Goal: Task Accomplishment & Management: Use online tool/utility

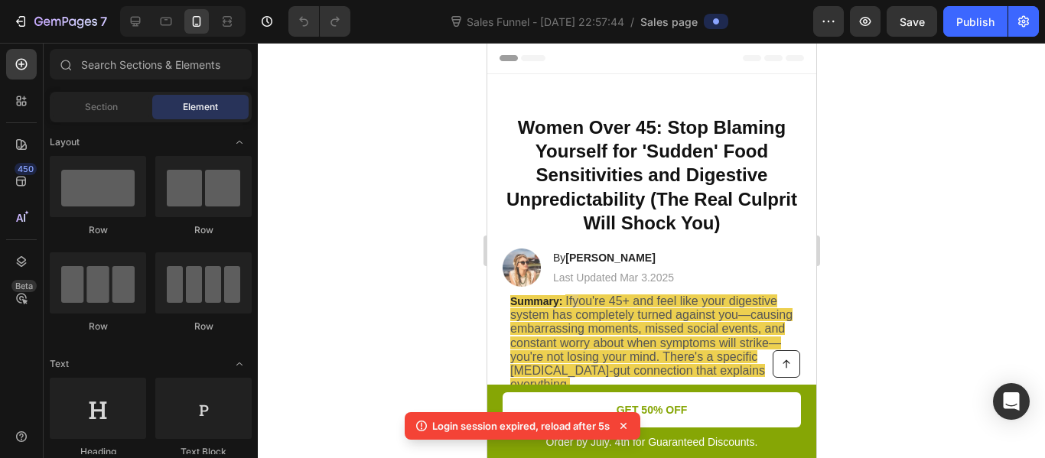
click at [451, 221] on div at bounding box center [651, 250] width 787 height 415
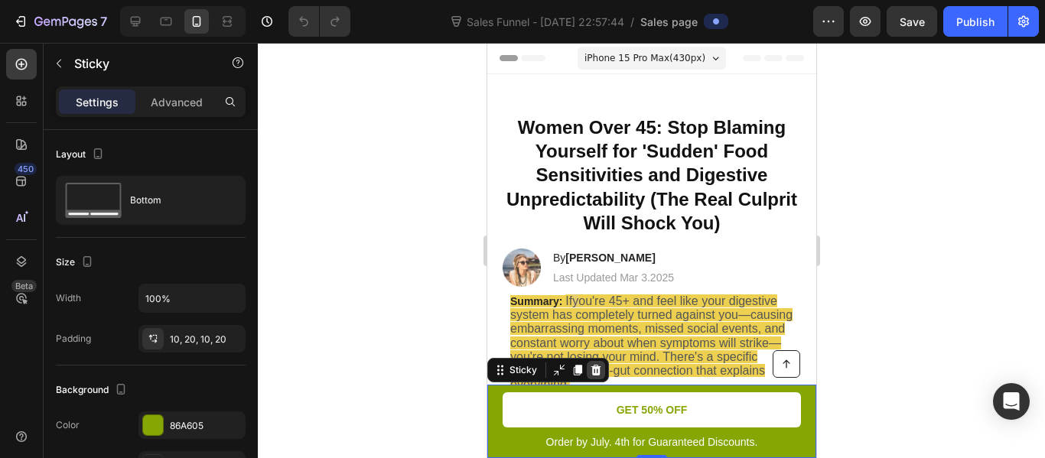
click at [590, 364] on icon at bounding box center [595, 370] width 12 height 12
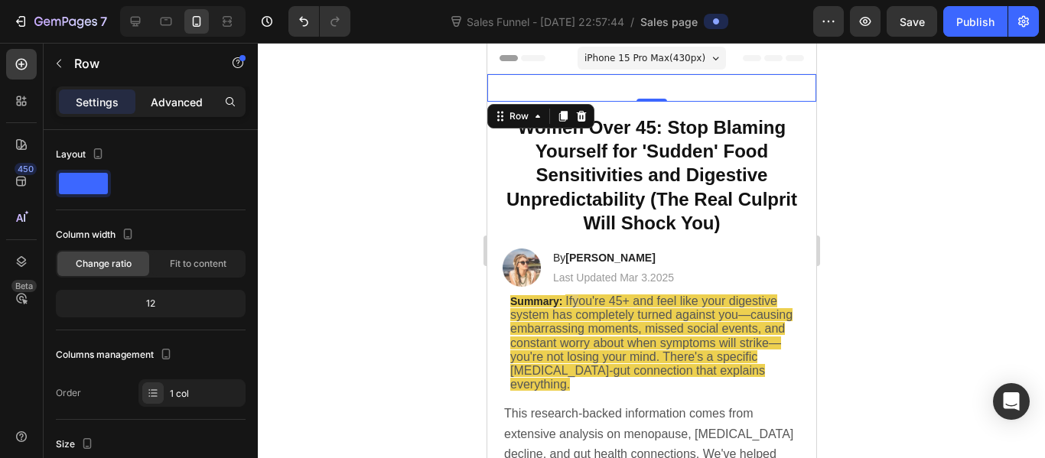
click at [182, 96] on p "Advanced" at bounding box center [177, 102] width 52 height 16
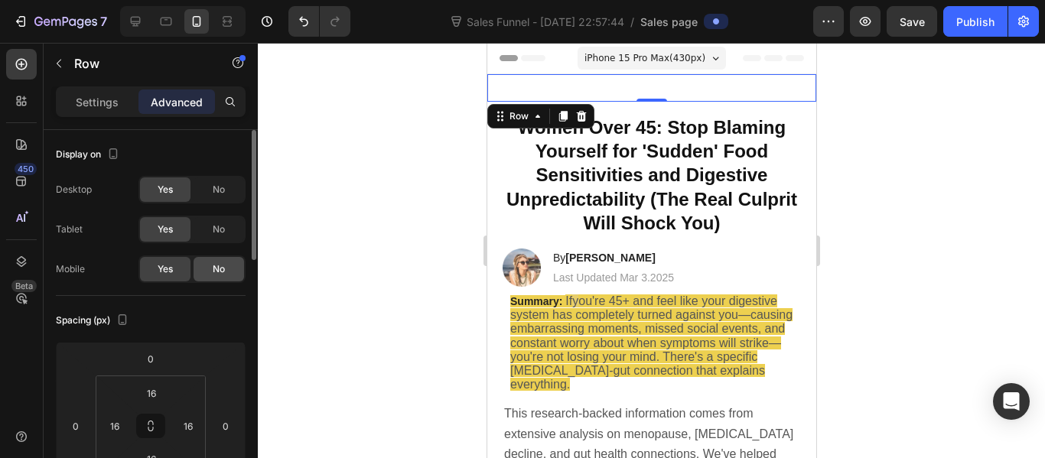
click at [213, 270] on span "No" at bounding box center [219, 269] width 12 height 14
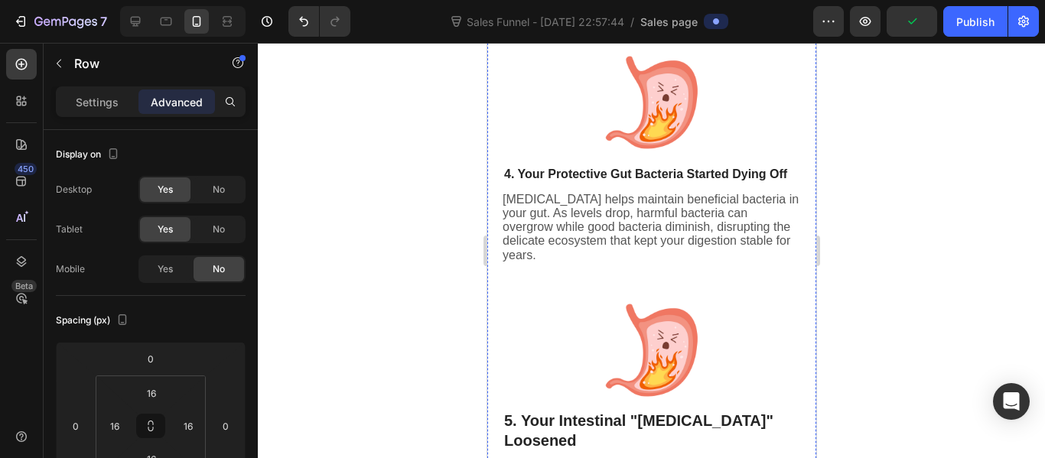
scroll to position [1227, 0]
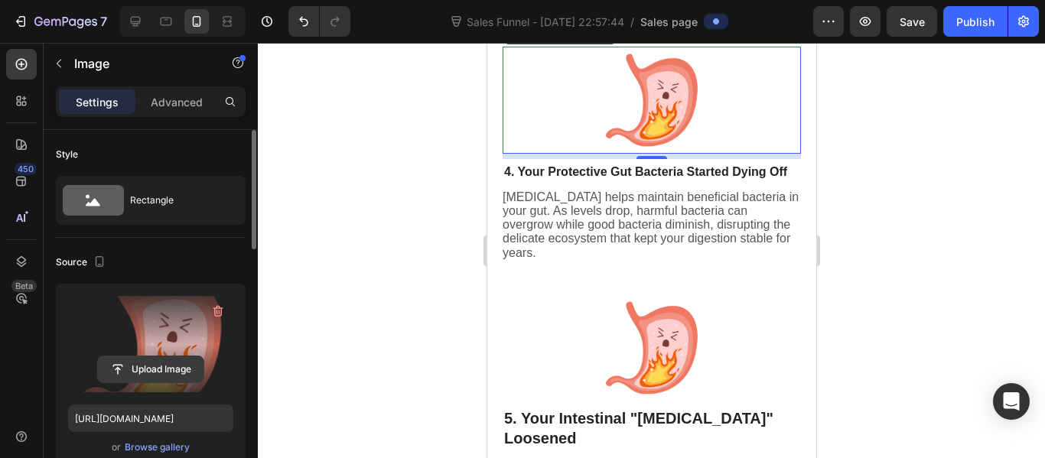
click at [167, 360] on input "file" at bounding box center [151, 369] width 106 height 26
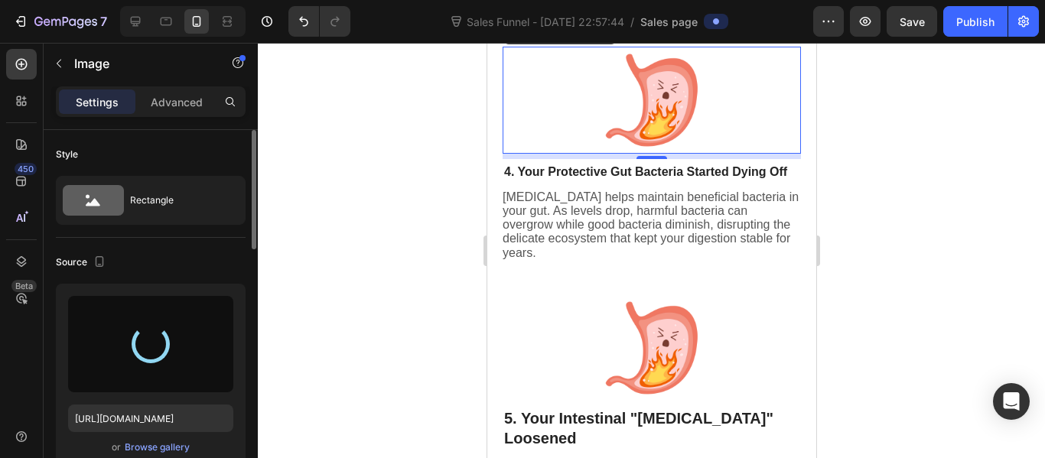
type input "[URL][DOMAIN_NAME]"
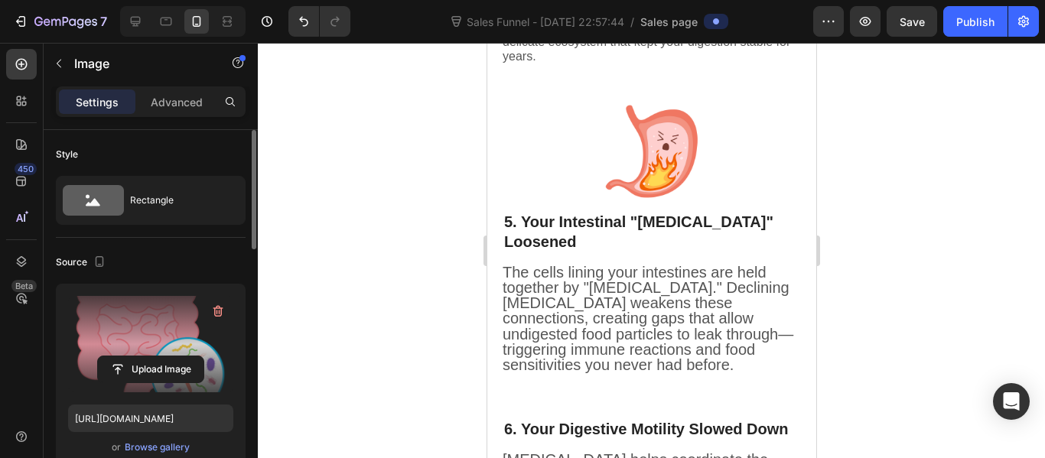
scroll to position [1425, 0]
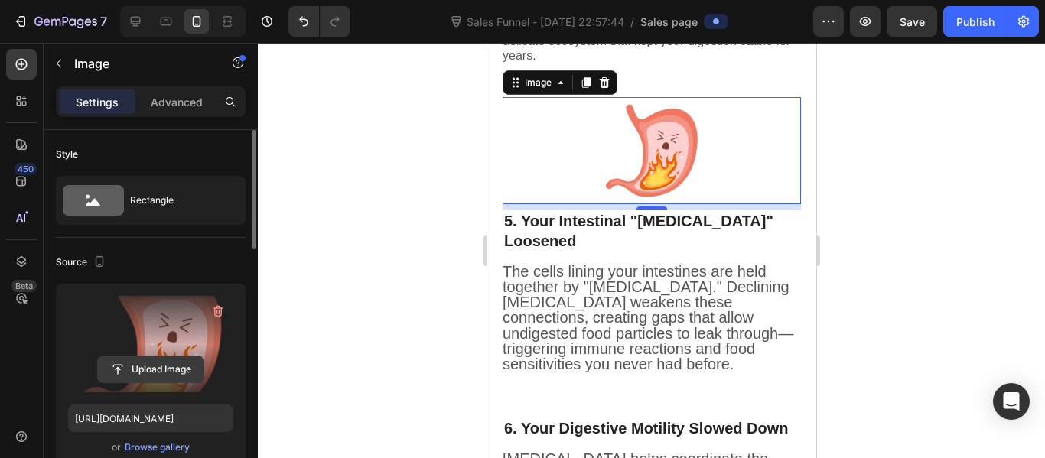
click at [170, 359] on input "file" at bounding box center [151, 369] width 106 height 26
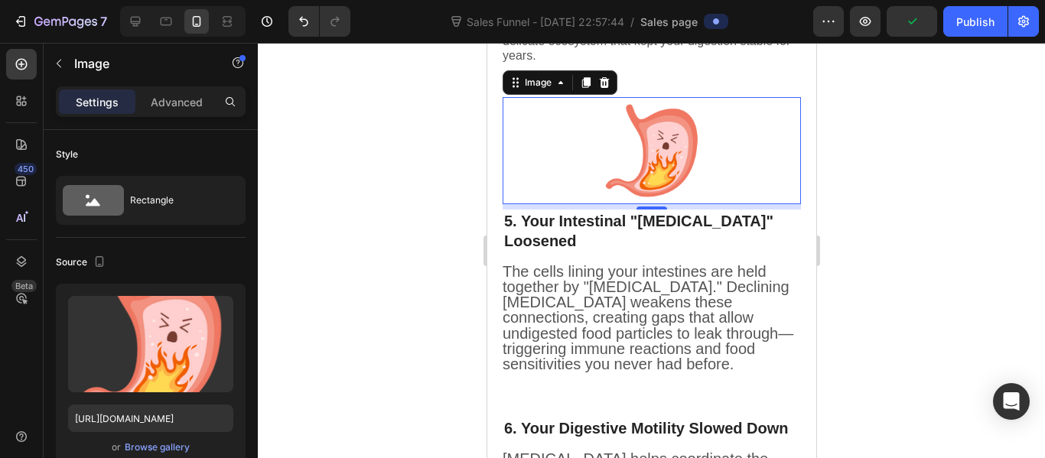
type input "[URL][DOMAIN_NAME]"
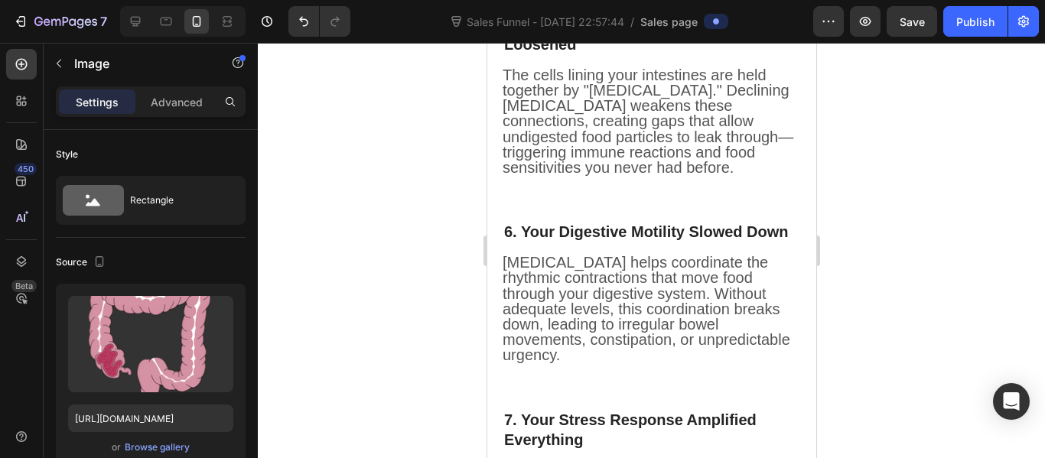
scroll to position [1539, 0]
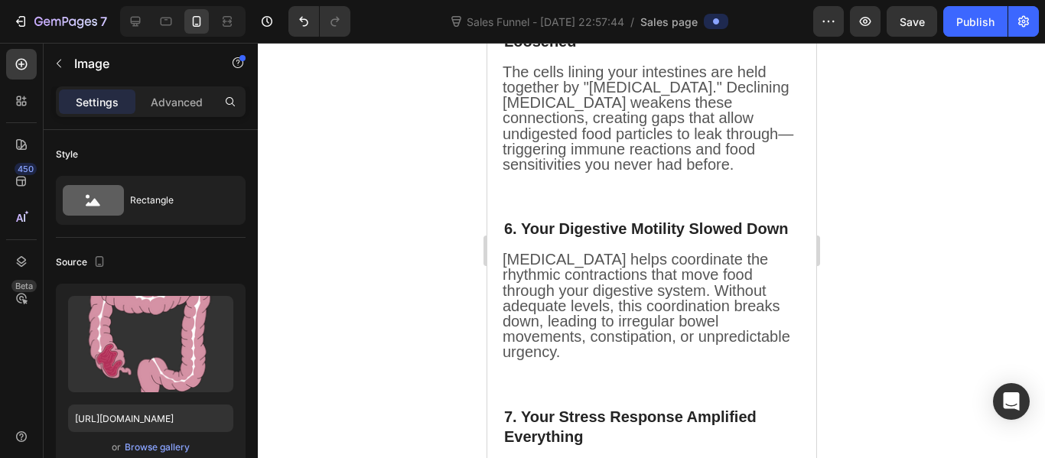
scroll to position [1738, 0]
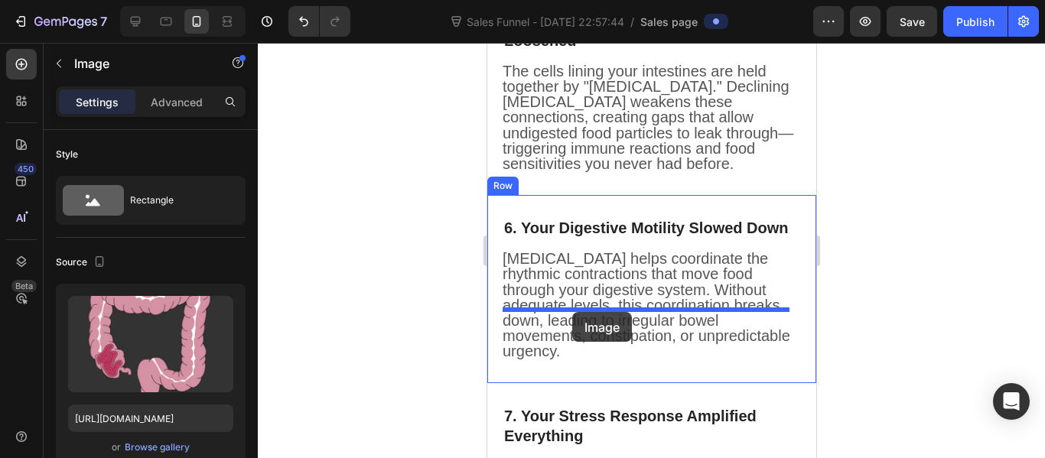
drag, startPoint x: 583, startPoint y: 63, endPoint x: 571, endPoint y: 311, distance: 248.0
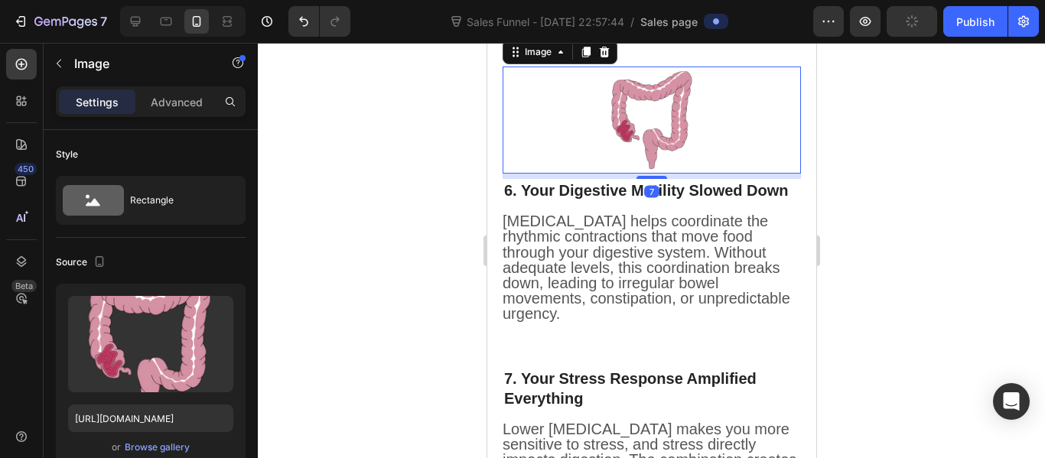
scroll to position [1777, 0]
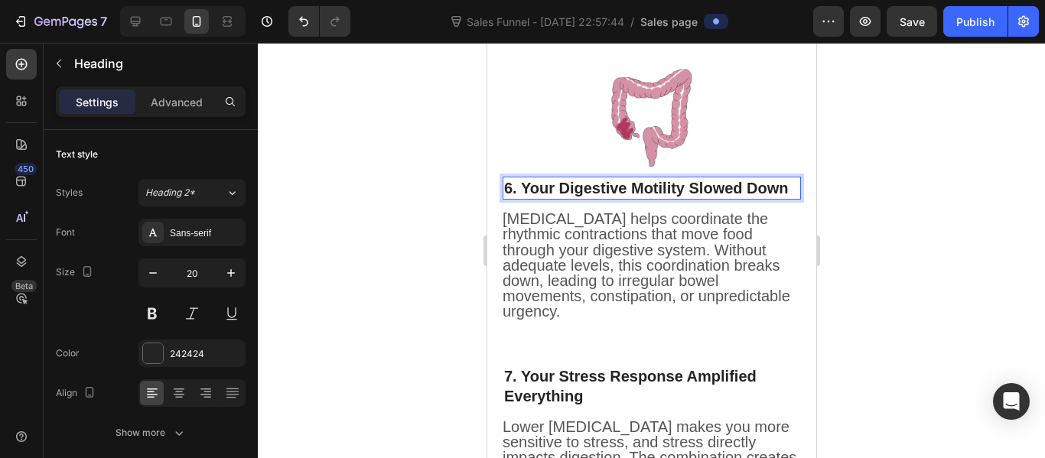
click at [574, 198] on p "6. Your Digestive Motility Slowed Down" at bounding box center [645, 188] width 284 height 20
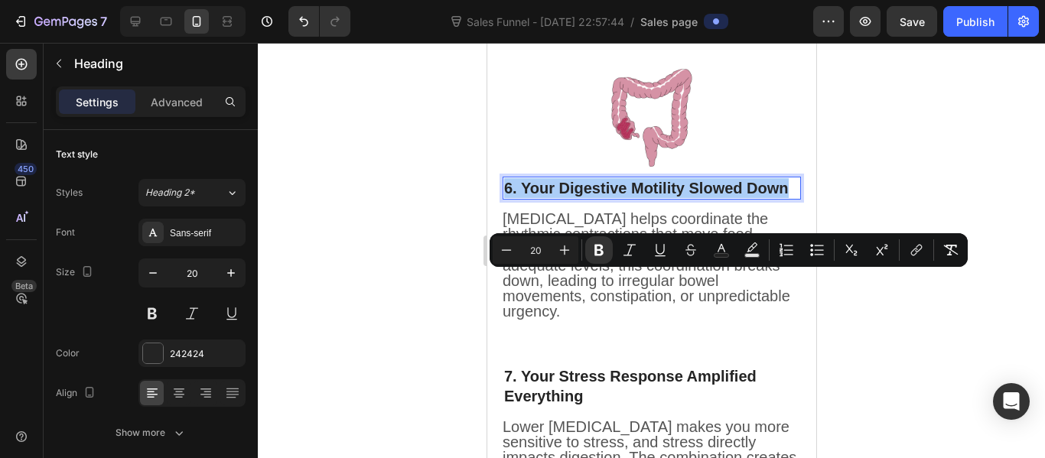
click at [538, 252] on input "20" at bounding box center [535, 250] width 31 height 18
type input "16"
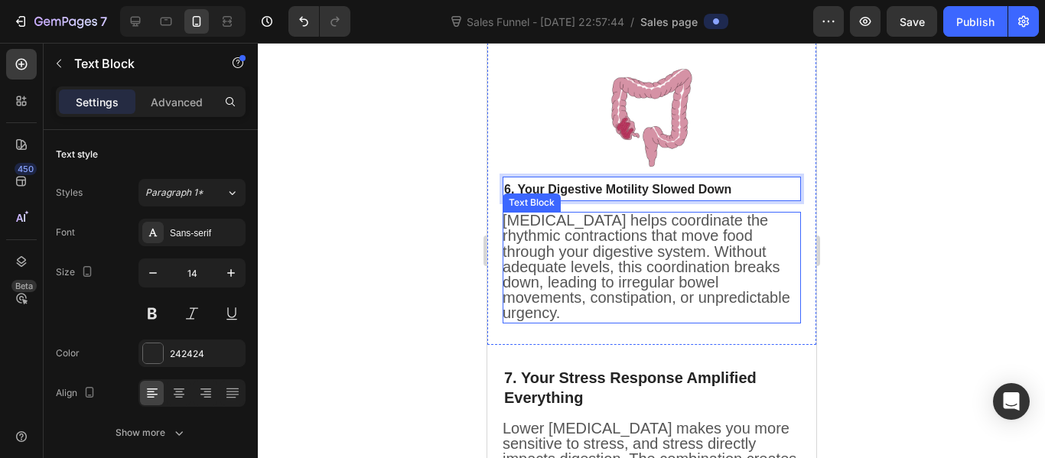
click at [554, 321] on span "[MEDICAL_DATA] helps coordinate the rhythmic contractions that move food throug…" at bounding box center [646, 266] width 288 height 109
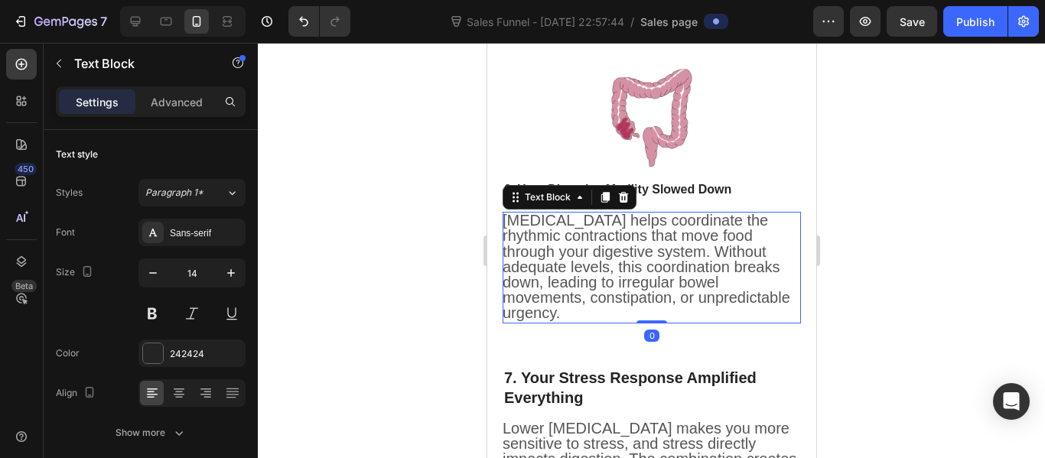
click at [554, 321] on span "[MEDICAL_DATA] helps coordinate the rhythmic contractions that move food throug…" at bounding box center [646, 266] width 288 height 109
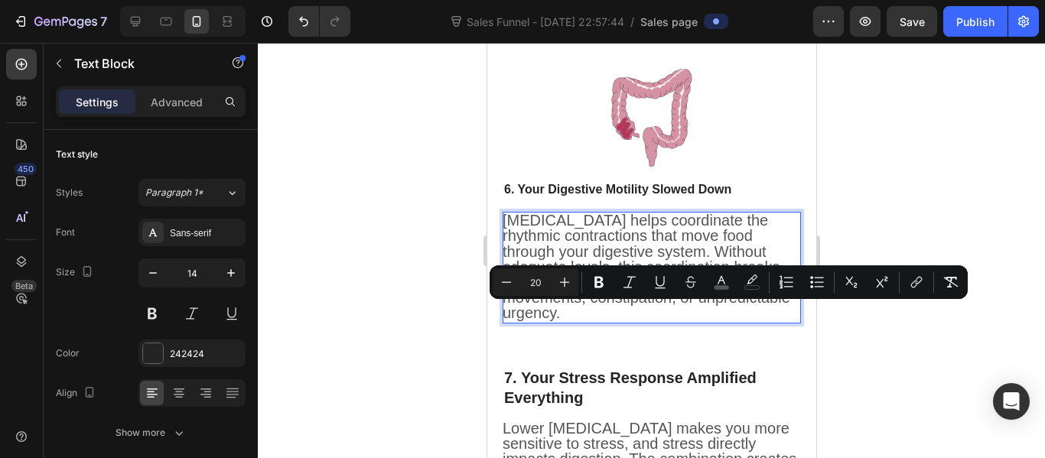
click at [538, 278] on input "20" at bounding box center [535, 282] width 31 height 18
type input "16"
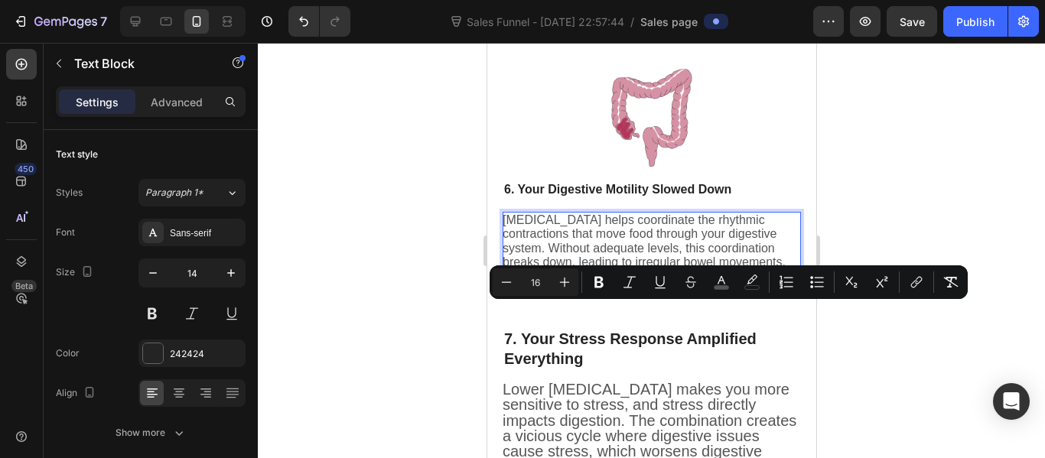
click at [476, 283] on div at bounding box center [651, 250] width 787 height 415
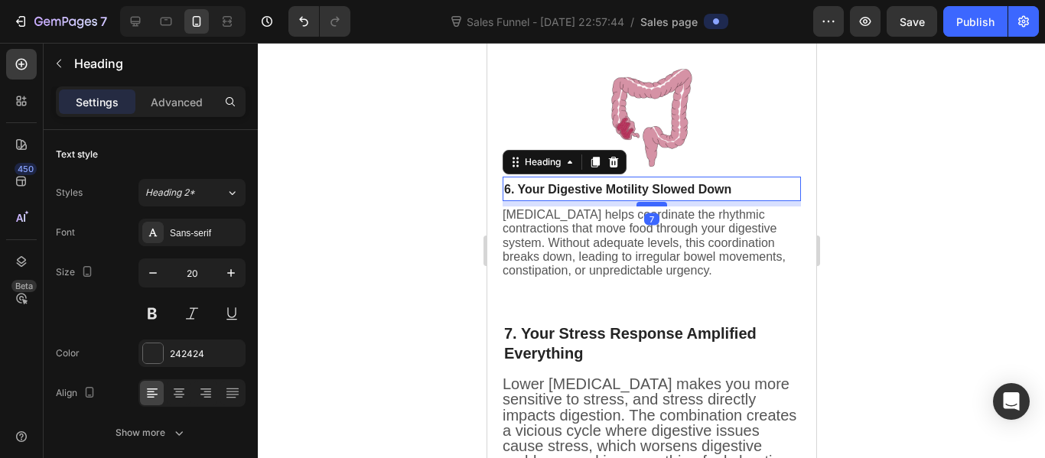
drag, startPoint x: 639, startPoint y: 304, endPoint x: 646, endPoint y: 298, distance: 8.7
click at [646, 206] on div at bounding box center [651, 204] width 31 height 5
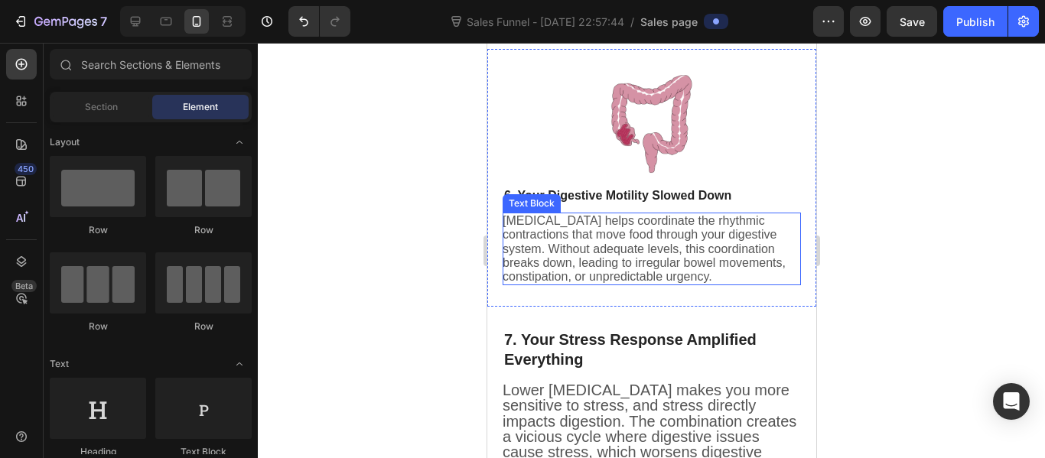
scroll to position [1770, 0]
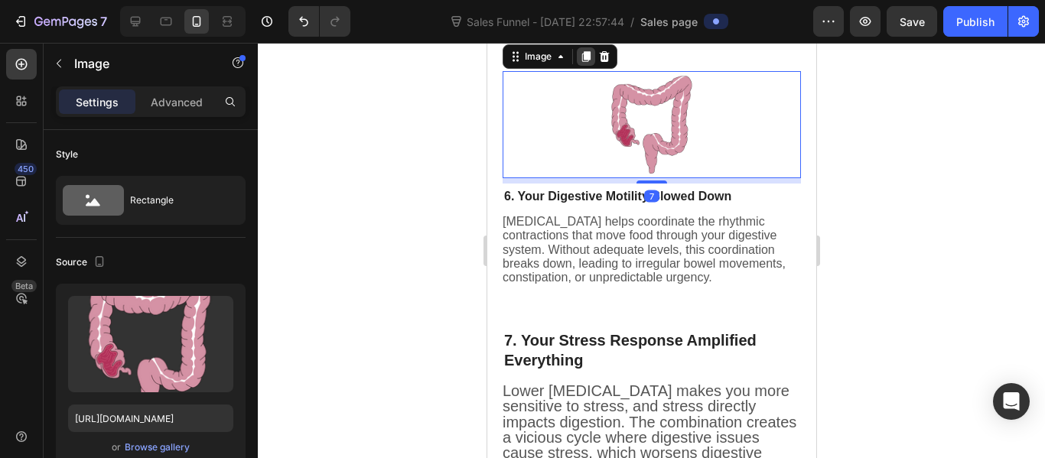
click at [587, 63] on icon at bounding box center [585, 56] width 12 height 12
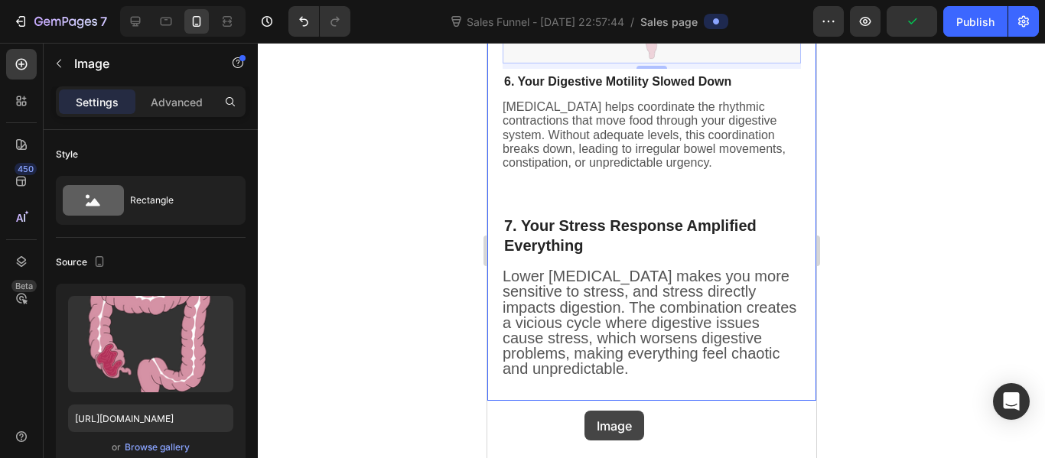
scroll to position [2019, 0]
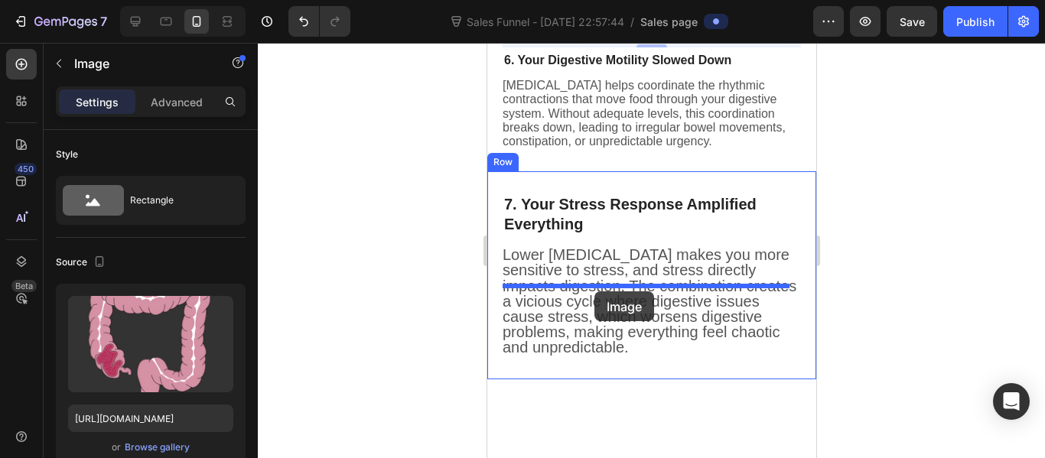
drag, startPoint x: 582, startPoint y: 190, endPoint x: 593, endPoint y: 291, distance: 102.4
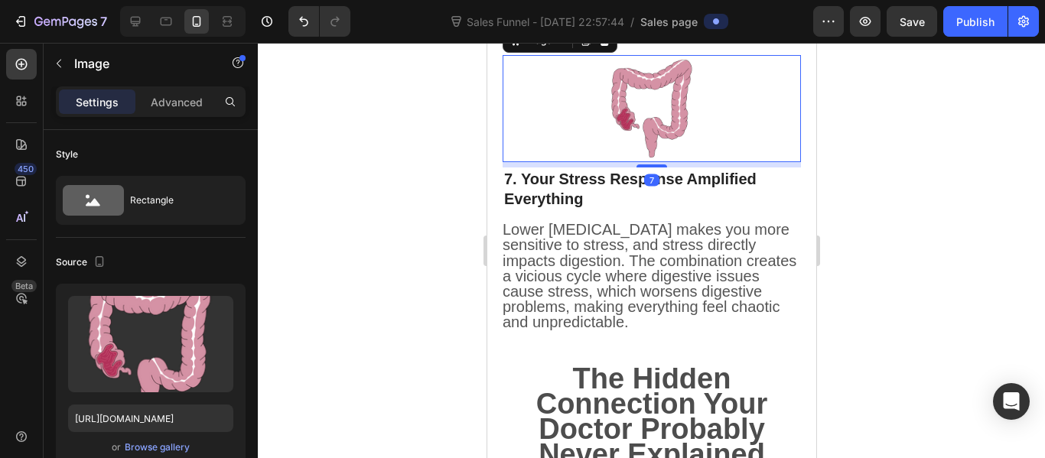
scroll to position [2045, 0]
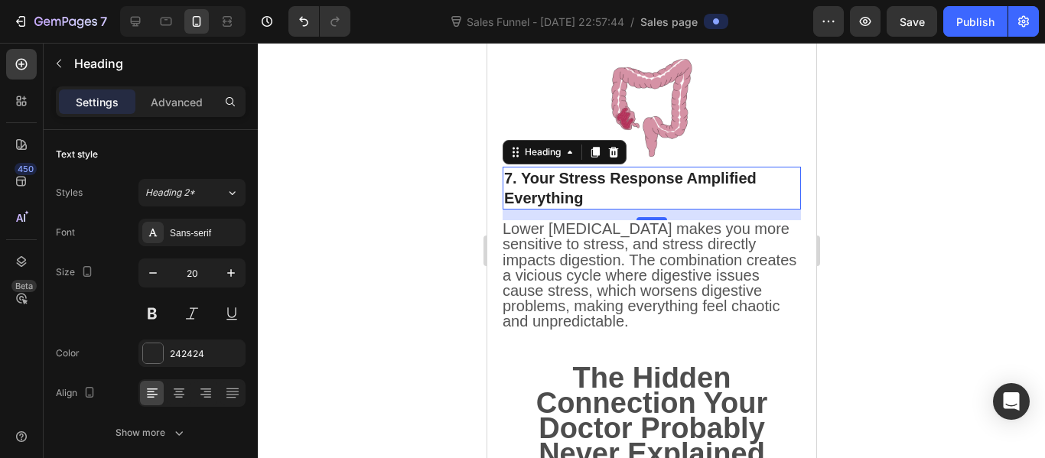
click at [594, 208] on p "7. Your Stress Response Amplified Everything" at bounding box center [650, 188] width 295 height 40
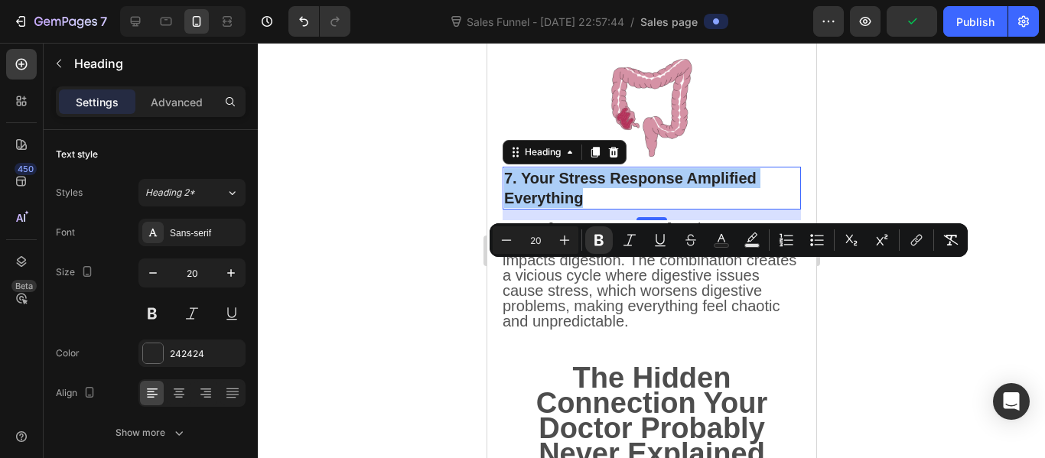
click at [541, 239] on input "20" at bounding box center [535, 240] width 31 height 18
type input "16"
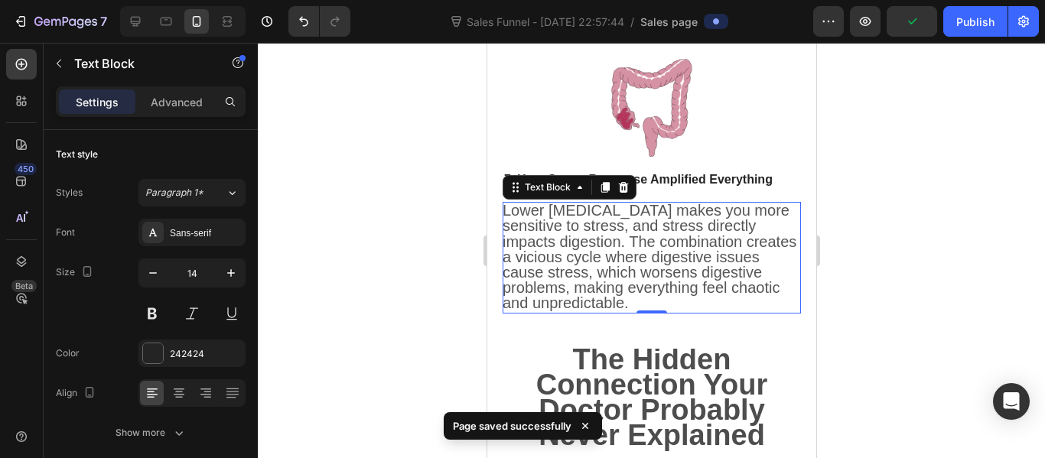
click at [540, 305] on span "Lower [MEDICAL_DATA] makes you more sensitive to stress, and stress directly im…" at bounding box center [649, 256] width 294 height 109
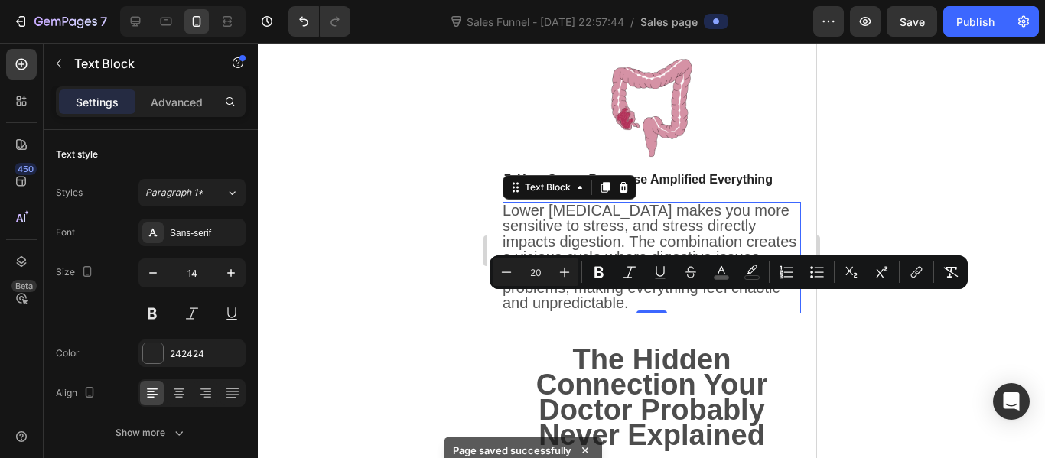
click at [541, 275] on input "20" at bounding box center [535, 272] width 31 height 18
type input "16"
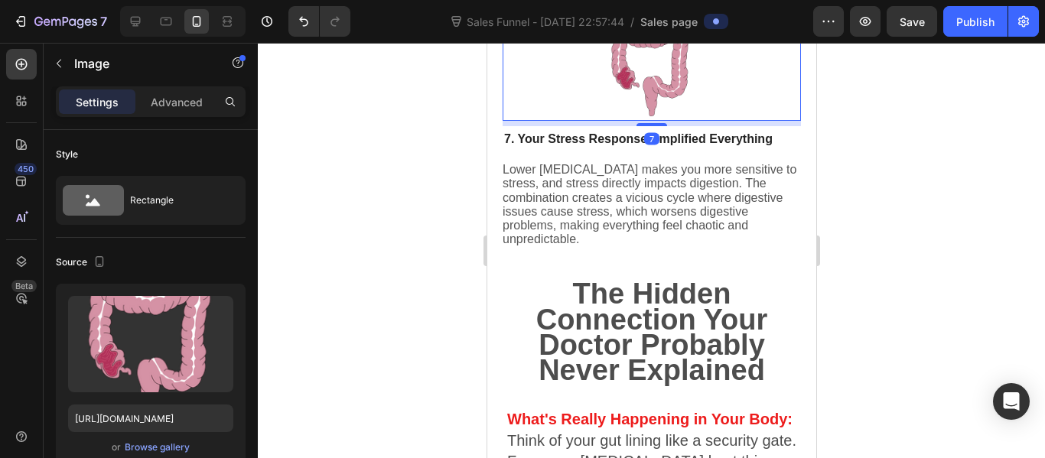
scroll to position [2086, 0]
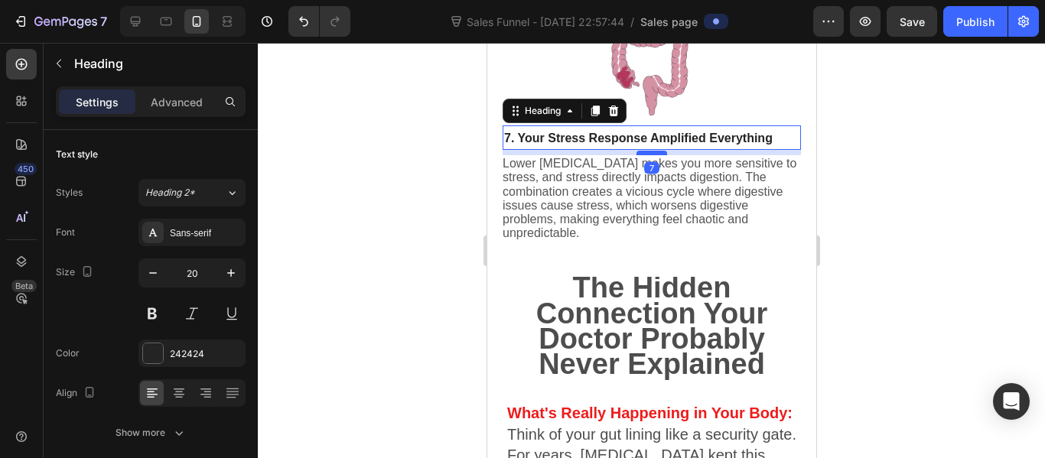
click at [655, 150] on div "7" at bounding box center [651, 150] width 298 height 0
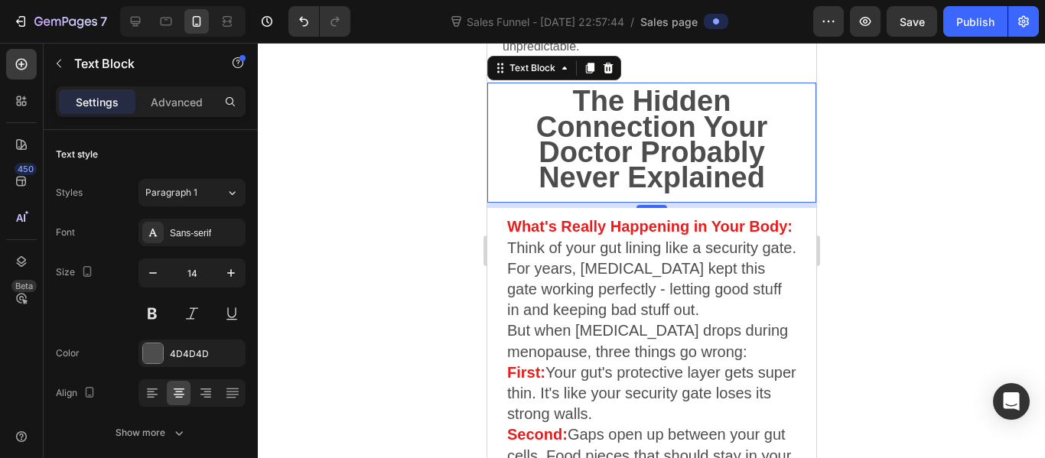
scroll to position [2271, 0]
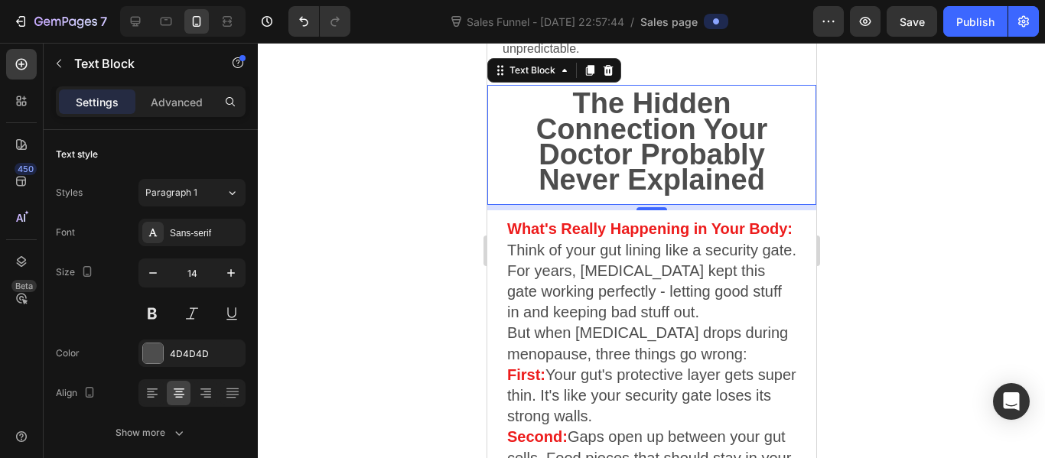
click at [572, 196] on strong "The Hidden Connection Your Doctor Probably Never Explained" at bounding box center [651, 141] width 232 height 109
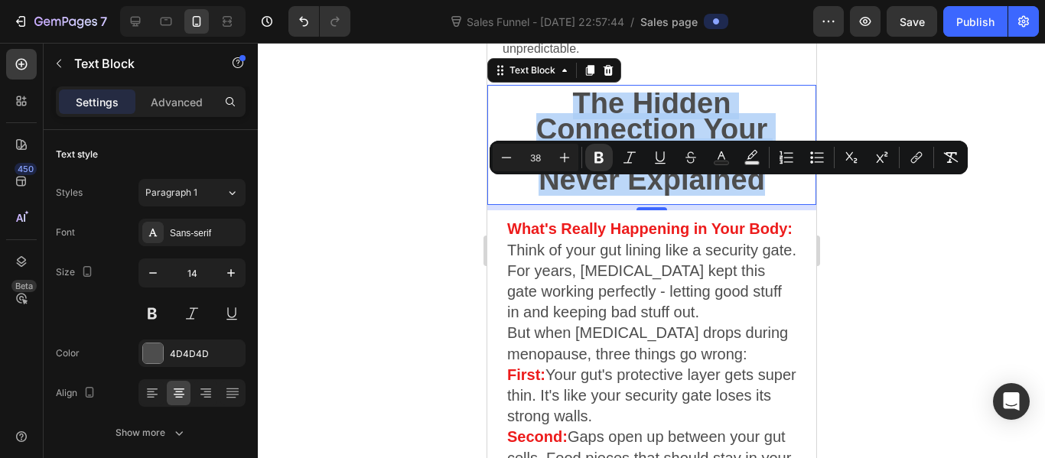
copy strong "The Hidden Connection Your Doctor Probably Never Explained"
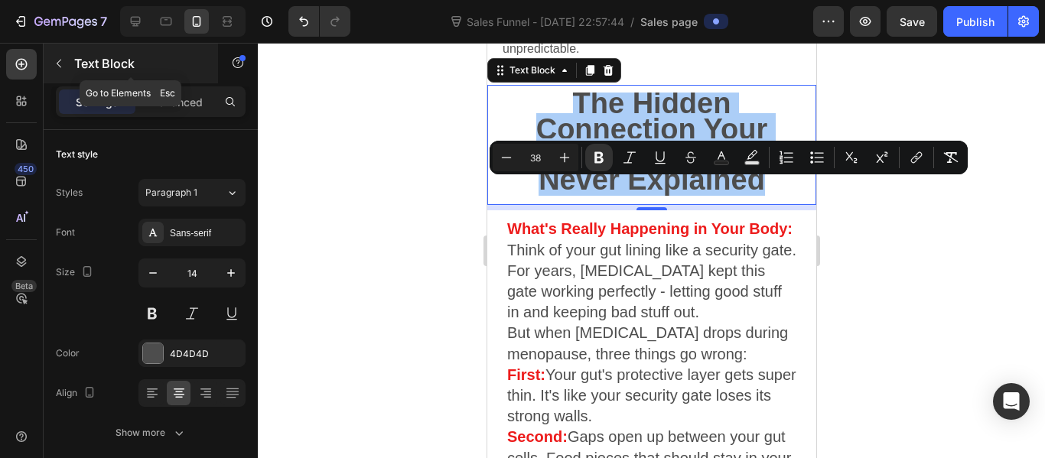
click at [64, 70] on button "button" at bounding box center [59, 63] width 24 height 24
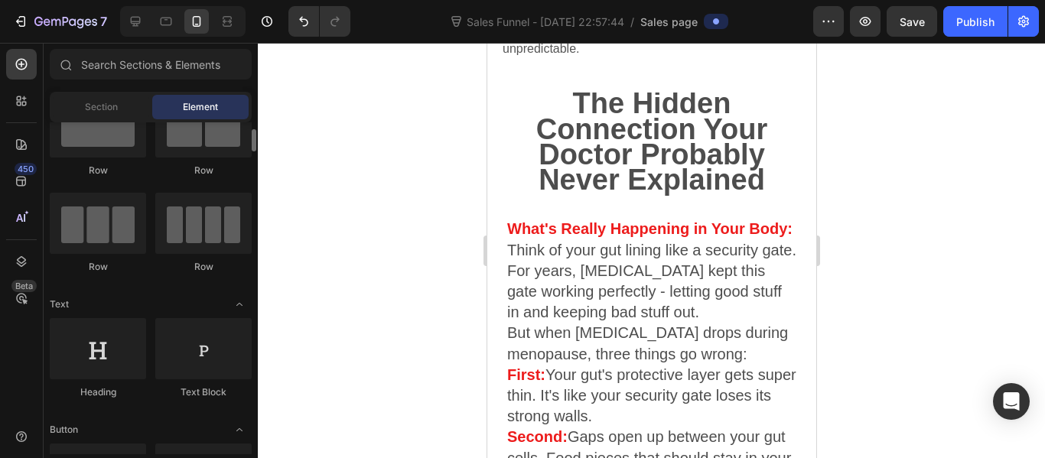
scroll to position [63, 0]
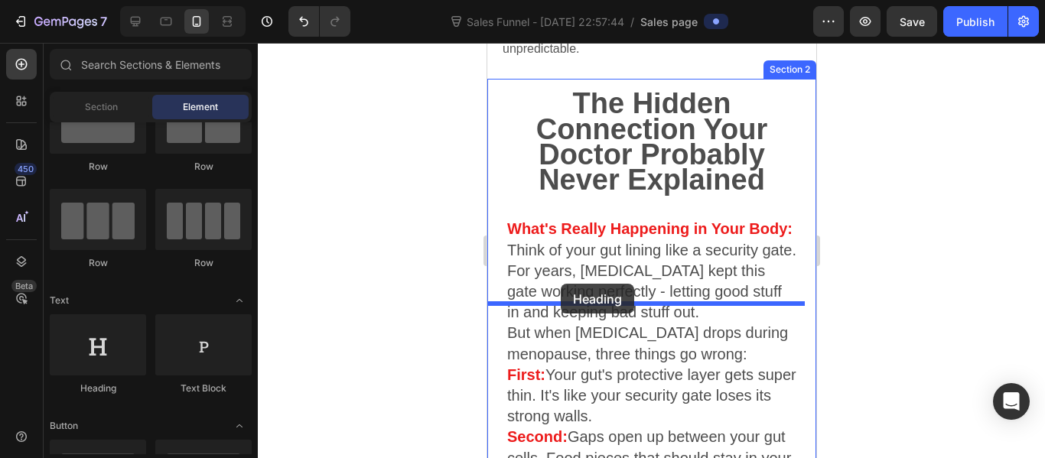
drag, startPoint x: 591, startPoint y: 394, endPoint x: 561, endPoint y: 282, distance: 115.8
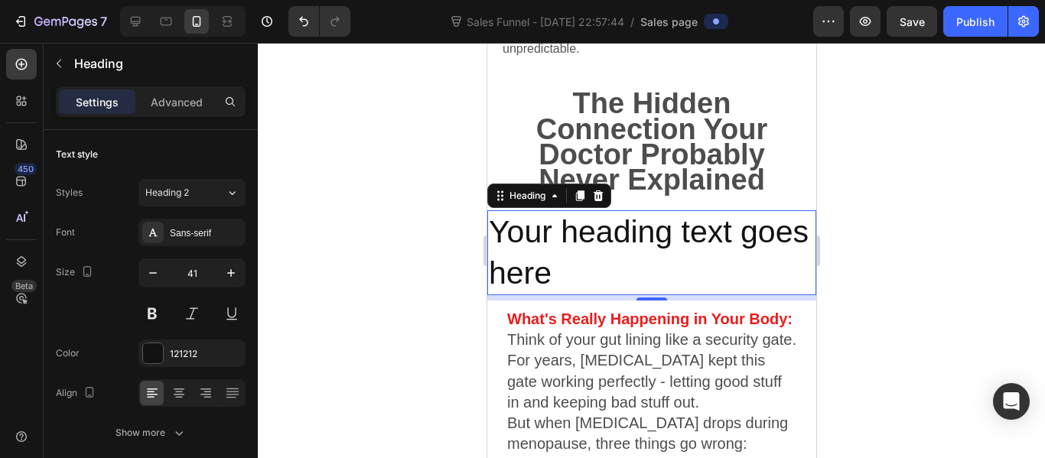
click at [637, 294] on p "Your heading text goes here" at bounding box center [651, 253] width 326 height 82
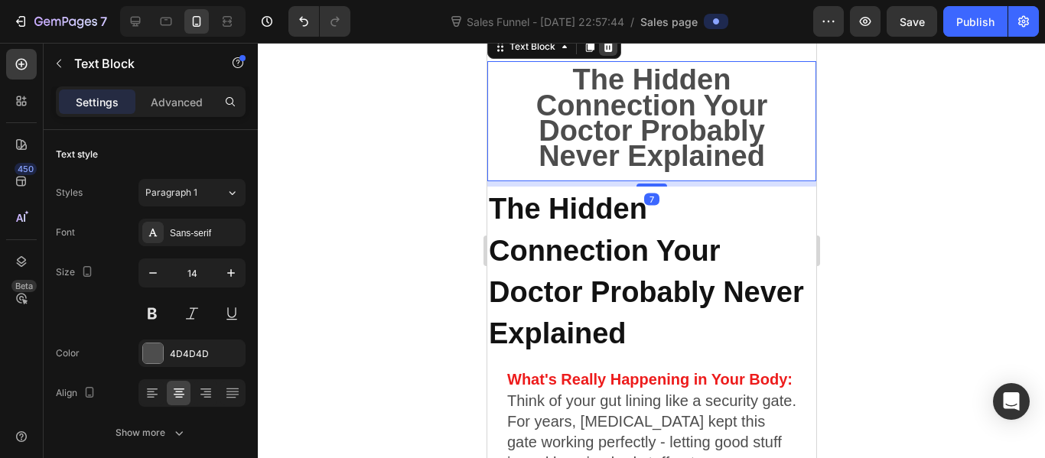
click at [610, 52] on icon at bounding box center [608, 46] width 10 height 11
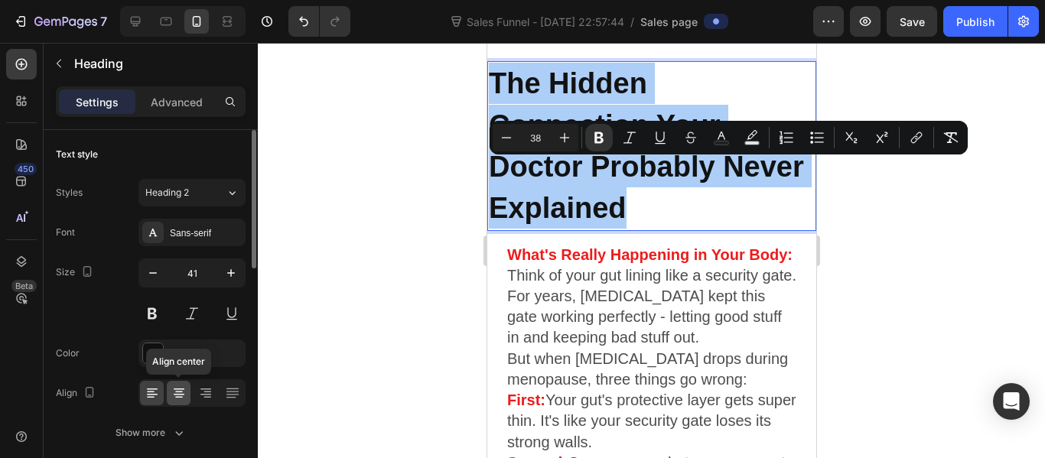
click at [185, 392] on icon at bounding box center [178, 392] width 15 height 15
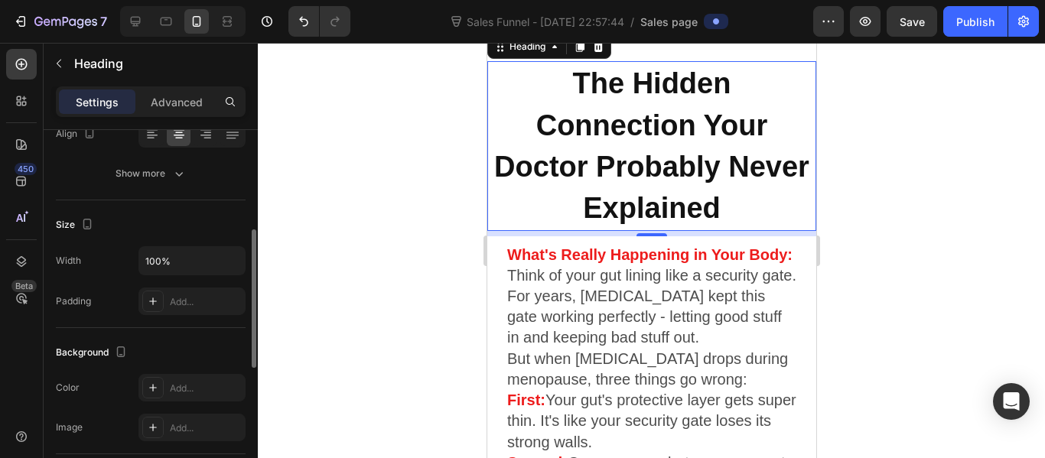
scroll to position [261, 0]
click at [178, 268] on input "100%" at bounding box center [192, 259] width 106 height 28
type input "120%"
click at [446, 182] on div at bounding box center [651, 250] width 787 height 415
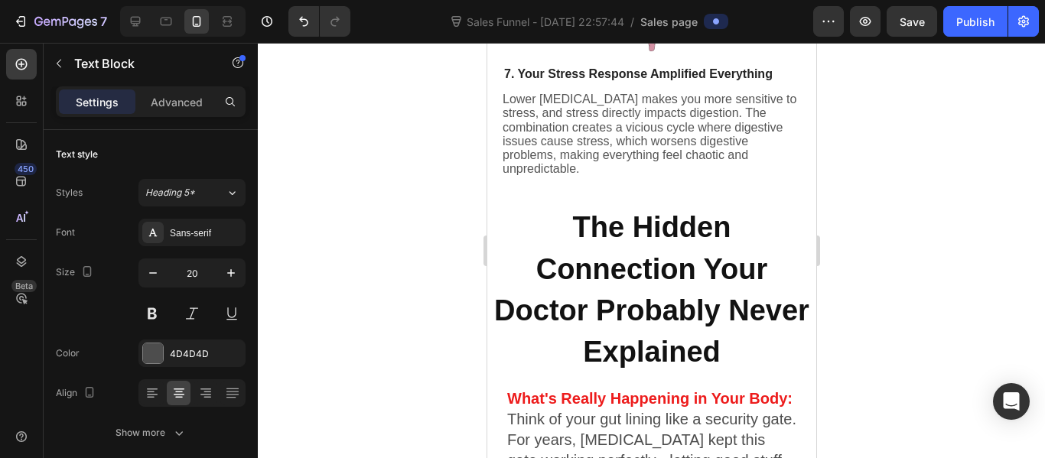
scroll to position [2251, 0]
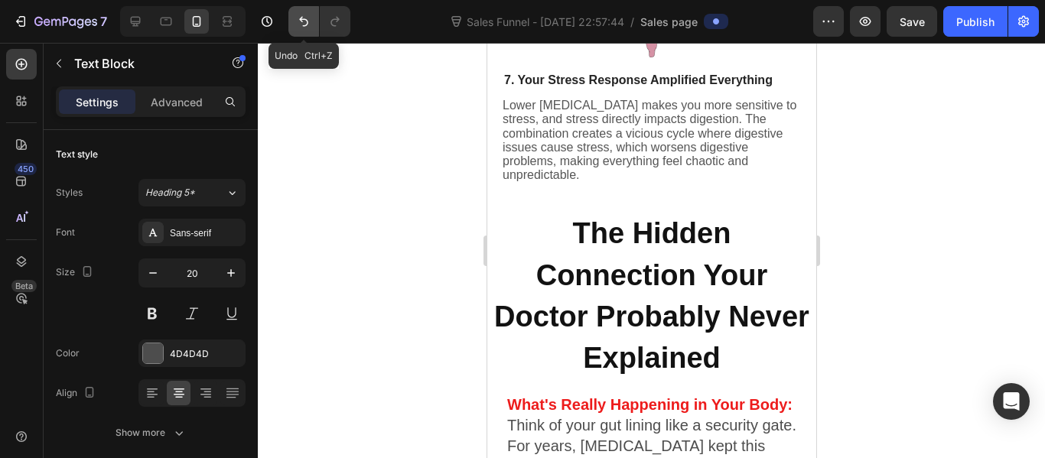
click at [312, 28] on button "Undo/Redo" at bounding box center [303, 21] width 31 height 31
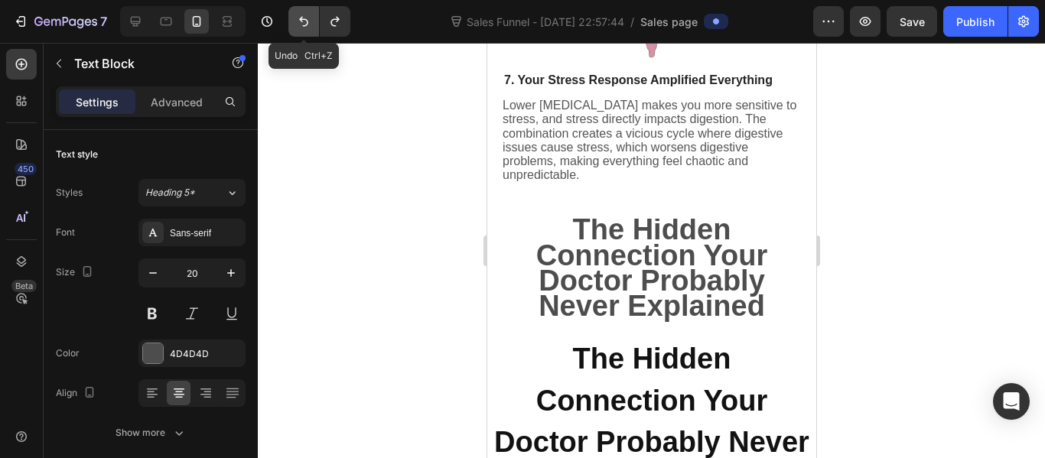
click at [312, 28] on button "Undo/Redo" at bounding box center [303, 21] width 31 height 31
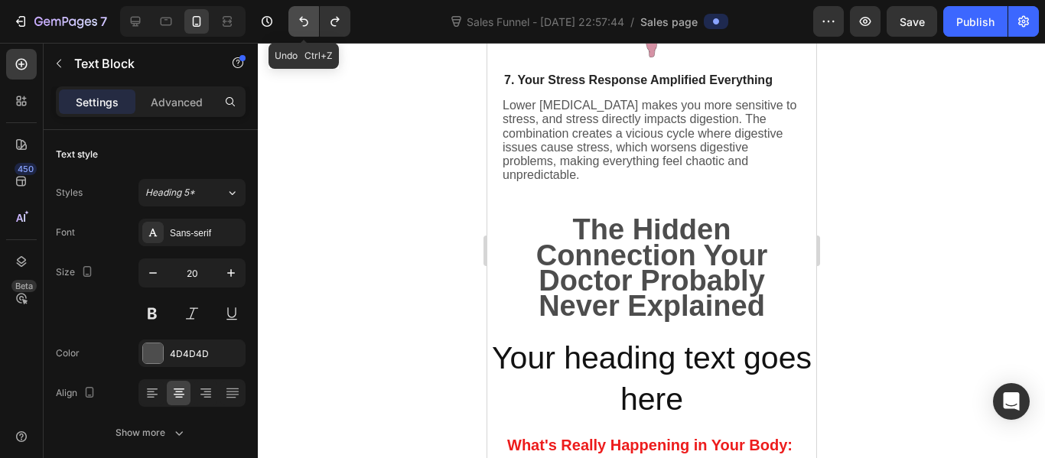
click at [312, 28] on button "Undo/Redo" at bounding box center [303, 21] width 31 height 31
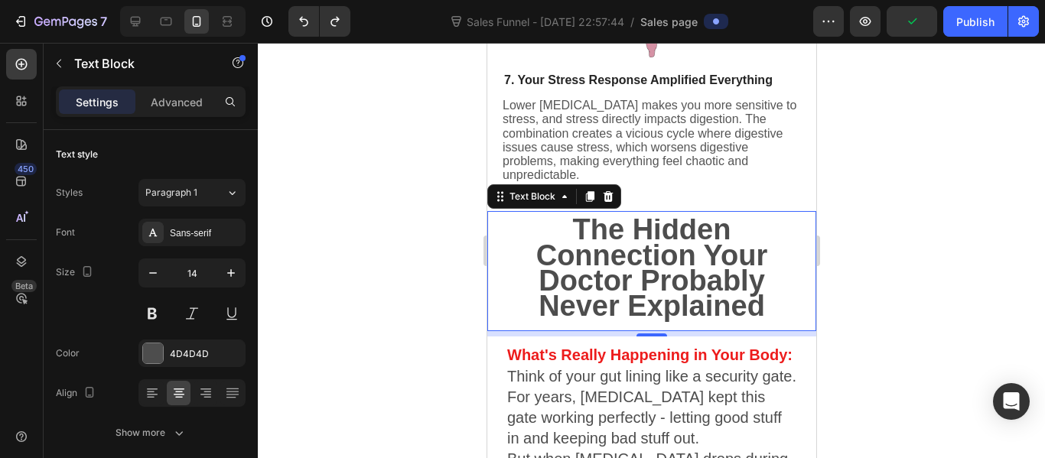
click at [758, 294] on p "The Hidden Connection Your Doctor Probably Never Explained" at bounding box center [650, 271] width 289 height 102
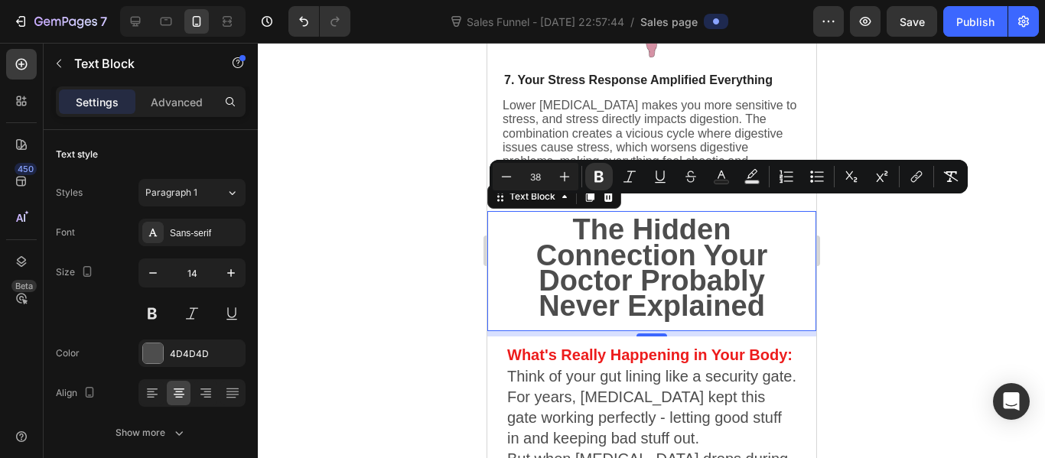
click at [538, 180] on input "38" at bounding box center [535, 176] width 31 height 18
type input "20"
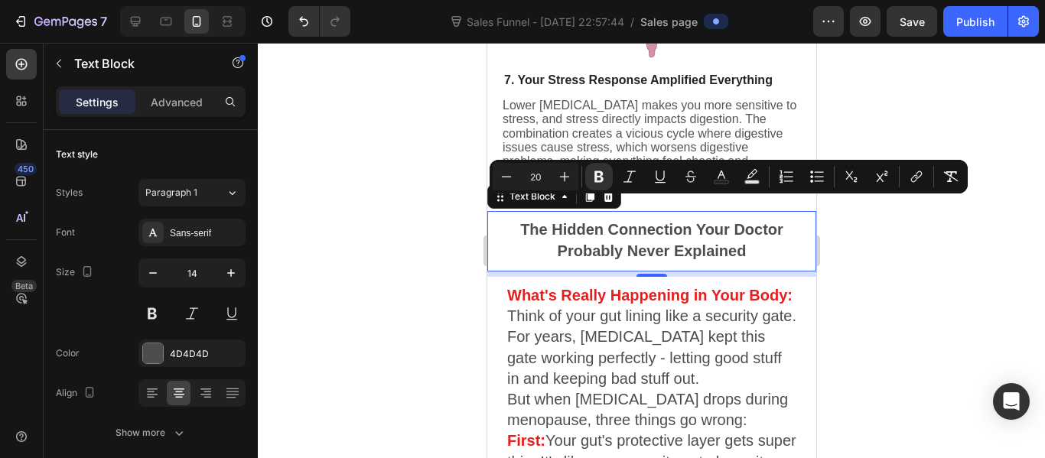
click at [434, 180] on div at bounding box center [651, 250] width 787 height 415
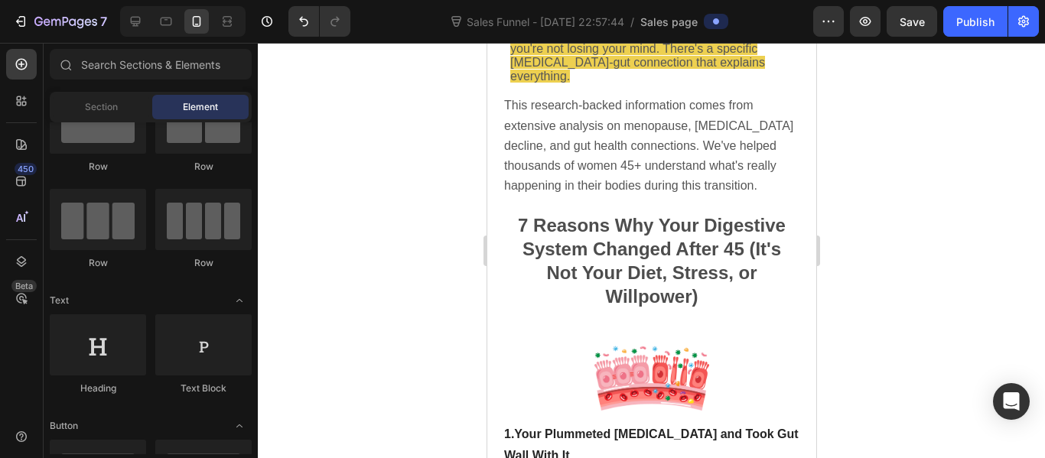
scroll to position [277, 0]
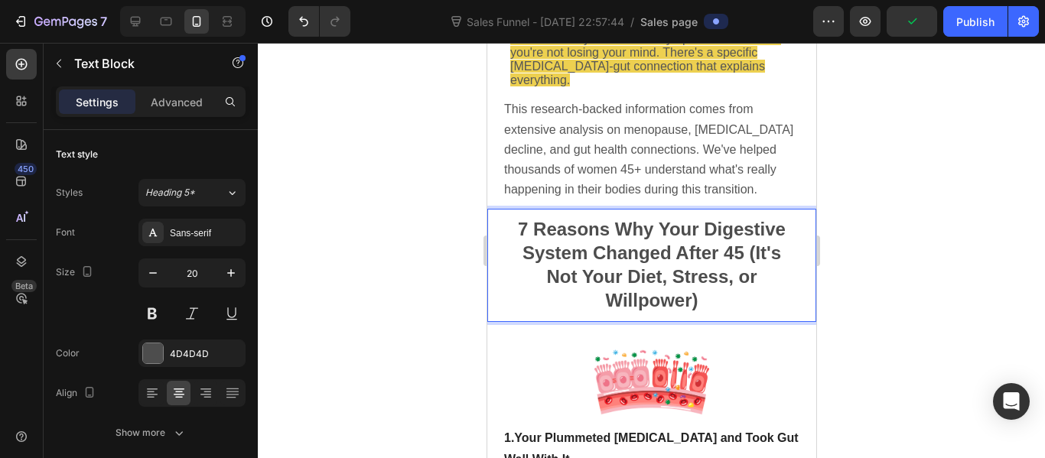
click at [570, 247] on strong "7 Reasons Why Your Digestive System Changed After 45 (It's Not Your Diet, Stres…" at bounding box center [651, 265] width 268 height 92
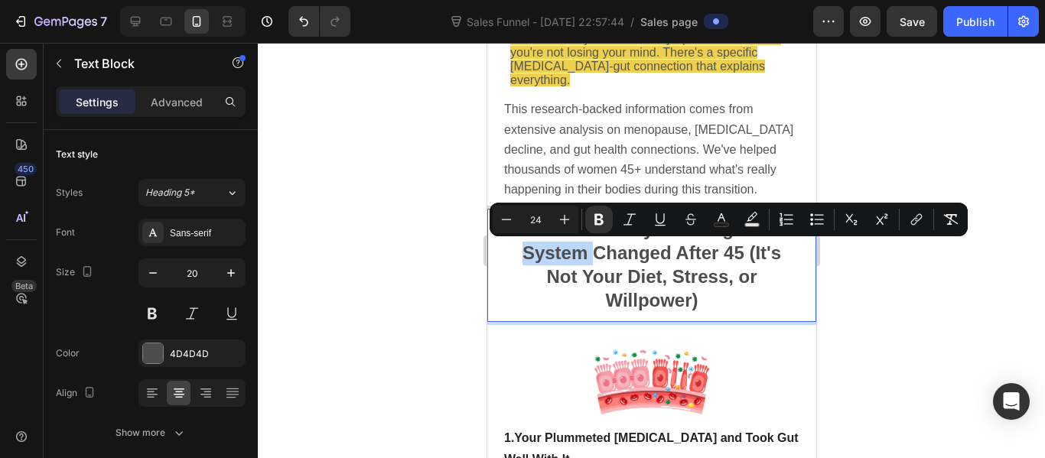
click at [570, 247] on strong "7 Reasons Why Your Digestive System Changed After 45 (It's Not Your Diet, Stres…" at bounding box center [651, 265] width 268 height 92
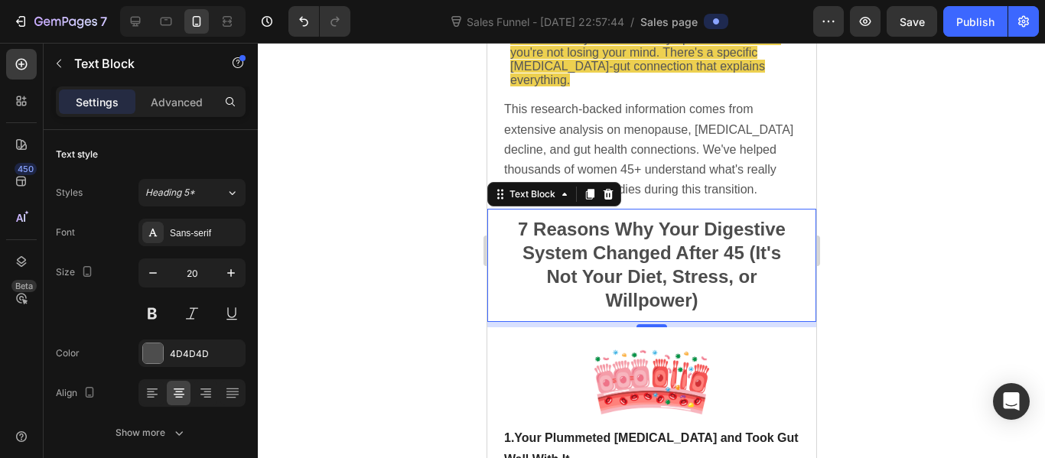
click at [466, 244] on div at bounding box center [651, 250] width 787 height 415
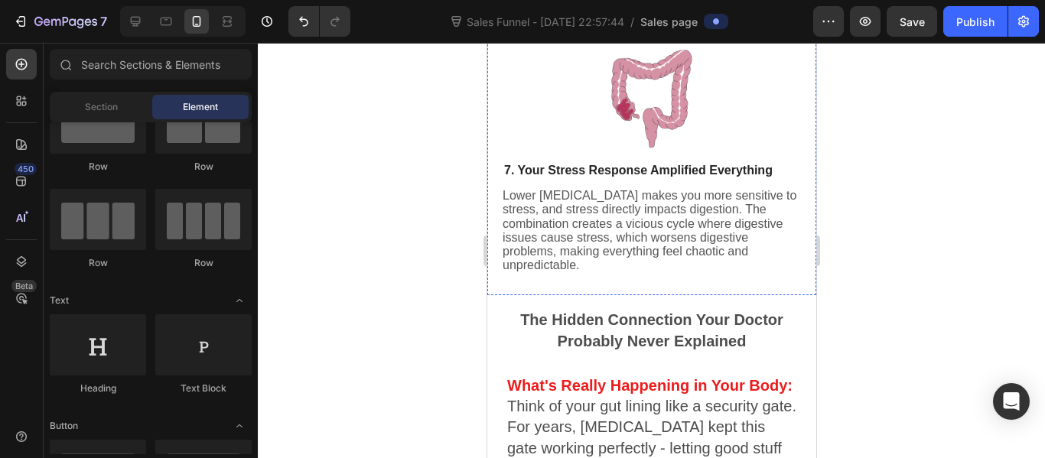
scroll to position [2160, 0]
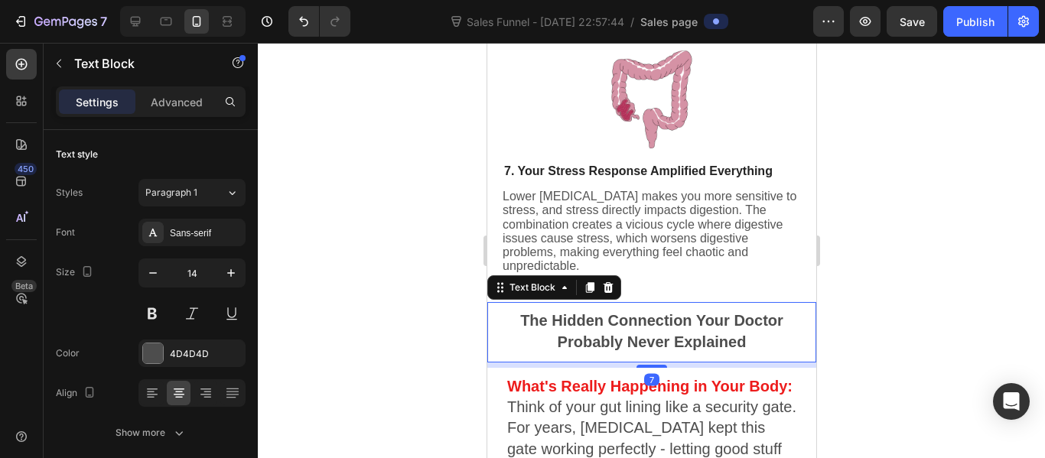
click at [564, 316] on p "The Hidden Connection Your Doctor Probably Never Explained" at bounding box center [650, 331] width 289 height 41
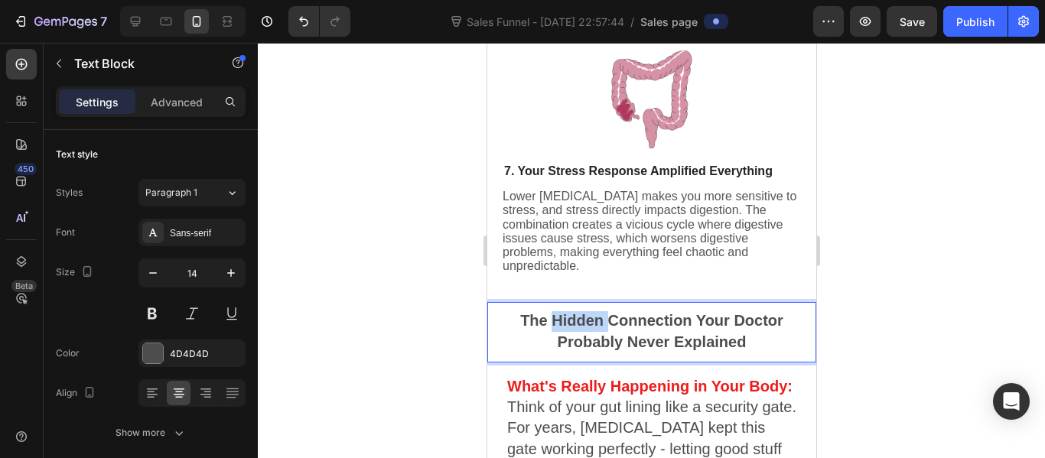
click at [564, 316] on p "The Hidden Connection Your Doctor Probably Never Explained" at bounding box center [650, 331] width 289 height 41
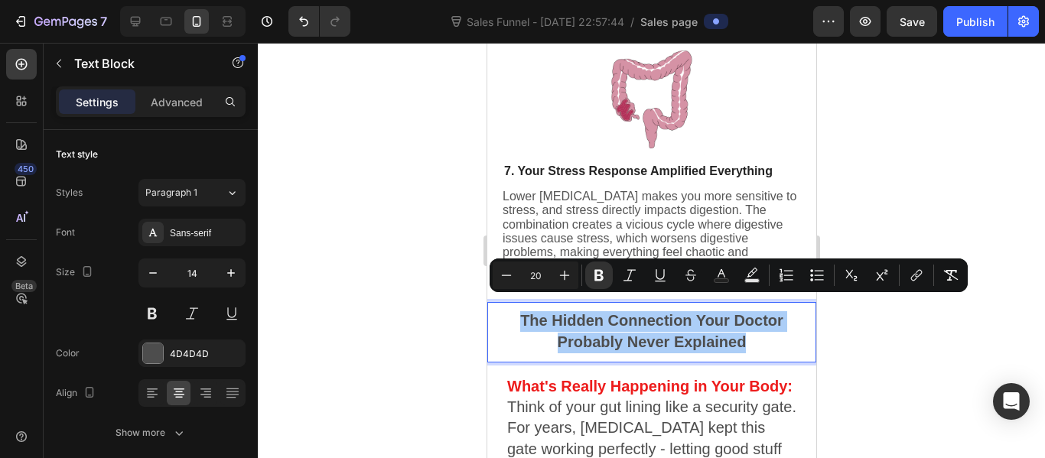
click at [537, 276] on input "20" at bounding box center [535, 275] width 31 height 18
type input "24"
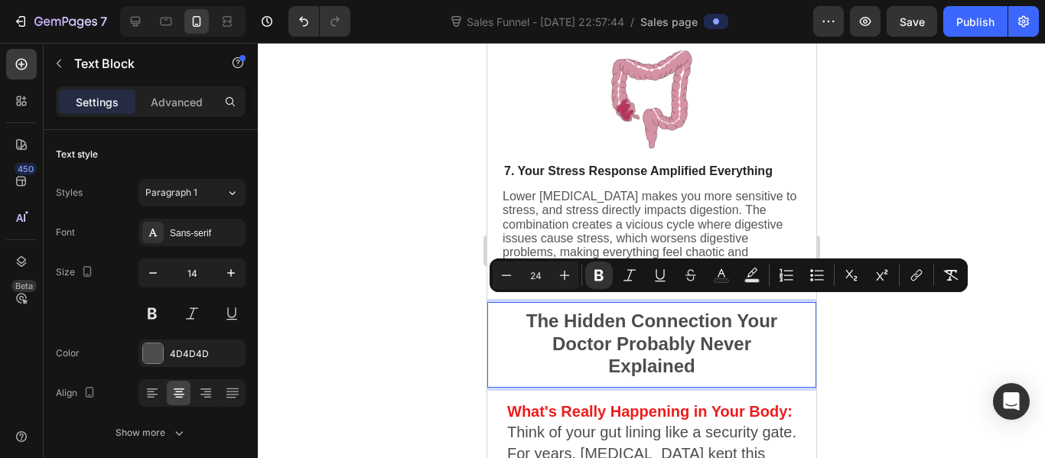
click at [440, 279] on div at bounding box center [651, 250] width 787 height 415
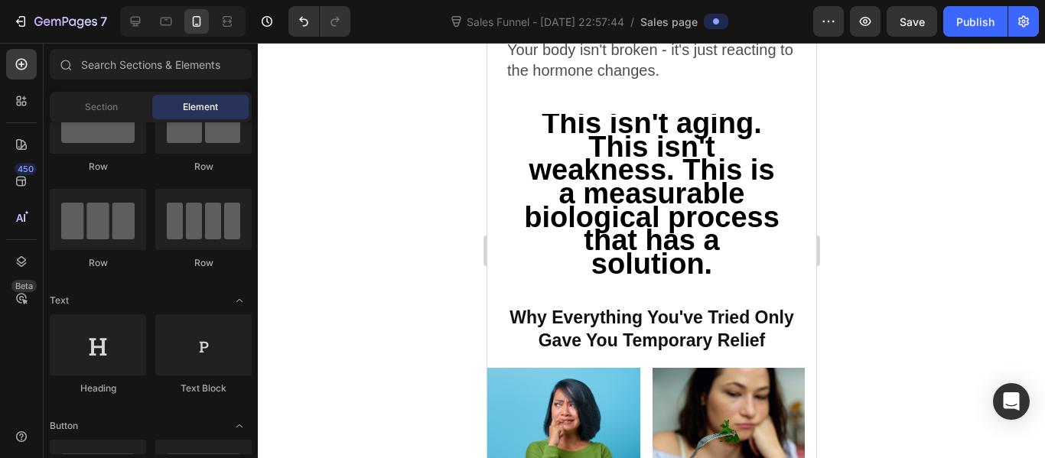
scroll to position [2905, 0]
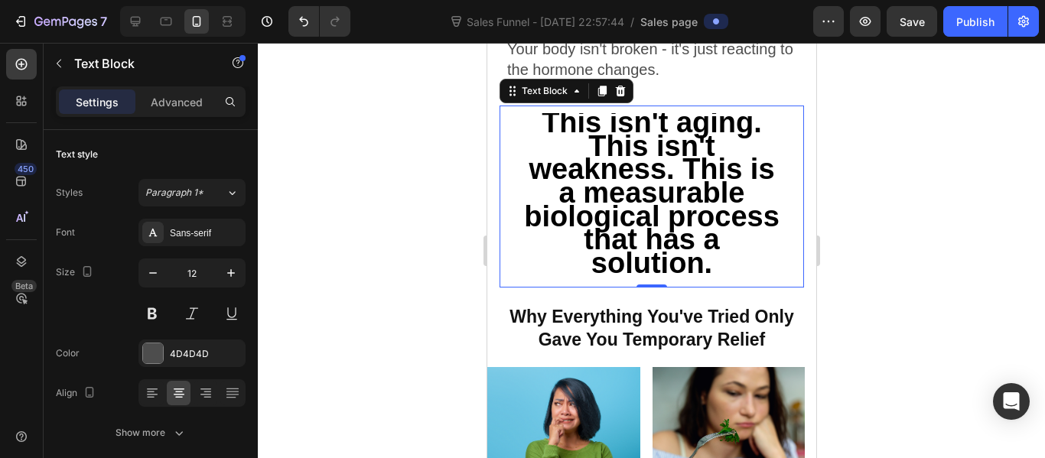
click at [720, 278] on p "This isn't aging. This isn't weakness. This is a measurable biological process …" at bounding box center [650, 197] width 265 height 164
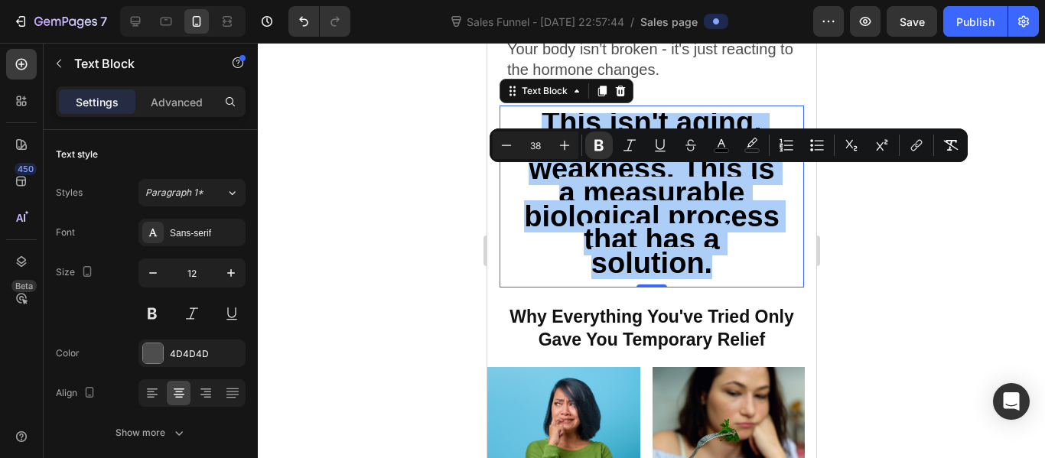
click at [533, 148] on input "38" at bounding box center [535, 145] width 31 height 18
type input "24"
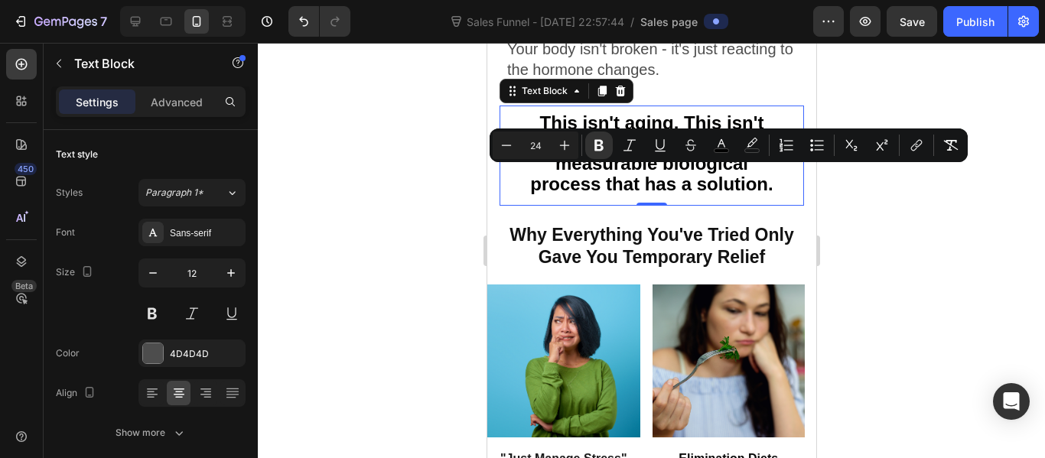
click at [349, 304] on div at bounding box center [651, 250] width 787 height 415
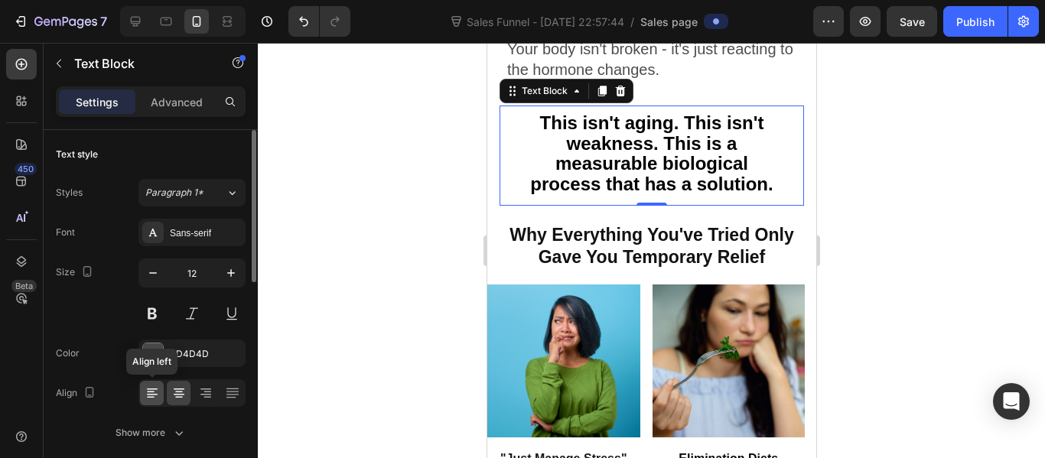
click at [156, 392] on icon at bounding box center [152, 392] width 15 height 15
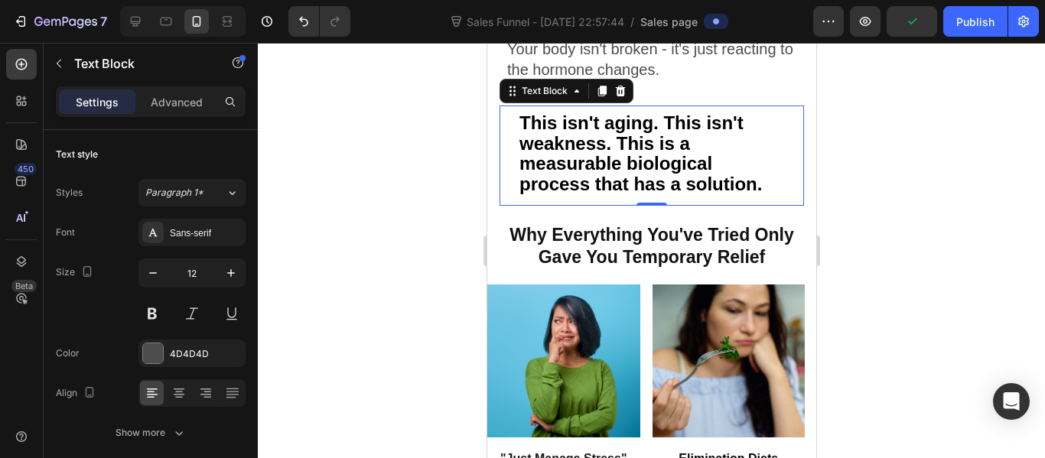
click at [375, 295] on div at bounding box center [651, 250] width 787 height 415
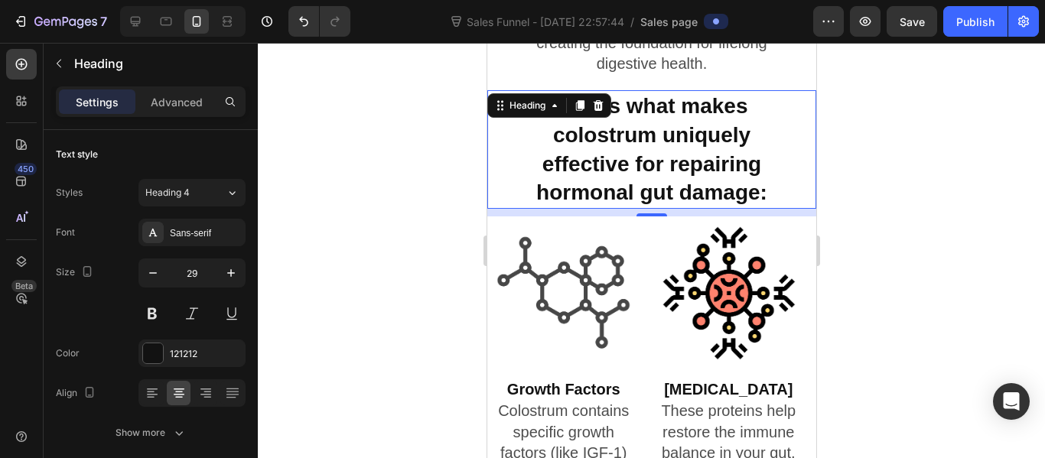
scroll to position [4172, 0]
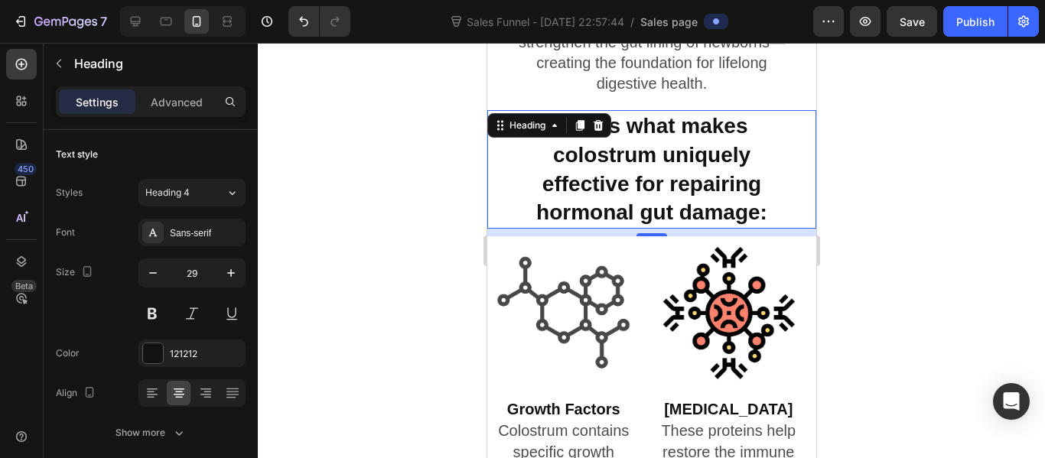
click at [835, 145] on div at bounding box center [651, 250] width 787 height 415
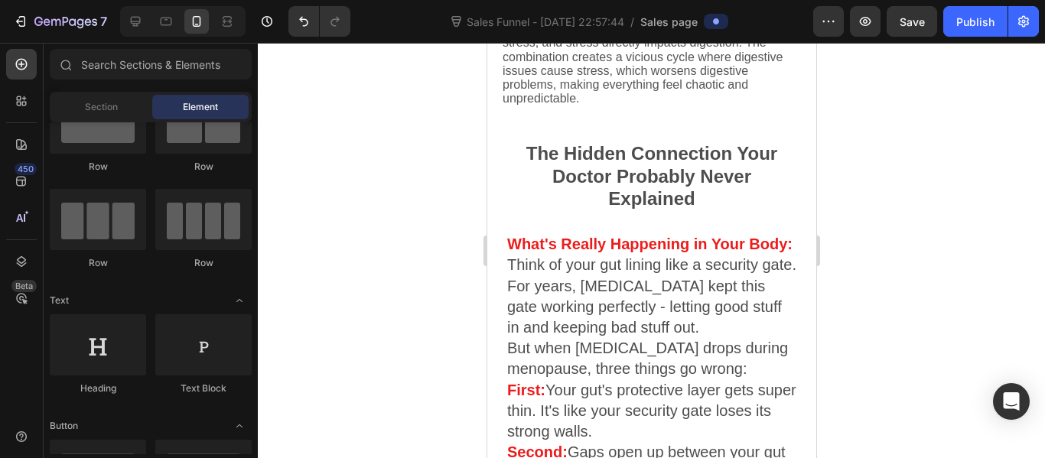
scroll to position [2329, 0]
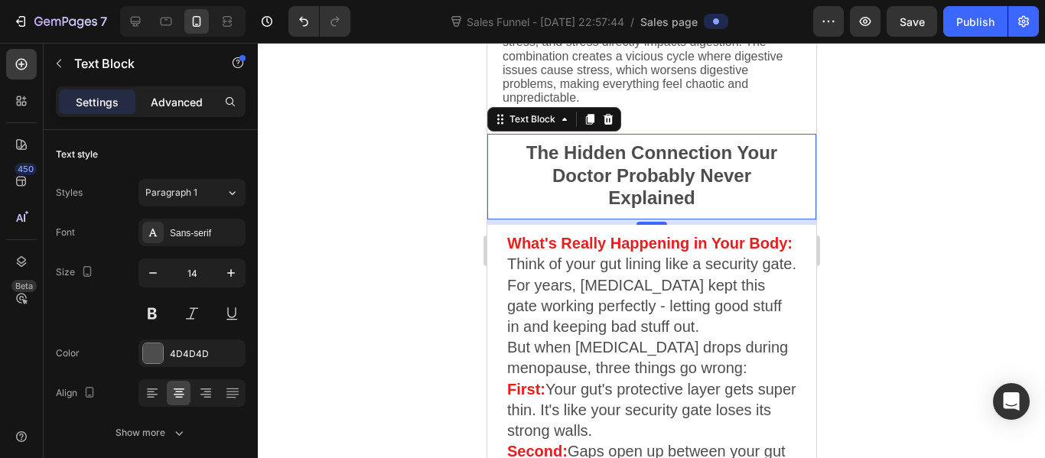
click at [194, 106] on p "Advanced" at bounding box center [177, 102] width 52 height 16
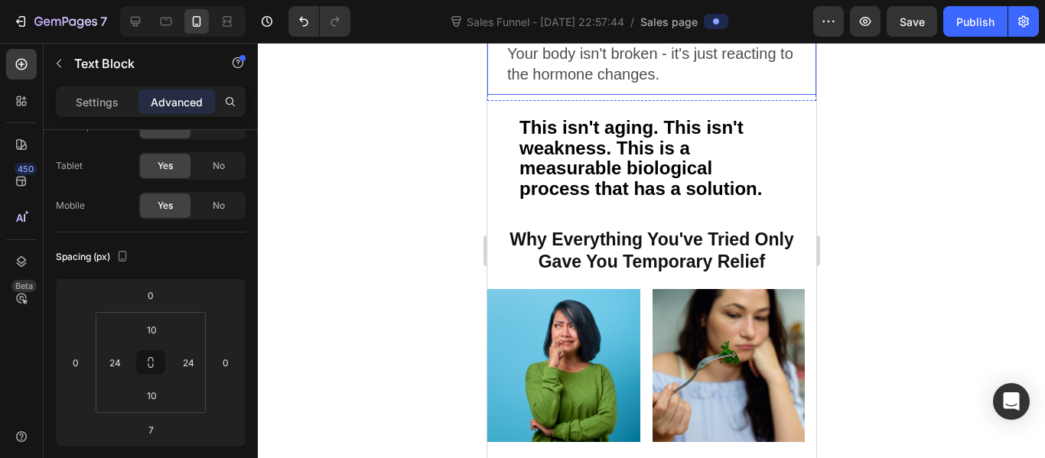
scroll to position [2910, 0]
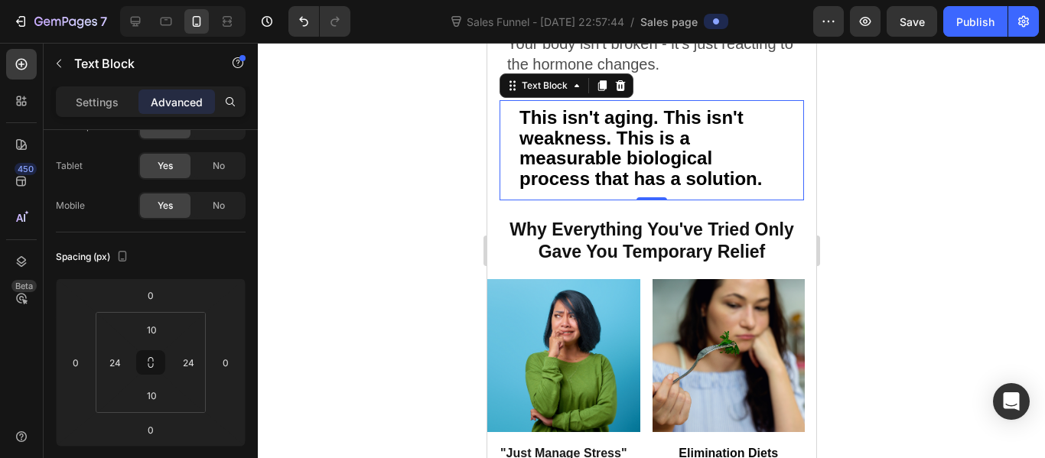
click at [550, 189] on strong "This isn't aging. This isn't weakness. This is a measurable biological process …" at bounding box center [639, 148] width 242 height 82
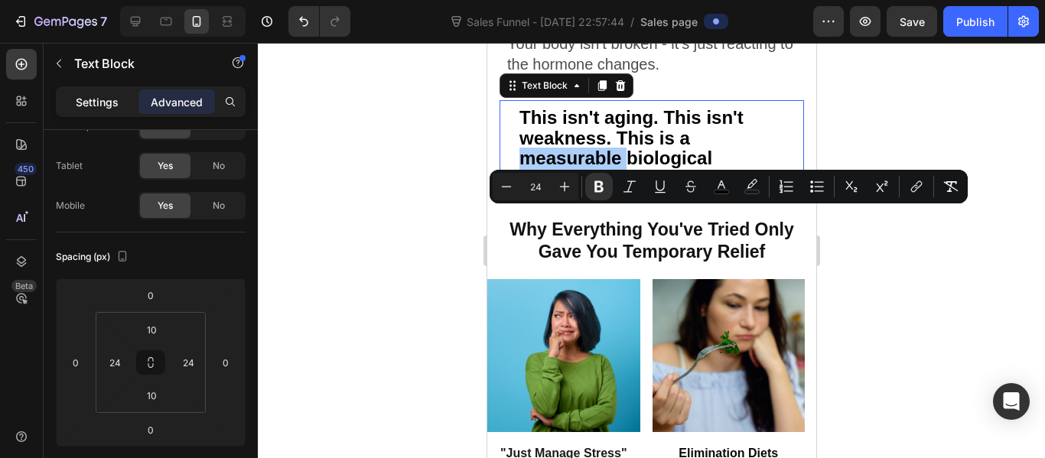
click at [112, 91] on div "Settings" at bounding box center [97, 101] width 76 height 24
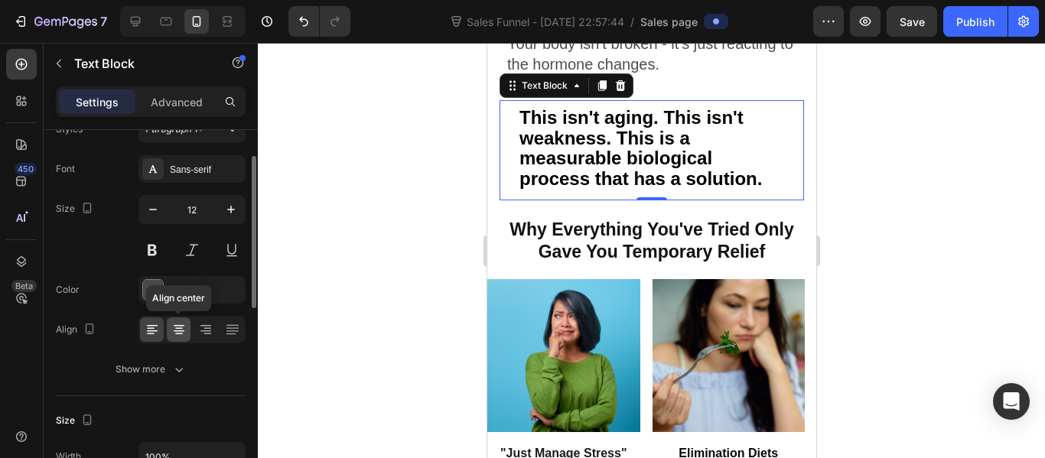
click at [176, 324] on icon at bounding box center [178, 329] width 15 height 15
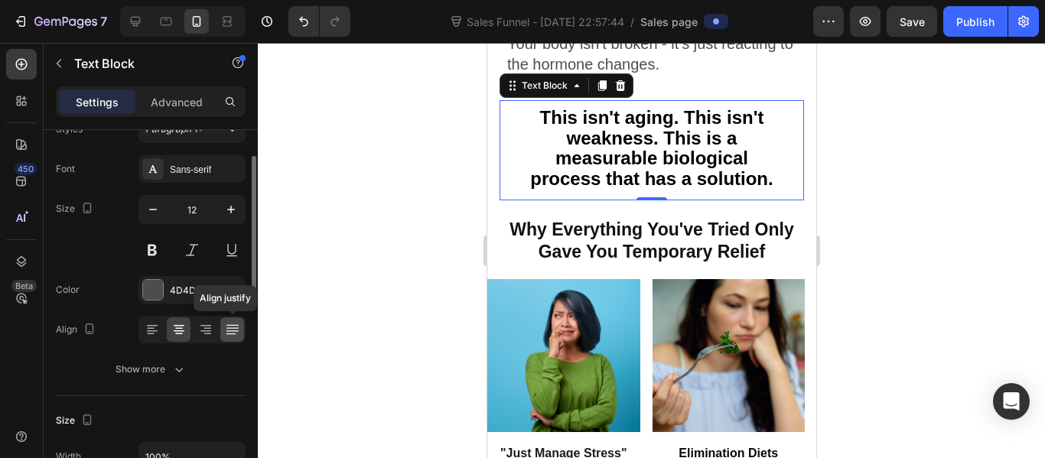
click at [243, 329] on div at bounding box center [232, 329] width 24 height 24
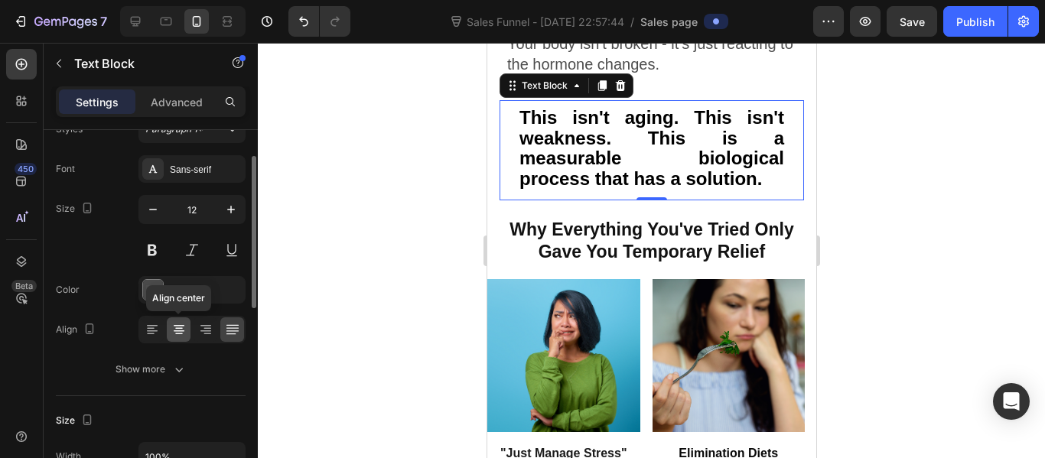
click at [184, 332] on icon at bounding box center [178, 329] width 15 height 15
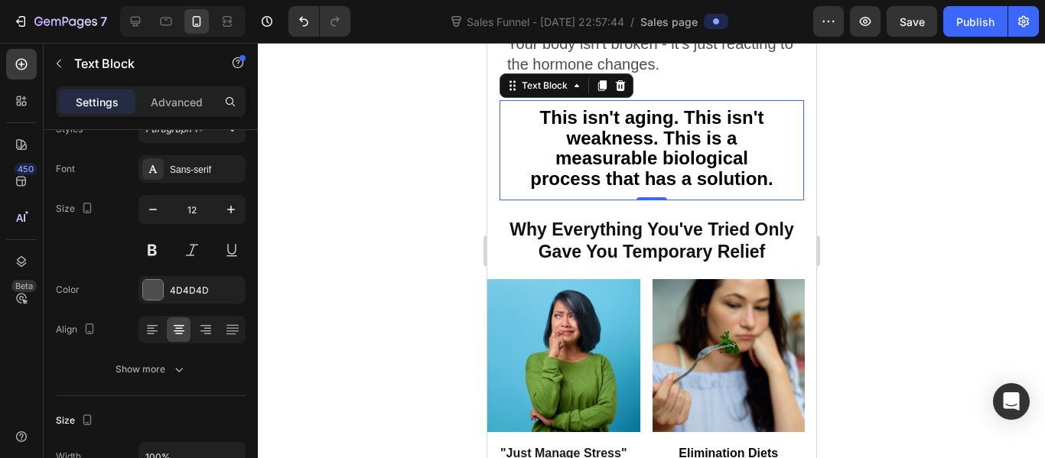
click at [382, 268] on div at bounding box center [651, 250] width 787 height 415
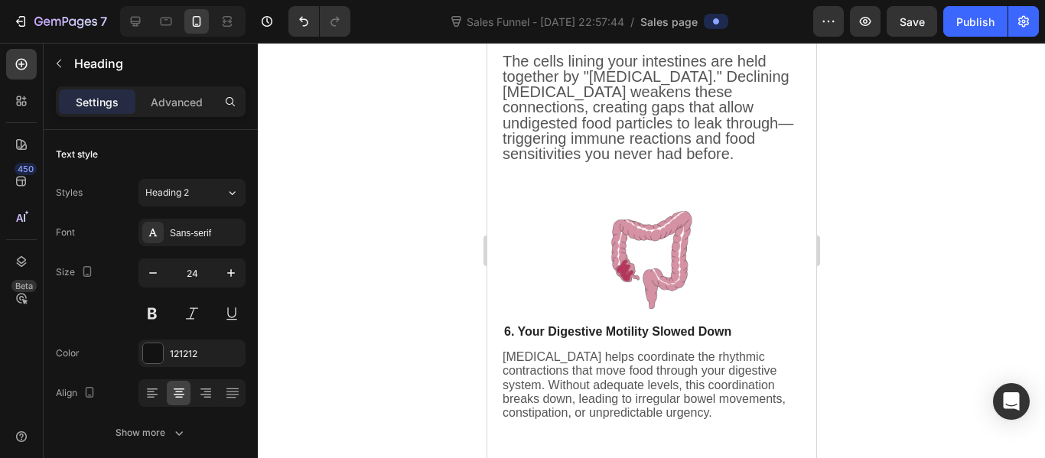
scroll to position [1743, 0]
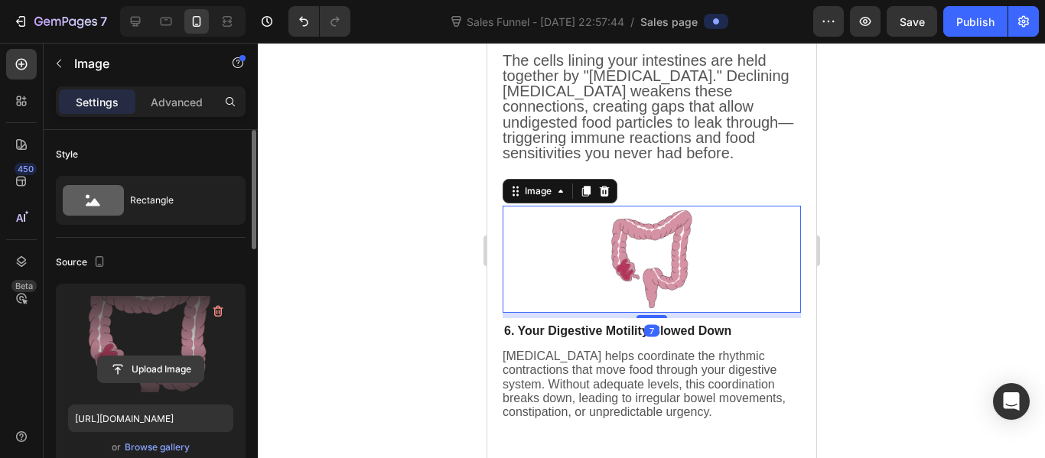
click at [158, 361] on input "file" at bounding box center [151, 369] width 106 height 26
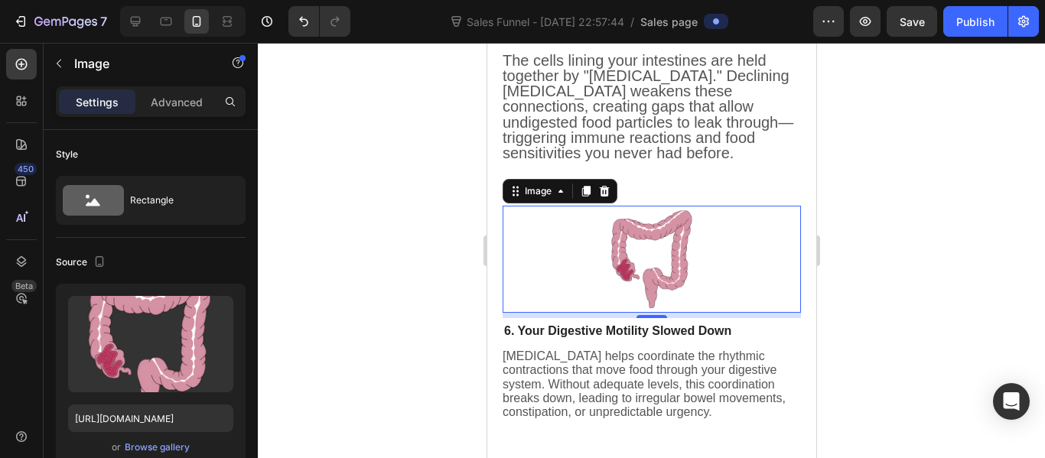
type input "[URL][DOMAIN_NAME]"
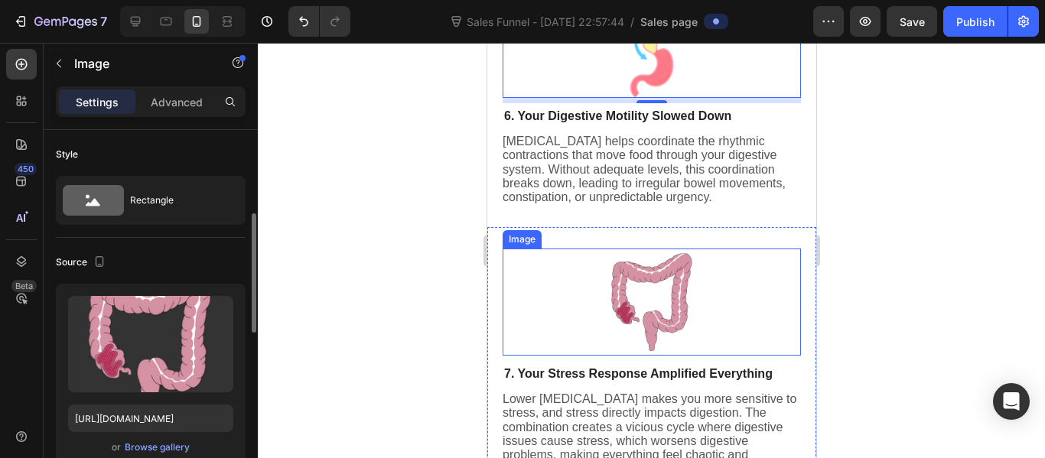
scroll to position [63, 0]
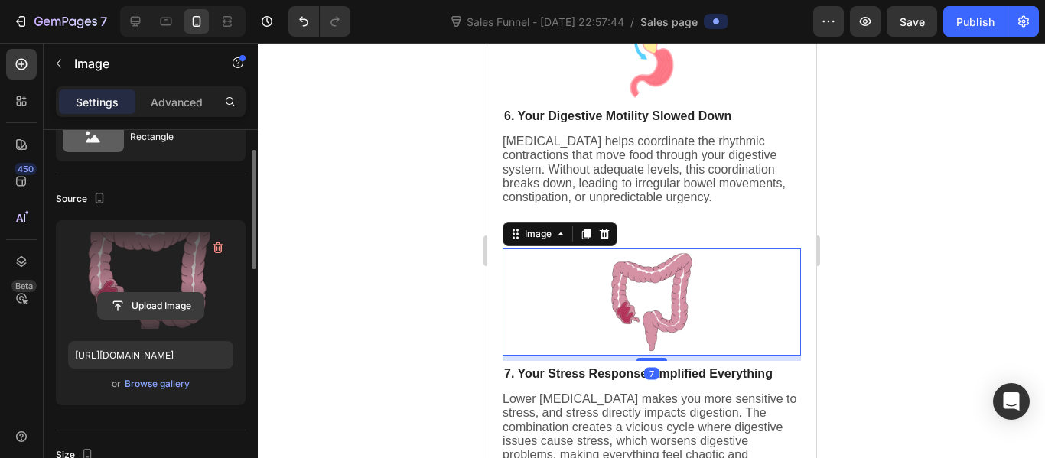
click at [186, 296] on input "file" at bounding box center [151, 306] width 106 height 26
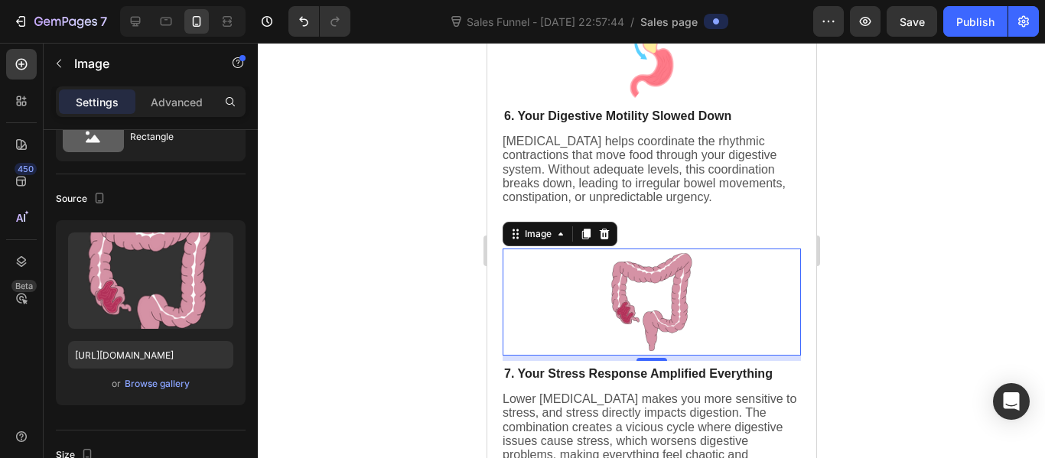
type input "[URL][DOMAIN_NAME]"
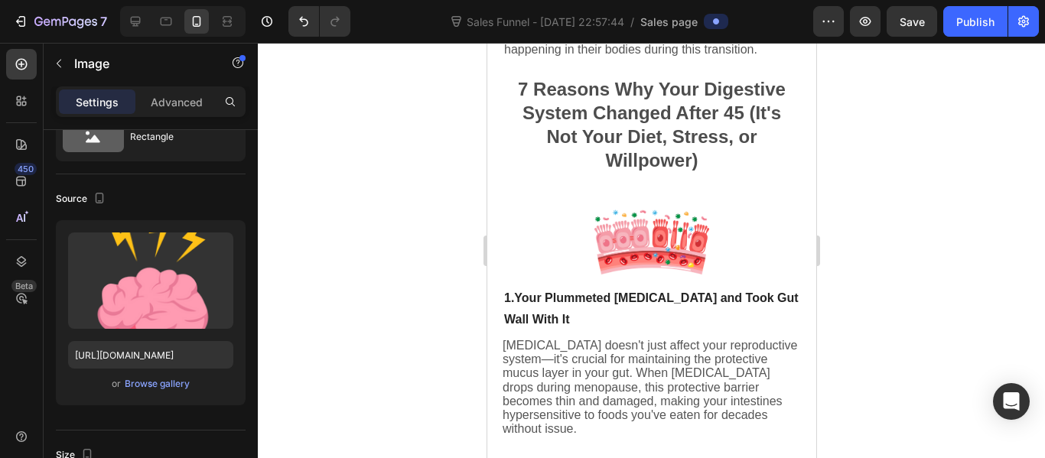
scroll to position [403, 0]
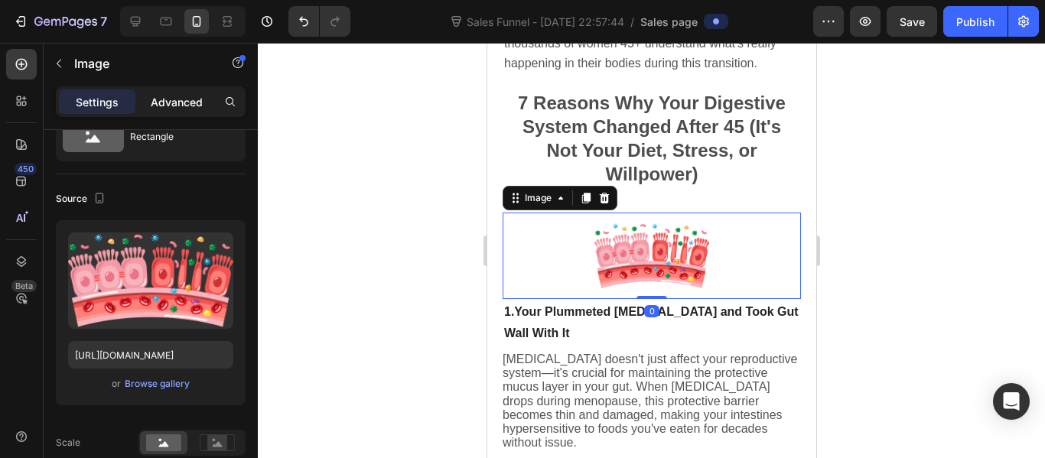
click at [158, 109] on p "Advanced" at bounding box center [177, 102] width 52 height 16
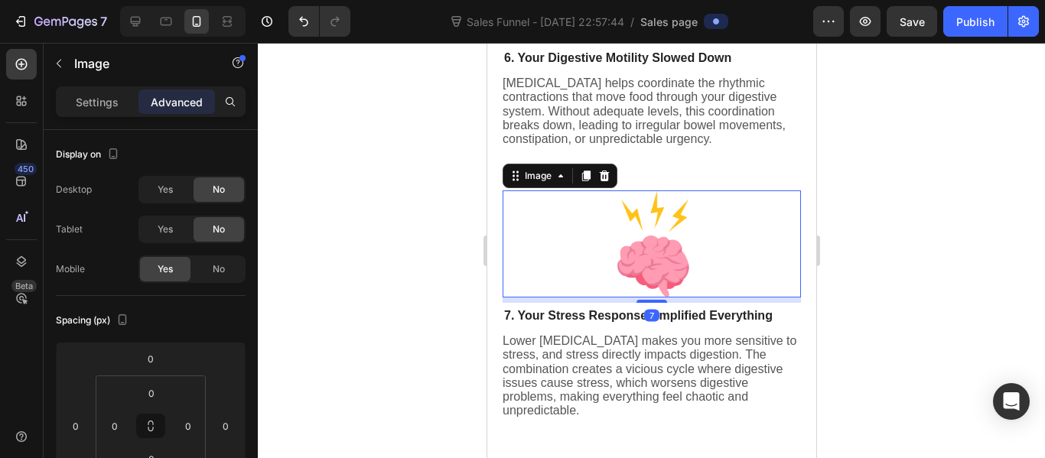
scroll to position [2017, 0]
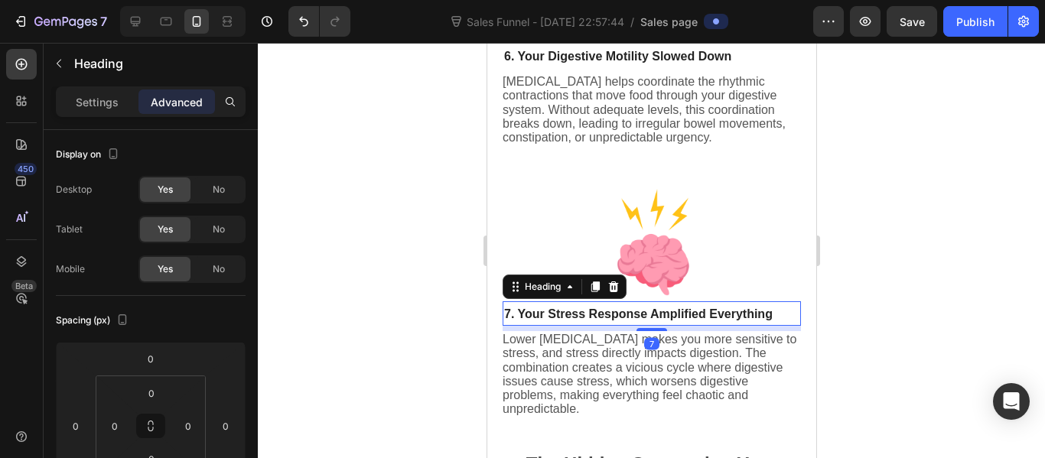
click at [453, 323] on div at bounding box center [651, 250] width 787 height 415
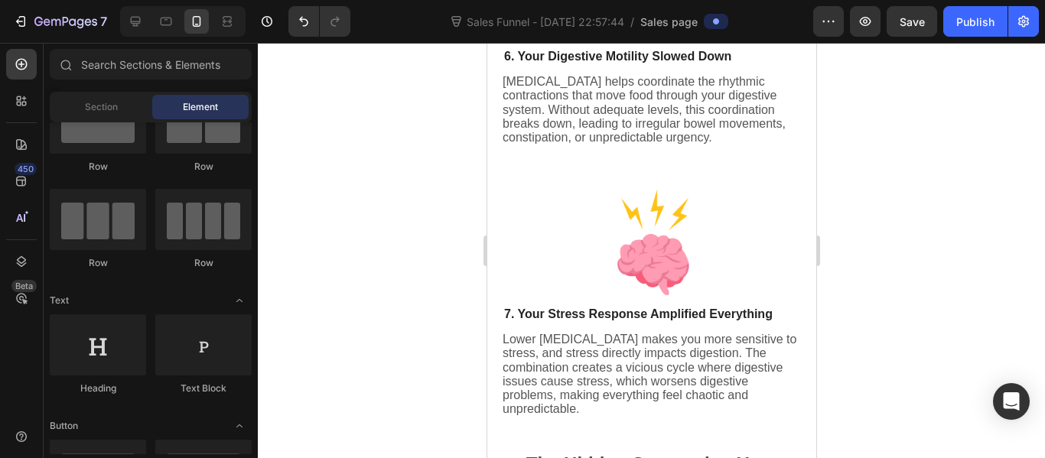
click at [453, 323] on div at bounding box center [651, 250] width 787 height 415
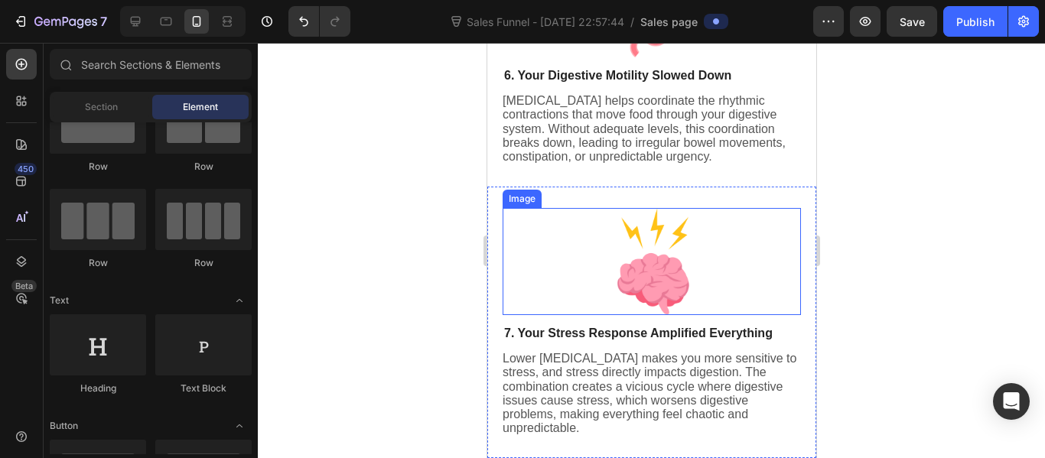
scroll to position [1994, 0]
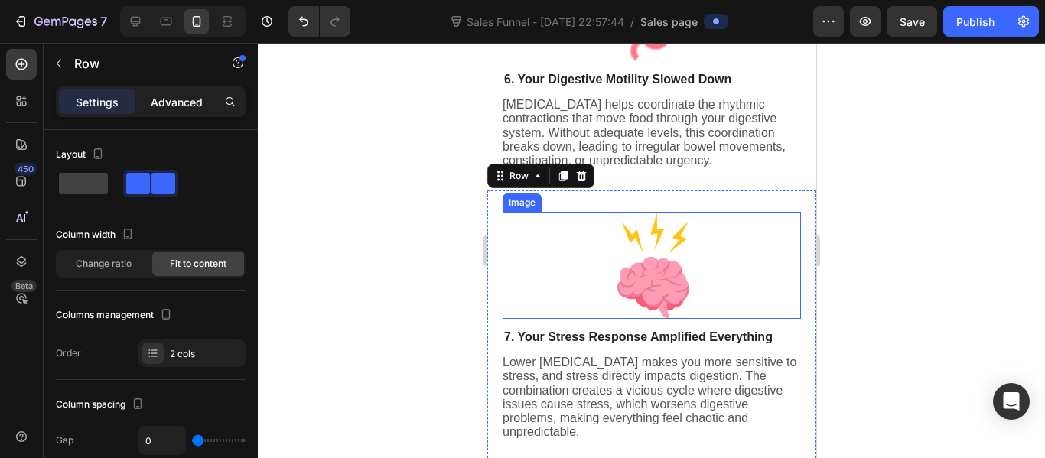
click at [195, 105] on p "Advanced" at bounding box center [177, 102] width 52 height 16
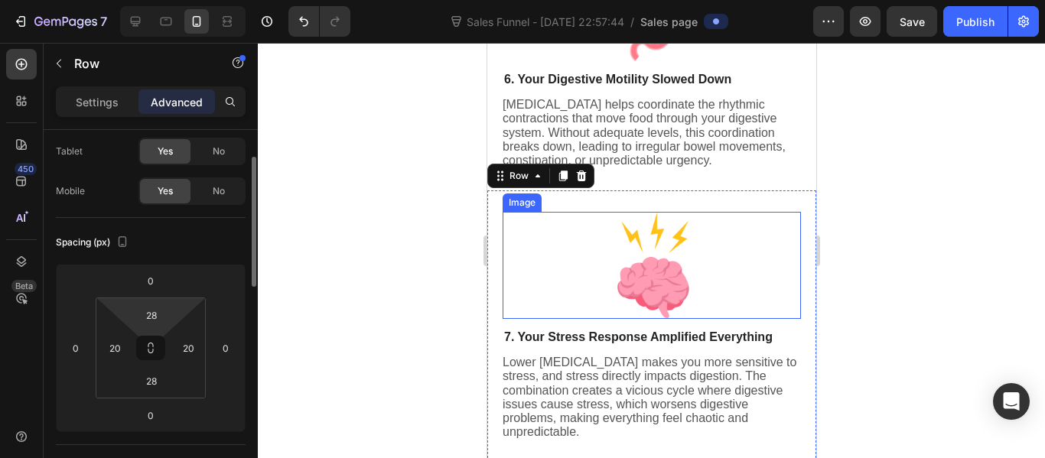
scroll to position [84, 0]
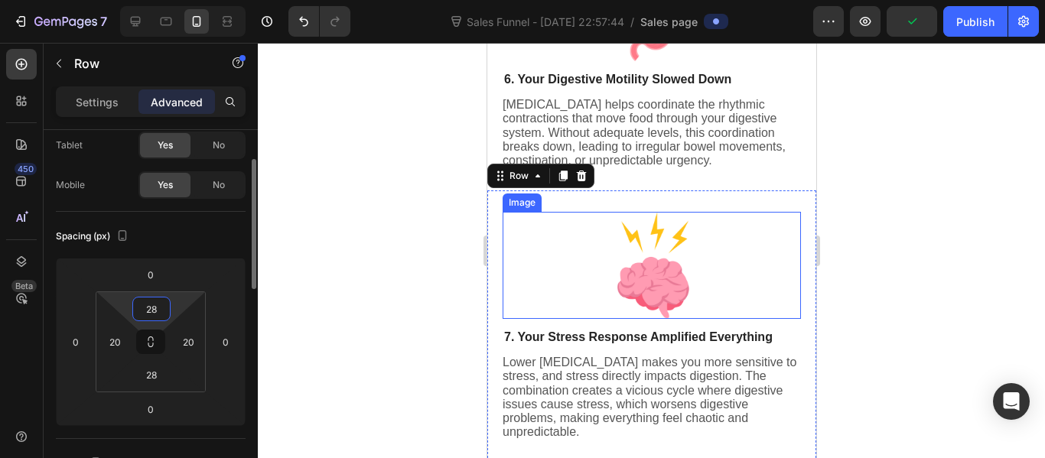
click at [152, 315] on input "28" at bounding box center [151, 308] width 31 height 23
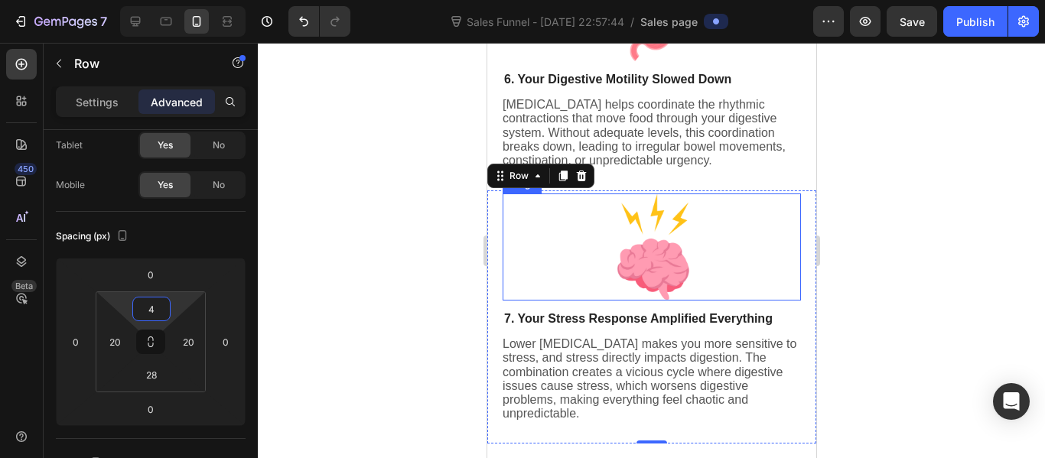
type input "4"
click at [417, 280] on div at bounding box center [651, 250] width 787 height 415
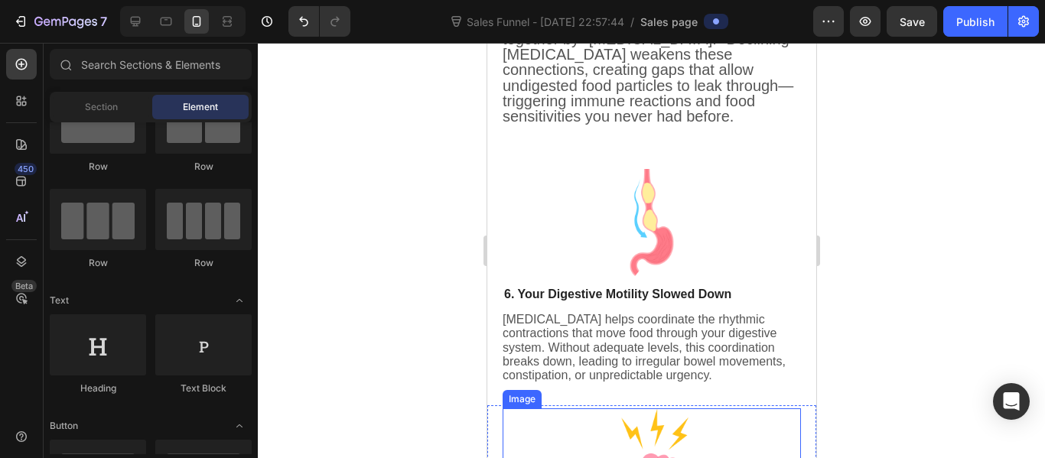
scroll to position [1732, 0]
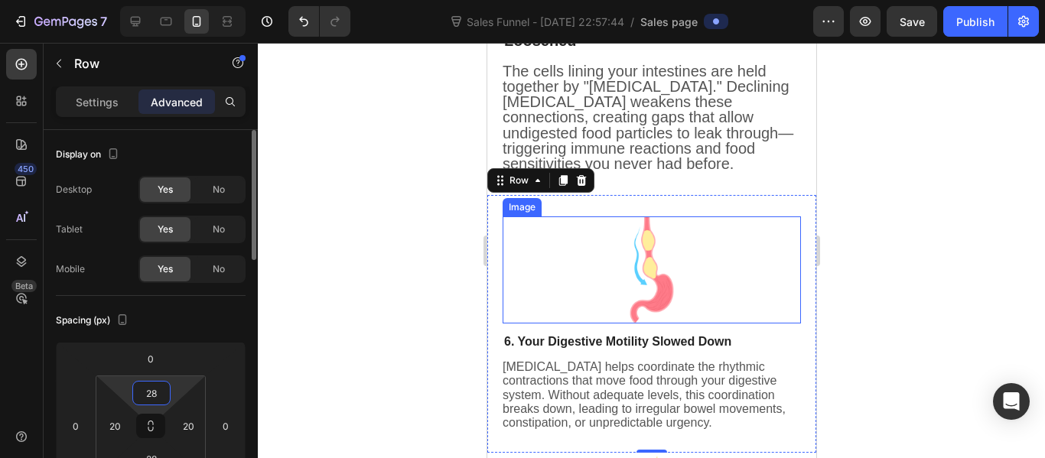
click at [159, 385] on input "28" at bounding box center [151, 393] width 31 height 23
type input "4"
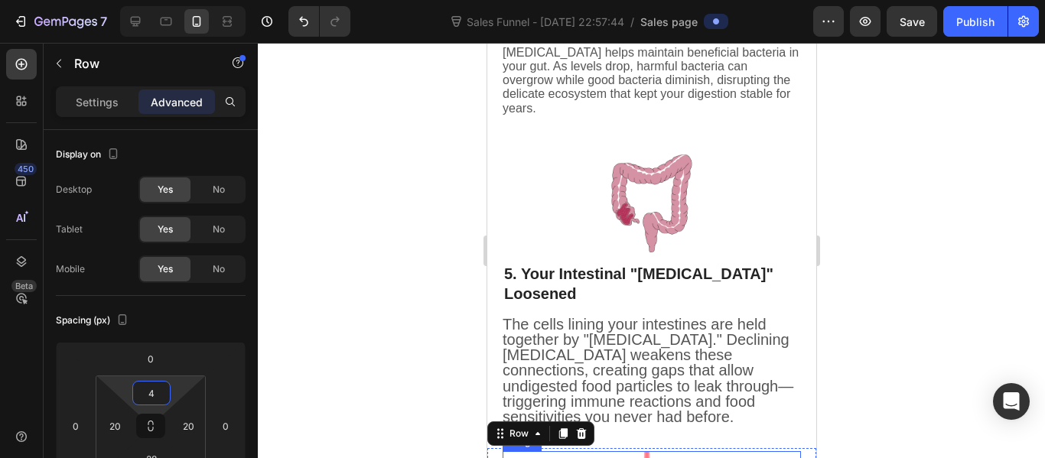
scroll to position [1439, 0]
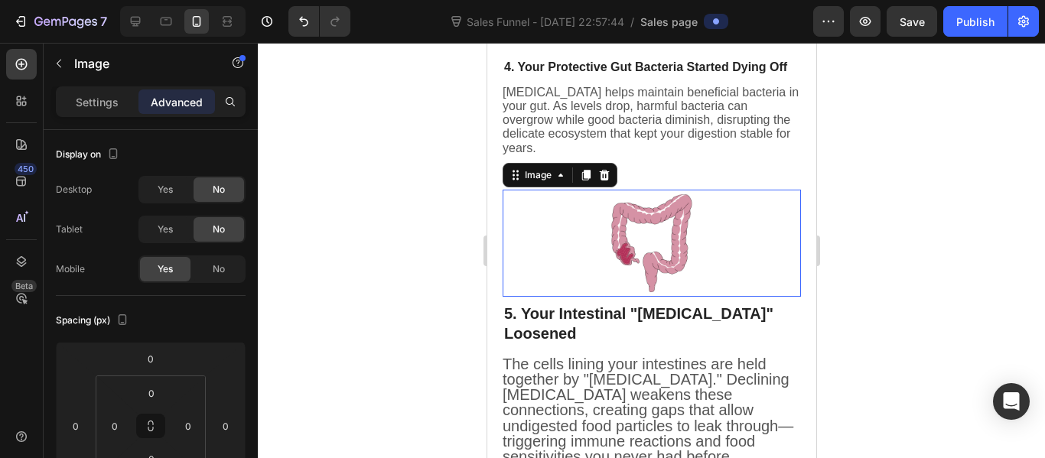
click at [571, 197] on div at bounding box center [651, 243] width 298 height 107
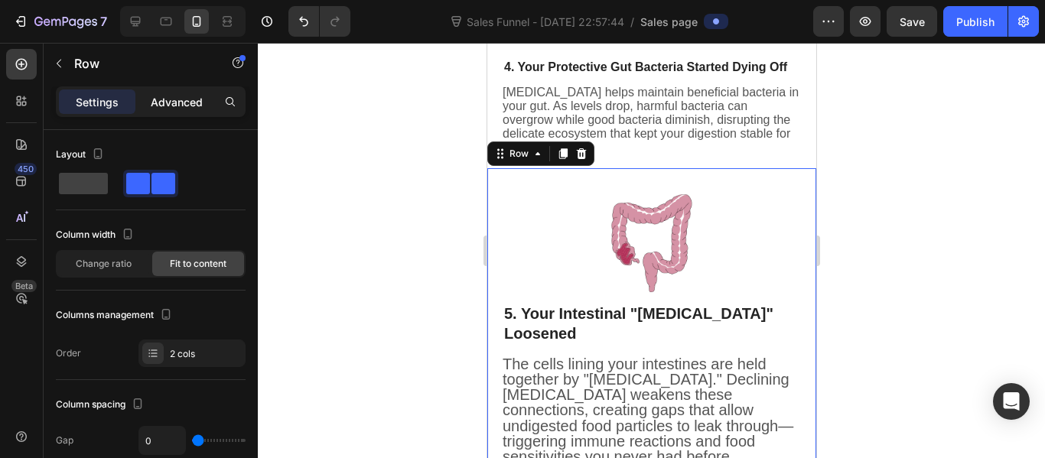
click at [191, 96] on p "Advanced" at bounding box center [177, 102] width 52 height 16
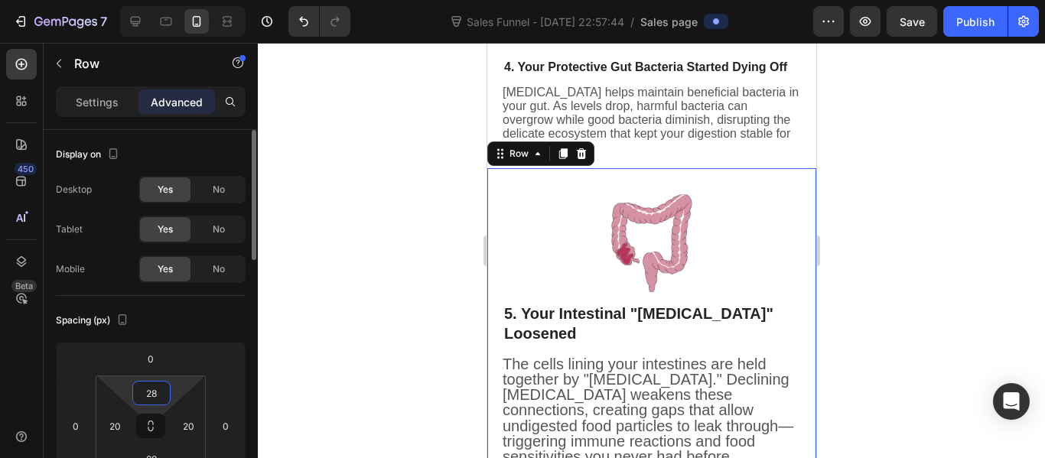
click at [147, 399] on input "28" at bounding box center [151, 393] width 31 height 23
type input "4"
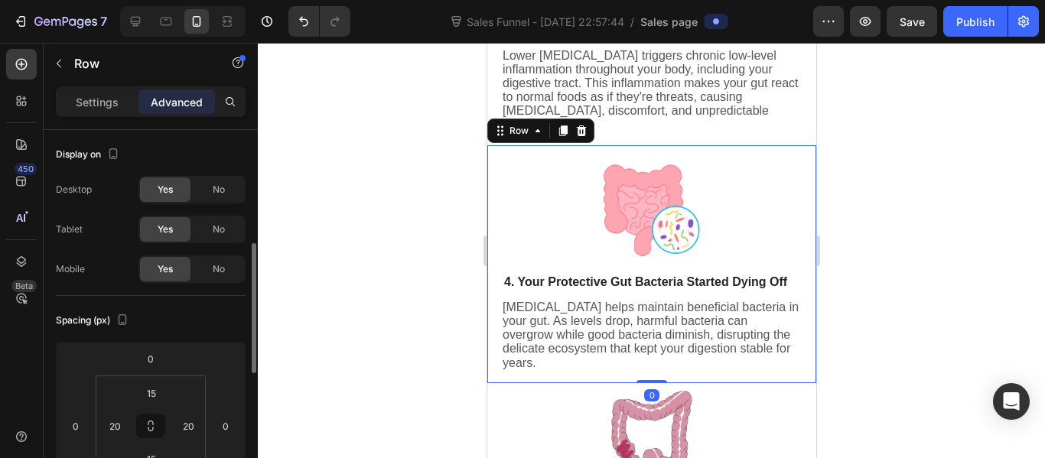
scroll to position [84, 0]
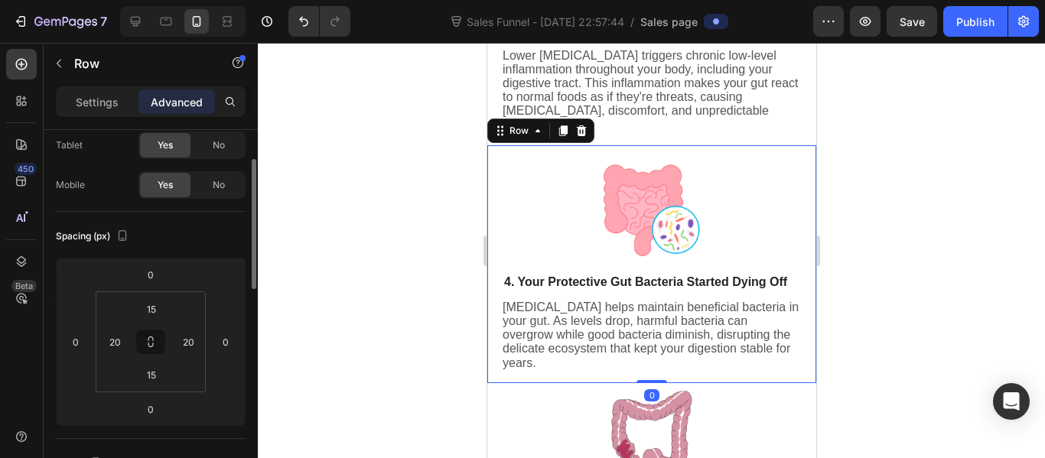
click at [593, 154] on div "Image Image 4. Your Protective Gut Bacteria Started Dying Off Heading [MEDICAL_…" at bounding box center [650, 264] width 329 height 238
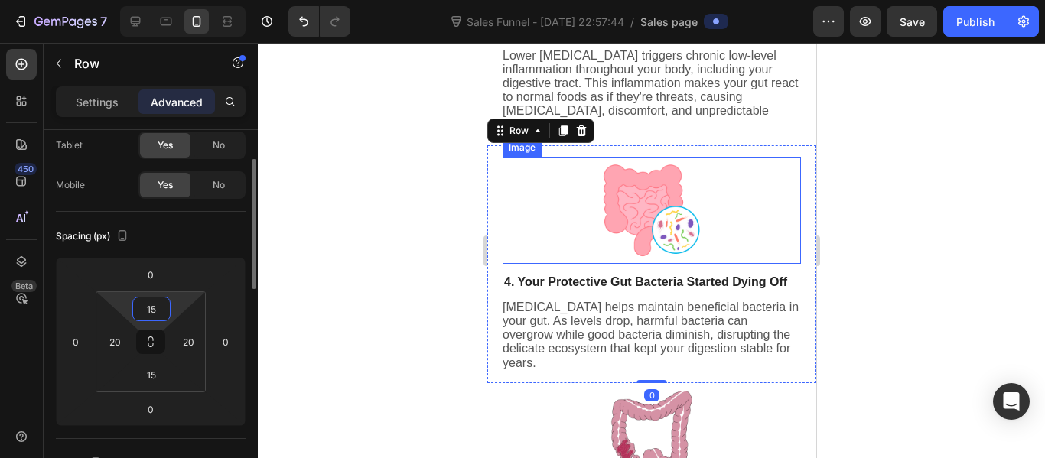
click at [161, 305] on input "15" at bounding box center [151, 308] width 31 height 23
type input "4"
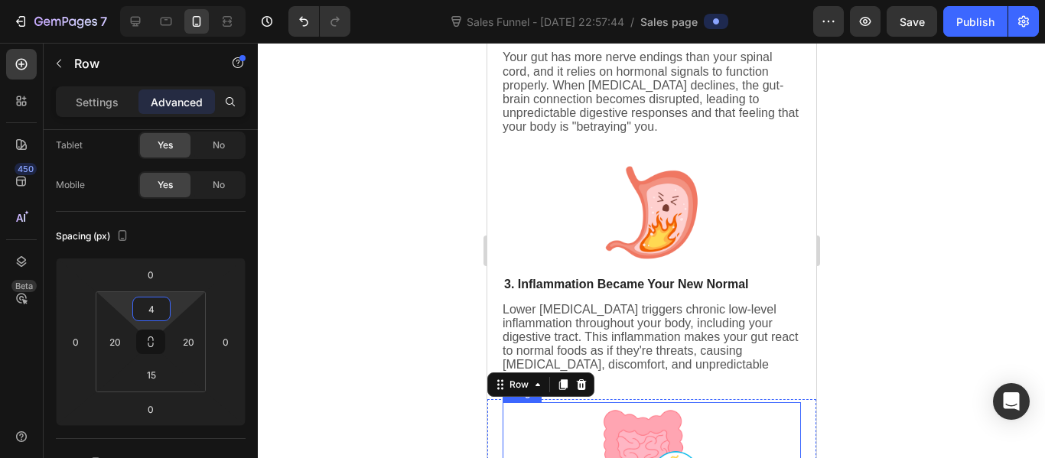
scroll to position [970, 0]
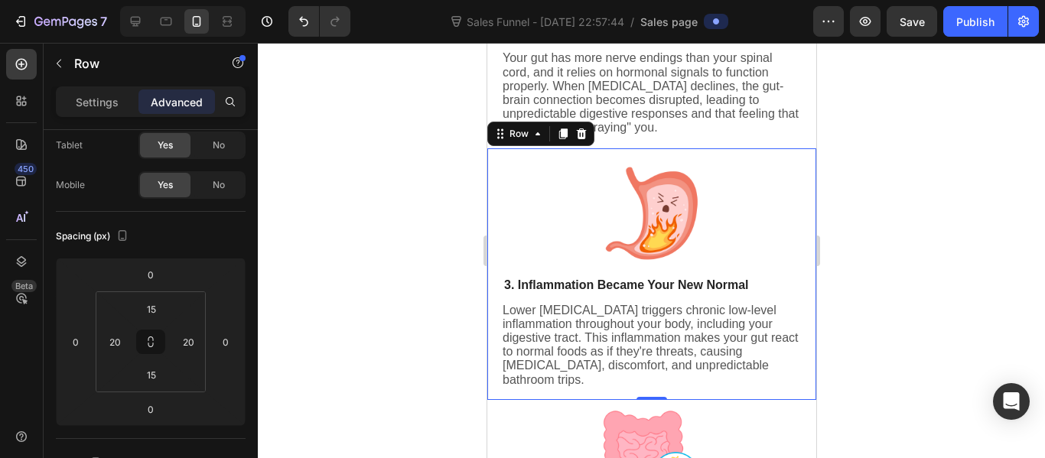
click at [623, 158] on div "Image Image 3. Inflammation Became Your New Normal Heading Lower [MEDICAL_DATA]…" at bounding box center [650, 274] width 329 height 252
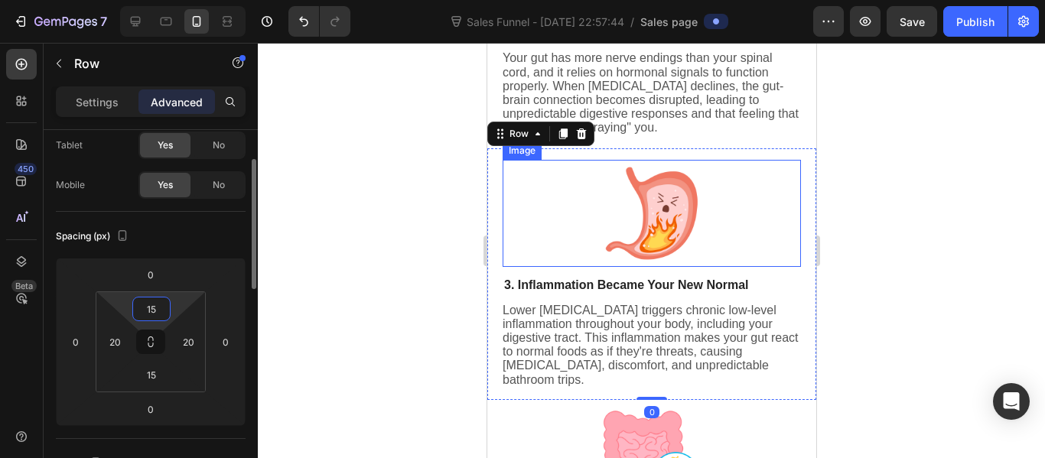
click at [158, 304] on input "15" at bounding box center [151, 308] width 31 height 23
type input "4"
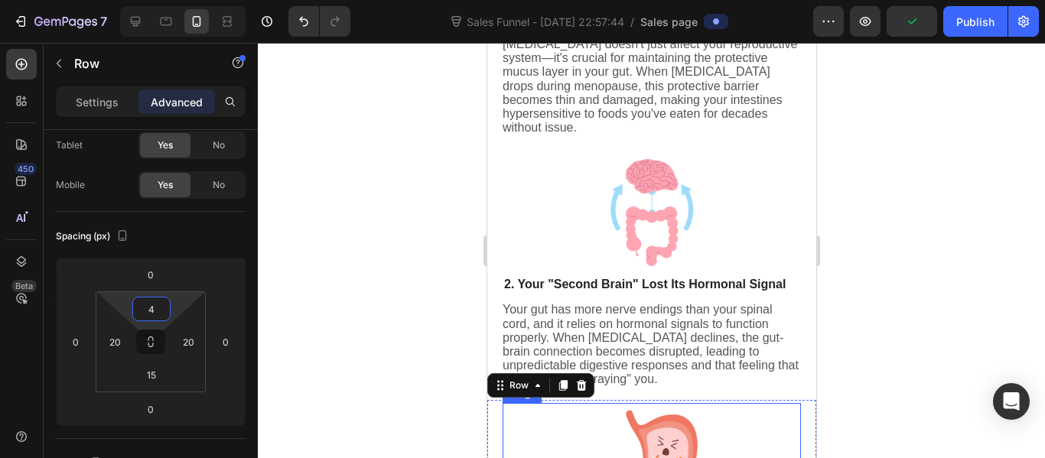
scroll to position [710, 0]
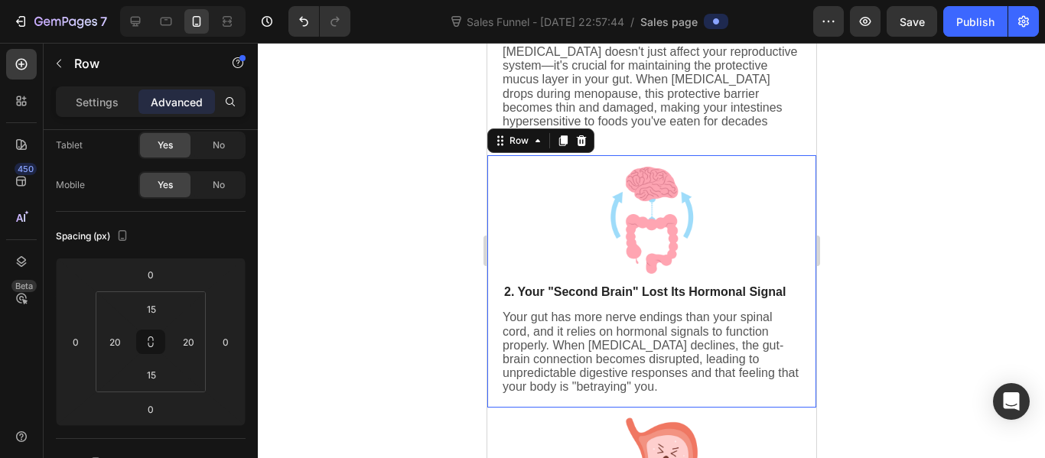
click at [617, 162] on div "Image Image 2. Your "Second Brain" Lost Its Hormonal Signal Heading Your gut ha…" at bounding box center [650, 281] width 329 height 252
click at [167, 314] on div "15" at bounding box center [151, 309] width 38 height 24
click at [158, 309] on input "15" at bounding box center [151, 308] width 31 height 23
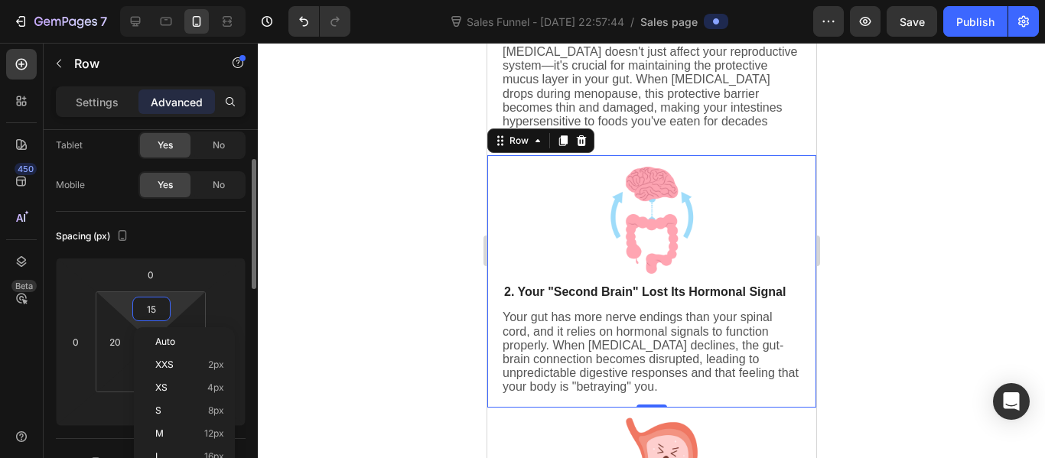
type input "4"
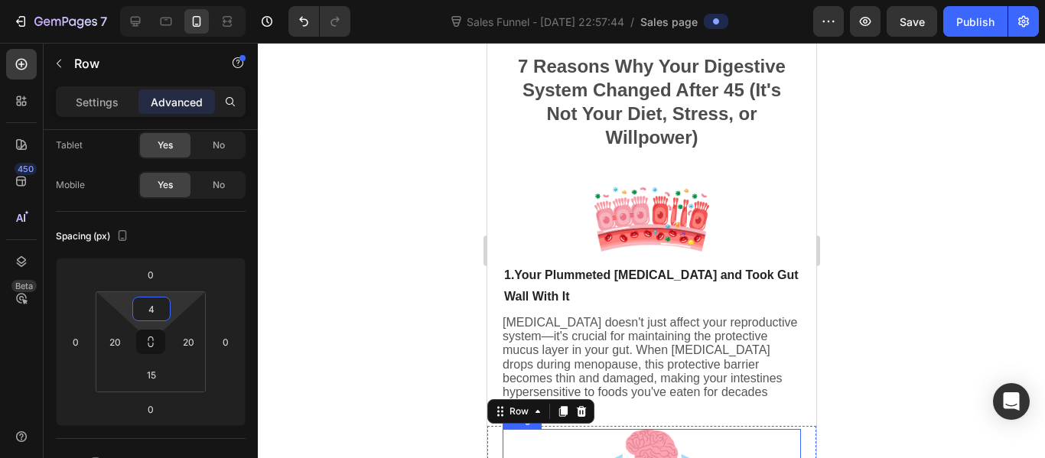
scroll to position [437, 0]
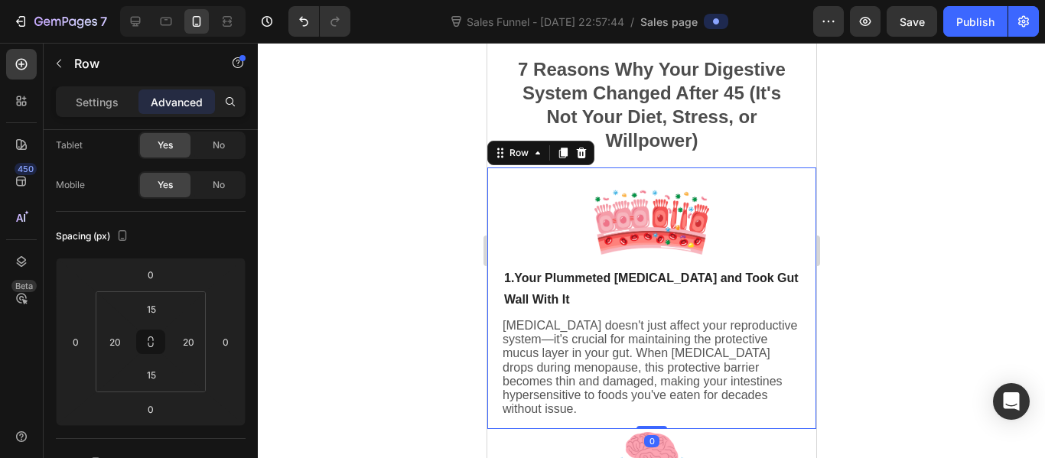
click at [616, 174] on div "Image Image 1. Your Plummeted [MEDICAL_DATA] and Took Gut Wall With It Heading …" at bounding box center [650, 298] width 329 height 262
click at [158, 303] on input "15" at bounding box center [151, 308] width 31 height 23
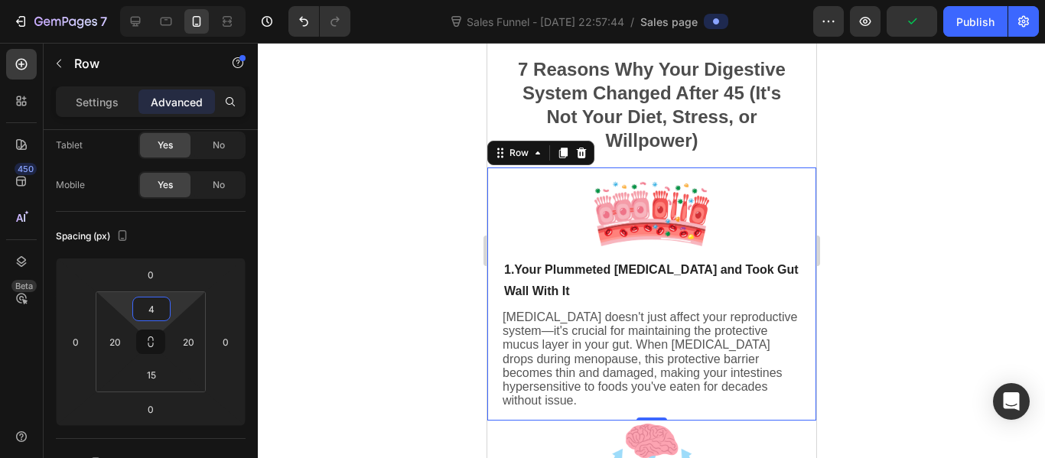
type input "4"
click at [379, 265] on div at bounding box center [651, 250] width 787 height 415
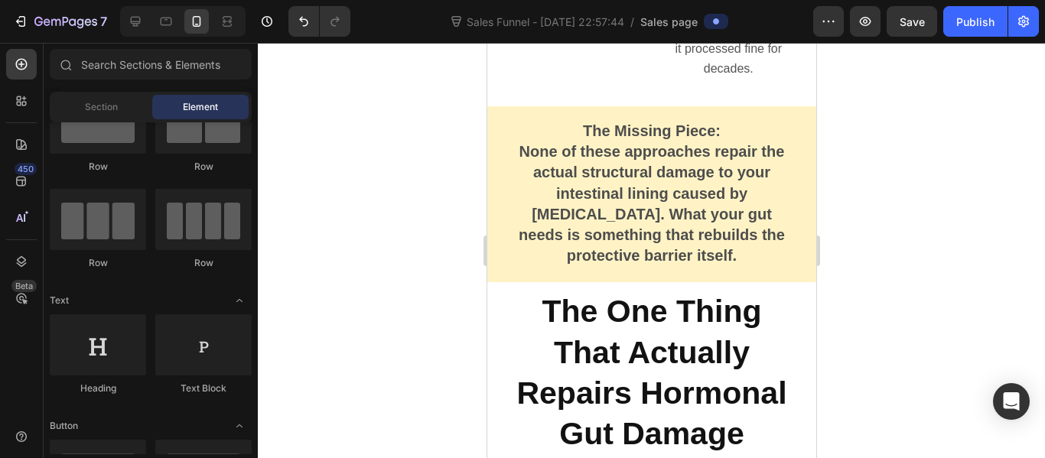
scroll to position [3363, 0]
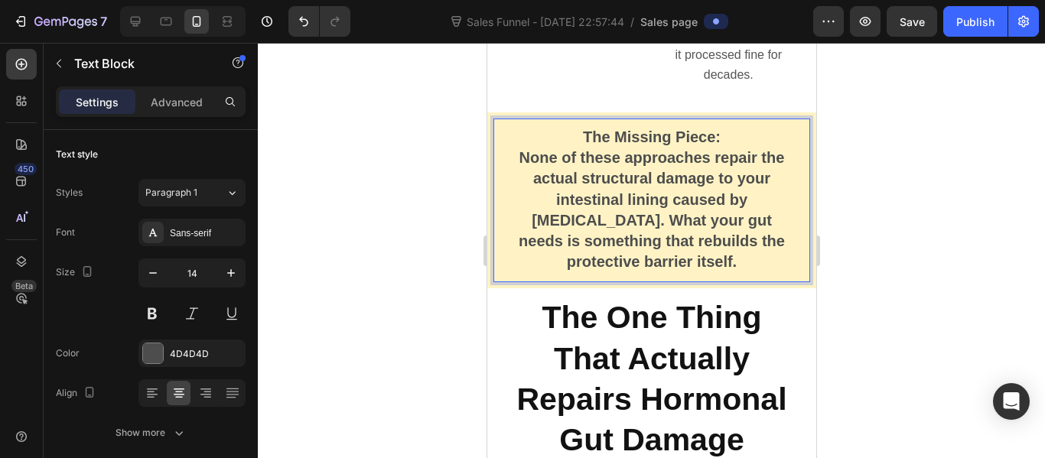
click at [676, 208] on strong "None of these approaches repair the actual structural damage to your intestinal…" at bounding box center [651, 209] width 266 height 121
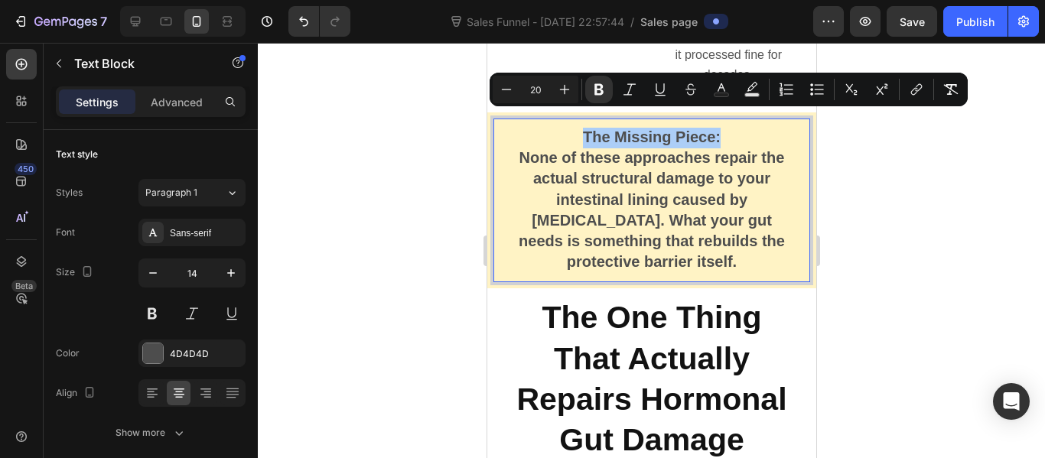
click at [537, 90] on input "20" at bounding box center [535, 89] width 31 height 18
type input "16"
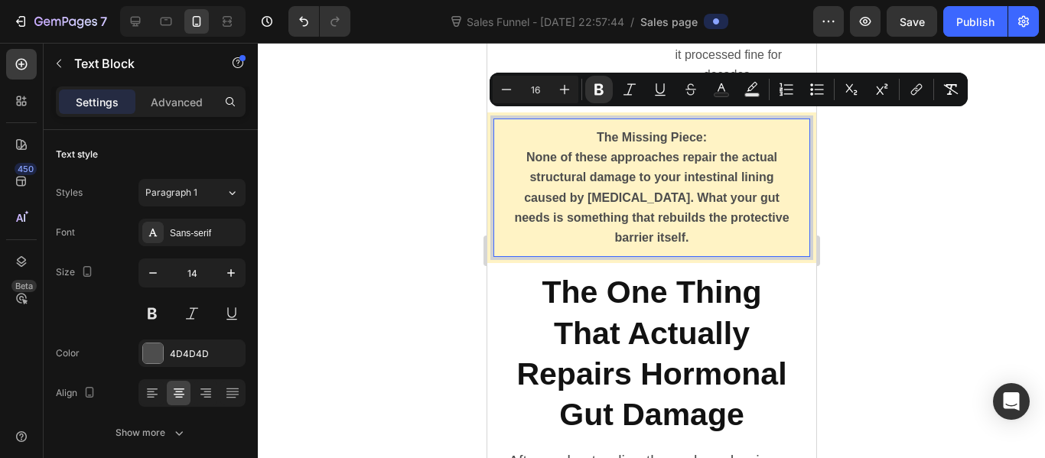
click at [457, 114] on div at bounding box center [651, 250] width 787 height 415
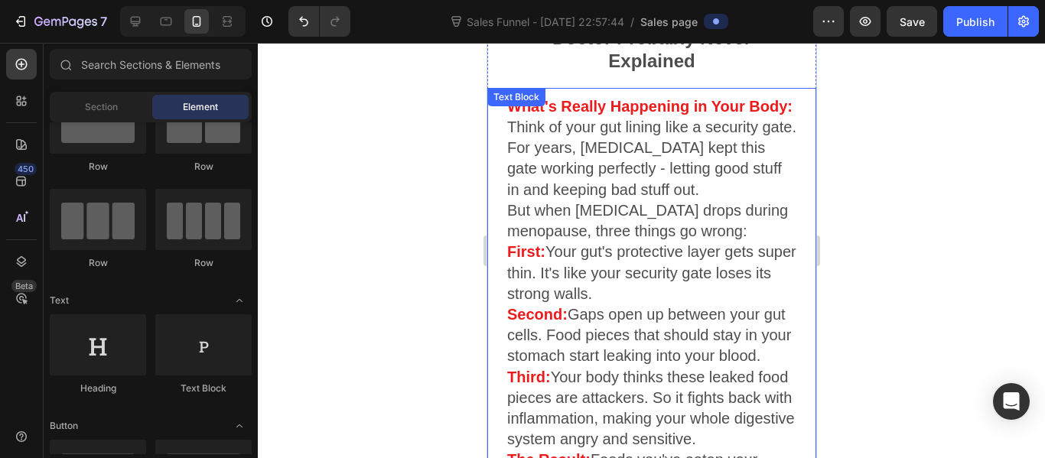
scroll to position [2362, 0]
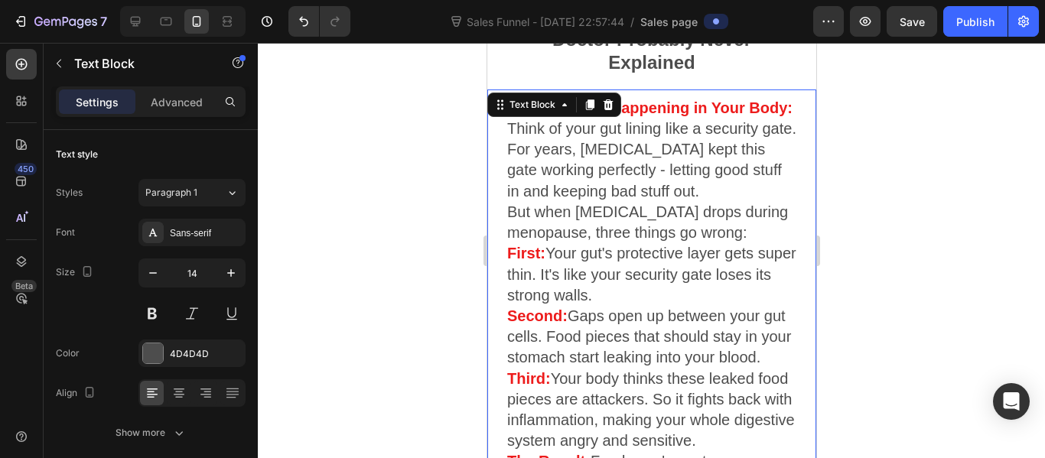
click at [613, 150] on span "Think of your gut lining like a security gate. For years, [MEDICAL_DATA] kept t…" at bounding box center [650, 160] width 289 height 80
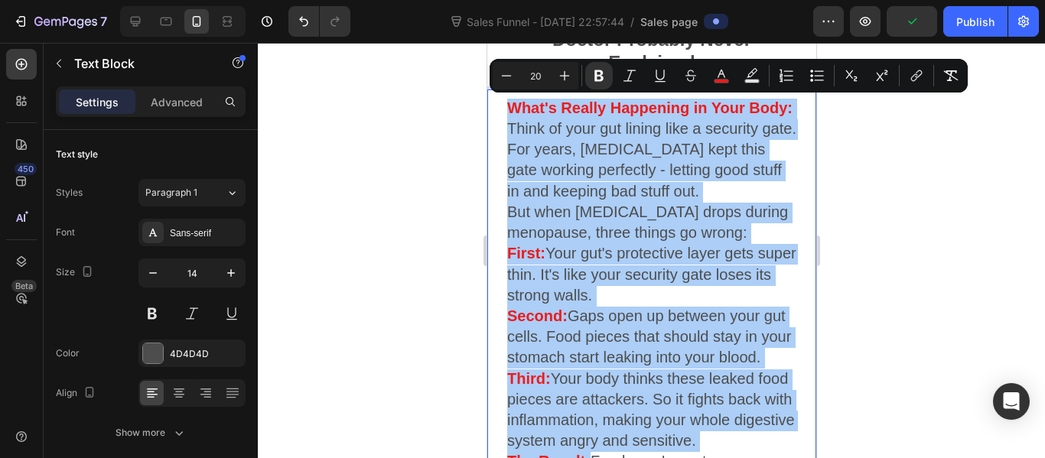
click at [532, 80] on input "20" at bounding box center [535, 76] width 31 height 18
type input "16"
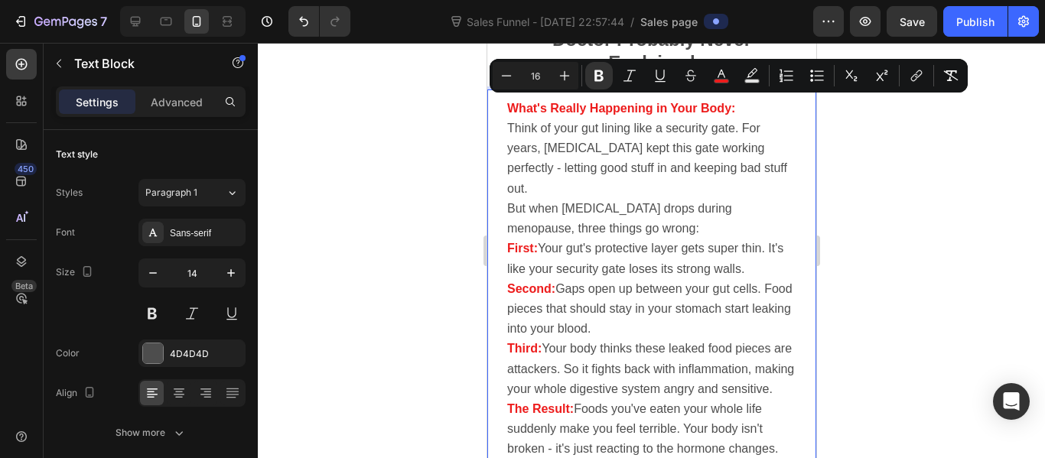
click at [447, 121] on div at bounding box center [651, 250] width 787 height 415
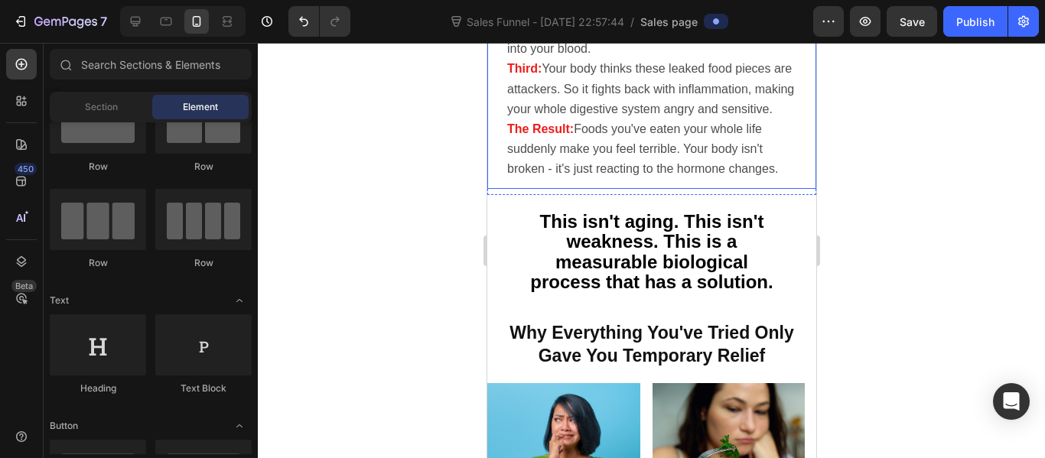
scroll to position [2642, 0]
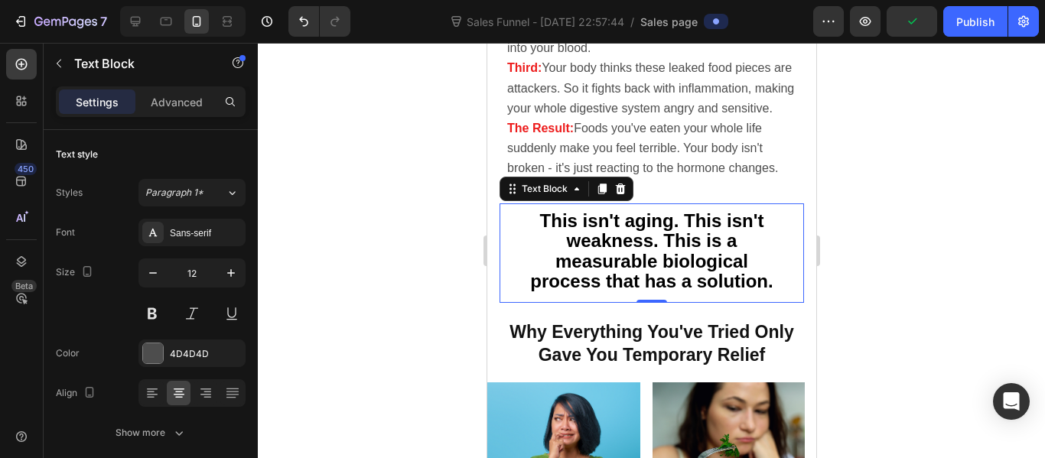
click at [571, 225] on strong "This isn't aging. This isn't weakness. This is a measurable biological process …" at bounding box center [650, 251] width 242 height 82
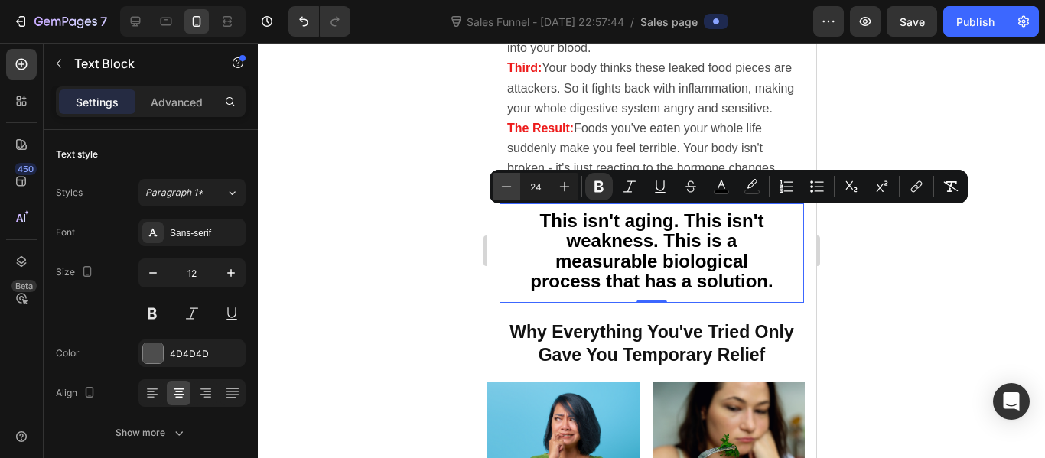
click at [512, 190] on icon "Editor contextual toolbar" at bounding box center [506, 186] width 15 height 15
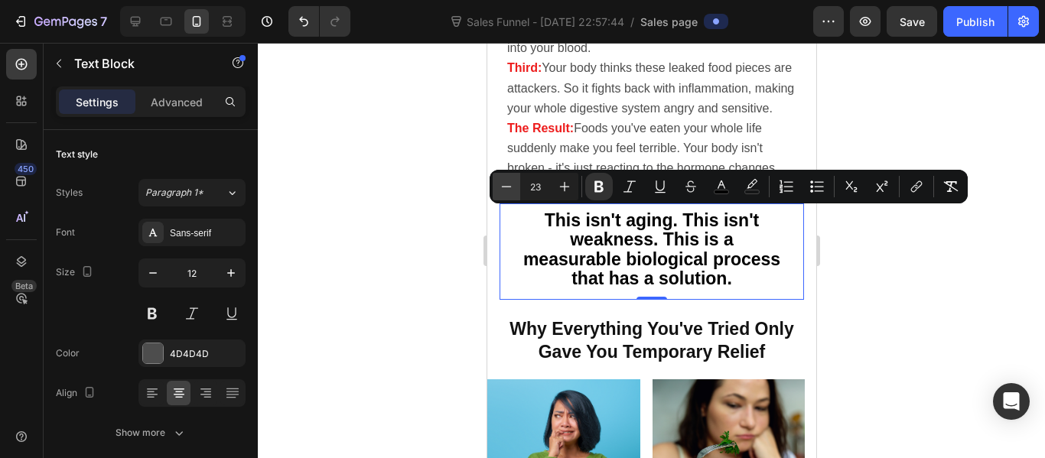
click at [512, 190] on icon "Editor contextual toolbar" at bounding box center [506, 186] width 15 height 15
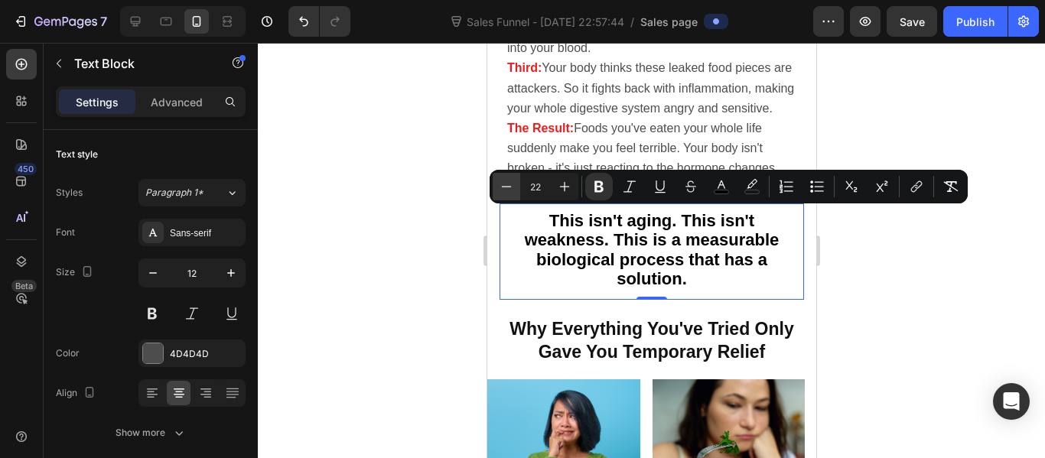
click at [512, 190] on icon "Editor contextual toolbar" at bounding box center [506, 186] width 15 height 15
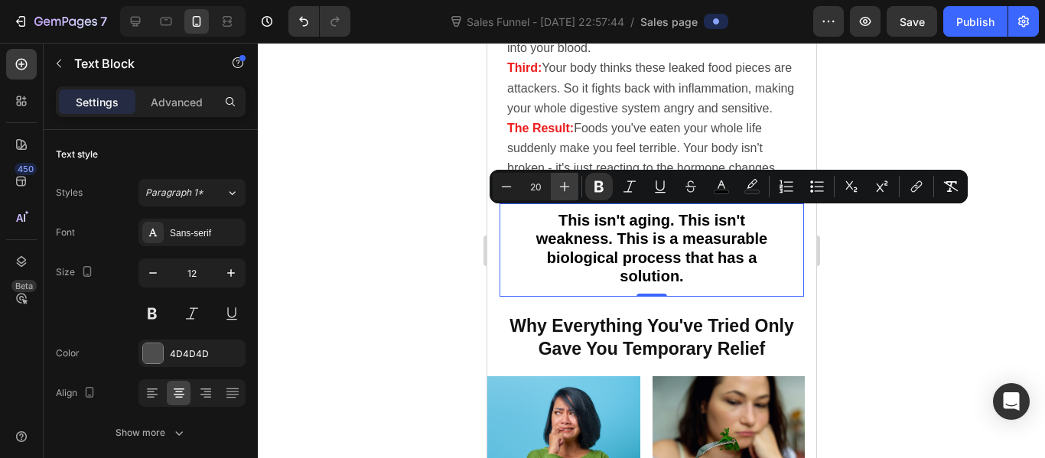
click at [563, 189] on icon "Editor contextual toolbar" at bounding box center [564, 186] width 15 height 15
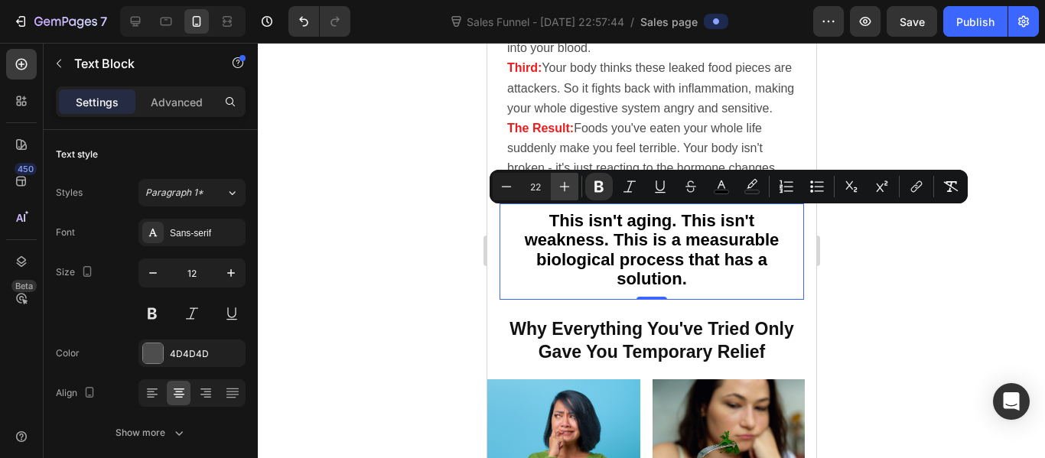
click at [563, 189] on icon "Editor contextual toolbar" at bounding box center [564, 186] width 15 height 15
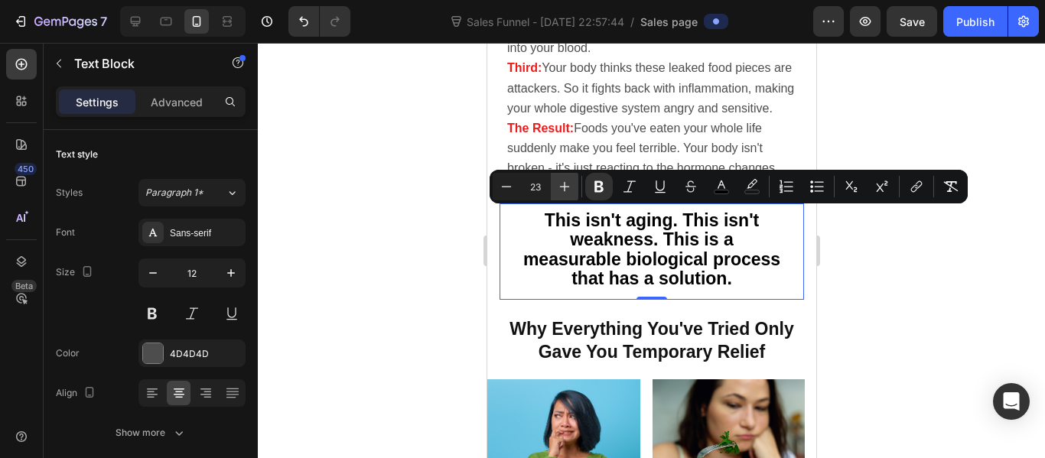
click at [563, 189] on icon "Editor contextual toolbar" at bounding box center [564, 186] width 15 height 15
type input "24"
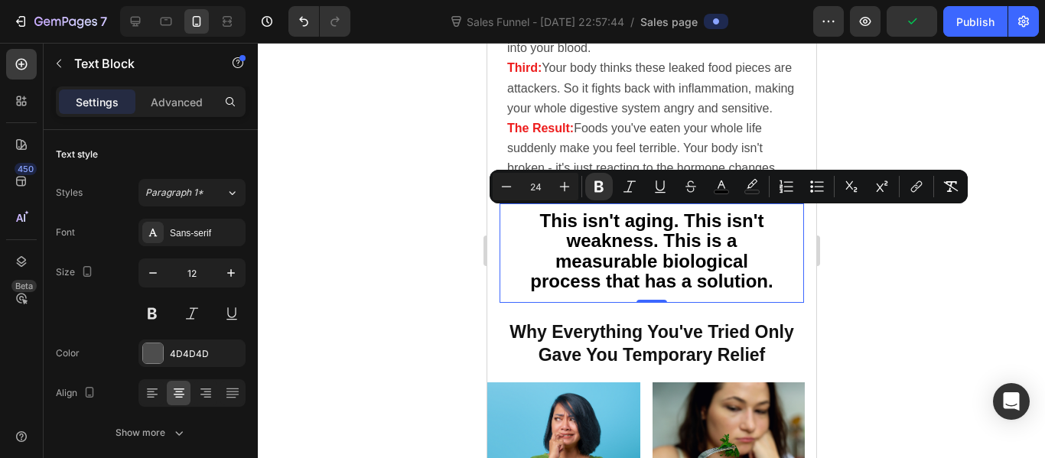
click at [453, 204] on div at bounding box center [651, 250] width 787 height 415
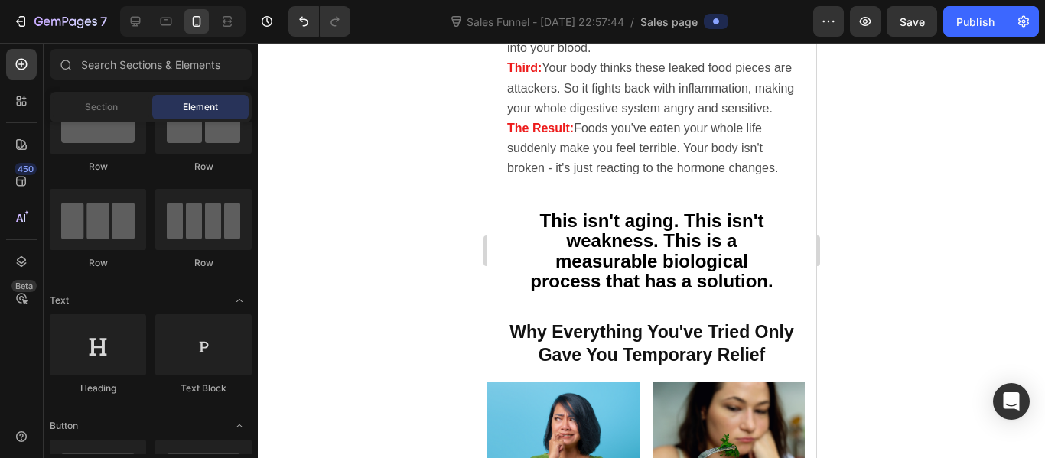
click at [431, 210] on div at bounding box center [651, 250] width 787 height 415
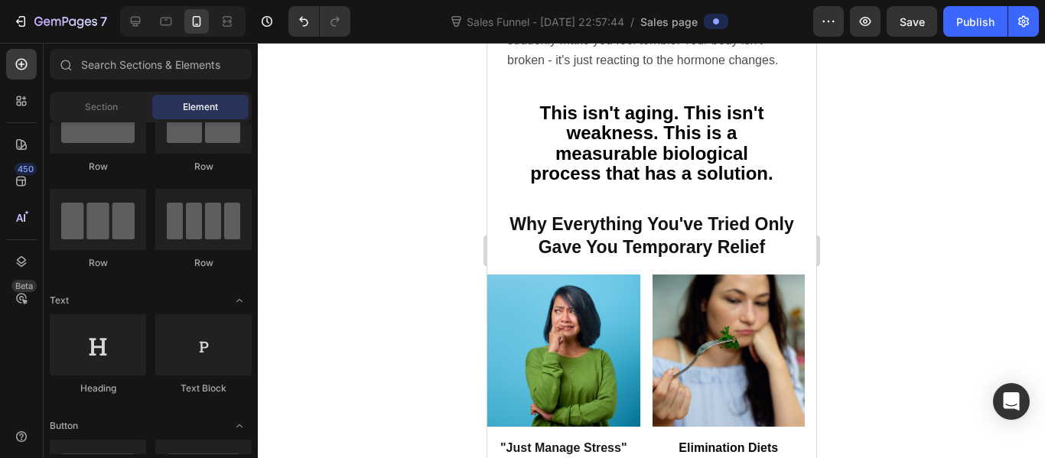
scroll to position [2758, 0]
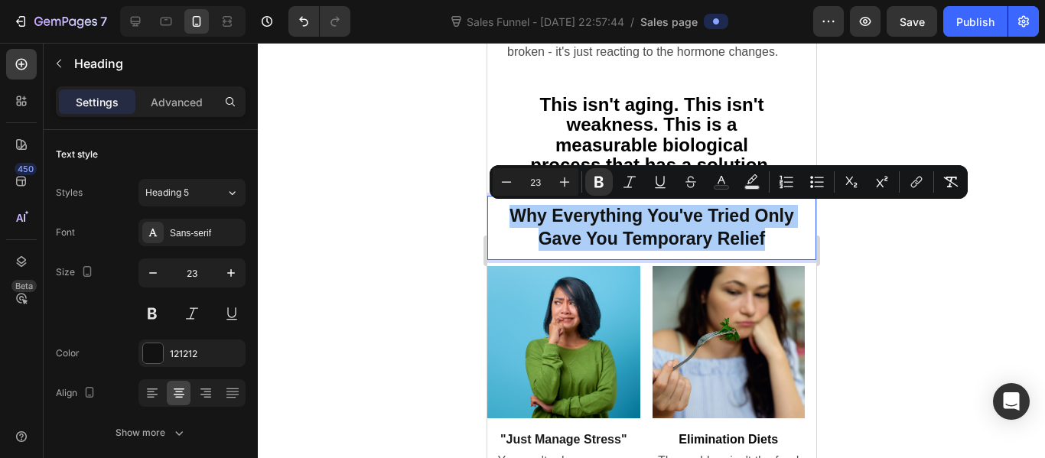
click at [530, 181] on input "23" at bounding box center [535, 182] width 31 height 18
click at [538, 182] on input "23" at bounding box center [535, 182] width 31 height 18
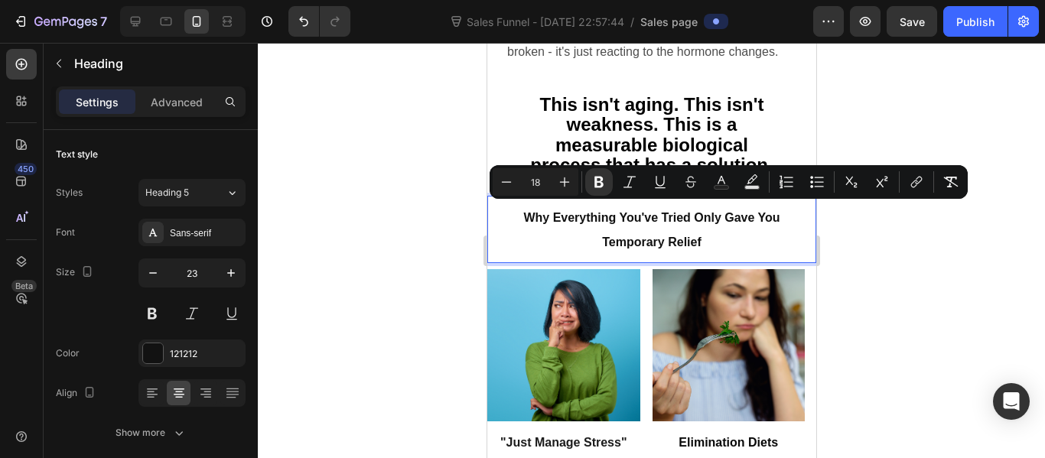
type input "18"
click at [453, 187] on div at bounding box center [651, 250] width 787 height 415
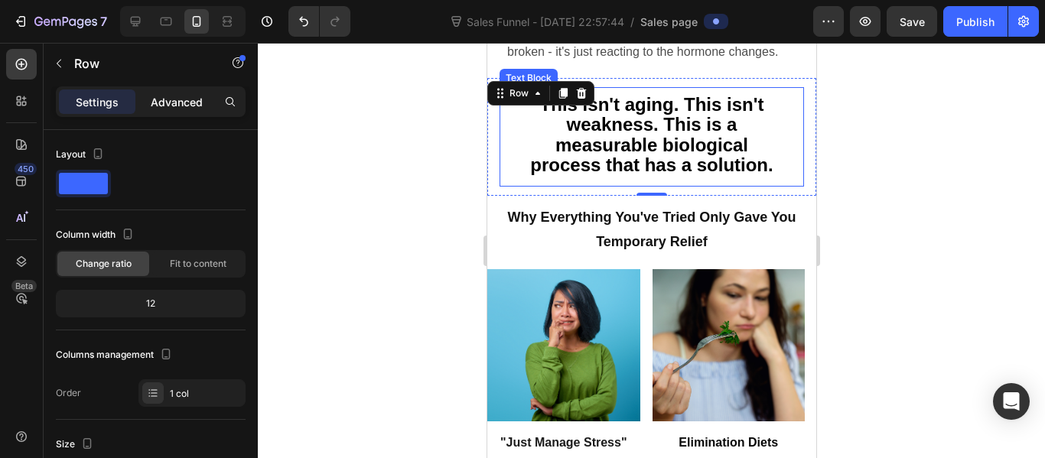
click at [181, 101] on p "Advanced" at bounding box center [177, 102] width 52 height 16
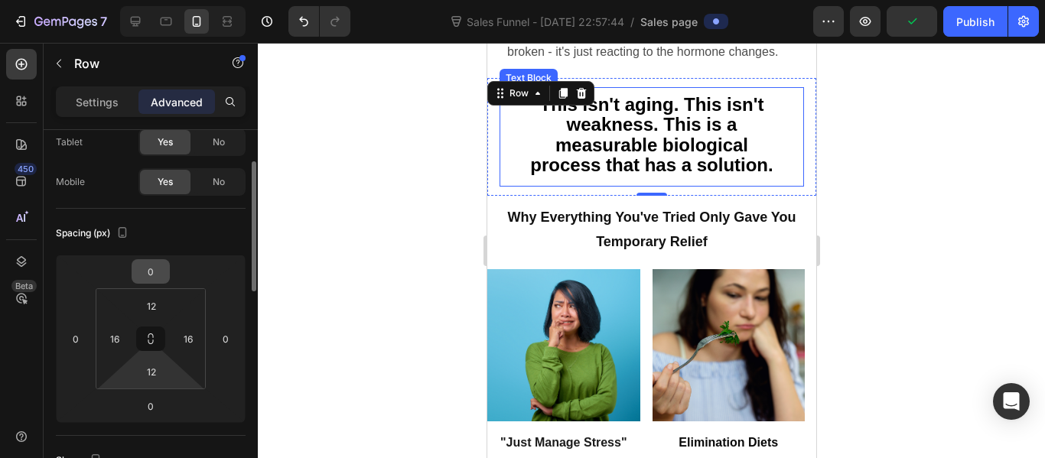
scroll to position [88, 0]
click at [152, 373] on input "12" at bounding box center [151, 370] width 31 height 23
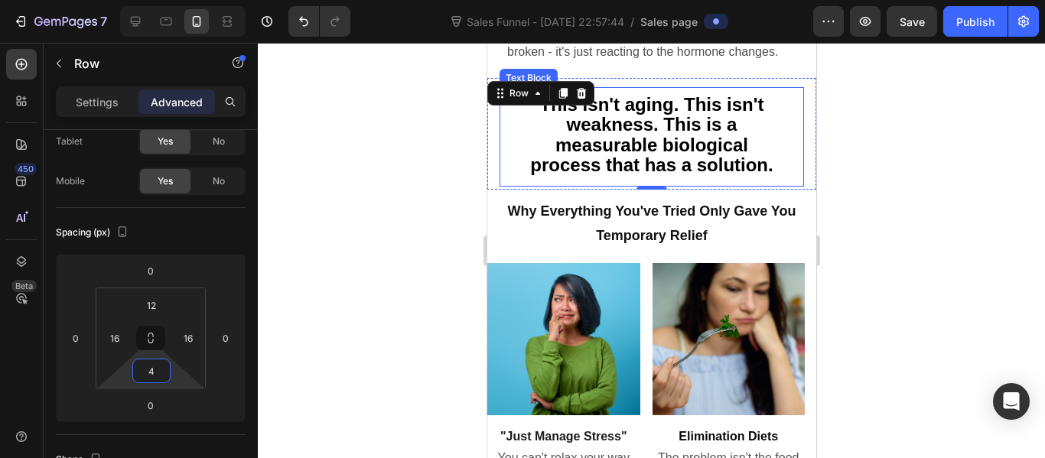
type input "4"
click at [421, 236] on div at bounding box center [651, 250] width 787 height 415
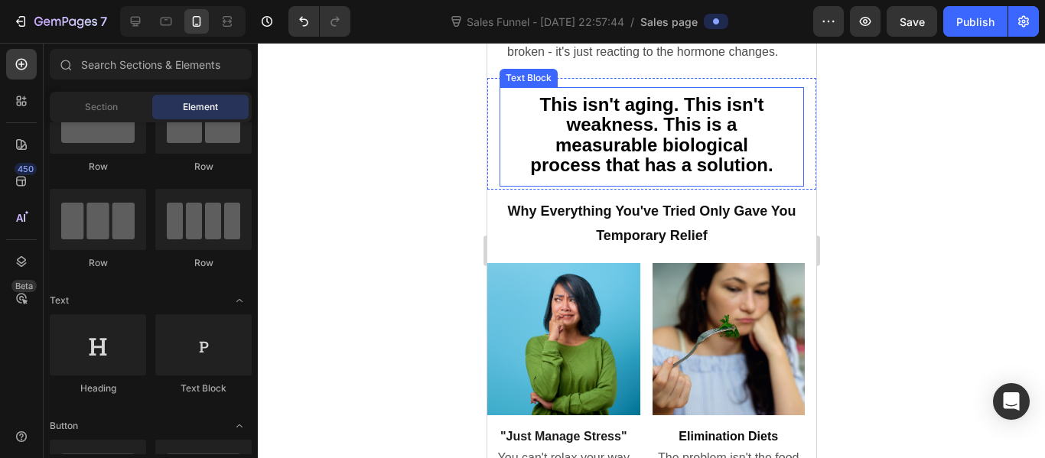
click at [421, 236] on div at bounding box center [651, 250] width 787 height 415
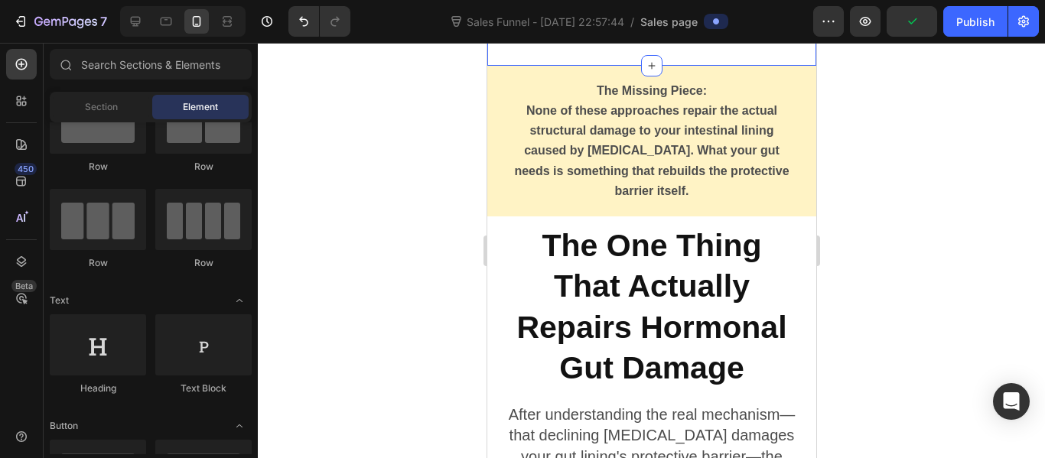
scroll to position [3269, 0]
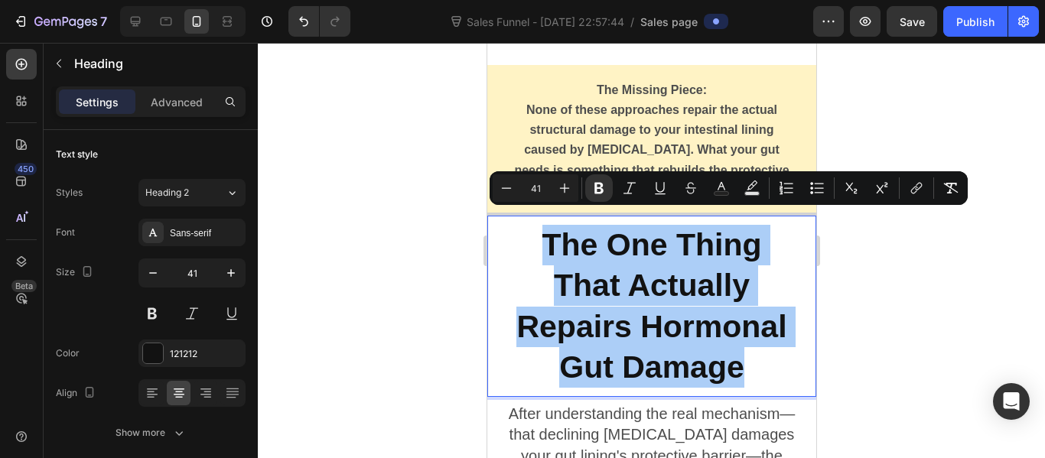
click at [538, 184] on input "41" at bounding box center [535, 188] width 31 height 18
type input "24"
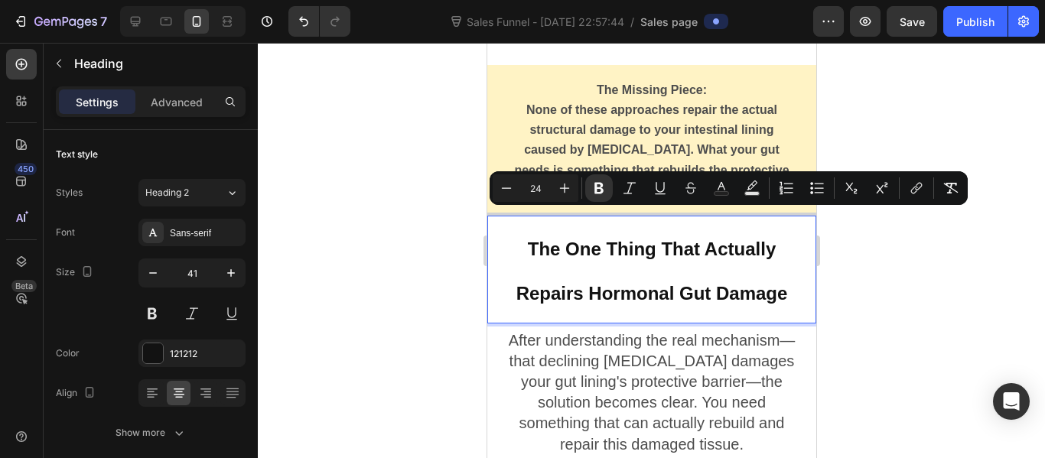
click at [451, 223] on div at bounding box center [651, 250] width 787 height 415
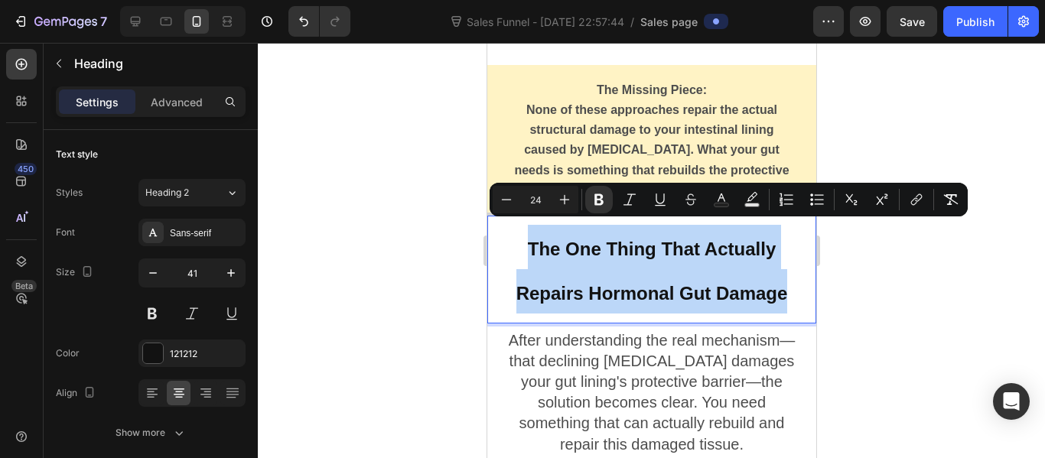
copy strong "The One Thing That Actually Repairs Hormonal Gut Damage"
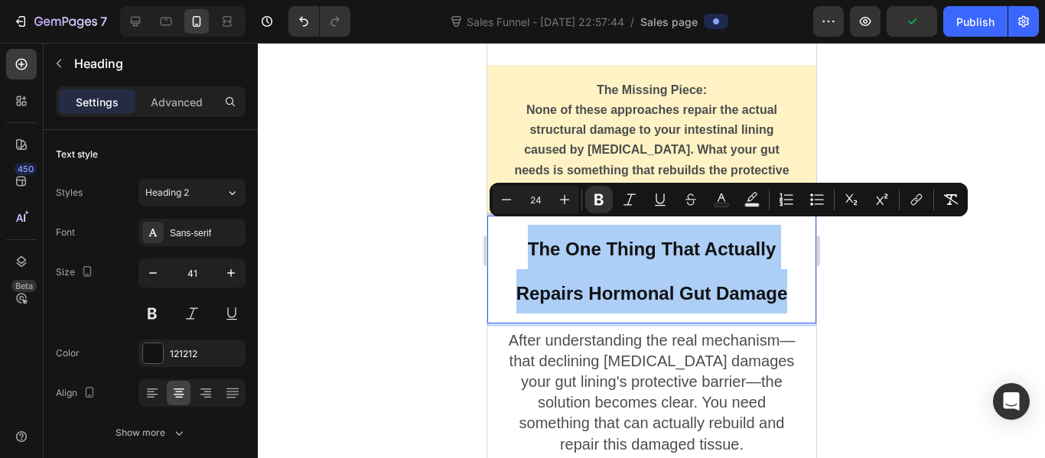
click at [423, 262] on div at bounding box center [651, 250] width 787 height 415
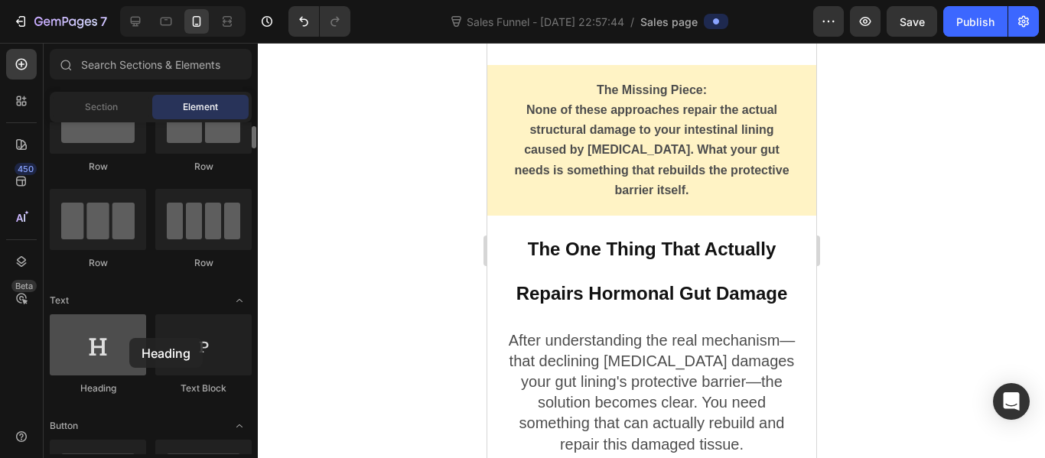
drag, startPoint x: 129, startPoint y: 359, endPoint x: 126, endPoint y: 338, distance: 20.9
click at [126, 338] on div at bounding box center [98, 344] width 96 height 61
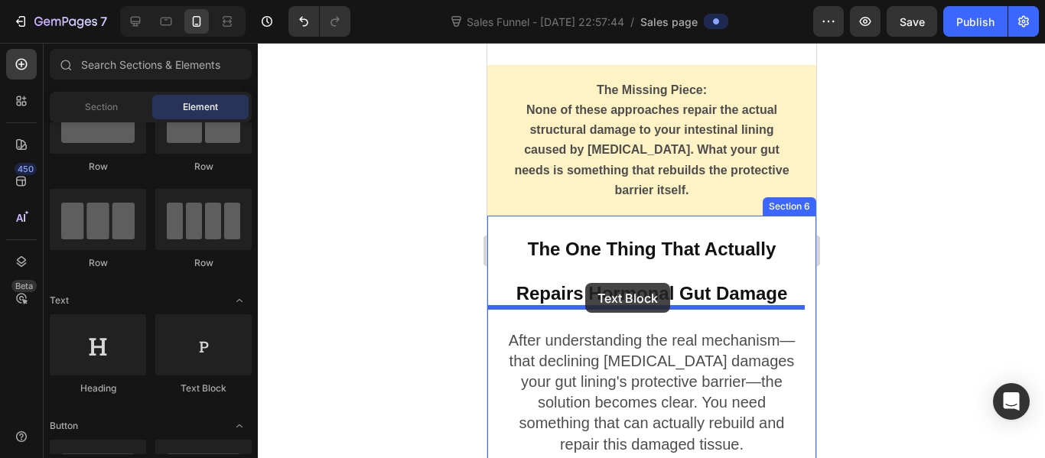
drag, startPoint x: 692, startPoint y: 414, endPoint x: 585, endPoint y: 283, distance: 169.6
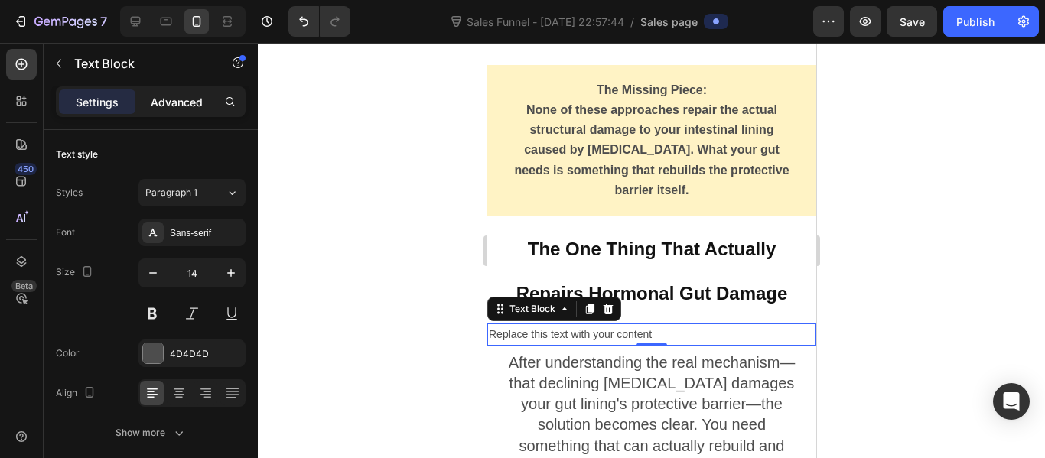
click at [177, 109] on p "Advanced" at bounding box center [177, 102] width 52 height 16
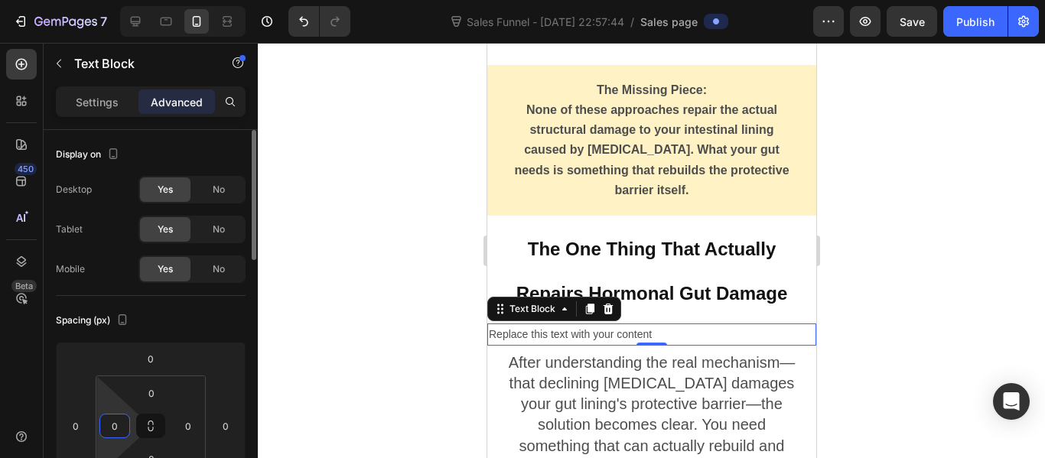
click at [112, 425] on input "0" at bounding box center [114, 425] width 23 height 23
type input "83"
click at [185, 424] on input "0" at bounding box center [188, 425] width 23 height 23
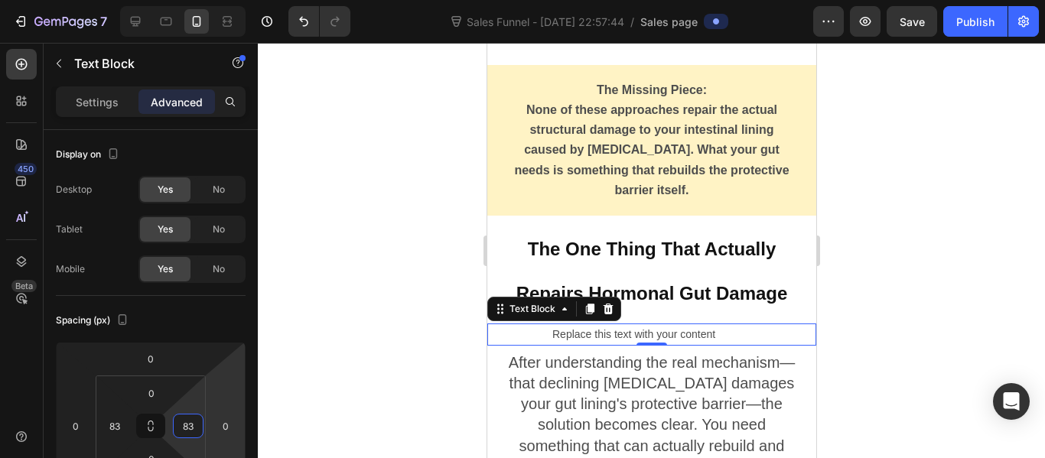
type input "83"
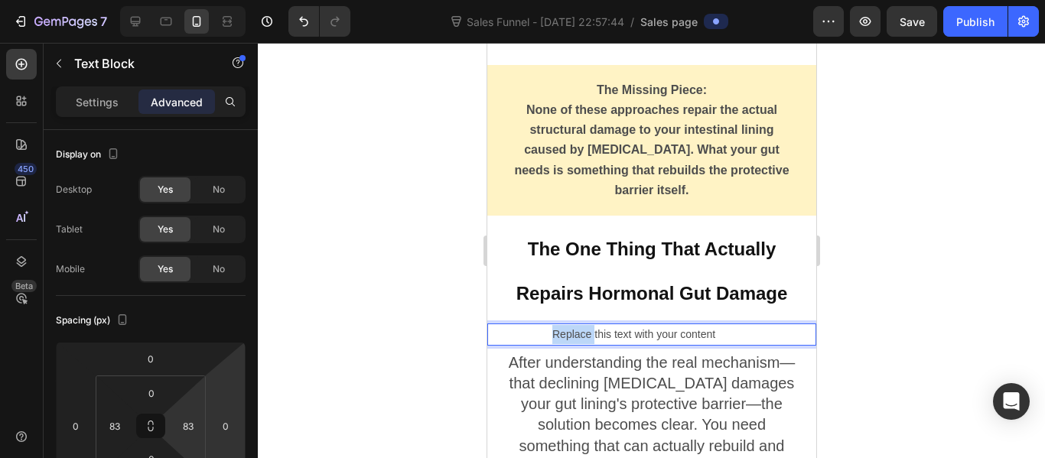
click at [563, 325] on p "Replace this text with your content" at bounding box center [650, 334] width 199 height 19
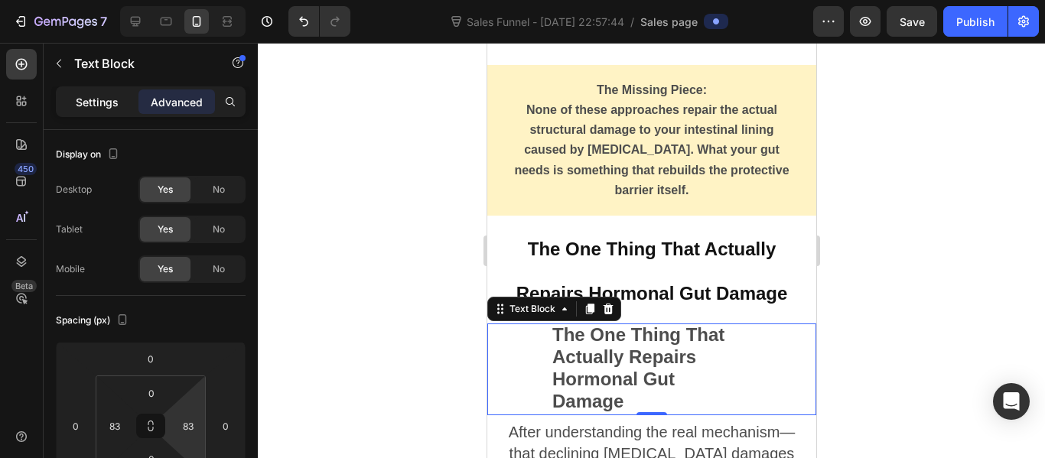
click at [110, 104] on p "Settings" at bounding box center [97, 102] width 43 height 16
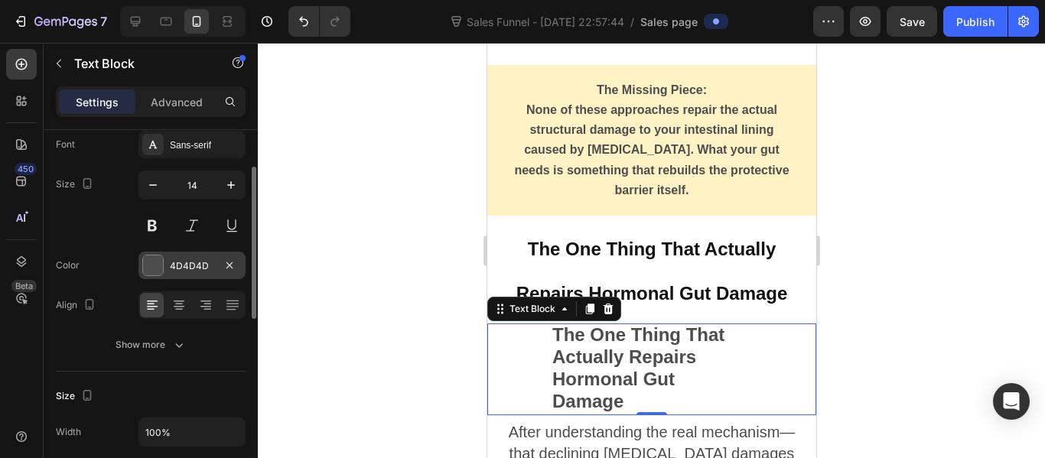
scroll to position [89, 0]
click at [179, 301] on icon at bounding box center [178, 304] width 15 height 15
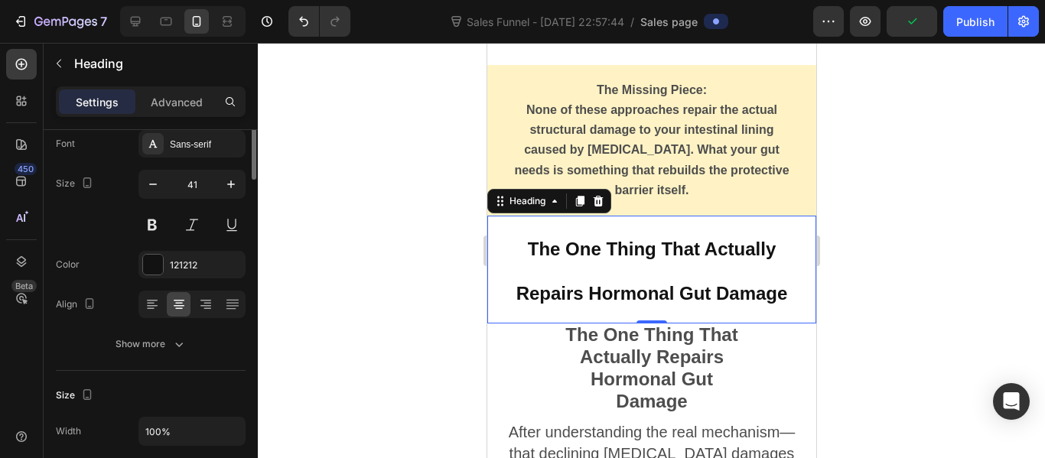
scroll to position [0, 0]
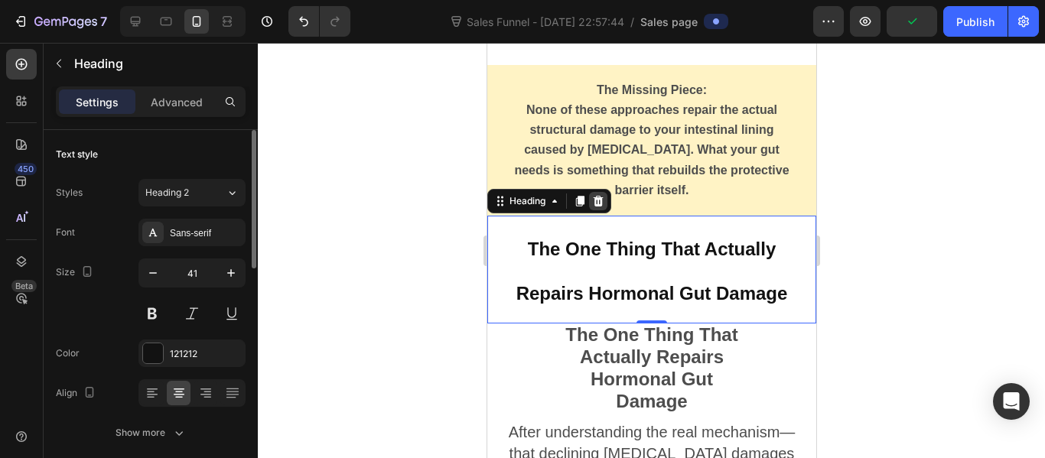
click at [593, 192] on div at bounding box center [597, 201] width 18 height 18
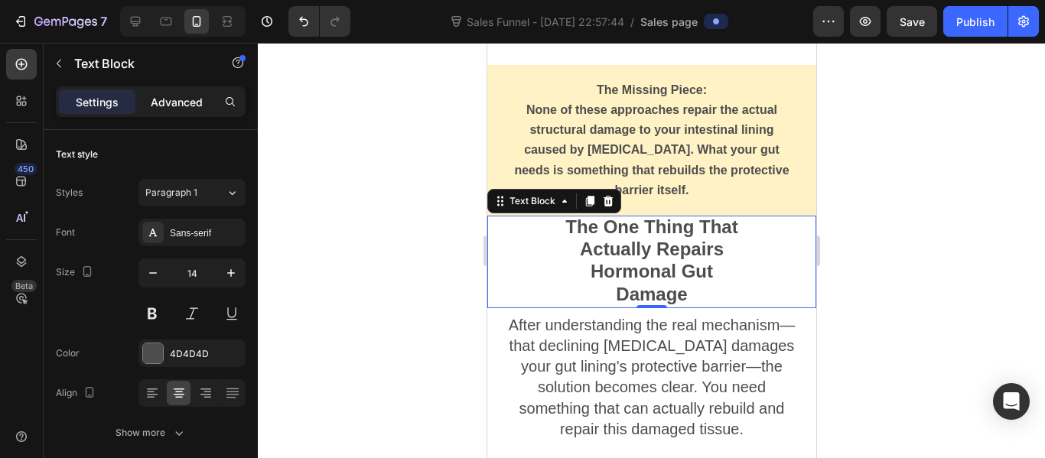
click at [179, 112] on div "Advanced" at bounding box center [176, 101] width 76 height 24
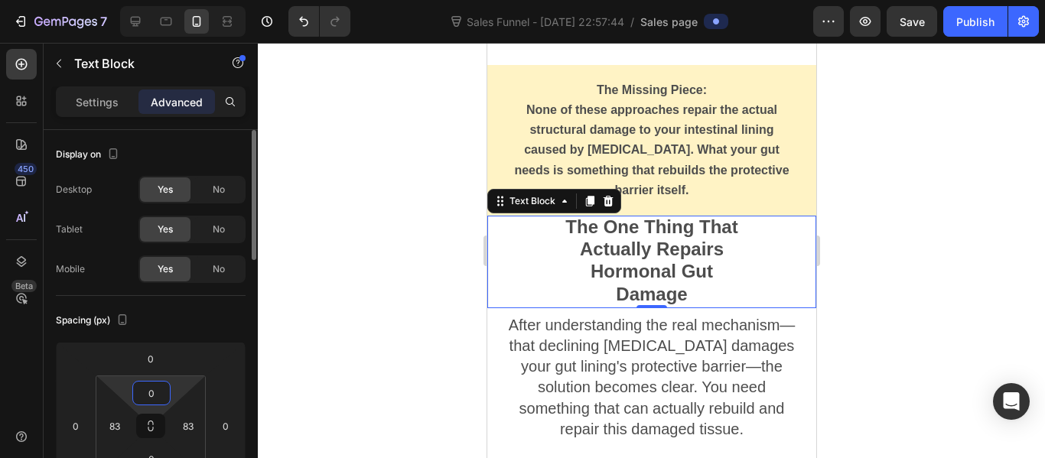
click at [150, 385] on input "0" at bounding box center [151, 393] width 31 height 23
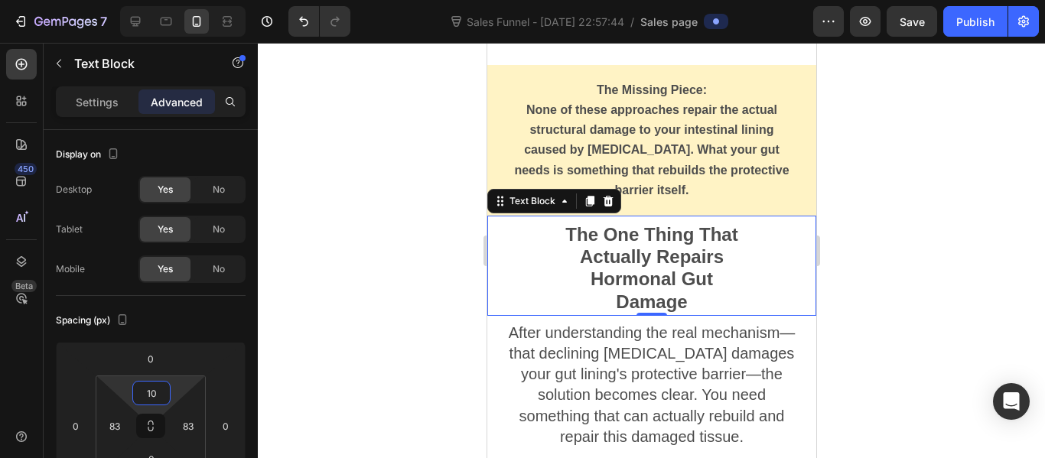
type input "10"
click at [382, 314] on div at bounding box center [651, 250] width 787 height 415
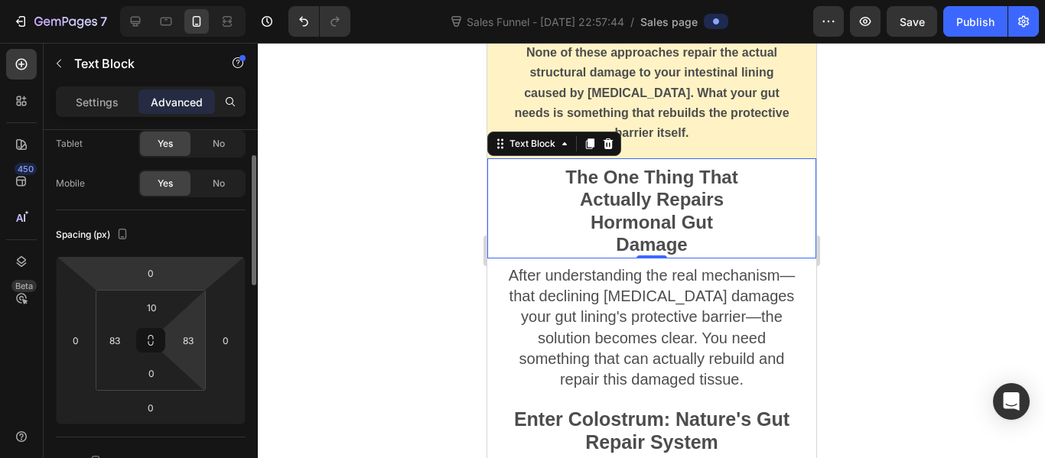
scroll to position [86, 0]
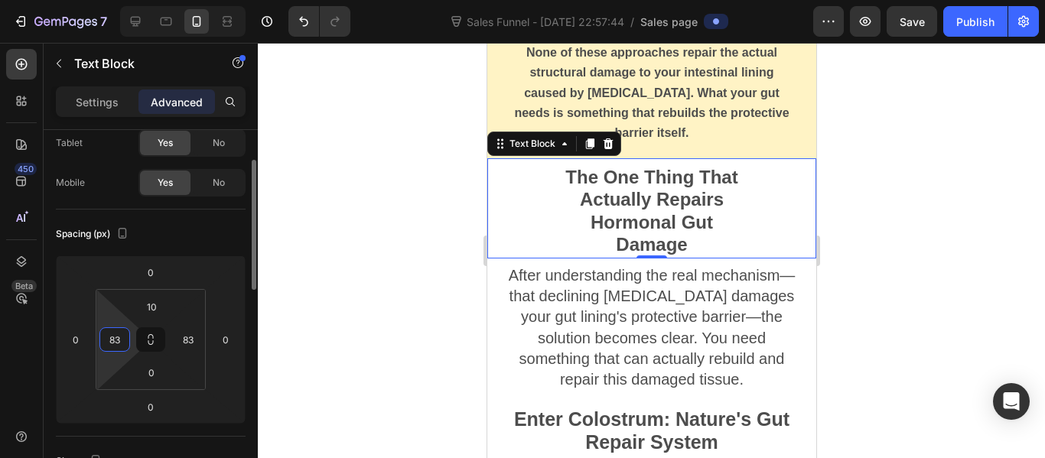
click at [115, 346] on input "83" at bounding box center [114, 339] width 23 height 23
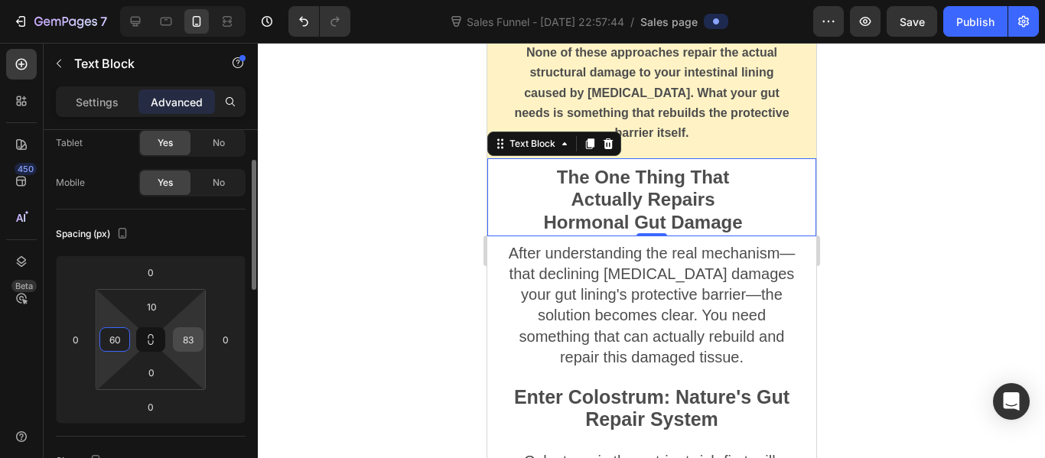
type input "60"
click at [193, 340] on input "83" at bounding box center [188, 339] width 23 height 23
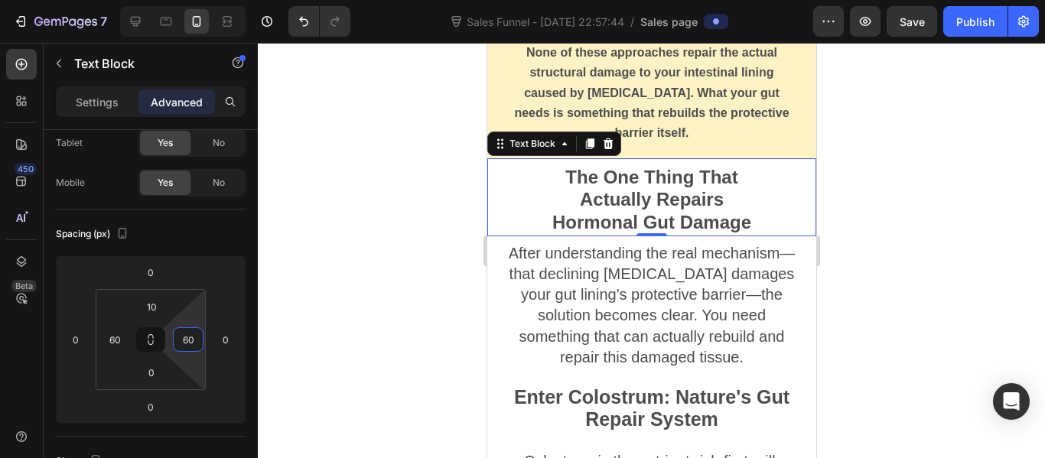
type input "60"
click at [427, 279] on div at bounding box center [651, 250] width 787 height 415
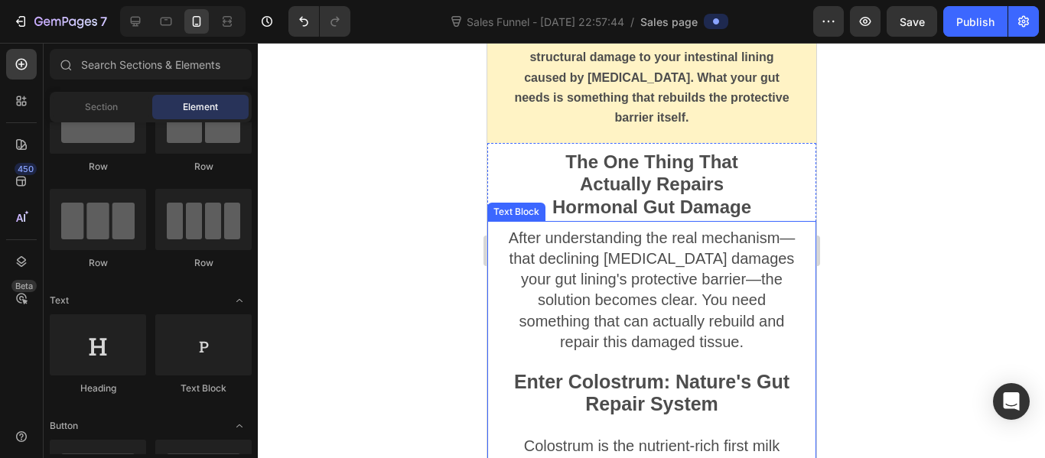
scroll to position [3327, 0]
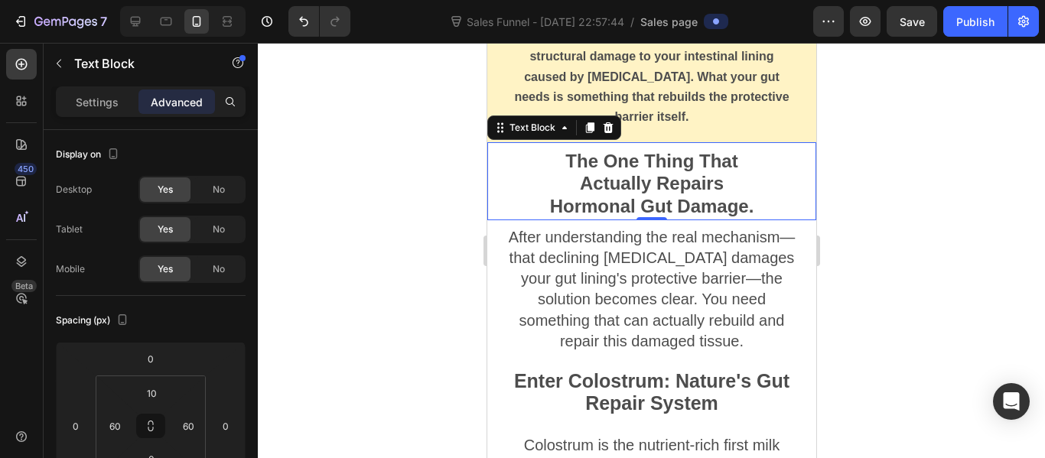
click at [905, 180] on div at bounding box center [651, 250] width 787 height 415
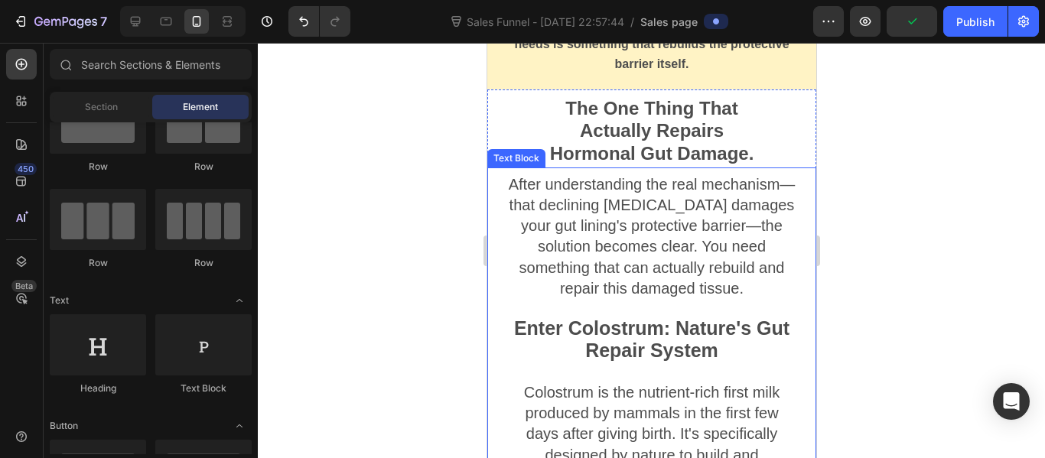
scroll to position [3382, 0]
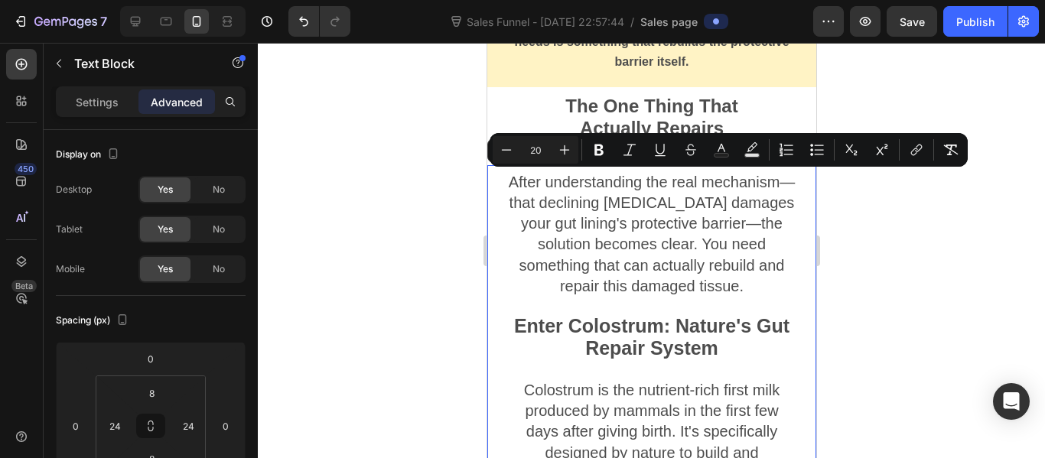
click at [539, 152] on input "20" at bounding box center [535, 150] width 31 height 18
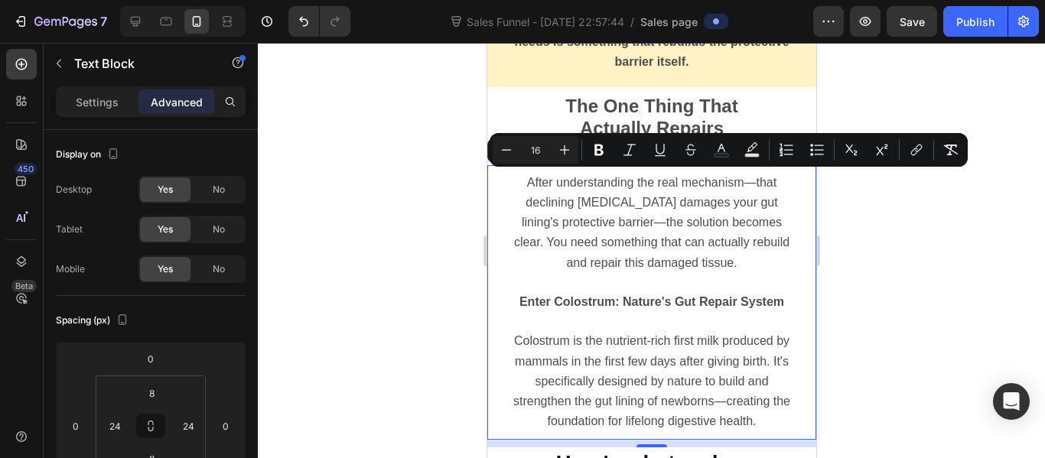
type input "16"
click at [456, 188] on div at bounding box center [651, 250] width 787 height 415
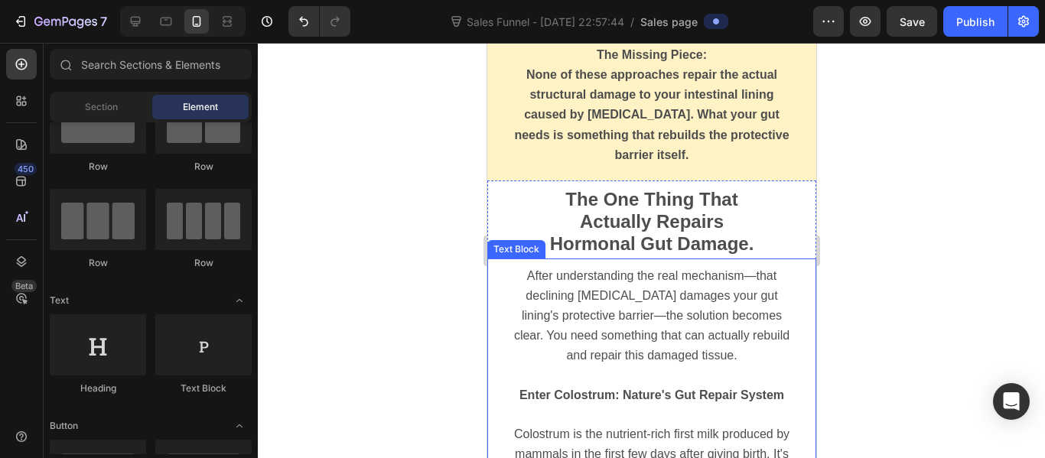
scroll to position [3249, 0]
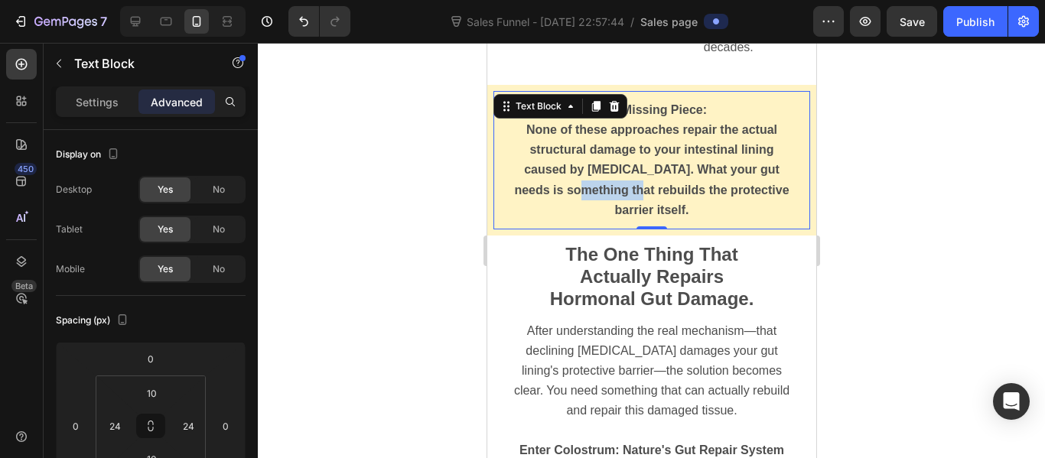
click at [616, 182] on p "None of these approaches repair the actual structural damage to your intestinal…" at bounding box center [650, 170] width 277 height 100
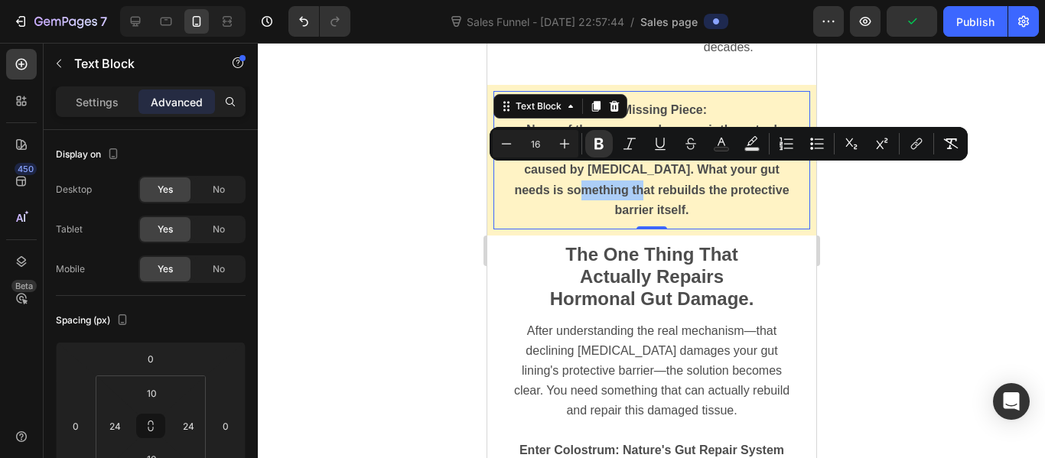
click at [438, 194] on div at bounding box center [651, 250] width 787 height 415
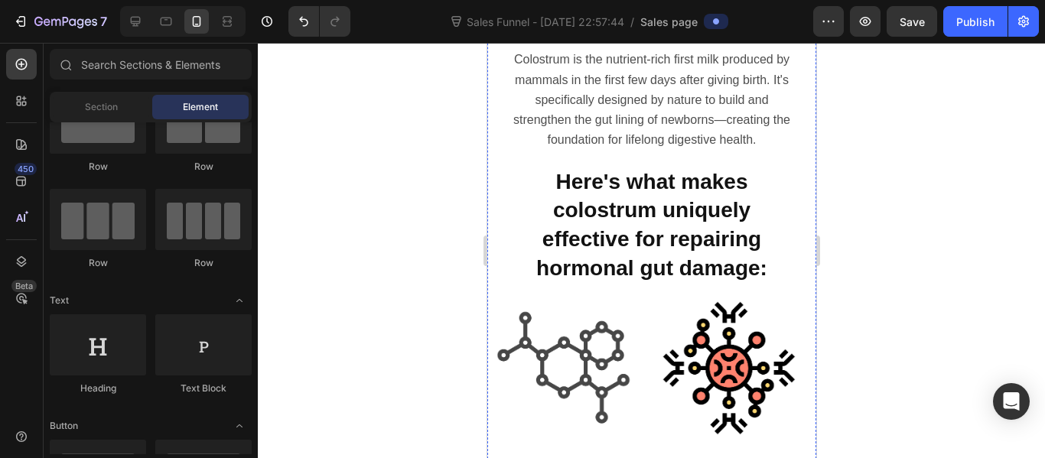
scroll to position [3666, 0]
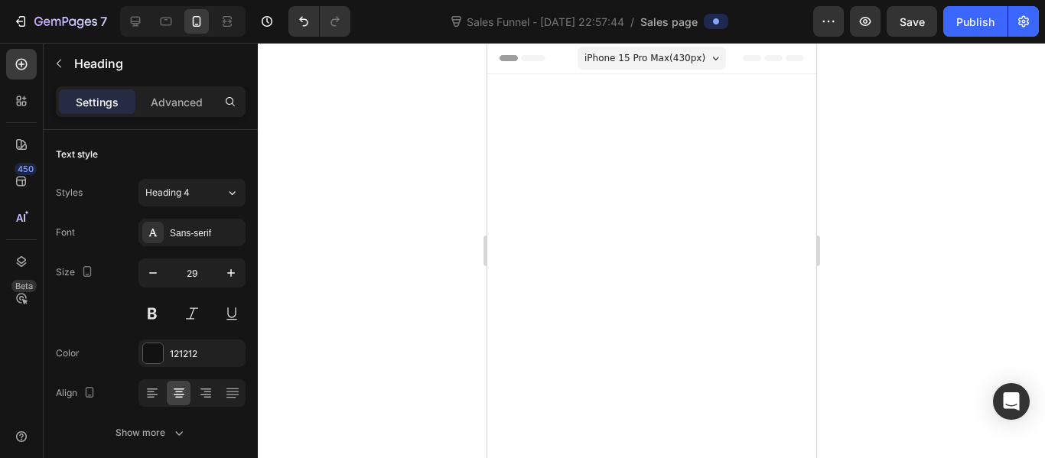
scroll to position [3666, 0]
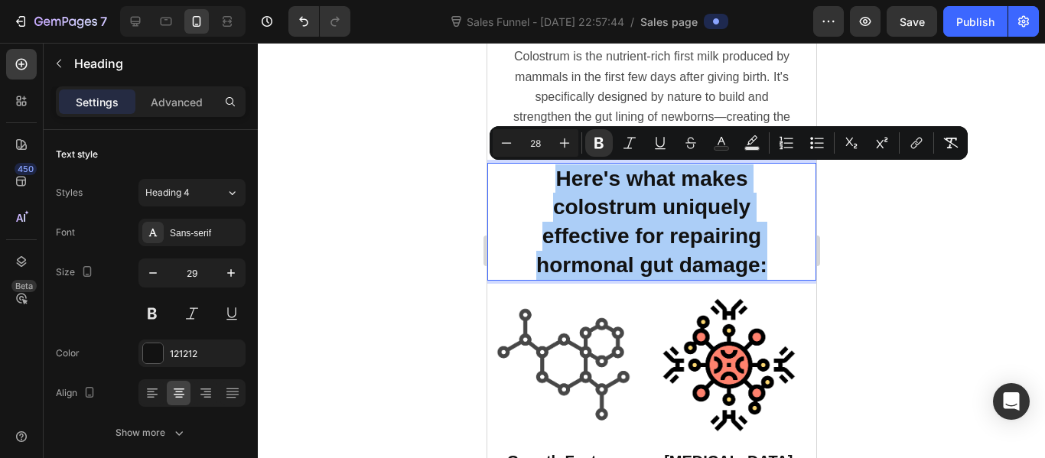
click at [540, 142] on input "28" at bounding box center [535, 143] width 31 height 18
type input "24"
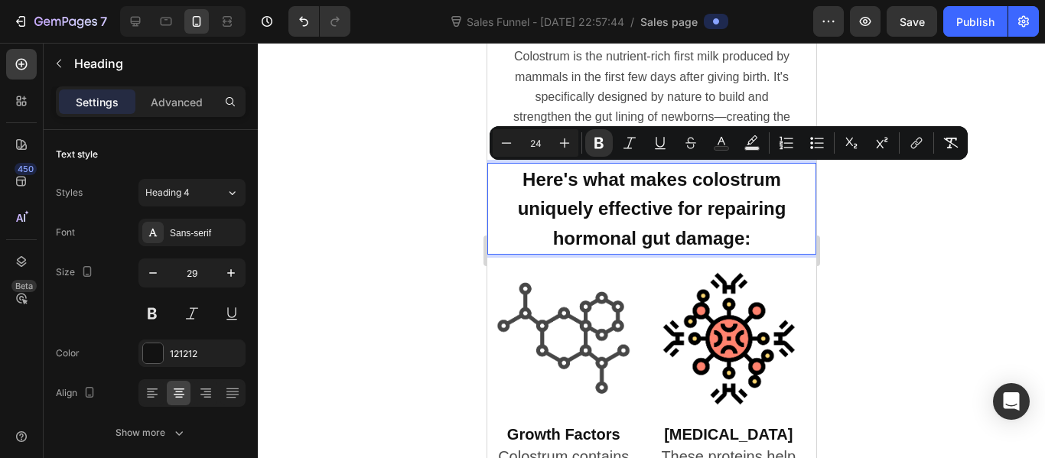
click at [428, 149] on div at bounding box center [651, 250] width 787 height 415
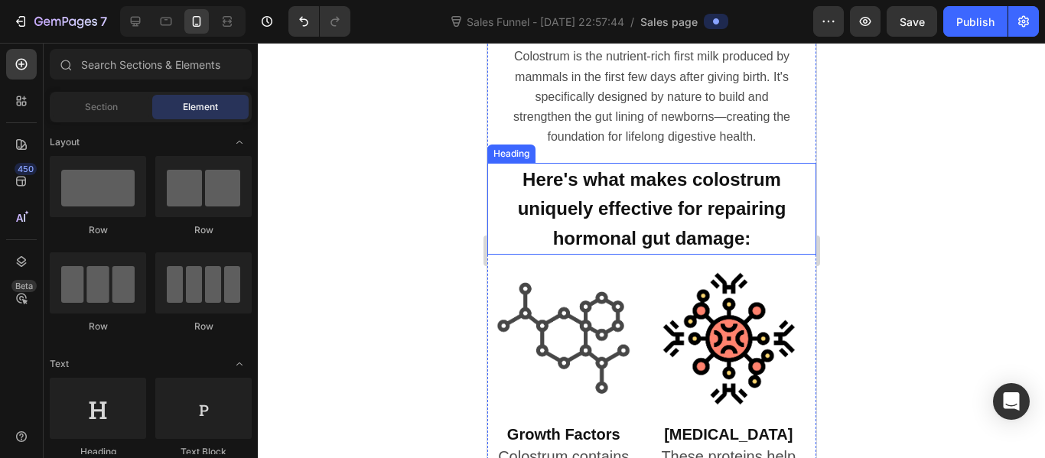
click at [444, 197] on div at bounding box center [651, 250] width 787 height 415
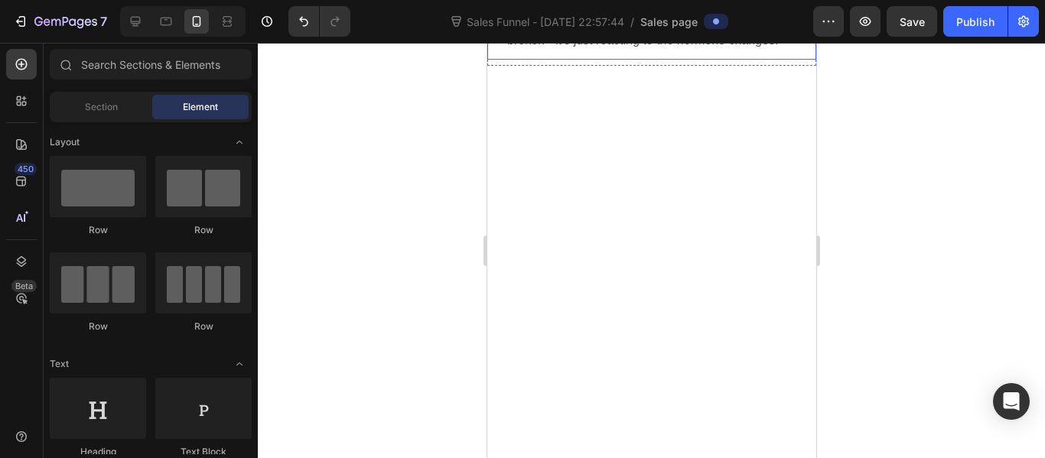
scroll to position [2141, 0]
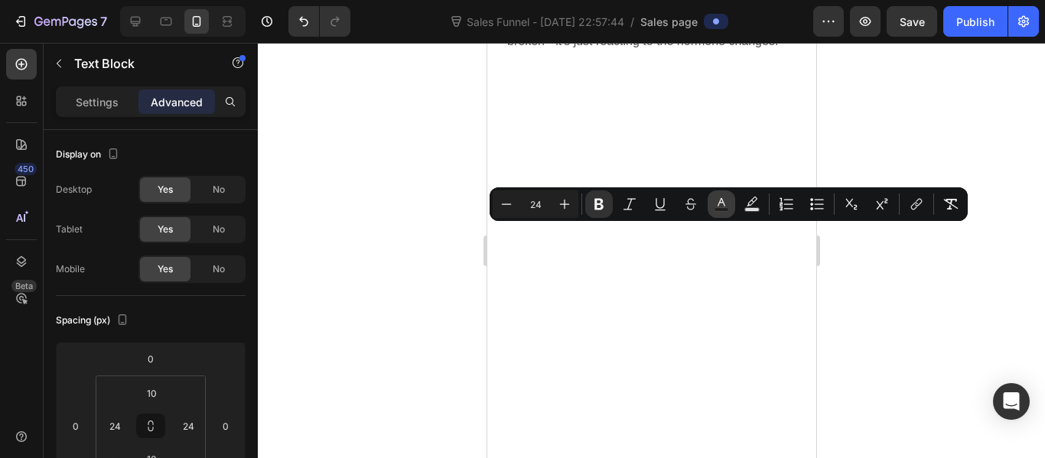
click at [715, 204] on icon "Editor contextual toolbar" at bounding box center [721, 204] width 15 height 15
type input "4D4D4D"
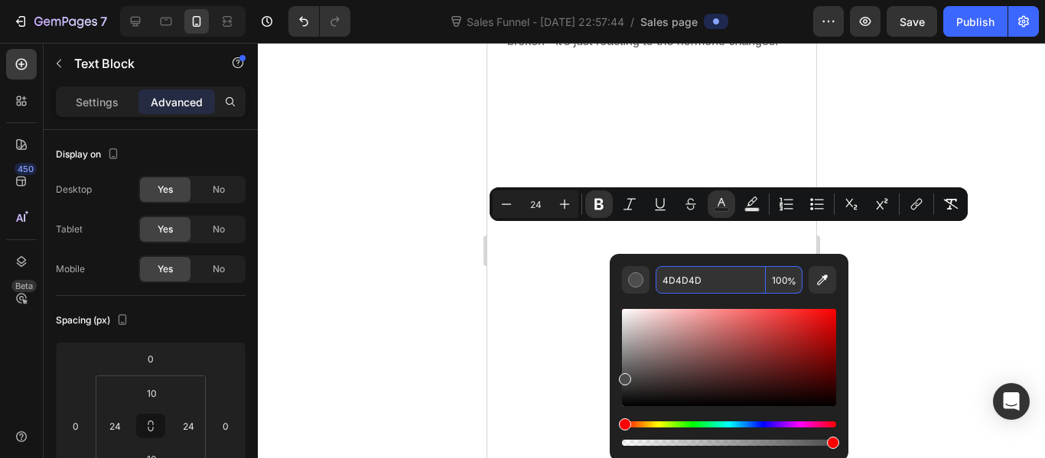
click at [682, 277] on input "4D4D4D" at bounding box center [710, 280] width 110 height 28
click at [428, 247] on div at bounding box center [651, 250] width 787 height 415
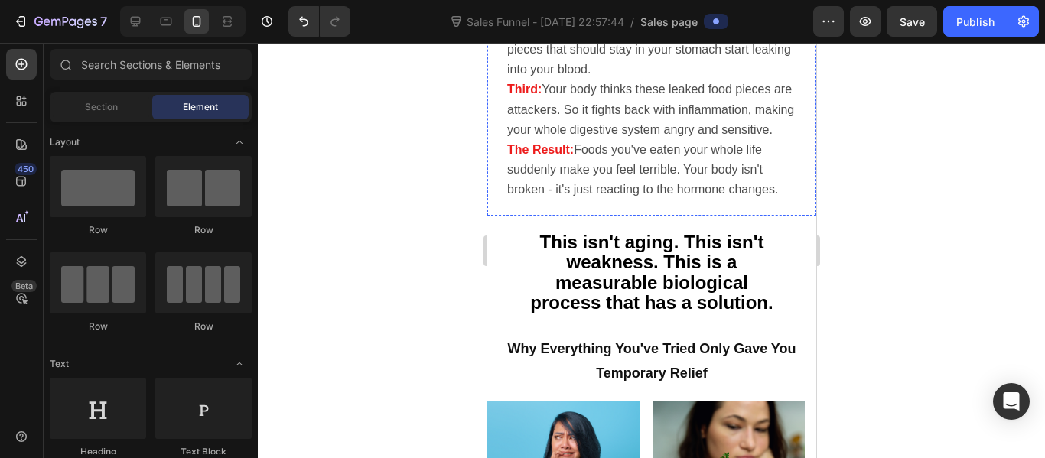
scroll to position [2625, 0]
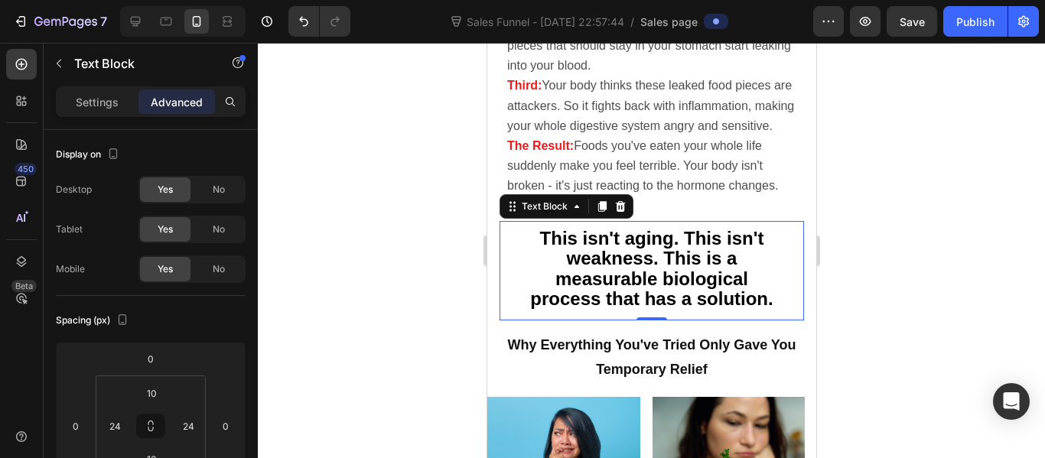
click at [589, 271] on strong "This isn't aging. This isn't weakness. This is a measurable biological process …" at bounding box center [650, 269] width 242 height 82
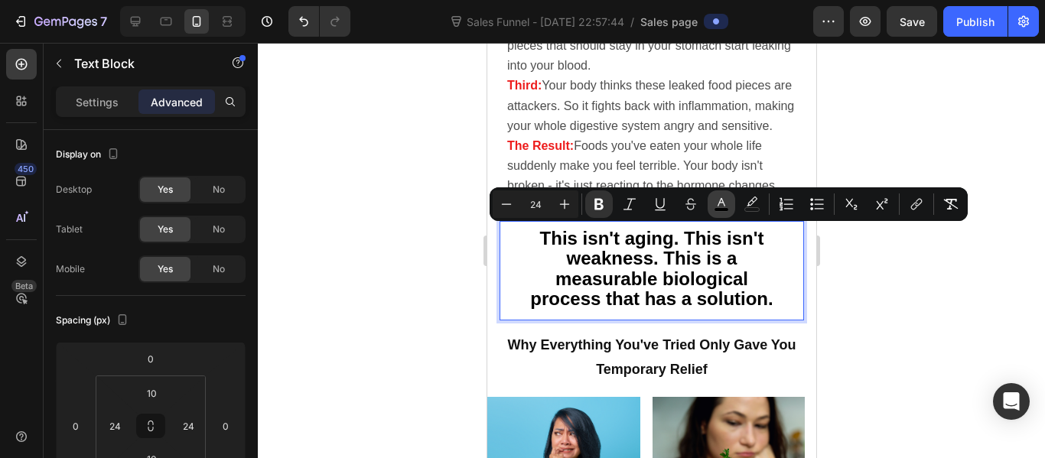
click at [714, 201] on icon "Editor contextual toolbar" at bounding box center [721, 204] width 15 height 15
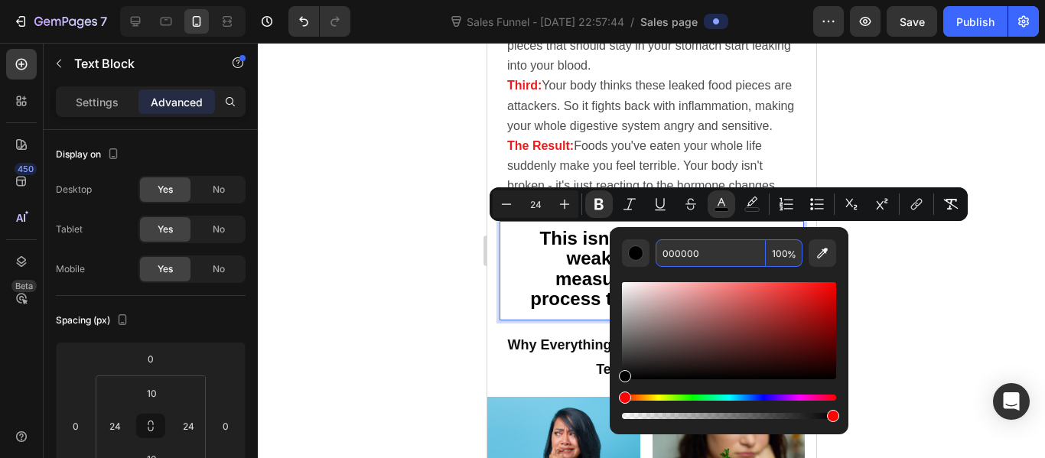
click at [688, 249] on input "000000" at bounding box center [710, 253] width 110 height 28
paste input "4D4D4D"
type input "4D4D4D"
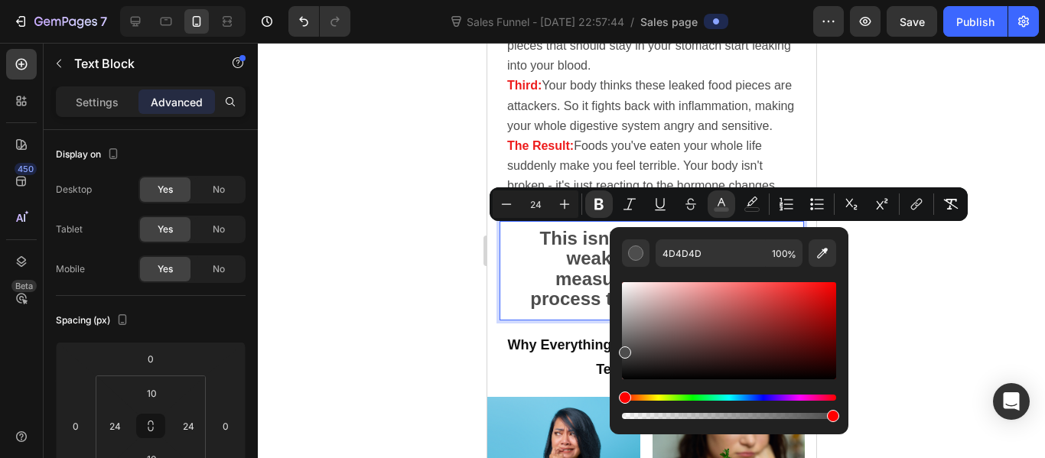
click at [470, 250] on div at bounding box center [651, 250] width 787 height 415
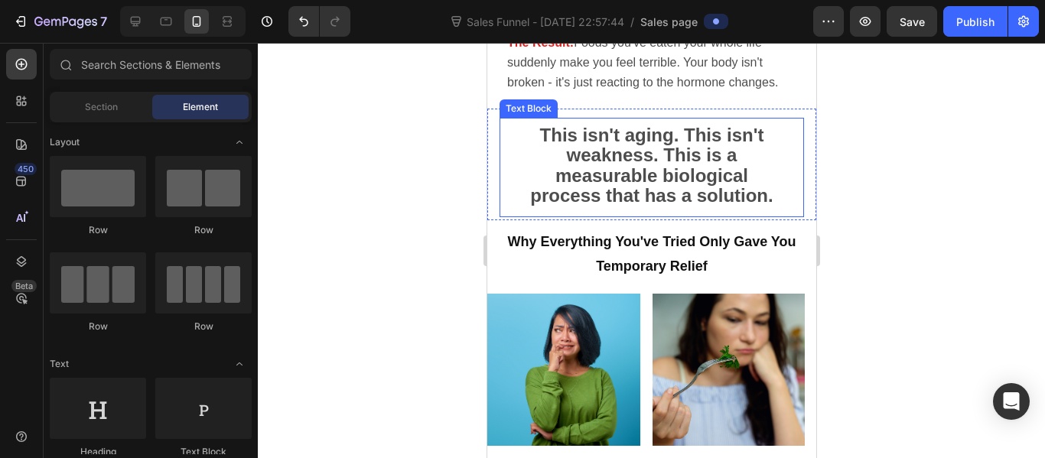
scroll to position [2736, 0]
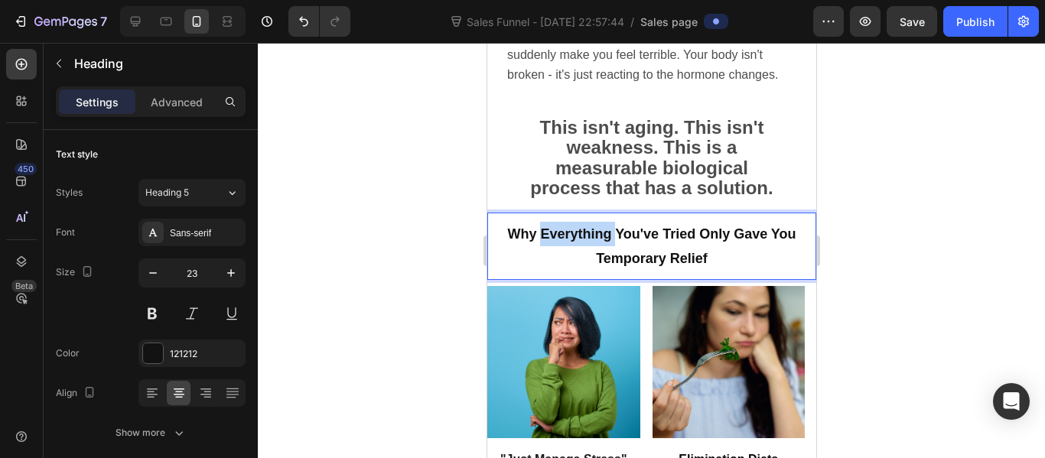
click at [607, 236] on strong "Why Everything You've Tried Only Gave You Temporary Relief" at bounding box center [650, 246] width 288 height 40
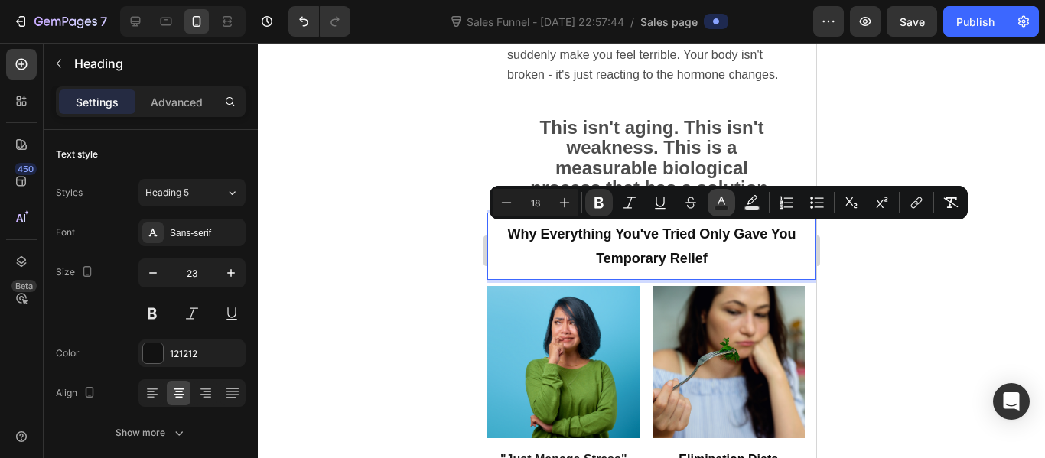
click at [716, 193] on button "Text Color" at bounding box center [721, 203] width 28 height 28
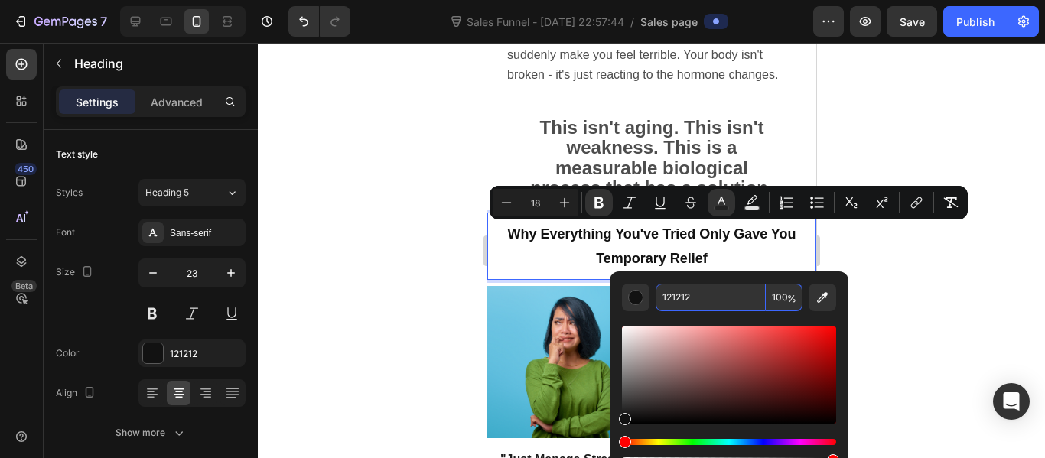
click at [678, 288] on input "121212" at bounding box center [710, 298] width 110 height 28
paste input "4D4D4D"
type input "4D4D4D"
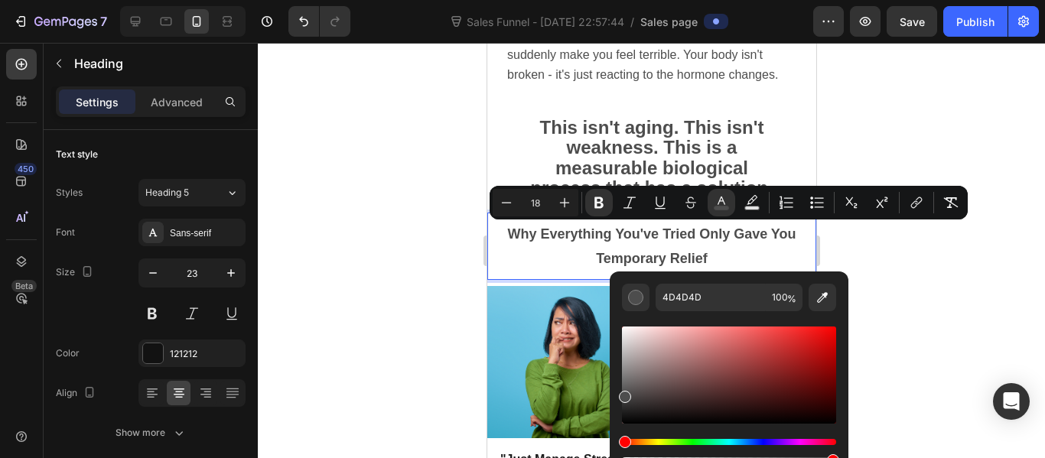
click at [470, 271] on div at bounding box center [651, 250] width 787 height 415
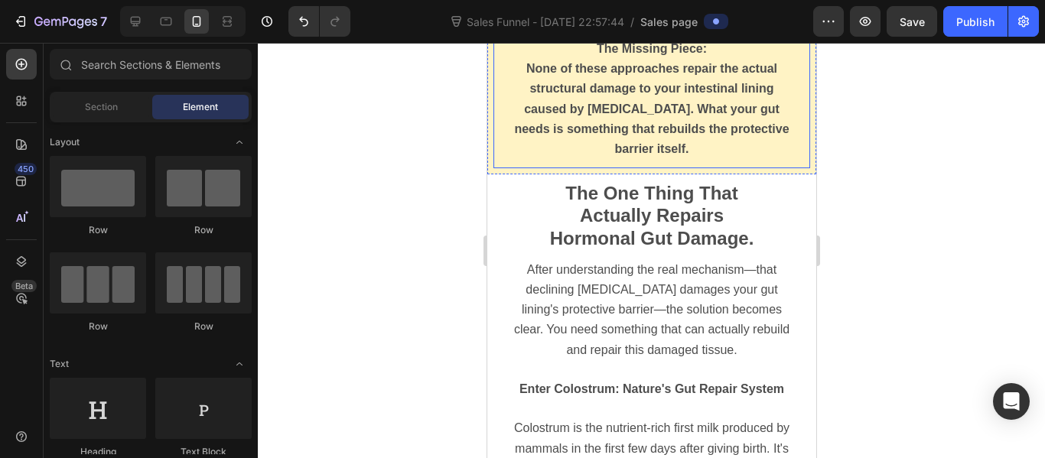
scroll to position [3295, 0]
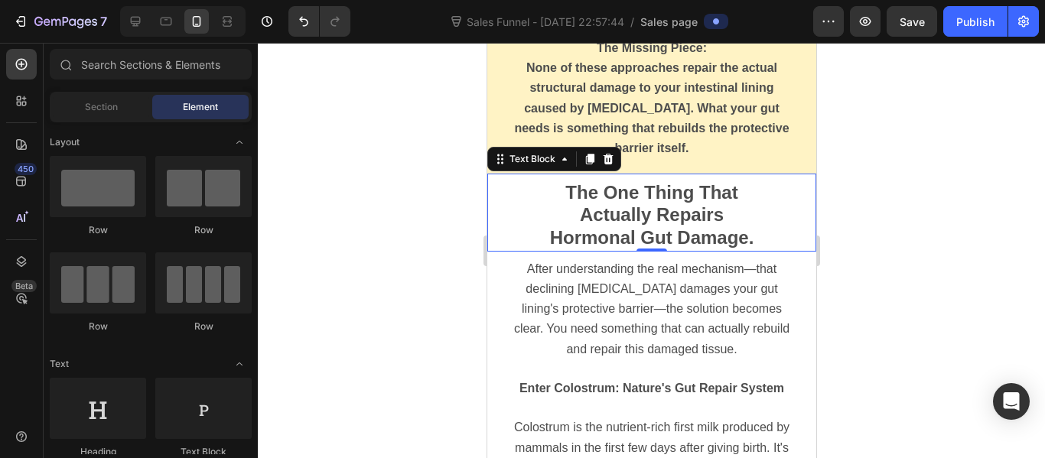
click at [615, 223] on strong "The One Thing That Actually Repairs Hormonal Gut Damage." at bounding box center [651, 214] width 204 height 65
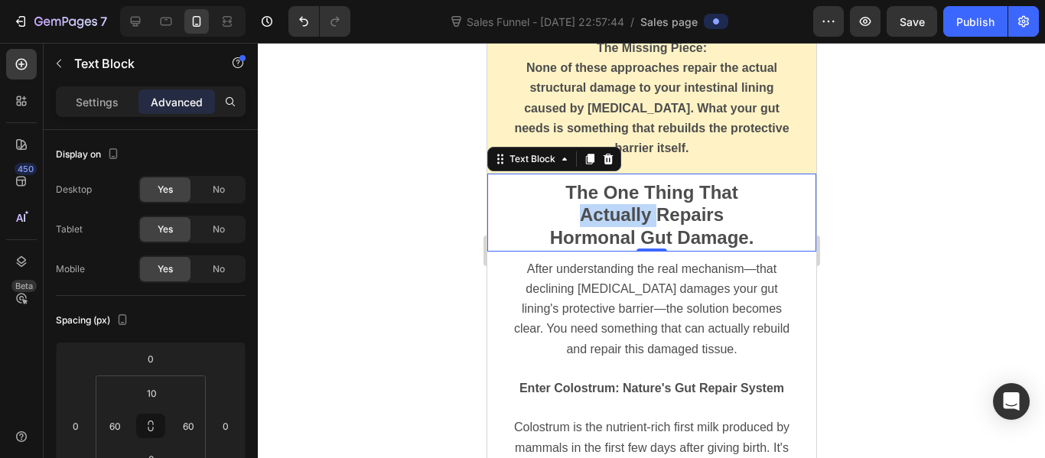
click at [615, 223] on strong "The One Thing That Actually Repairs Hormonal Gut Damage." at bounding box center [651, 214] width 204 height 65
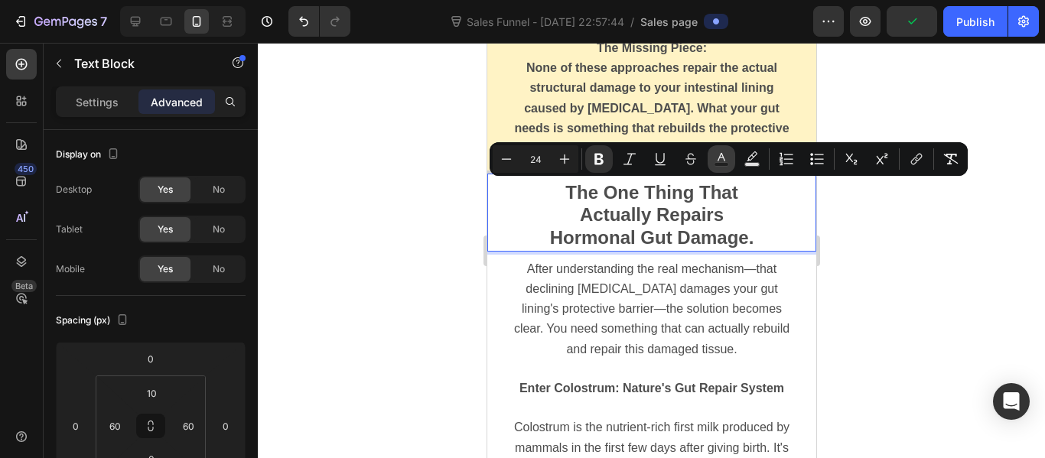
click at [720, 161] on icon "Editor contextual toolbar" at bounding box center [721, 158] width 15 height 15
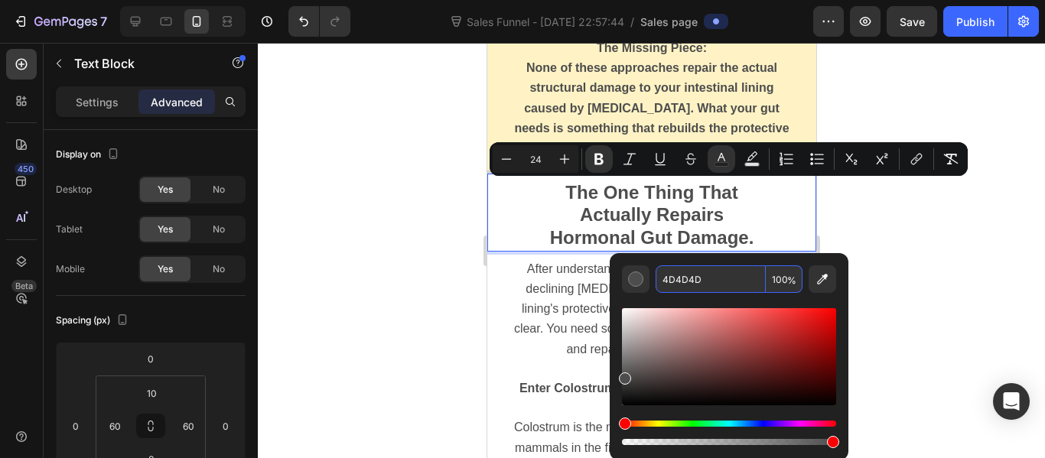
click at [672, 277] on input "4D4D4D" at bounding box center [710, 279] width 110 height 28
click at [467, 249] on div at bounding box center [651, 250] width 787 height 415
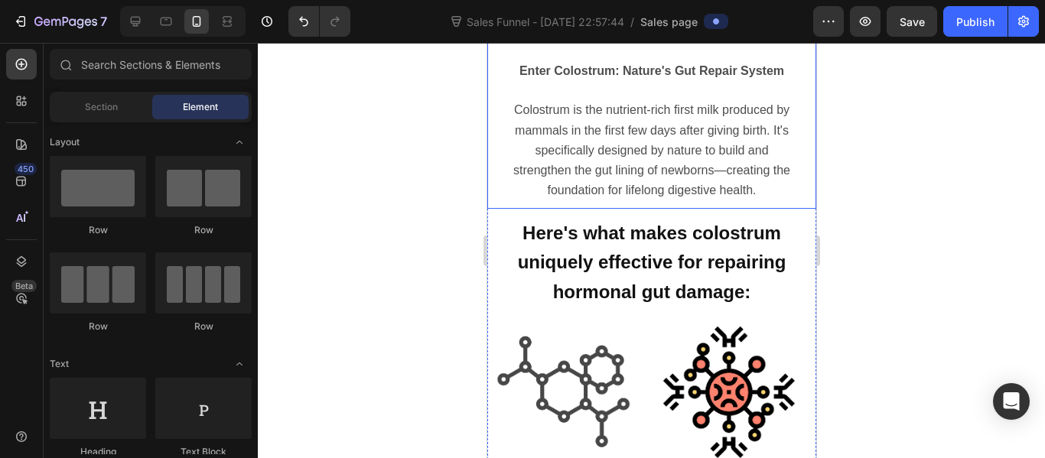
scroll to position [3613, 0]
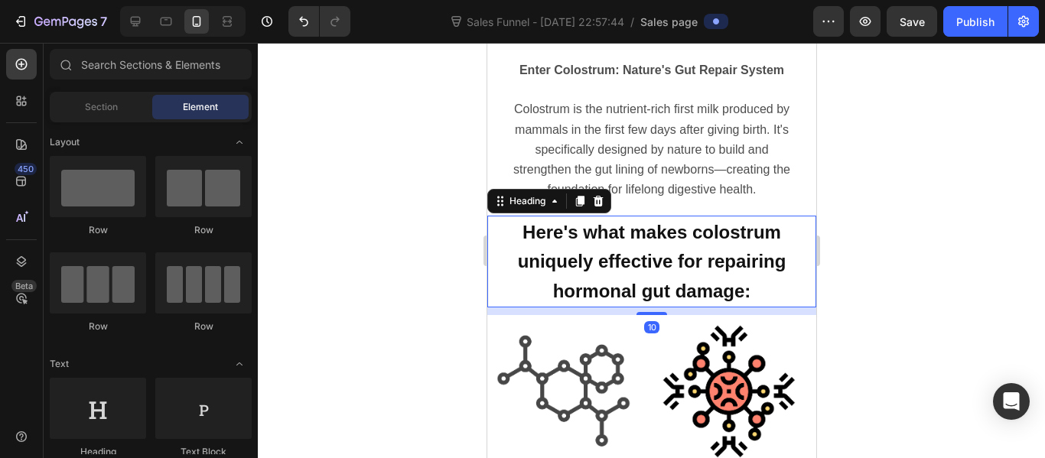
click at [578, 257] on strong "Here's what makes colostrum uniquely effective for repairing hormonal gut damag…" at bounding box center [651, 262] width 268 height 80
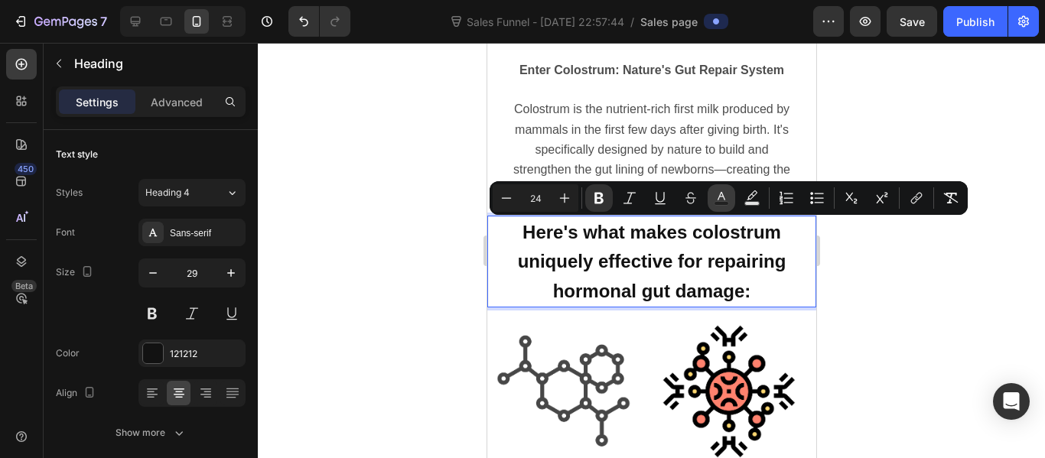
click at [717, 206] on button "Text Color" at bounding box center [721, 198] width 28 height 28
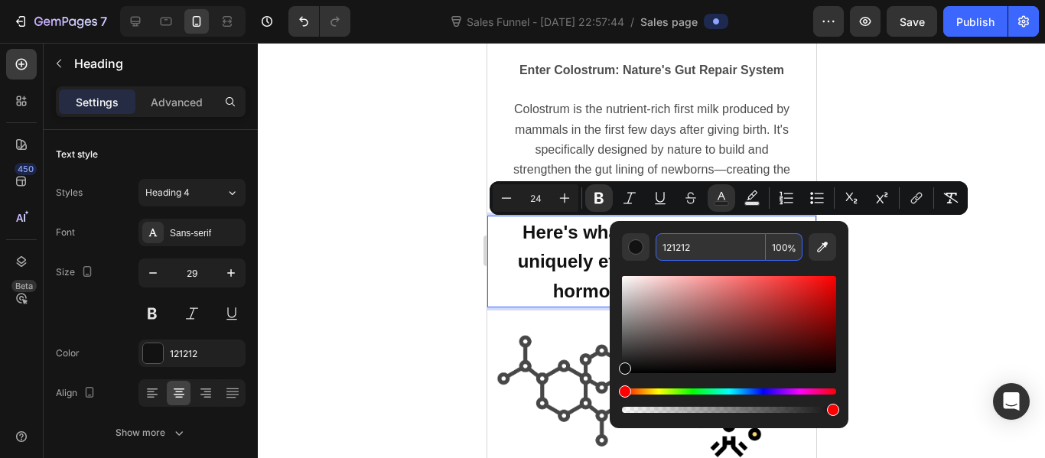
click at [684, 249] on input "121212" at bounding box center [710, 247] width 110 height 28
paste input "4D4D4D"
type input "4D4D4D"
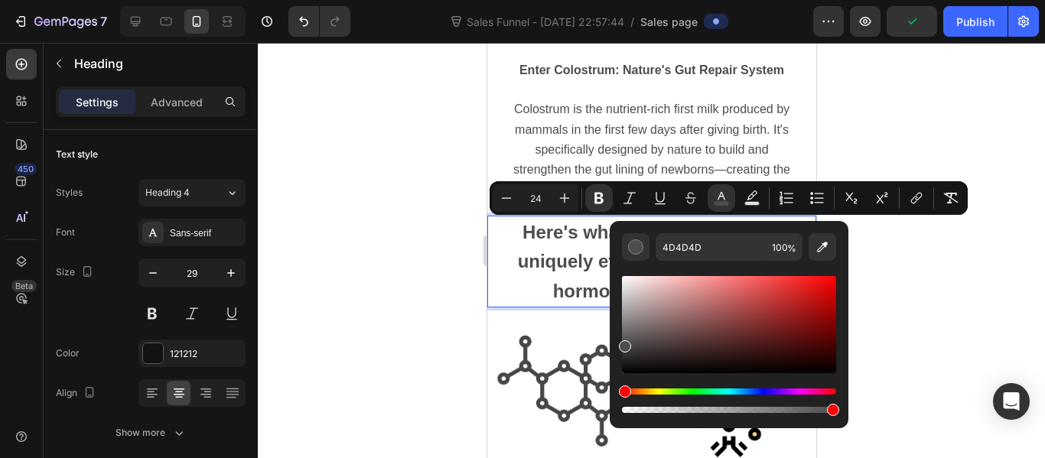
click at [466, 247] on div at bounding box center [651, 250] width 787 height 415
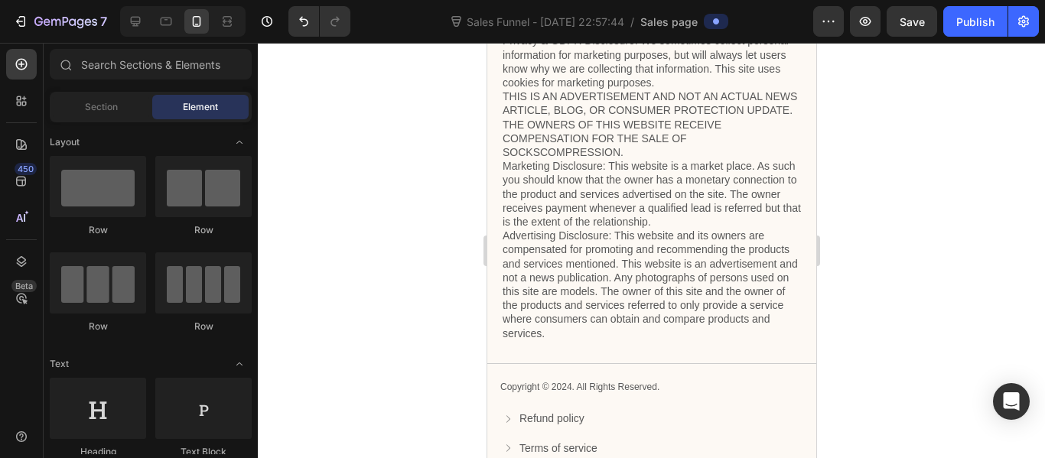
scroll to position [4933, 0]
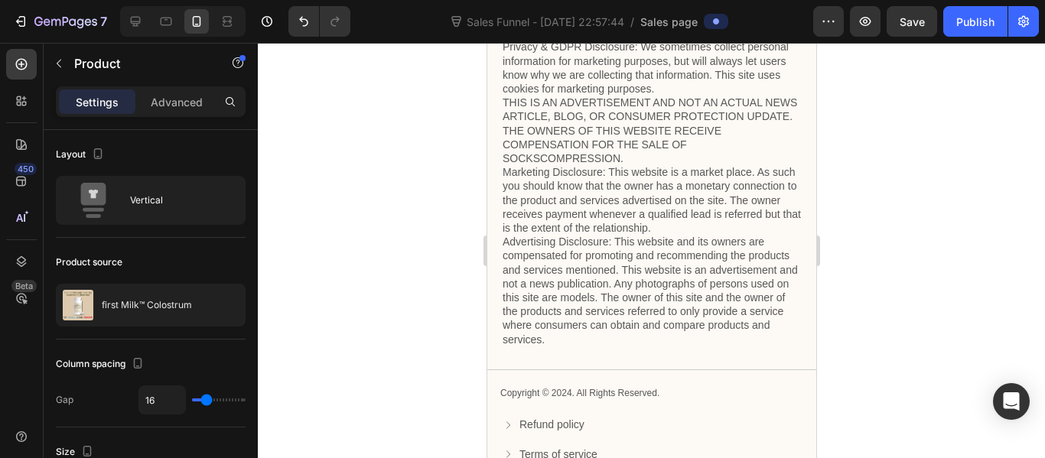
click at [656, 17] on div at bounding box center [651, 14] width 31 height 5
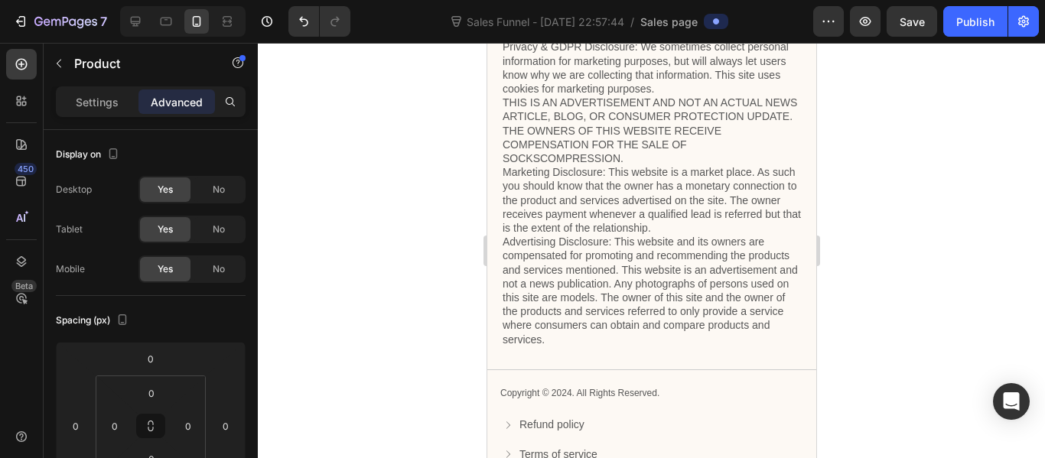
click at [899, 249] on div at bounding box center [651, 250] width 787 height 415
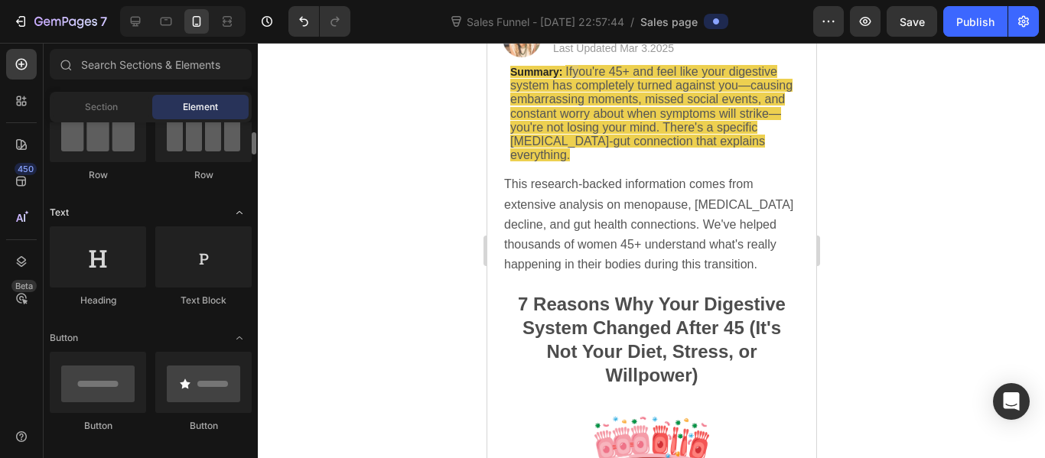
scroll to position [145, 0]
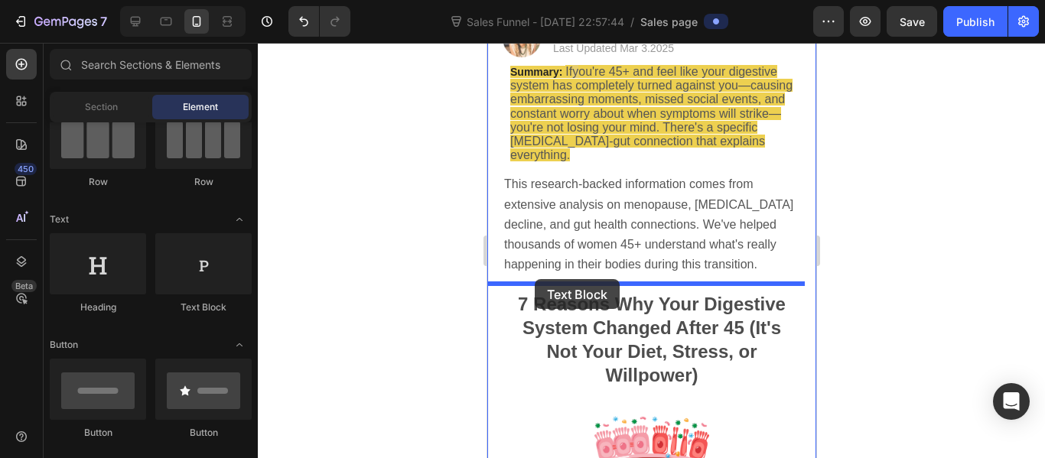
drag, startPoint x: 662, startPoint y: 327, endPoint x: 534, endPoint y: 279, distance: 136.9
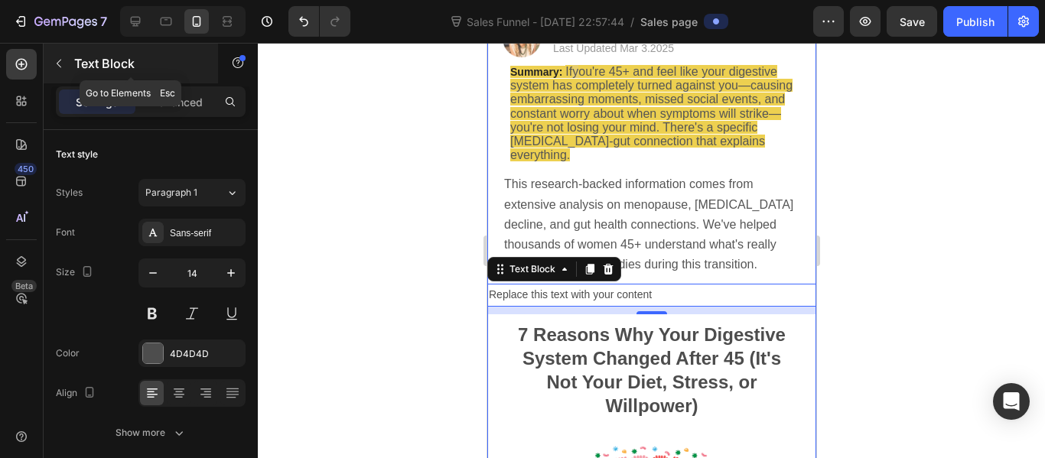
click at [63, 69] on icon "button" at bounding box center [59, 63] width 12 height 12
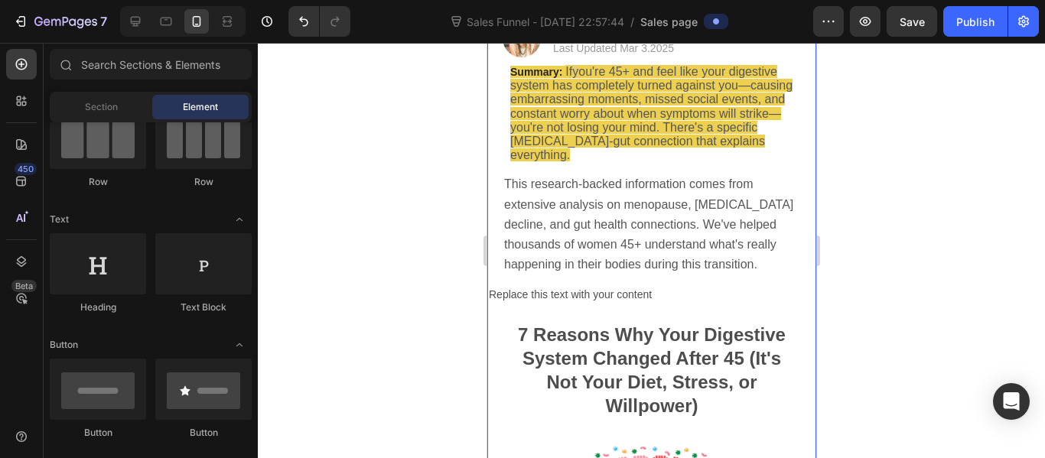
scroll to position [0, 0]
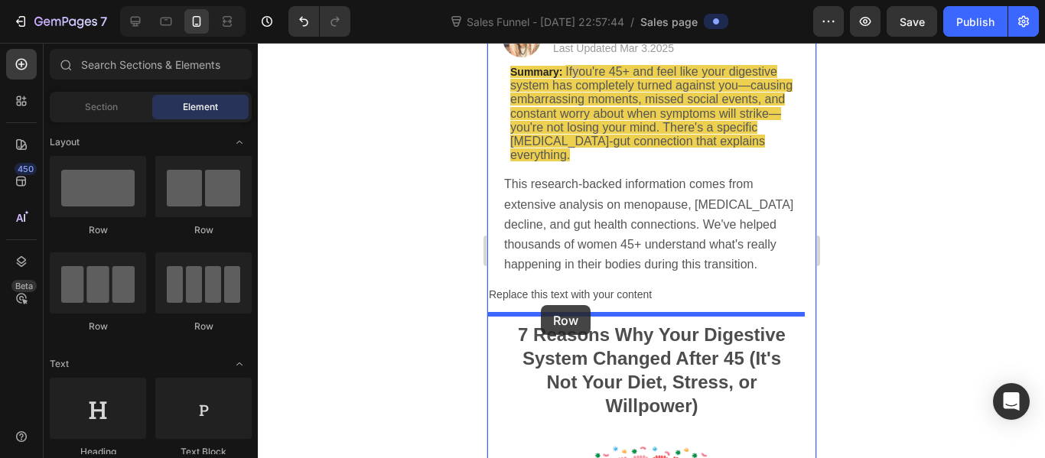
drag, startPoint x: 675, startPoint y: 253, endPoint x: 541, endPoint y: 305, distance: 143.6
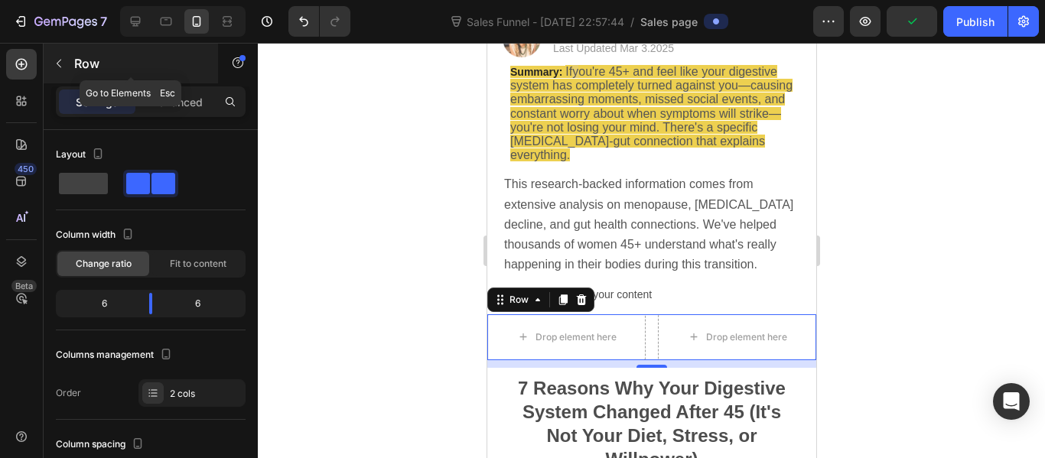
click at [60, 70] on button "button" at bounding box center [59, 63] width 24 height 24
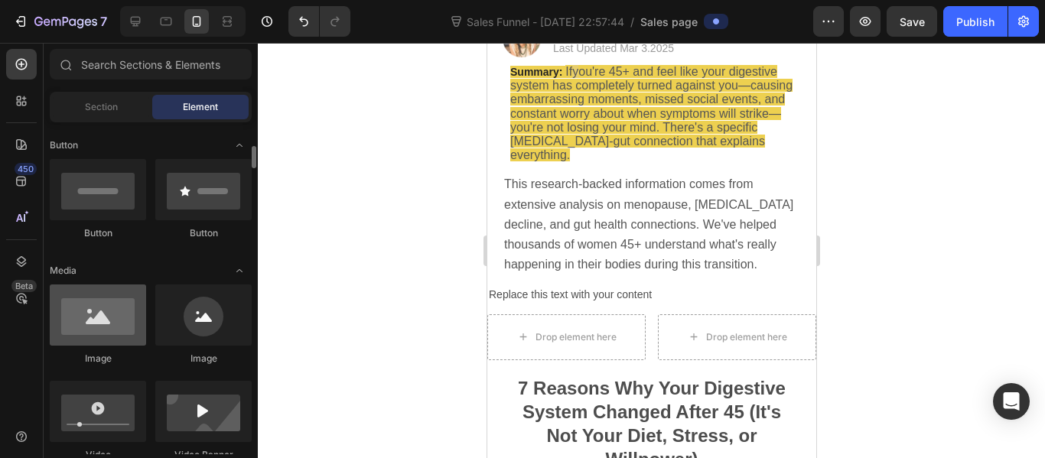
scroll to position [345, 0]
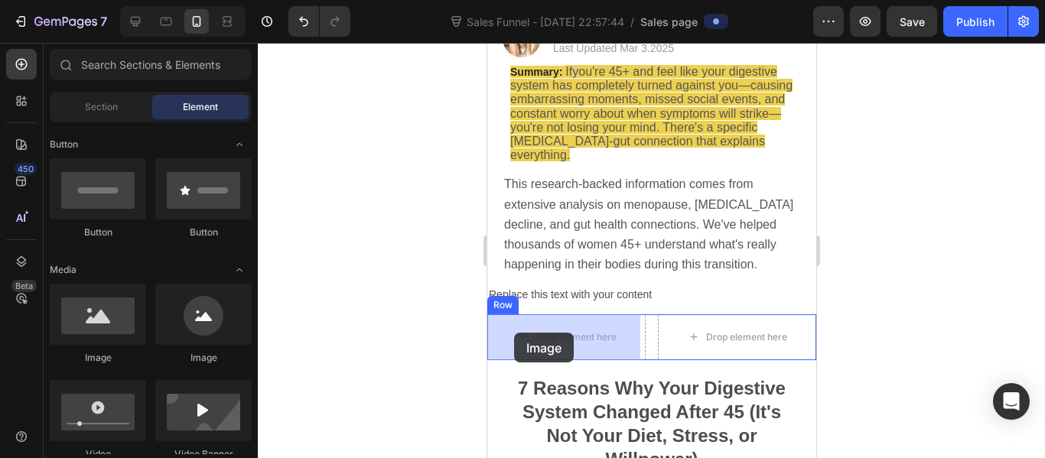
drag, startPoint x: 590, startPoint y: 372, endPoint x: 513, endPoint y: 333, distance: 86.9
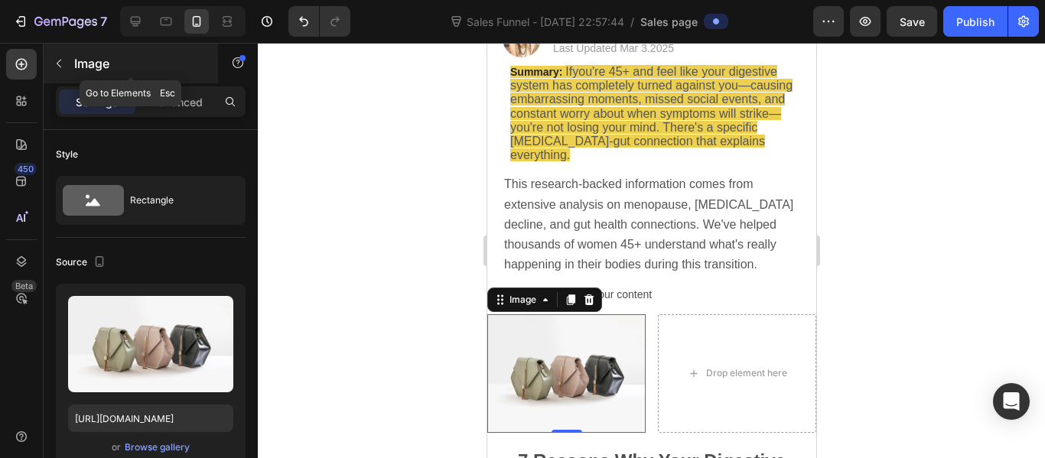
click at [59, 70] on button "button" at bounding box center [59, 63] width 24 height 24
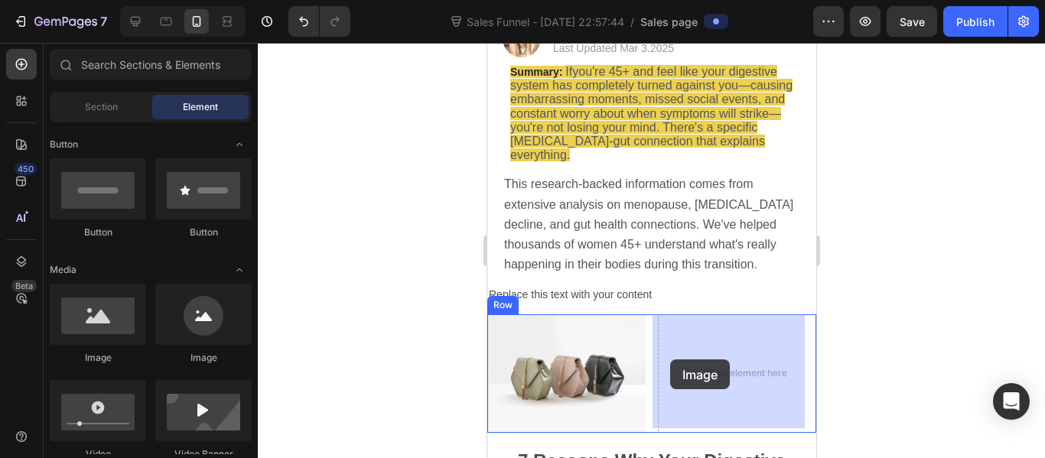
drag, startPoint x: 598, startPoint y: 382, endPoint x: 670, endPoint y: 358, distance: 75.7
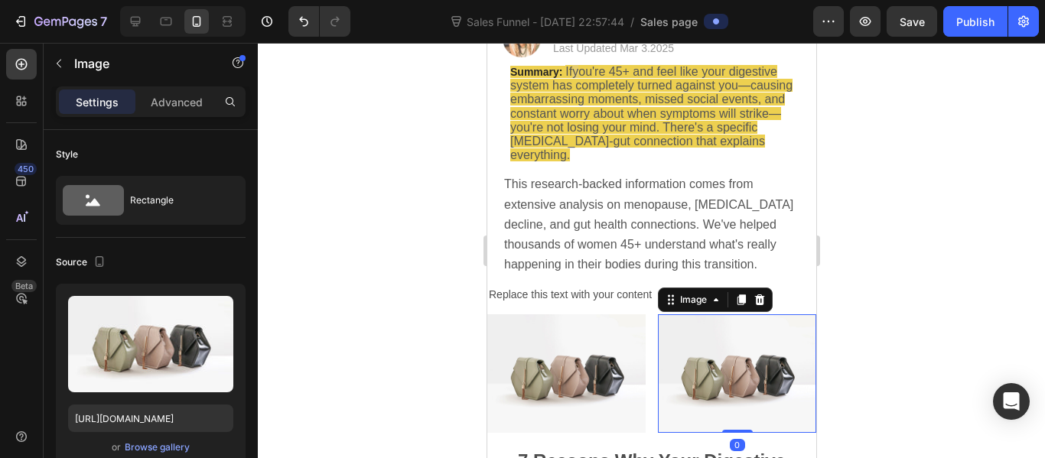
click at [442, 340] on div at bounding box center [651, 250] width 787 height 415
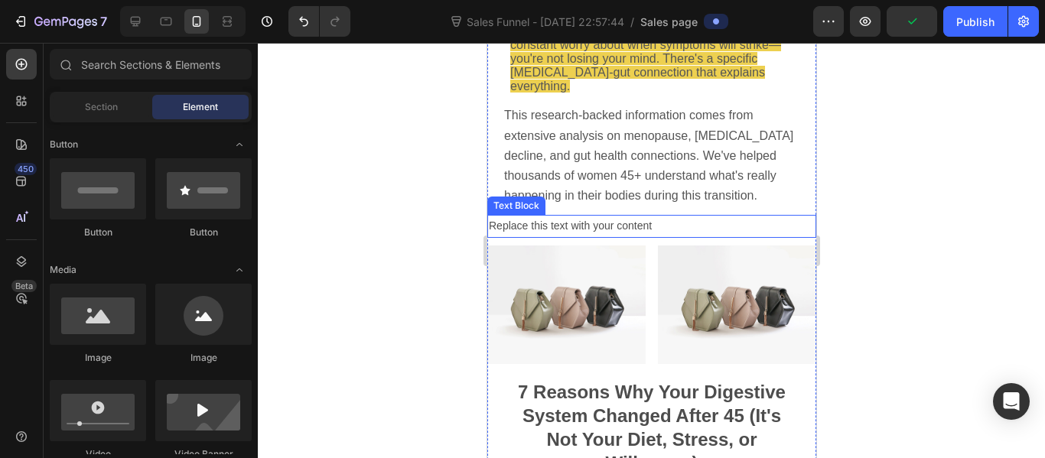
scroll to position [268, 0]
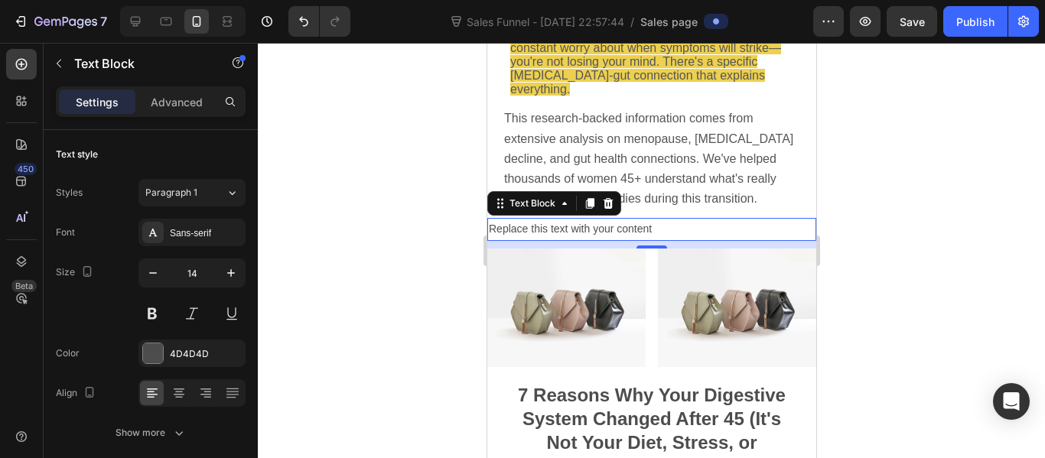
click at [661, 222] on p "Replace this text with your content" at bounding box center [651, 228] width 326 height 19
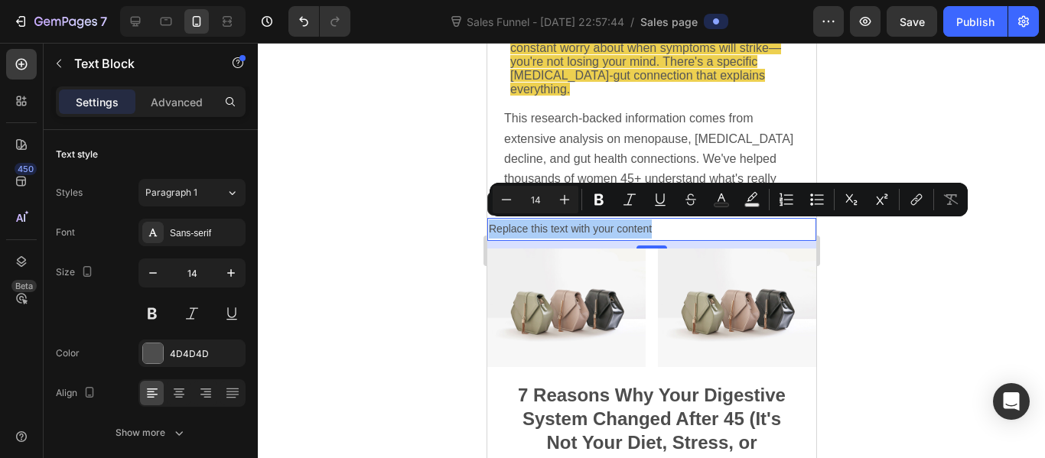
type button "on"
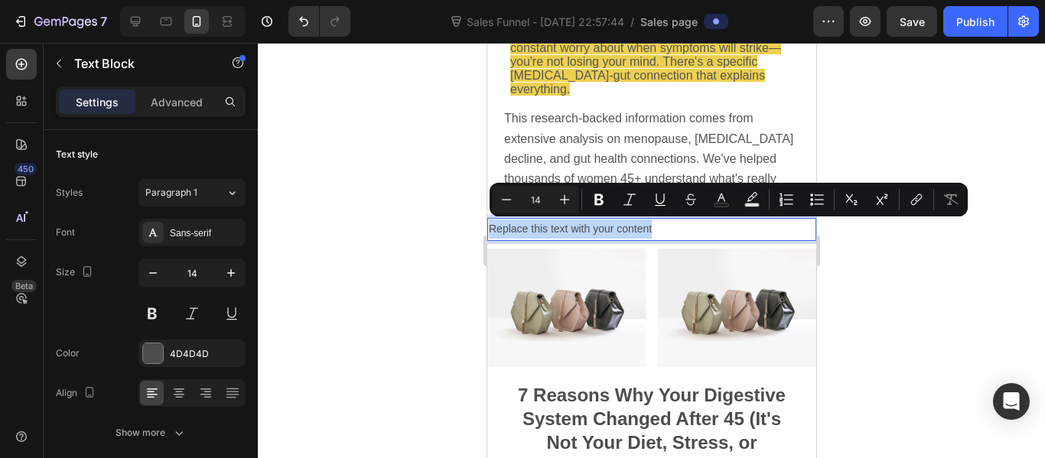
click at [657, 224] on p "Replace this text with your content" at bounding box center [651, 228] width 326 height 19
click at [541, 200] on input "14" at bounding box center [535, 199] width 31 height 18
type input "2"
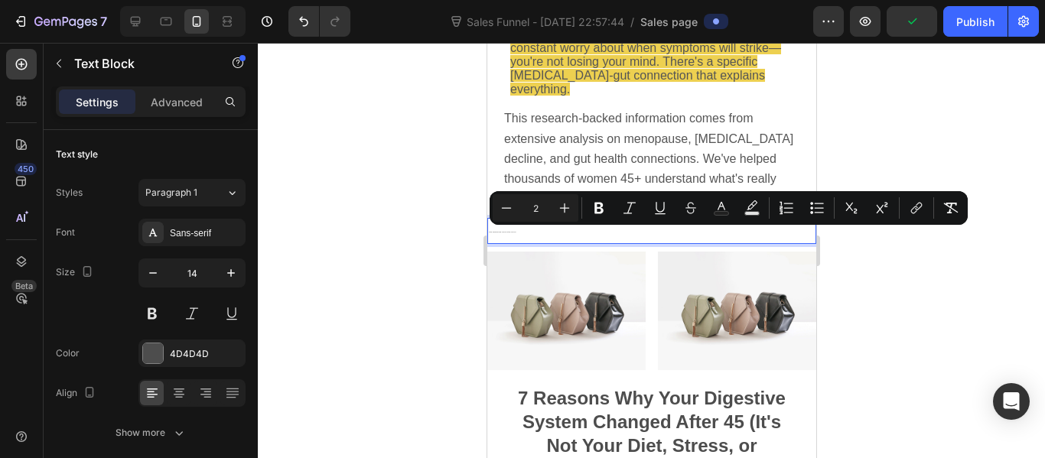
click at [548, 207] on input "2" at bounding box center [535, 208] width 31 height 18
type input "24"
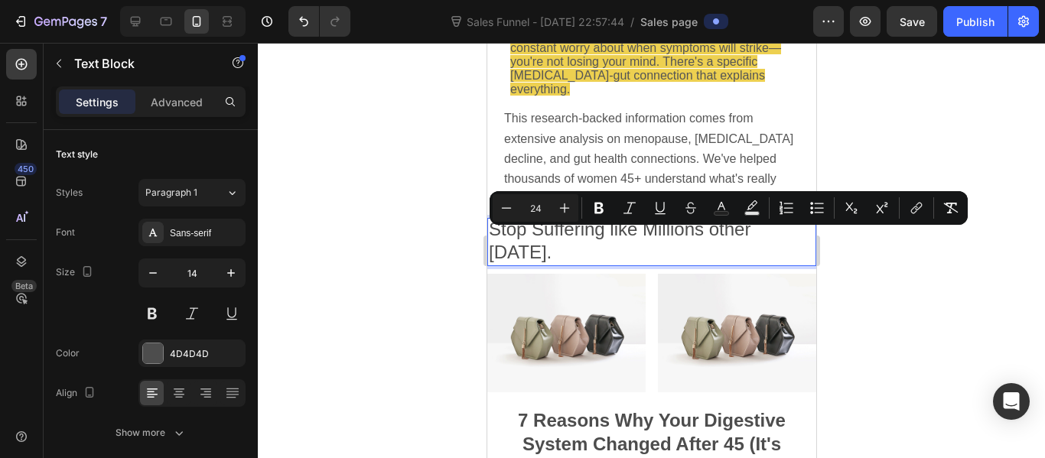
click at [438, 229] on div at bounding box center [651, 250] width 787 height 415
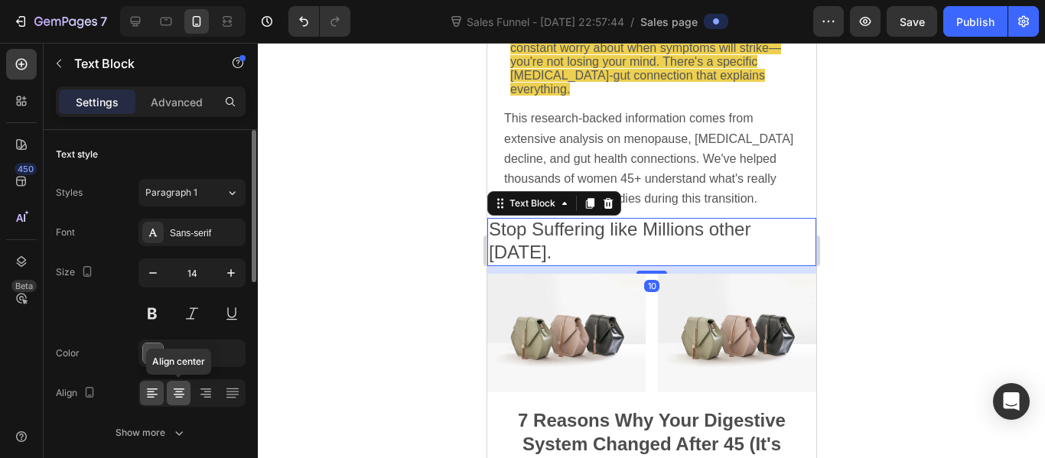
click at [180, 393] on icon at bounding box center [178, 392] width 15 height 15
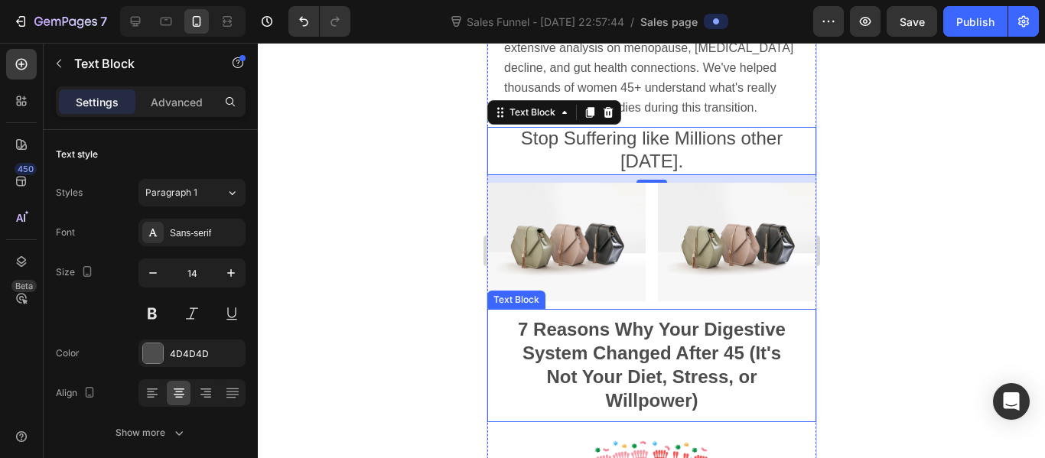
scroll to position [86, 0]
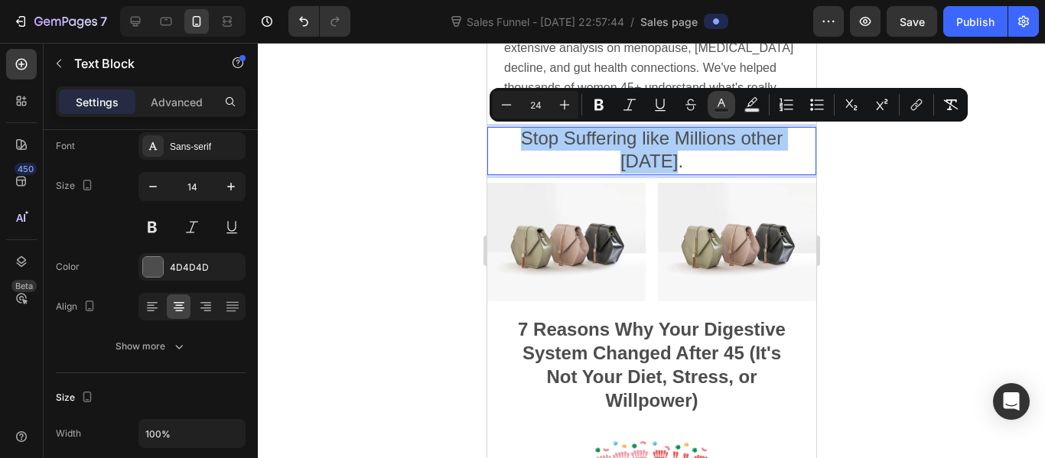
click at [719, 104] on icon "Editor contextual toolbar" at bounding box center [721, 103] width 8 height 8
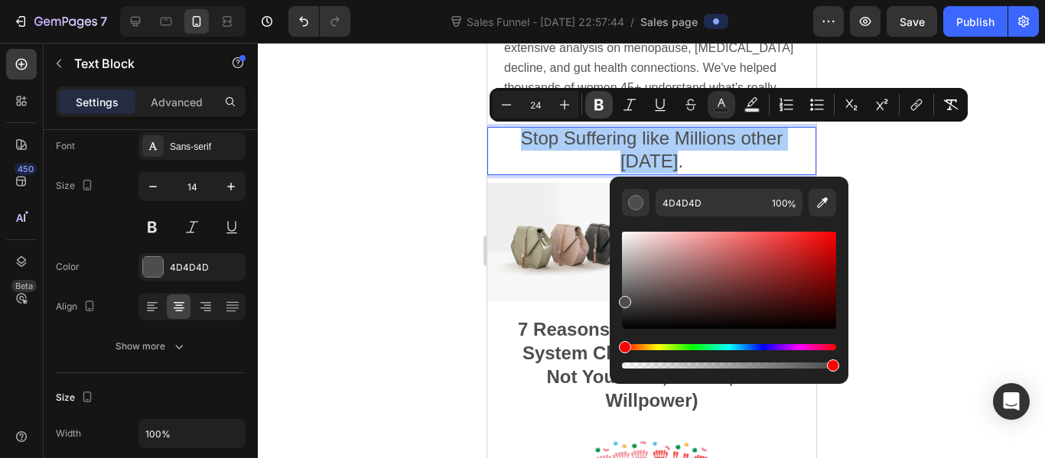
click at [594, 110] on icon "Editor contextual toolbar" at bounding box center [598, 104] width 15 height 15
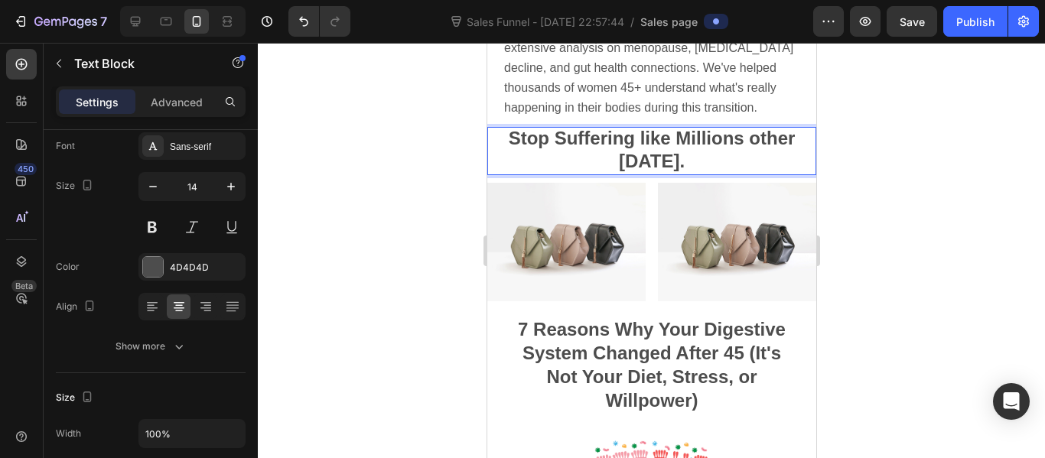
click at [440, 129] on div at bounding box center [651, 250] width 787 height 415
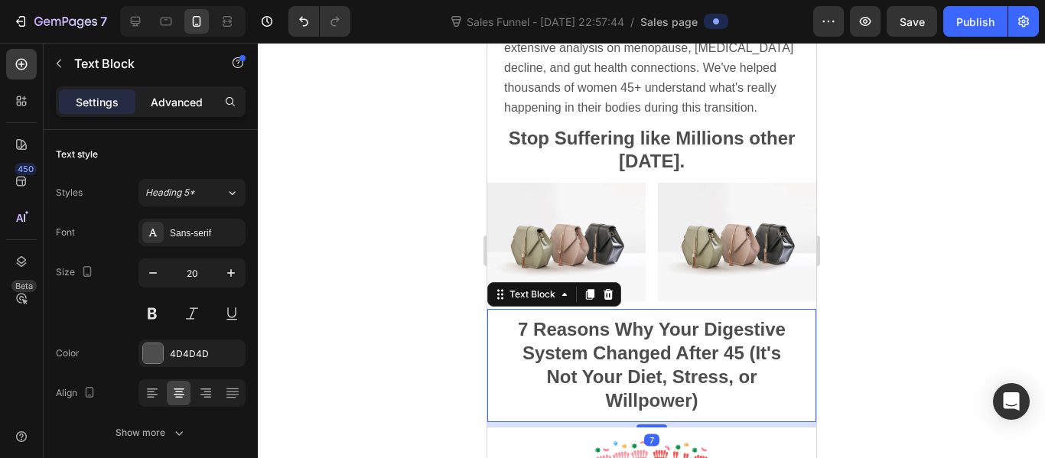
click at [178, 97] on p "Advanced" at bounding box center [177, 102] width 52 height 16
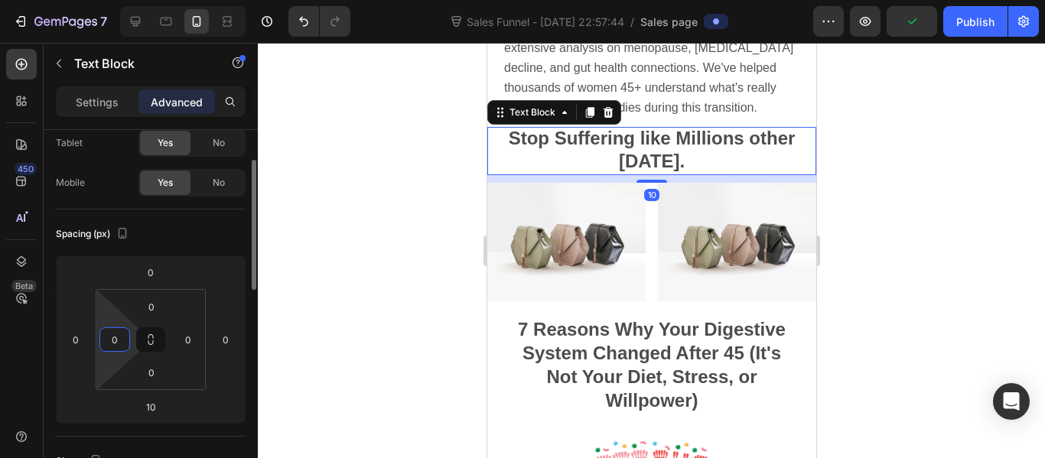
click at [125, 338] on input "0" at bounding box center [114, 339] width 23 height 23
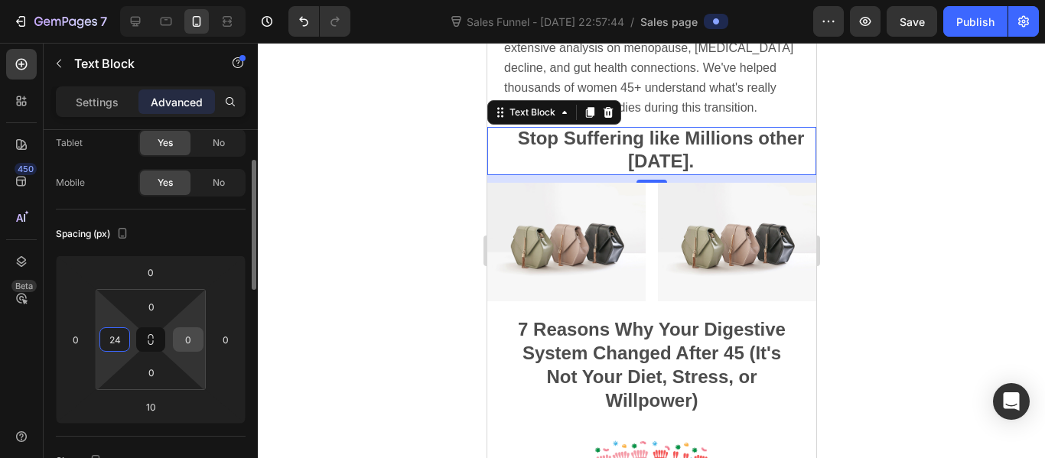
type input "24"
click at [192, 341] on input "0" at bounding box center [188, 339] width 23 height 23
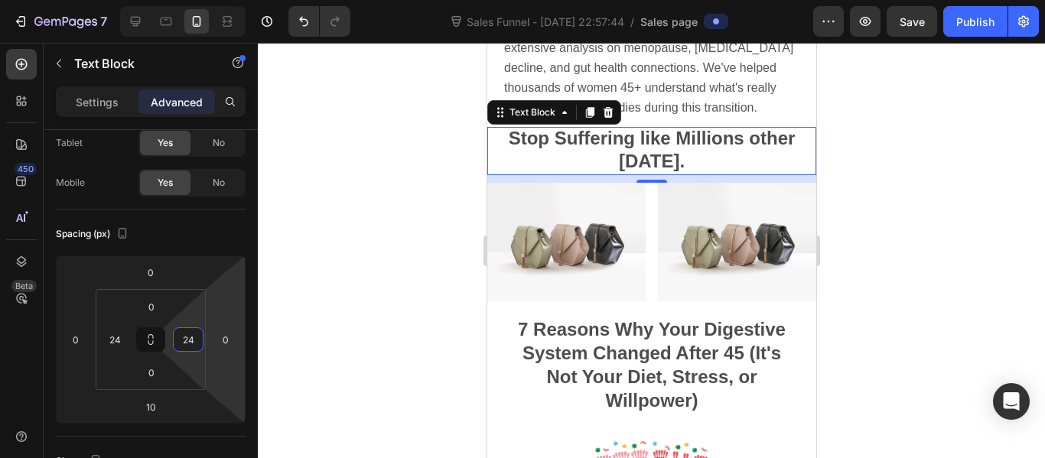
type input "24"
click at [431, 288] on div at bounding box center [651, 250] width 787 height 415
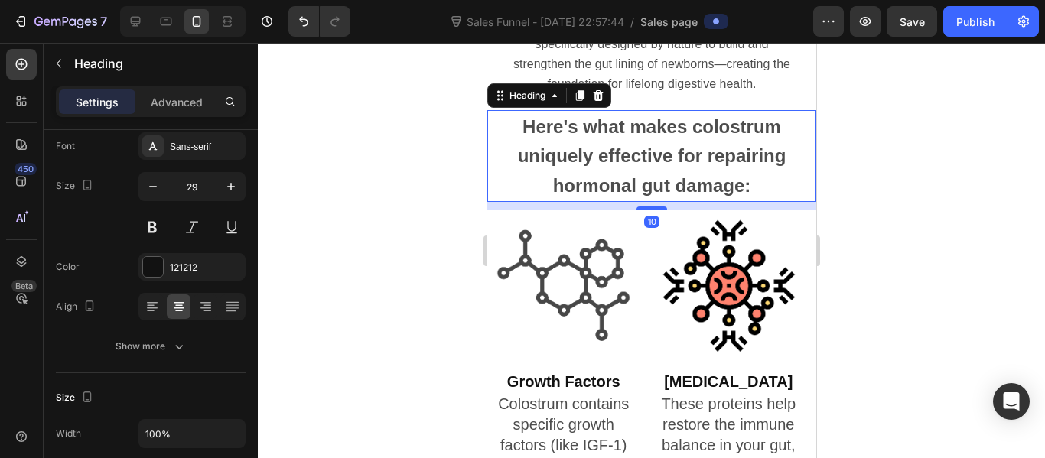
scroll to position [0, 0]
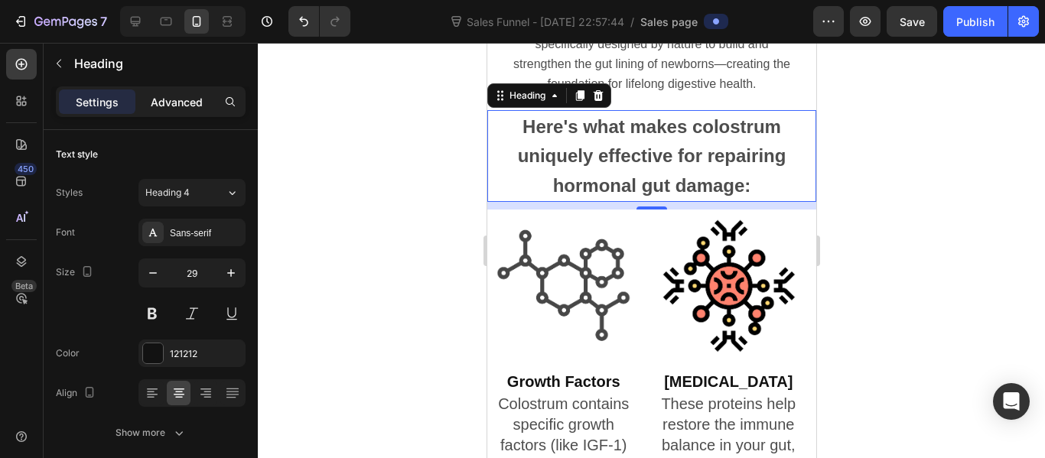
click at [195, 105] on p "Advanced" at bounding box center [177, 102] width 52 height 16
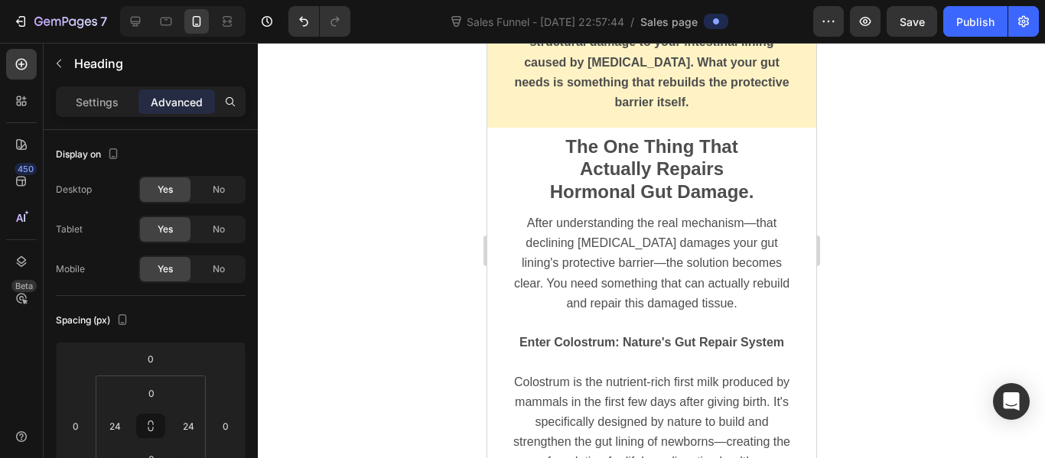
scroll to position [3513, 0]
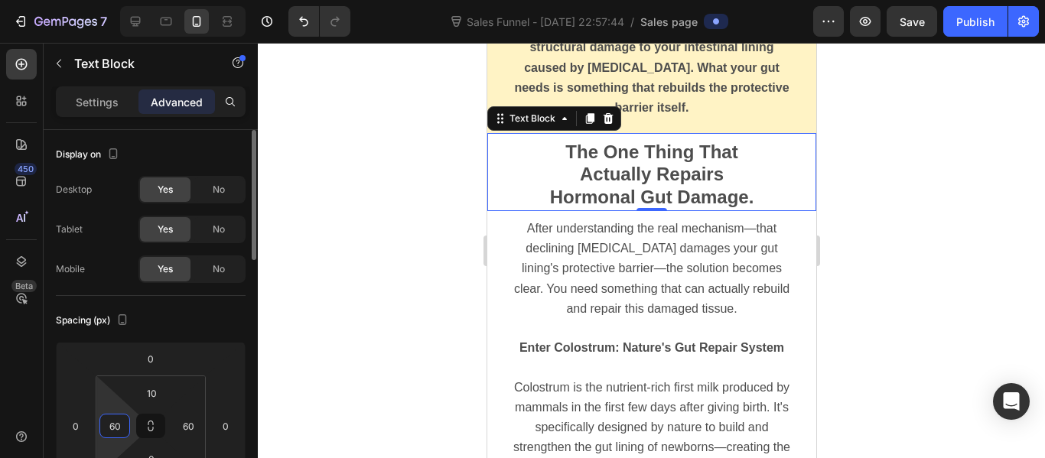
click at [119, 431] on input "60" at bounding box center [114, 425] width 23 height 23
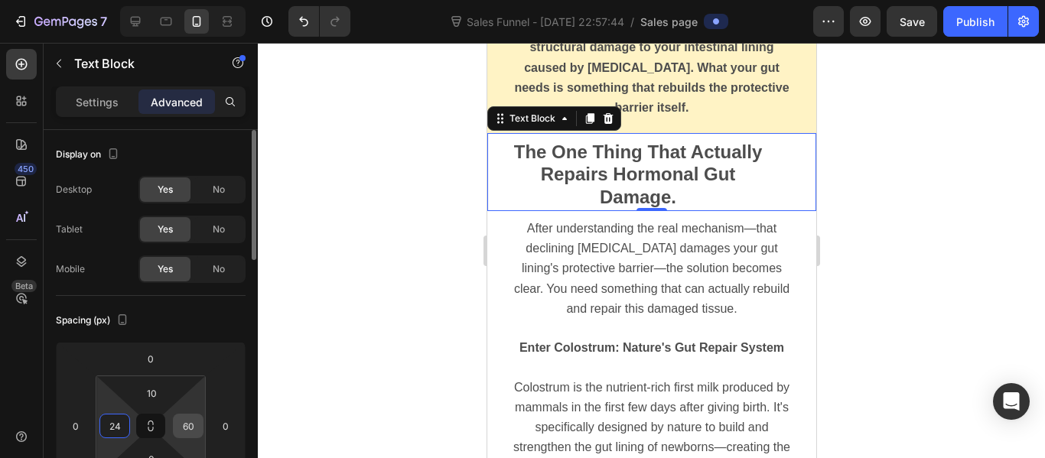
type input "24"
click at [195, 430] on input "60" at bounding box center [188, 425] width 23 height 23
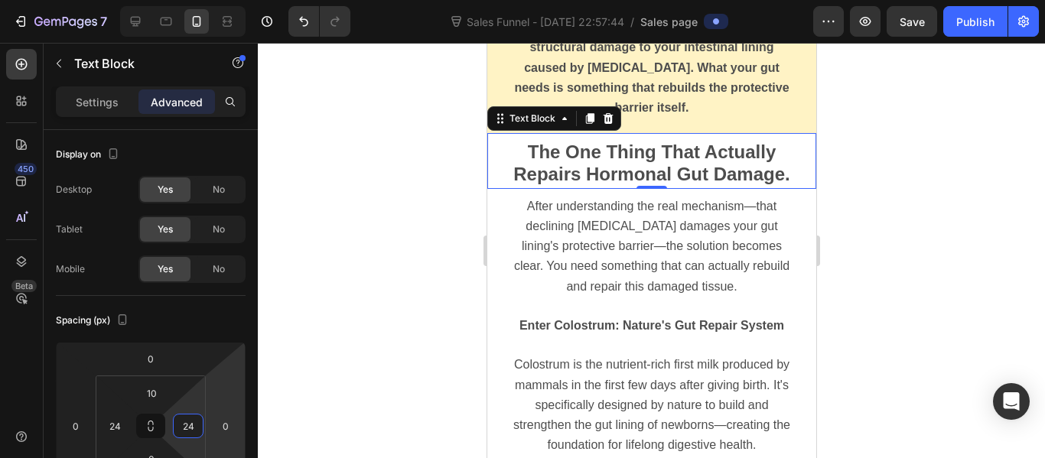
type input "24"
click at [432, 339] on div at bounding box center [651, 250] width 787 height 415
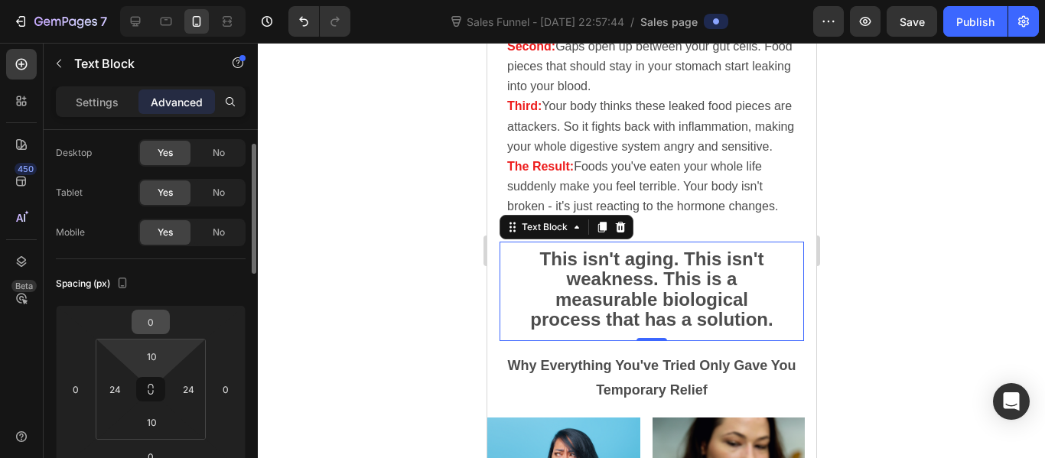
scroll to position [37, 0]
click at [122, 379] on input "24" at bounding box center [114, 388] width 23 height 23
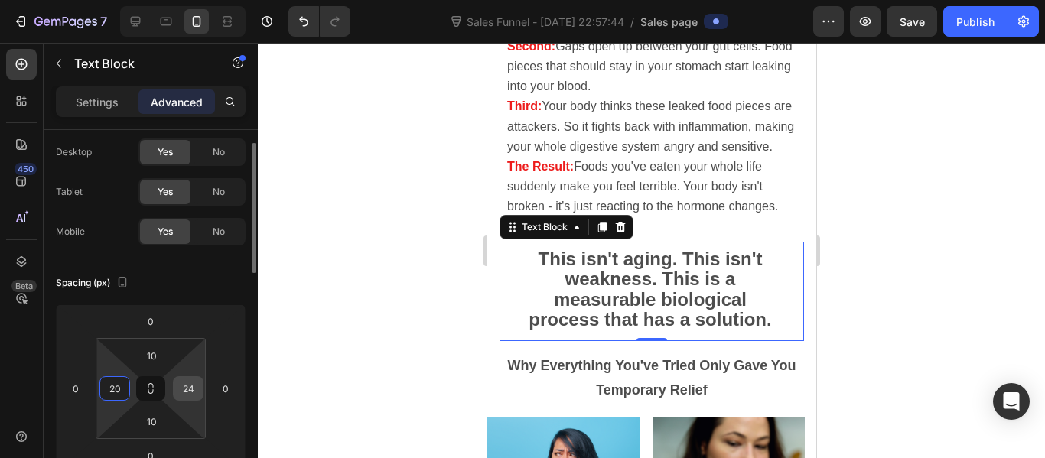
type input "20"
click at [194, 388] on input "24" at bounding box center [188, 388] width 23 height 23
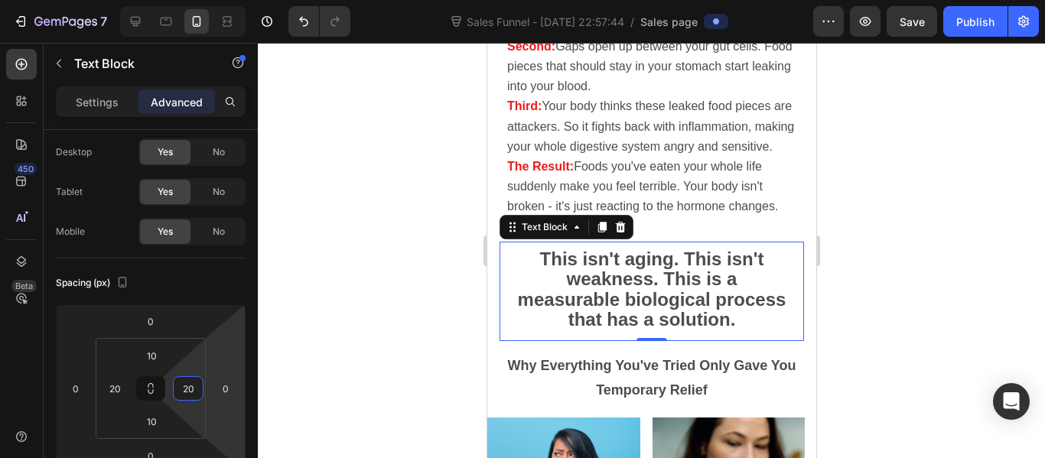
type input "20"
click at [415, 330] on div at bounding box center [651, 250] width 787 height 415
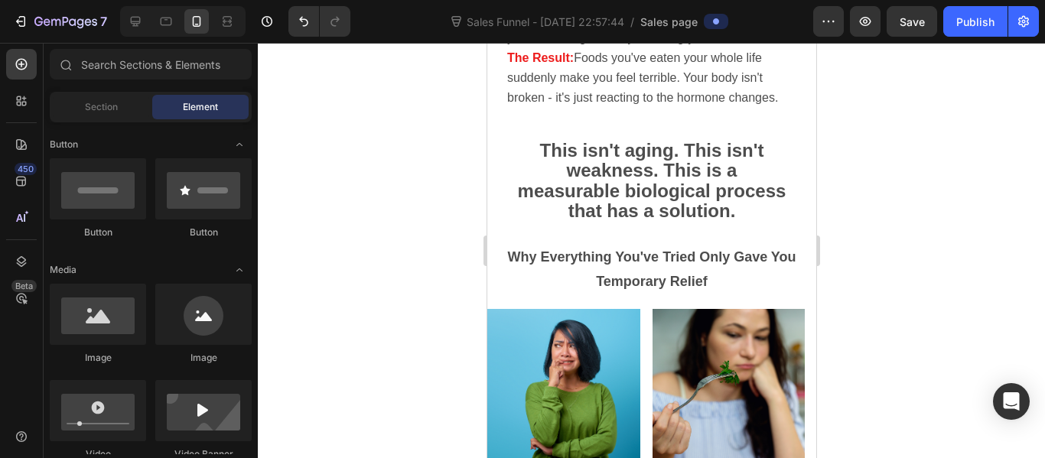
scroll to position [2889, 0]
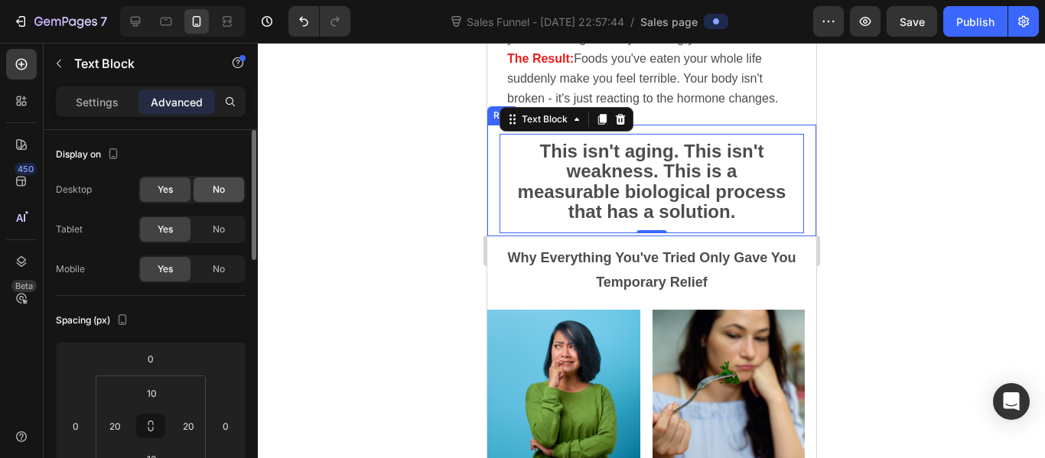
drag, startPoint x: 210, startPoint y: 229, endPoint x: 218, endPoint y: 193, distance: 36.7
click at [218, 193] on div "Desktop Yes No Tablet Yes No Mobile Yes No" at bounding box center [151, 229] width 190 height 107
click at [218, 193] on span "No" at bounding box center [219, 190] width 12 height 14
click at [215, 234] on span "No" at bounding box center [219, 230] width 12 height 14
click at [171, 185] on span "Yes" at bounding box center [165, 190] width 15 height 14
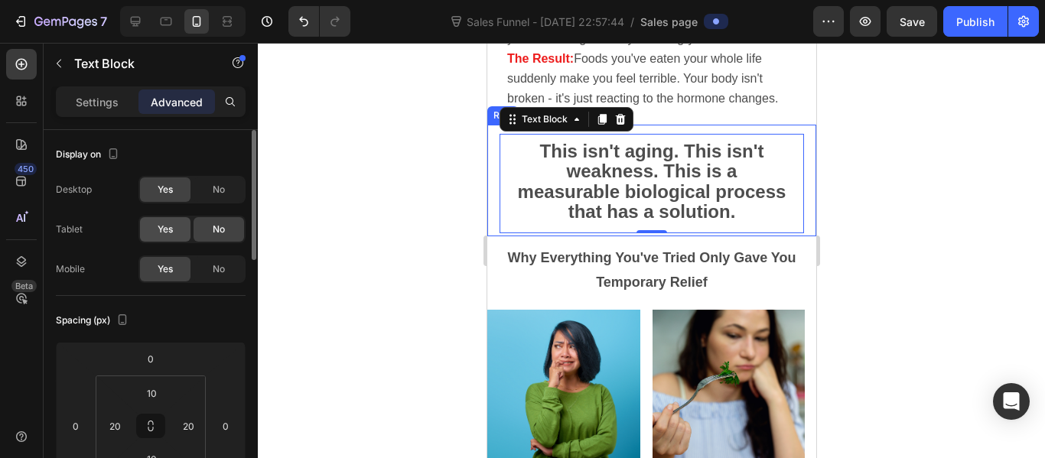
click at [165, 235] on span "Yes" at bounding box center [165, 230] width 15 height 14
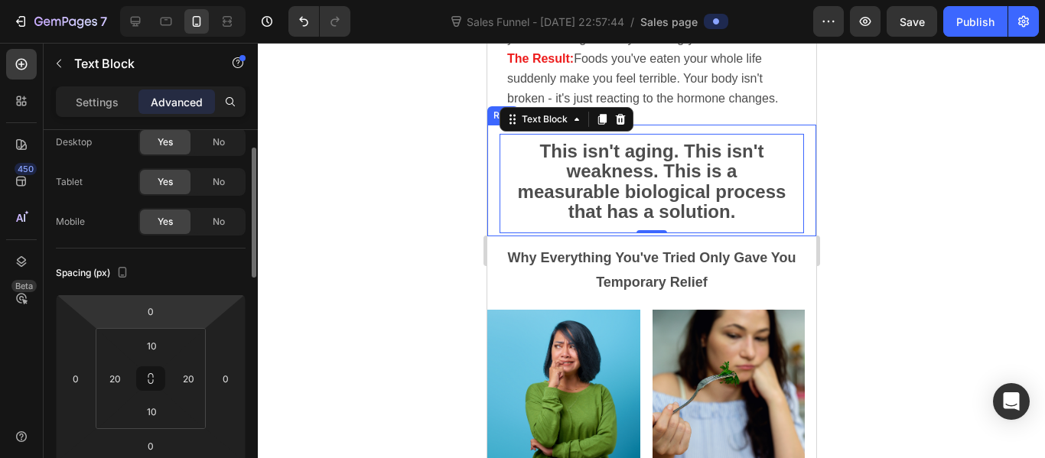
scroll to position [48, 0]
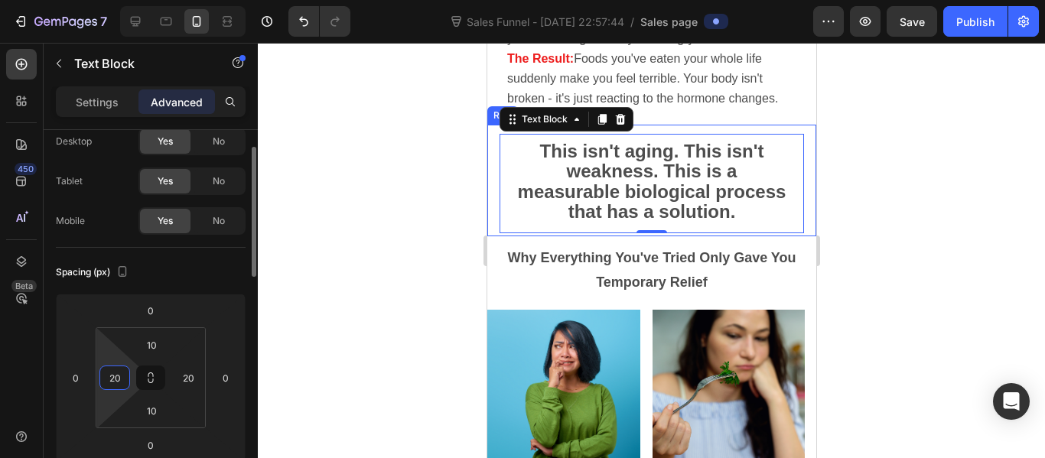
click at [112, 372] on input "20" at bounding box center [114, 377] width 23 height 23
type input "15"
click at [181, 375] on input "20" at bounding box center [188, 377] width 23 height 23
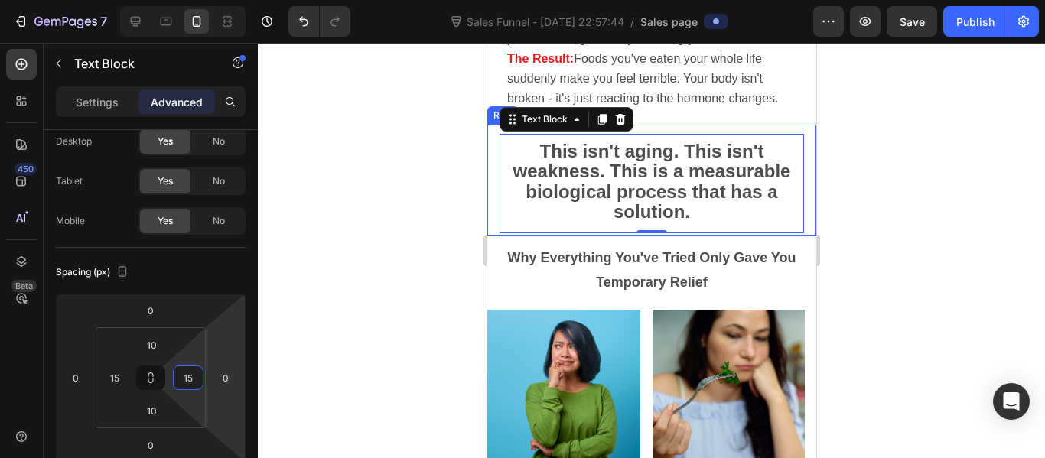
type input "15"
click at [353, 332] on div at bounding box center [651, 250] width 787 height 415
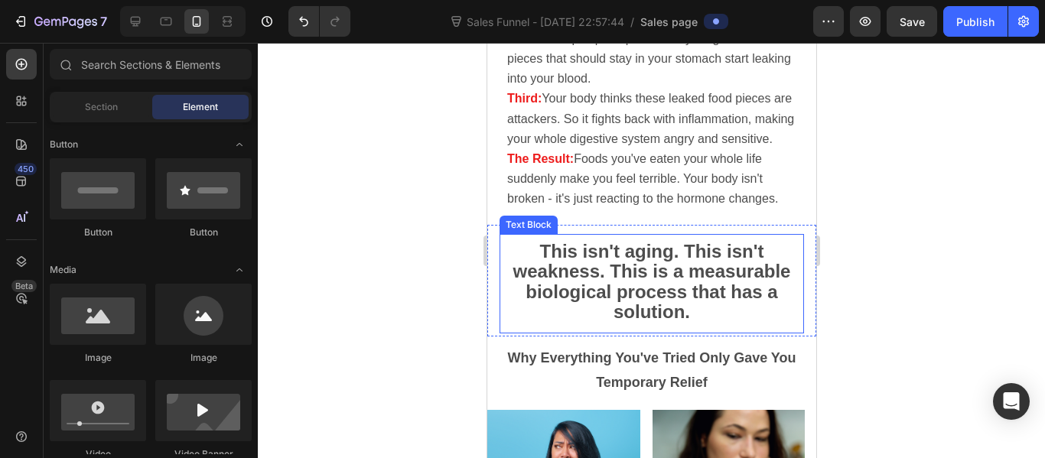
scroll to position [2786, 0]
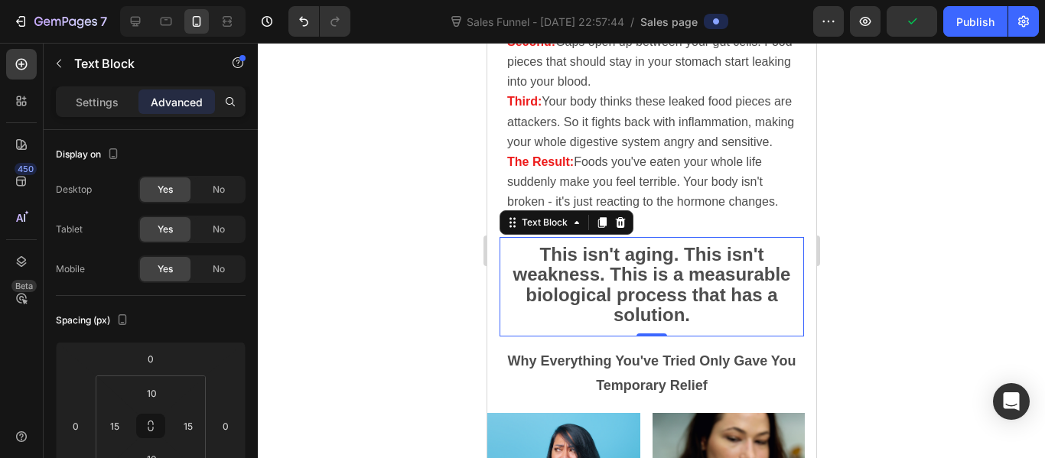
click at [575, 259] on strong "This isn't aging. This isn't weakness. This is a measurable biological process …" at bounding box center [651, 285] width 278 height 82
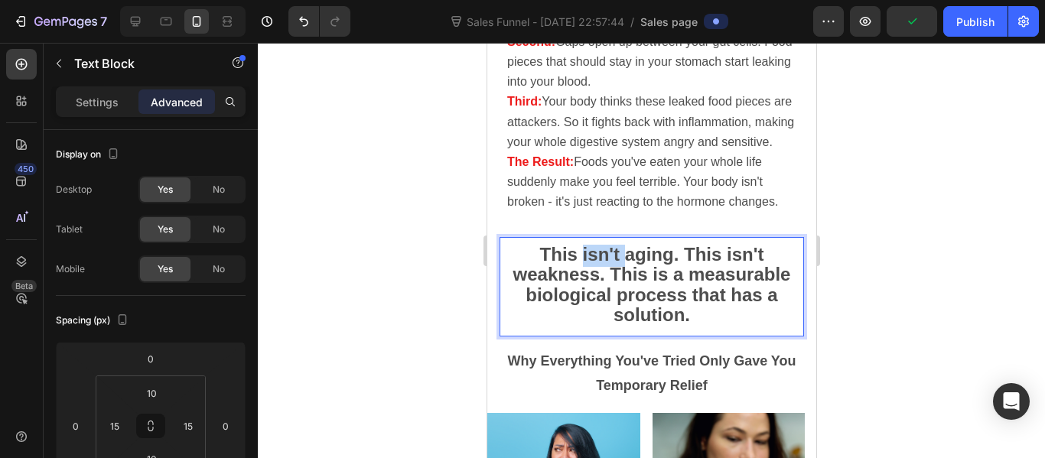
click at [575, 259] on strong "This isn't aging. This isn't weakness. This is a measurable biological process …" at bounding box center [651, 285] width 278 height 82
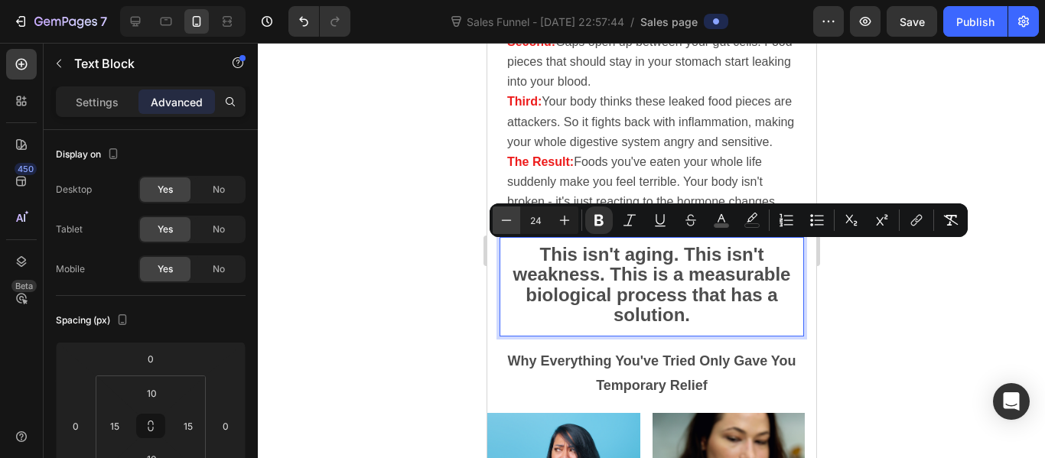
click at [513, 219] on icon "Editor contextual toolbar" at bounding box center [506, 220] width 15 height 15
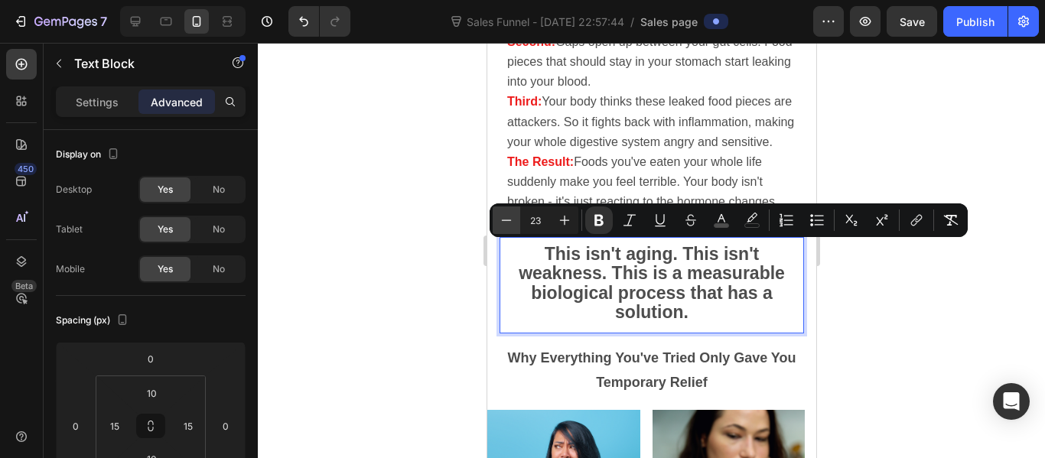
click at [513, 219] on icon "Editor contextual toolbar" at bounding box center [506, 220] width 15 height 15
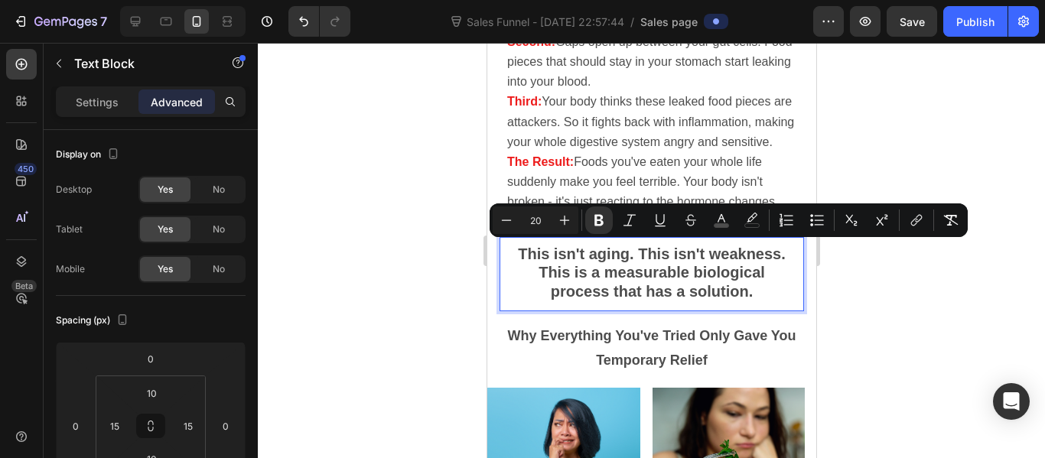
click at [541, 219] on input "20" at bounding box center [535, 220] width 31 height 18
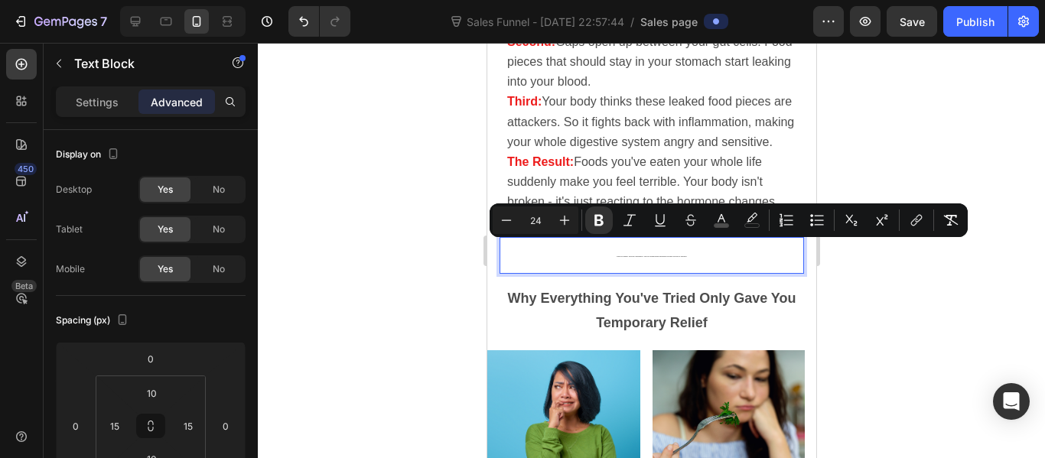
type input "24"
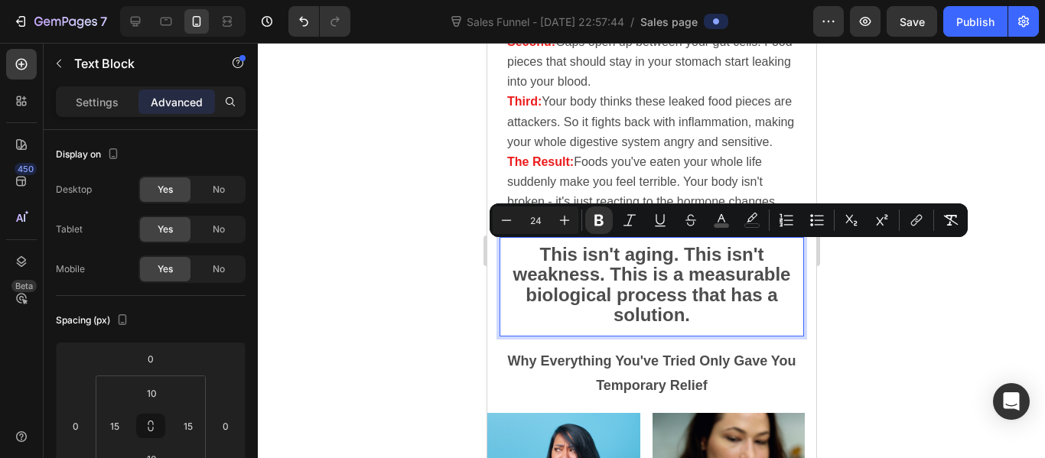
click at [455, 216] on div at bounding box center [651, 250] width 787 height 415
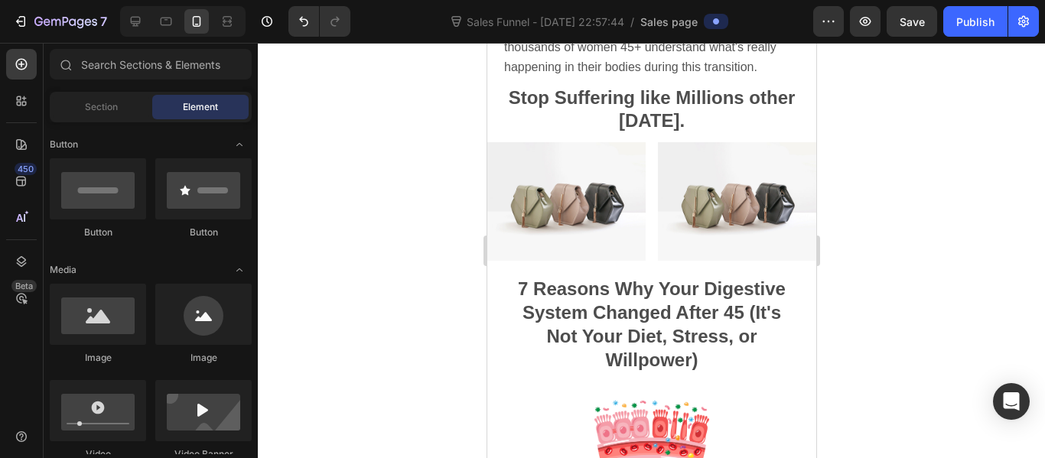
scroll to position [400, 0]
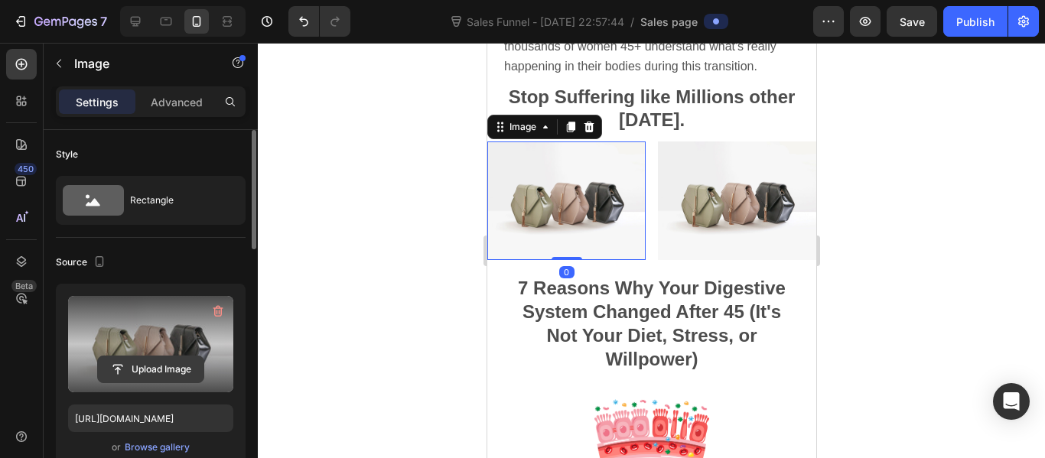
click at [150, 367] on input "file" at bounding box center [151, 369] width 106 height 26
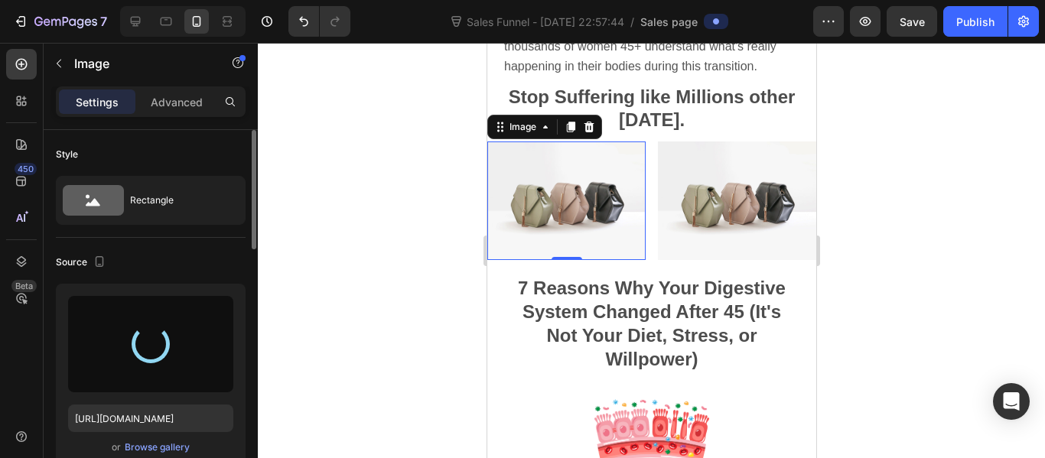
type input "https://cdn.shopify.com/s/files/1/0895/1044/5421/files/gempages_581010113012171…"
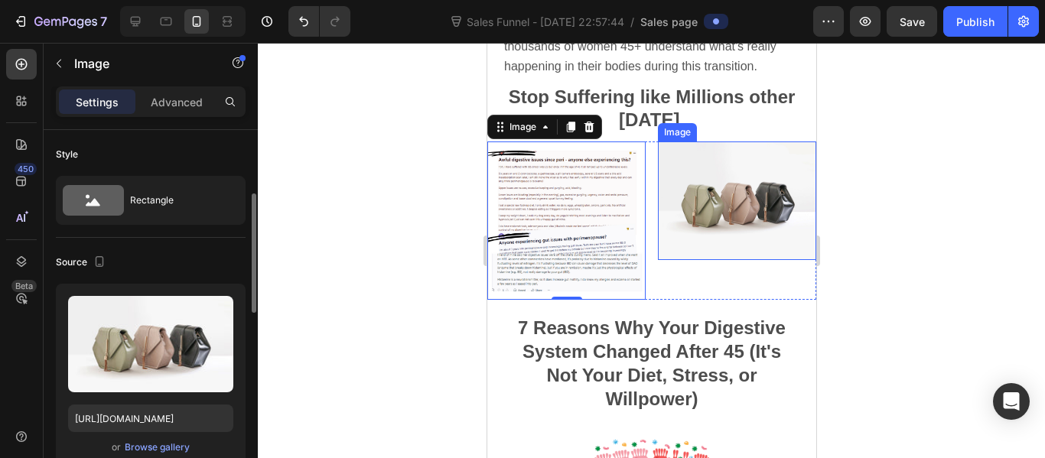
scroll to position [48, 0]
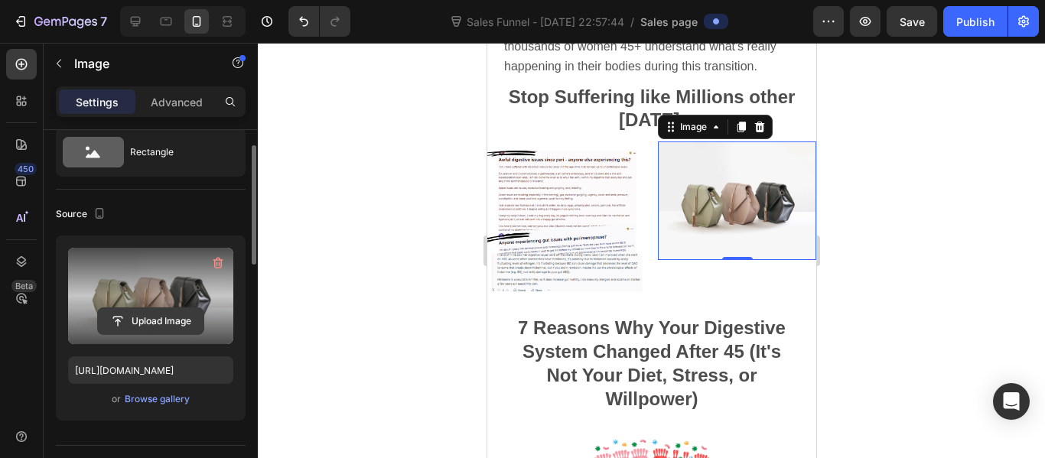
click at [161, 310] on input "file" at bounding box center [151, 321] width 106 height 26
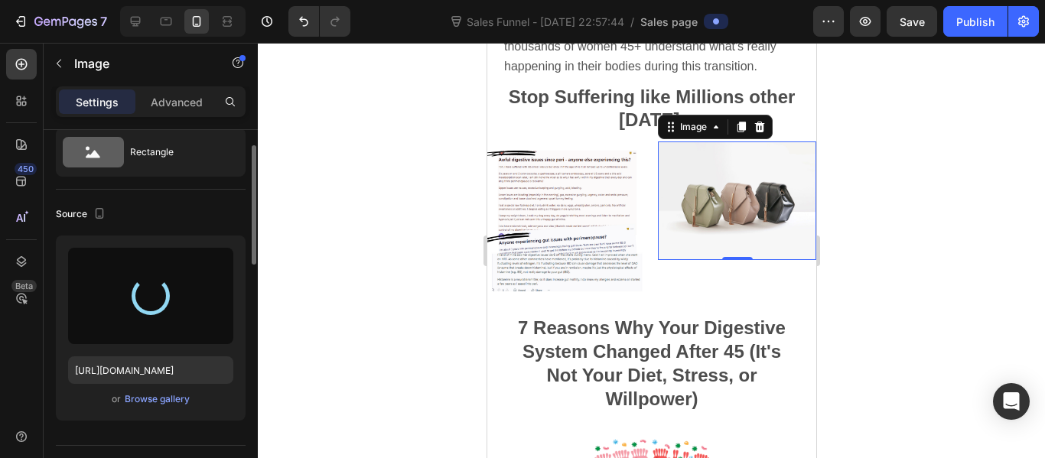
type input "https://cdn.shopify.com/s/files/1/0895/1044/5421/files/gempages_581010113012171…"
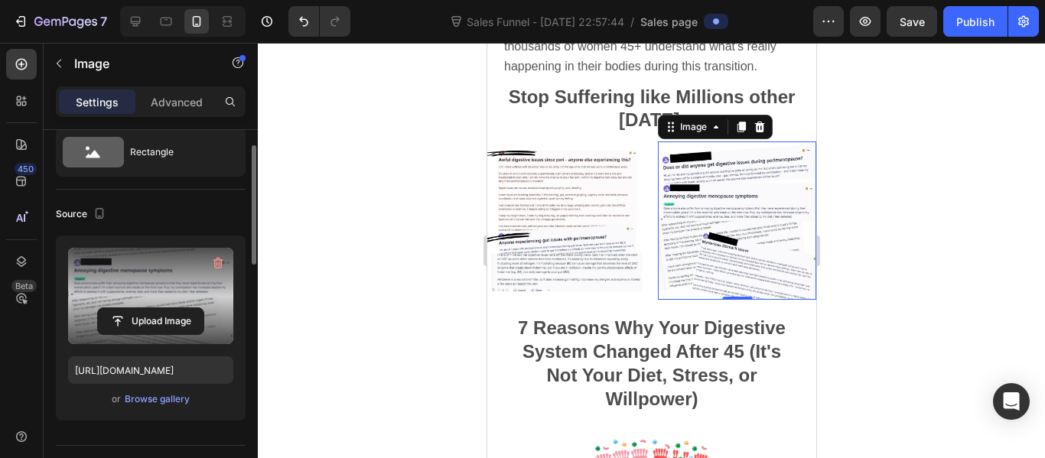
click at [860, 213] on div at bounding box center [651, 250] width 787 height 415
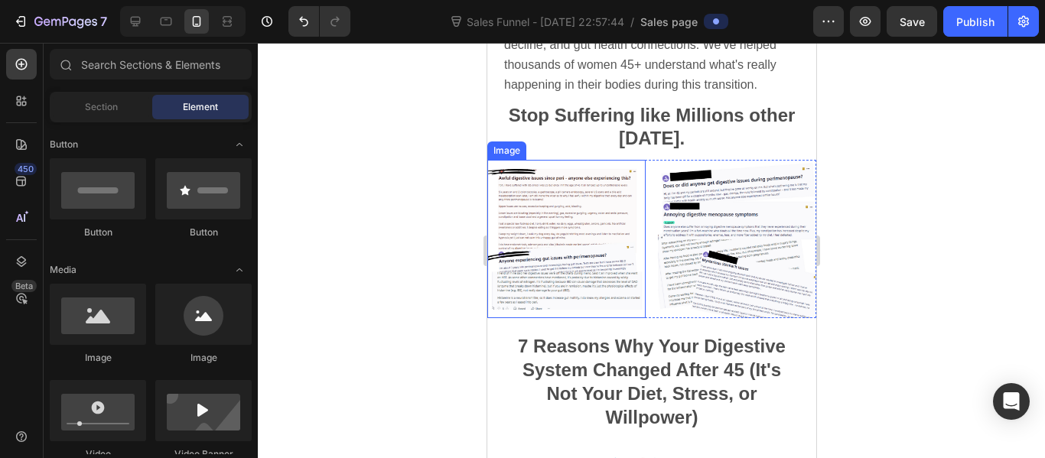
scroll to position [379, 0]
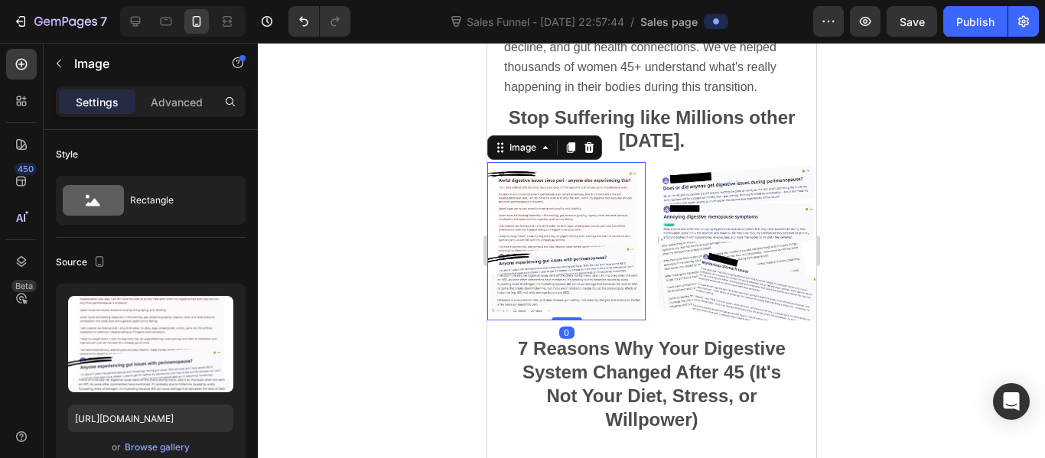
click at [447, 180] on div at bounding box center [651, 250] width 787 height 415
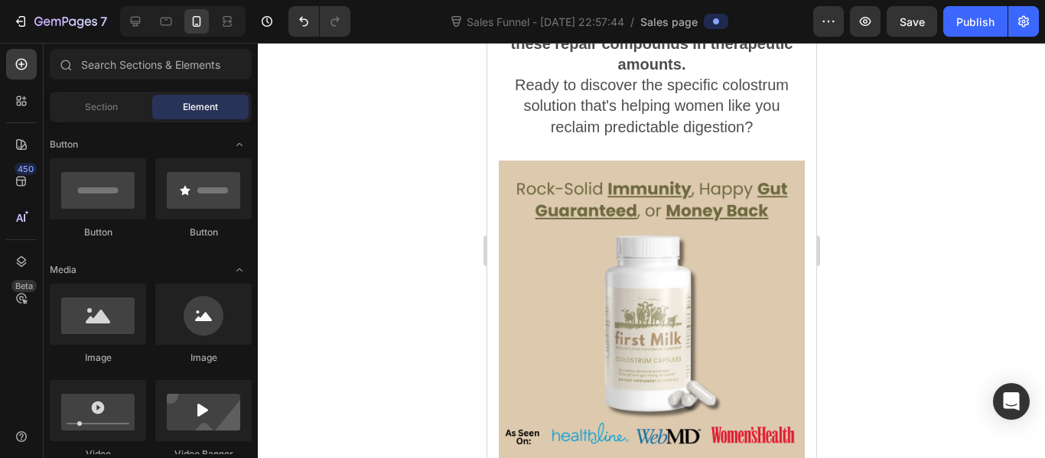
scroll to position [4705, 0]
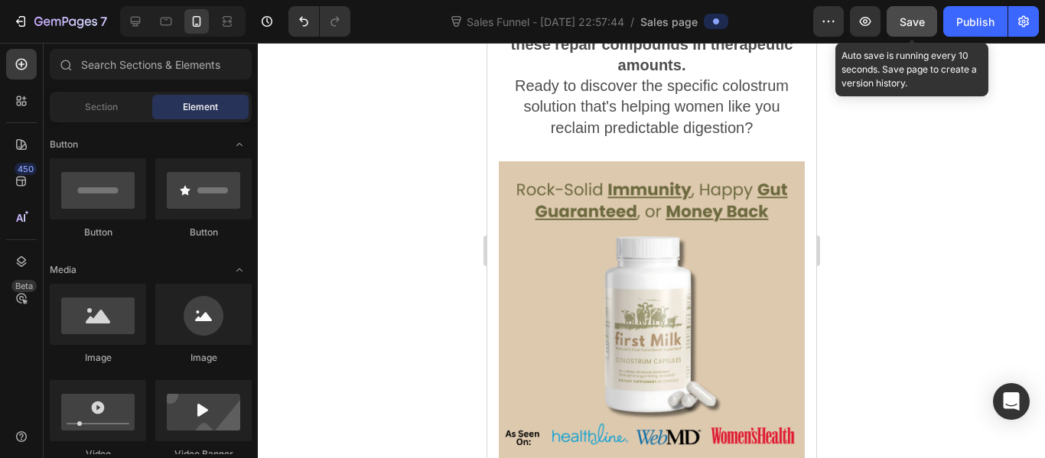
click at [899, 16] on span "Save" at bounding box center [911, 21] width 25 height 13
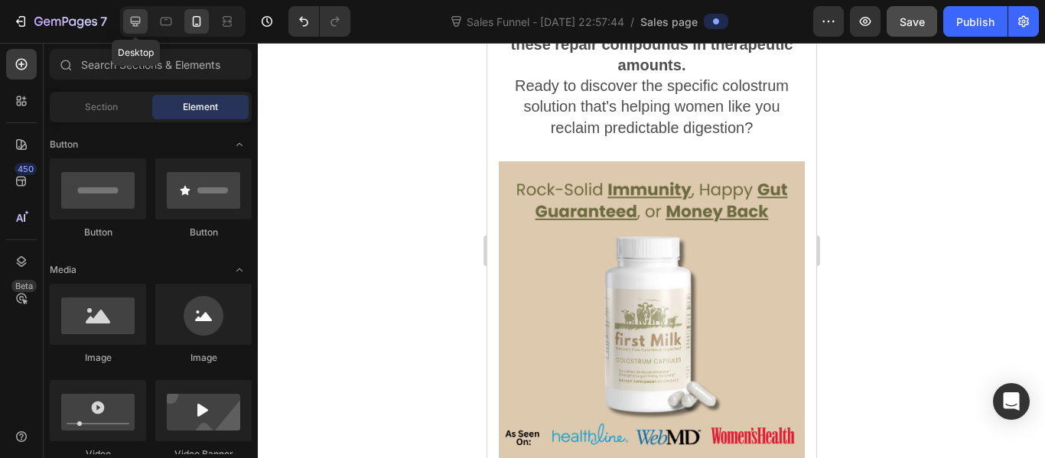
click at [140, 32] on div at bounding box center [135, 21] width 24 height 24
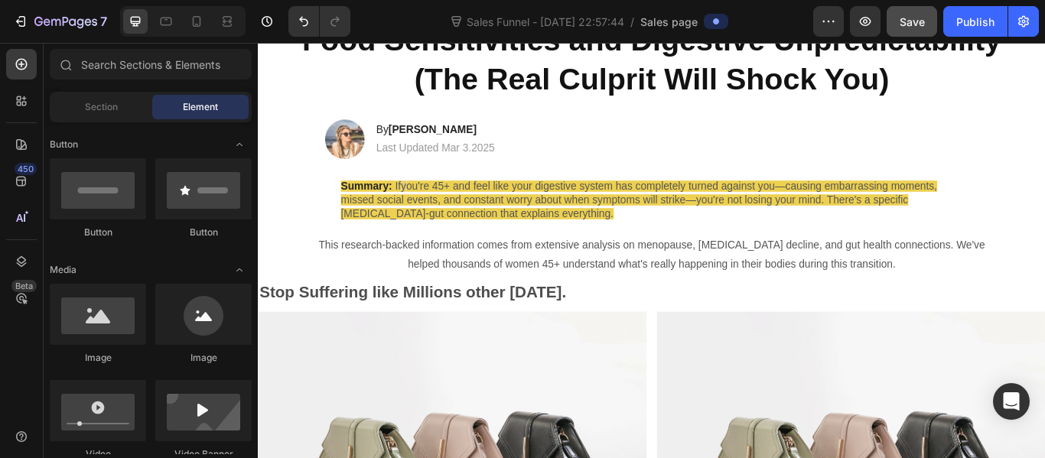
scroll to position [179, 0]
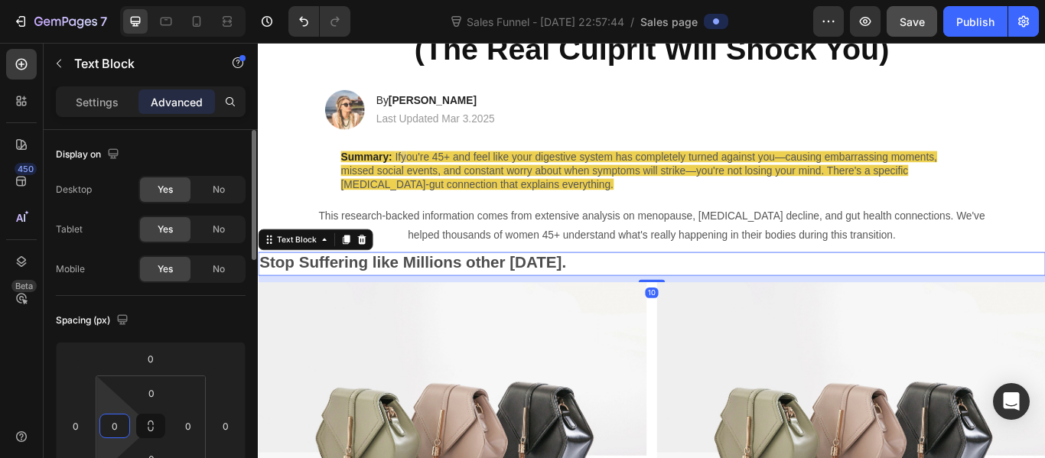
click at [123, 427] on input "0" at bounding box center [114, 425] width 23 height 23
type input "83"
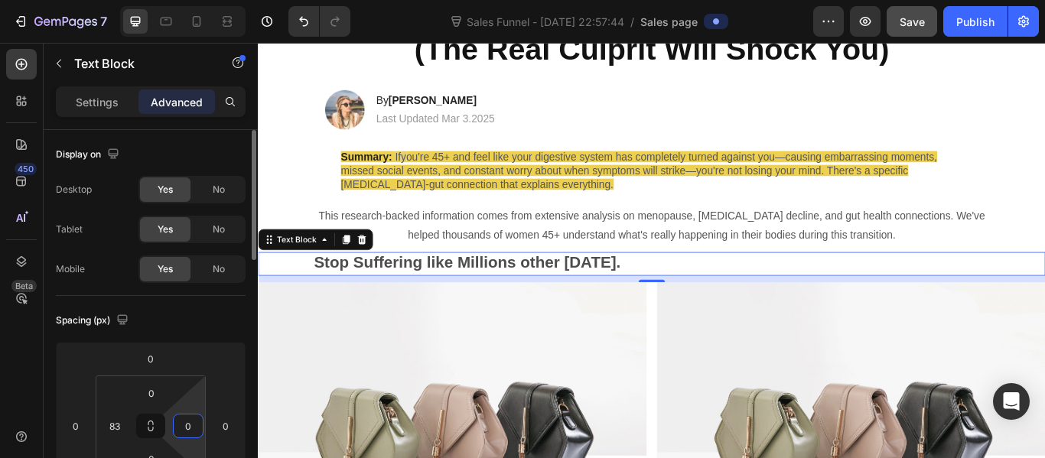
click at [186, 428] on input "0" at bounding box center [188, 425] width 23 height 23
type input "83"
click at [154, 394] on input "0" at bounding box center [151, 393] width 31 height 23
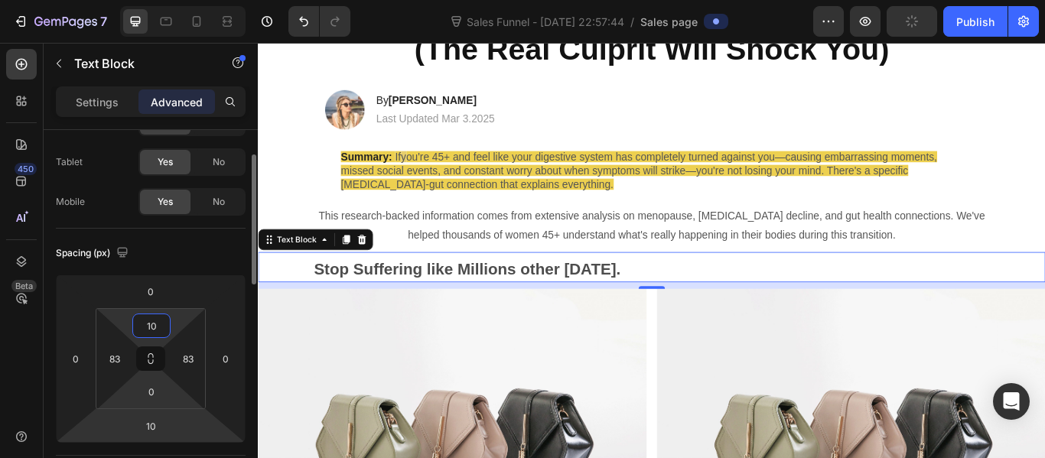
scroll to position [68, 0]
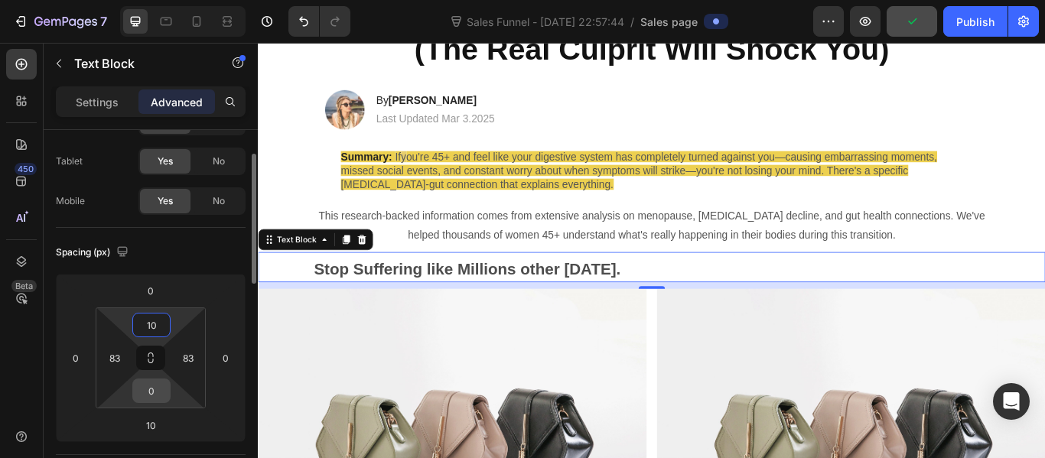
type input "10"
click at [154, 401] on input "0" at bounding box center [151, 390] width 31 height 23
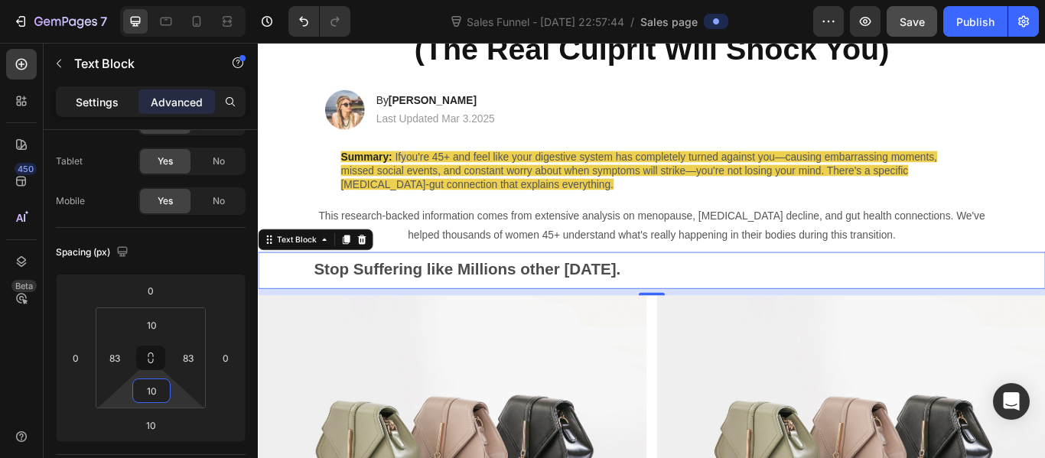
type input "10"
click at [114, 102] on p "Settings" at bounding box center [97, 102] width 43 height 16
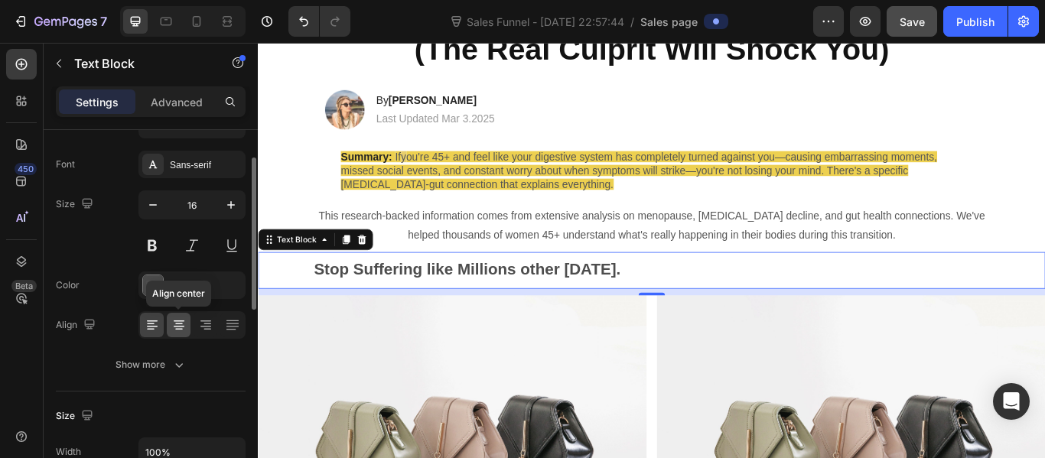
click at [180, 328] on icon at bounding box center [178, 324] width 15 height 15
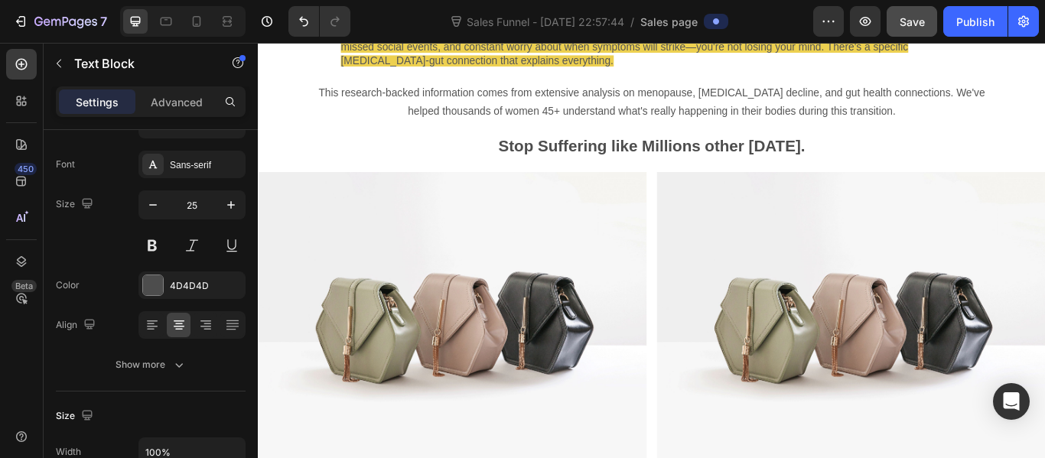
scroll to position [322, 0]
click at [189, 26] on icon at bounding box center [196, 21] width 15 height 15
type input "20"
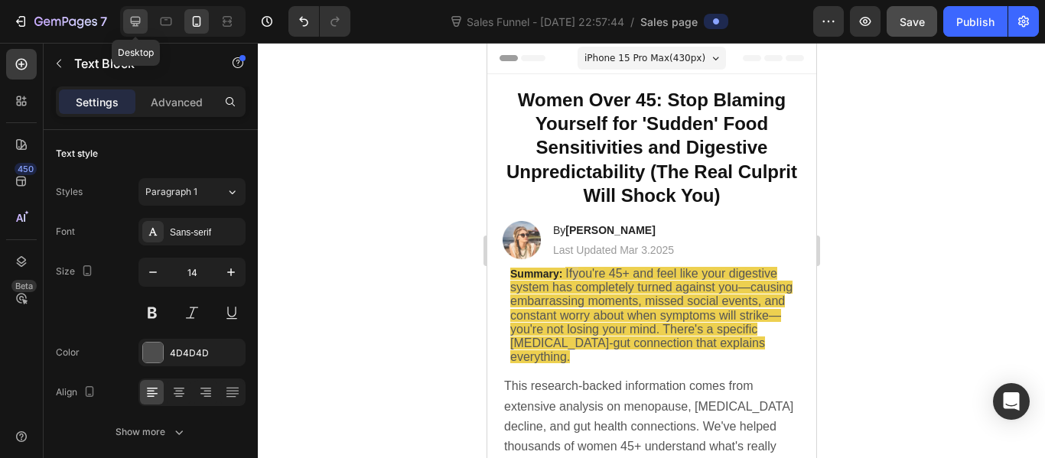
click at [135, 16] on icon at bounding box center [135, 21] width 15 height 15
type input "16"
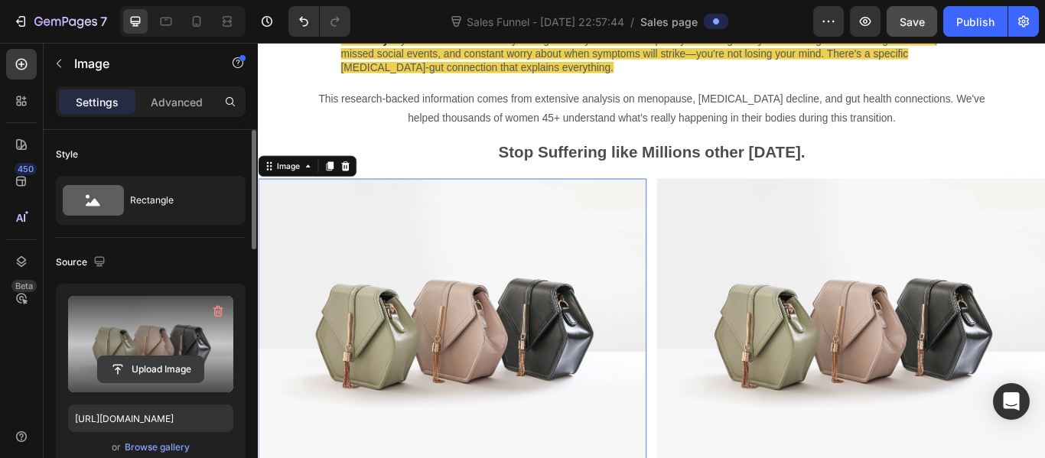
click at [138, 369] on input "file" at bounding box center [151, 369] width 106 height 26
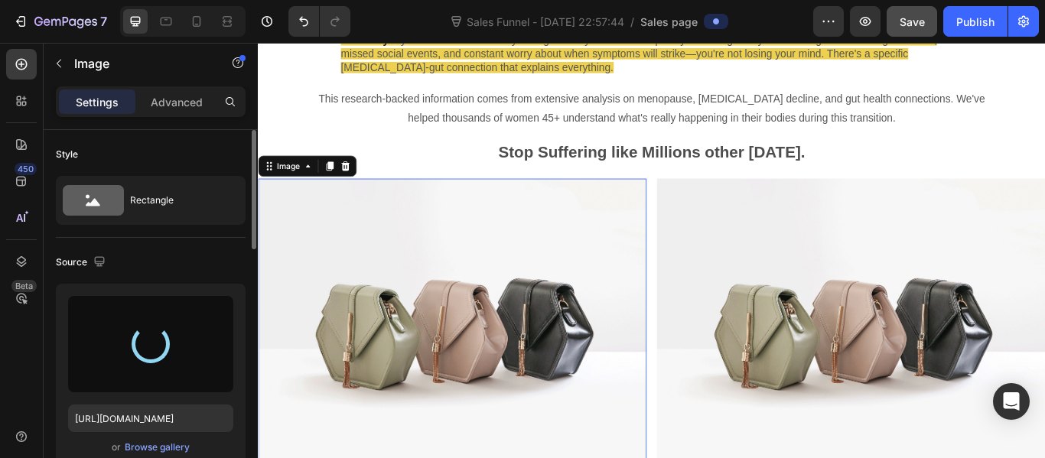
type input "https://cdn.shopify.com/s/files/1/0895/1044/5421/files/gempages_581010113012171…"
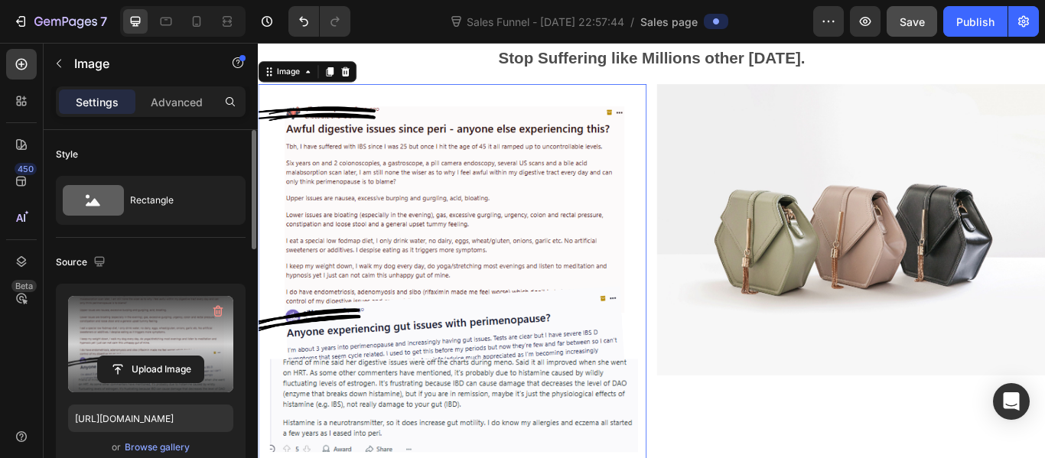
scroll to position [427, 0]
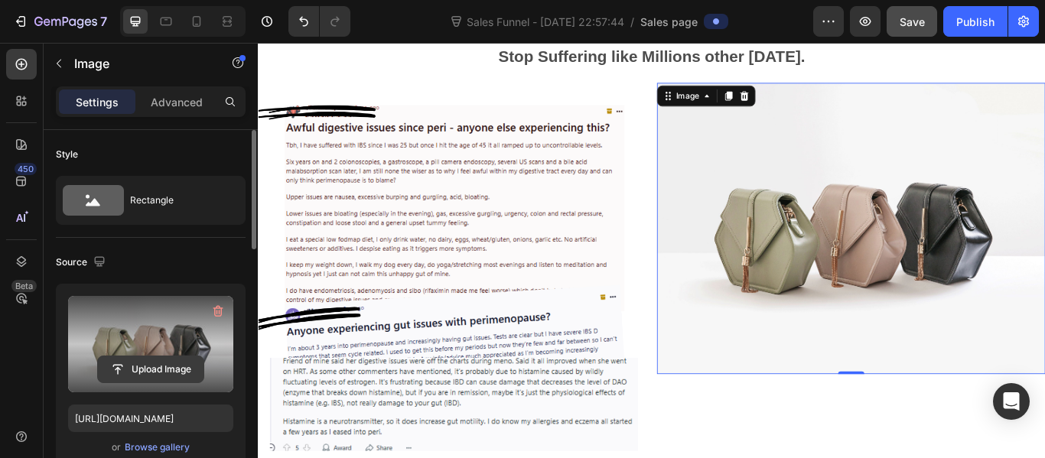
click at [137, 358] on input "file" at bounding box center [151, 369] width 106 height 26
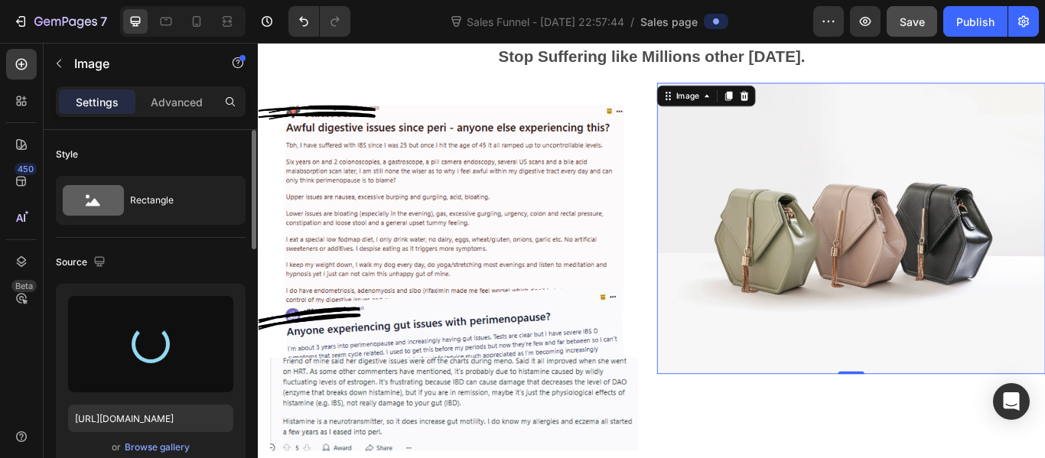
type input "https://cdn.shopify.com/s/files/1/0895/1044/5421/files/gempages_581010113012171…"
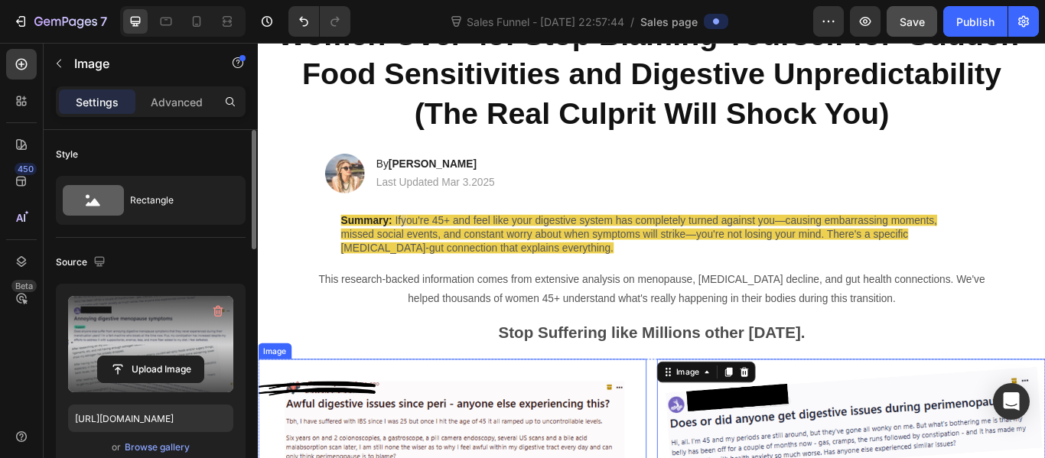
scroll to position [0, 0]
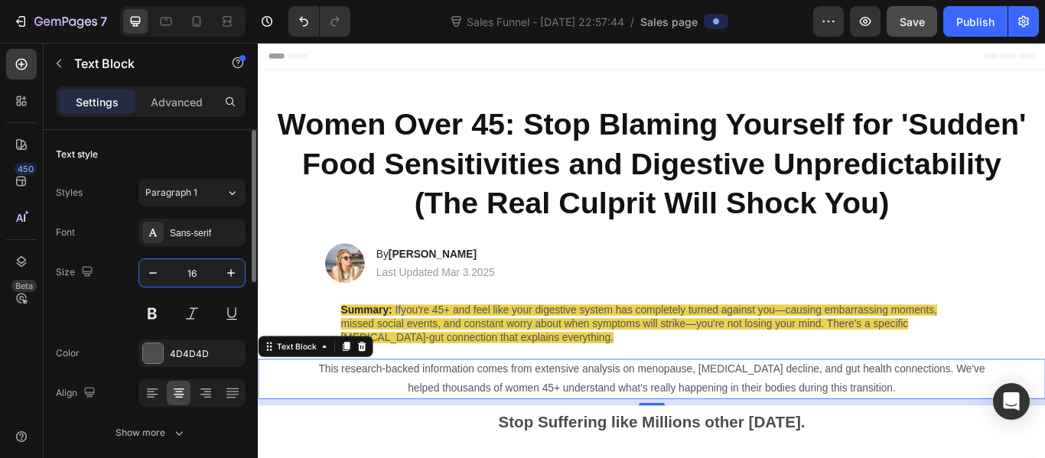
click at [188, 272] on input "16" at bounding box center [192, 273] width 50 height 28
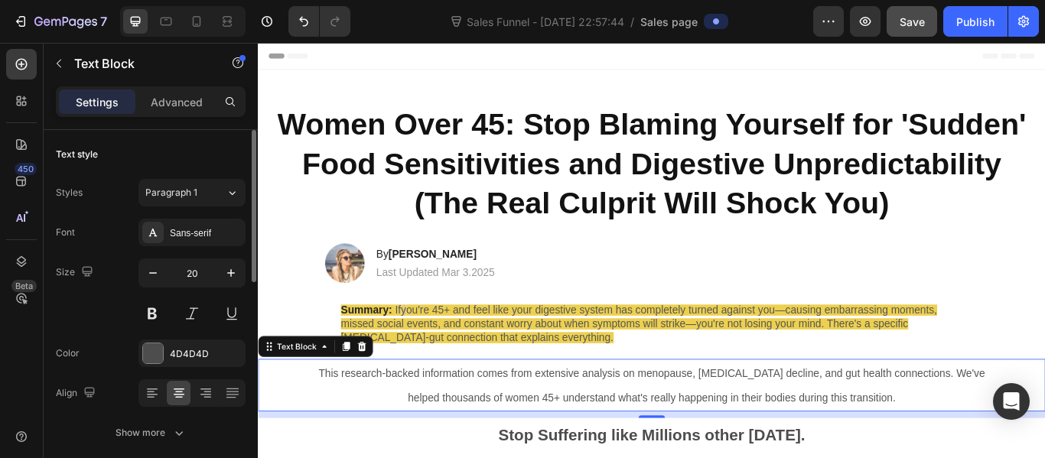
click at [115, 242] on div "Font Sans-serif" at bounding box center [151, 233] width 190 height 28
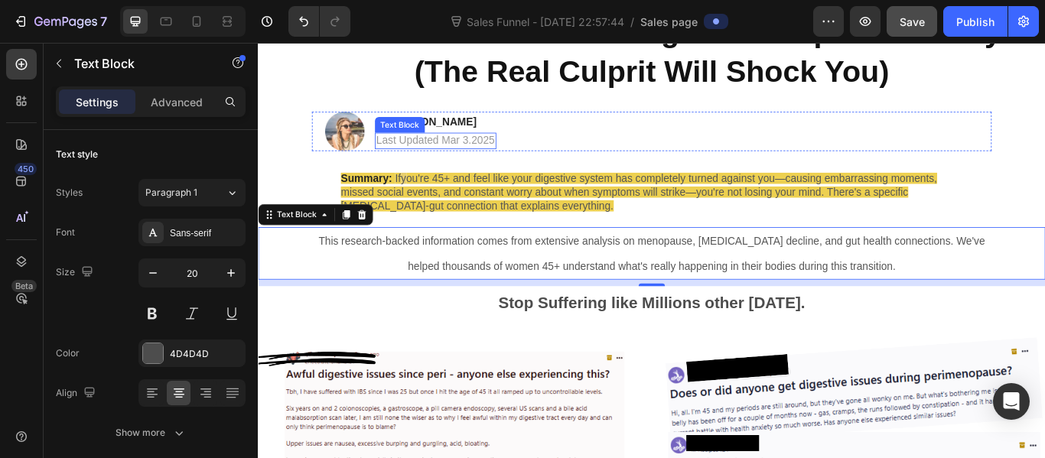
scroll to position [156, 0]
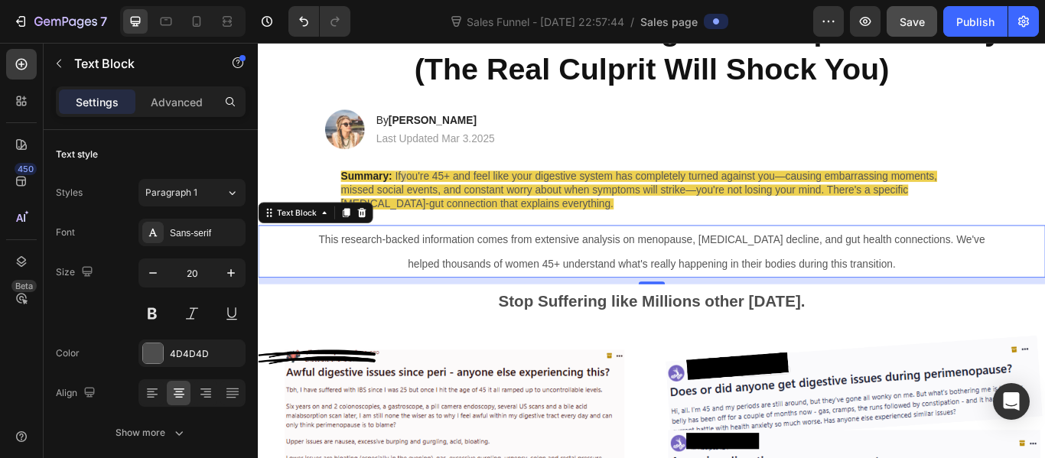
click at [490, 275] on span "This research-backed information comes from extensive analysis on menopause, [M…" at bounding box center [716, 286] width 777 height 42
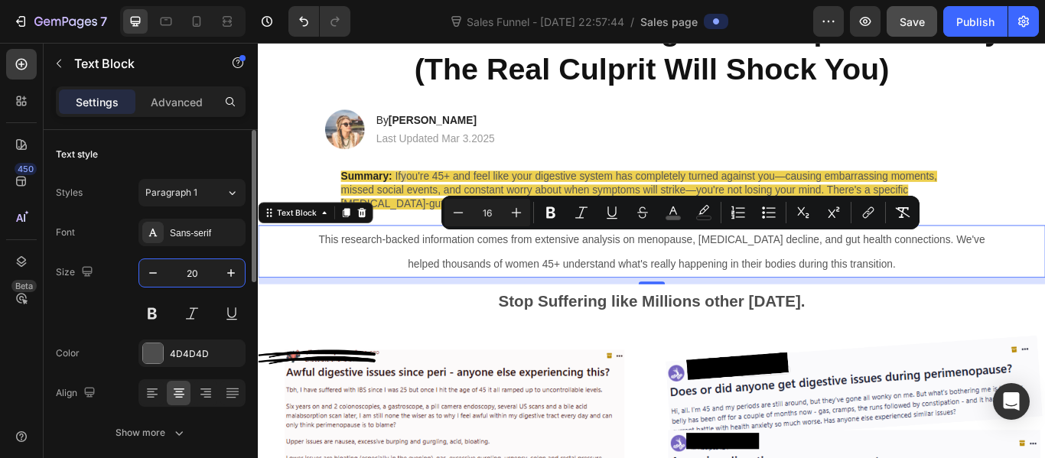
click at [202, 270] on input "20" at bounding box center [192, 273] width 50 height 28
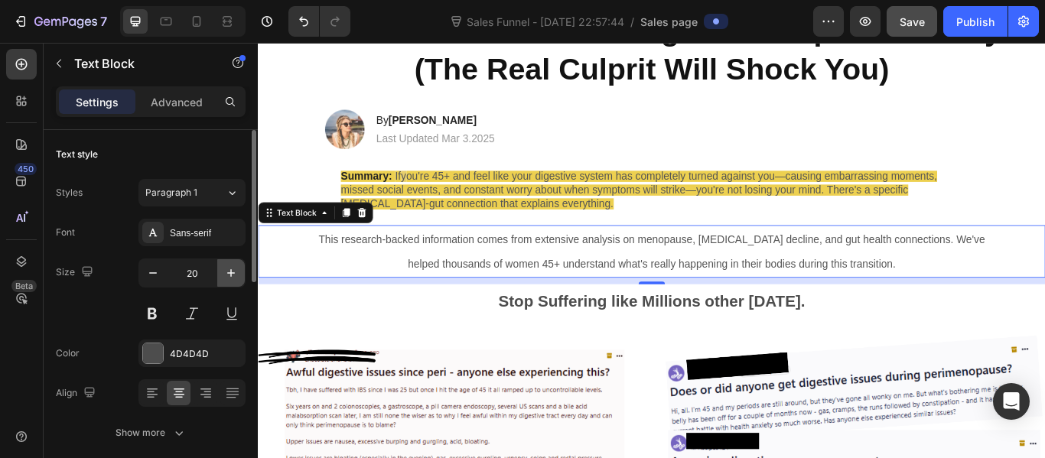
click at [228, 277] on icon "button" at bounding box center [230, 272] width 15 height 15
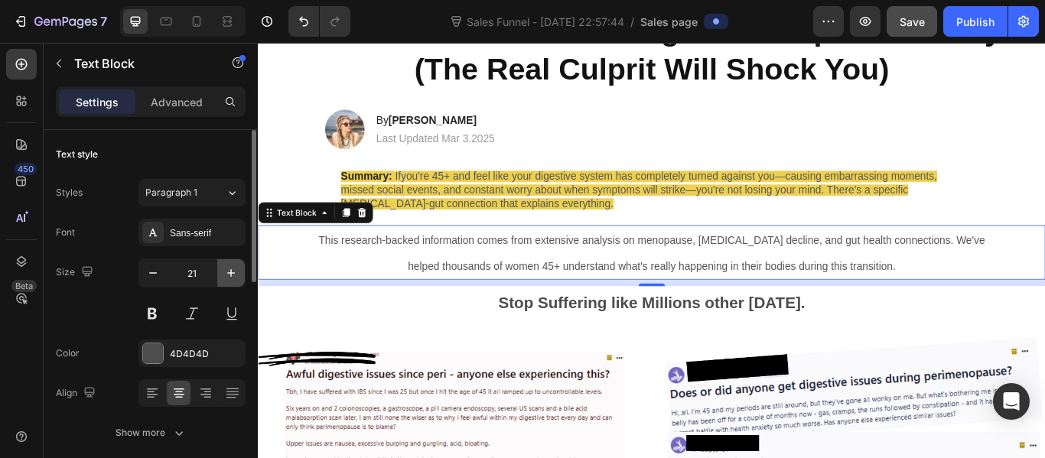
click at [228, 277] on icon "button" at bounding box center [230, 272] width 15 height 15
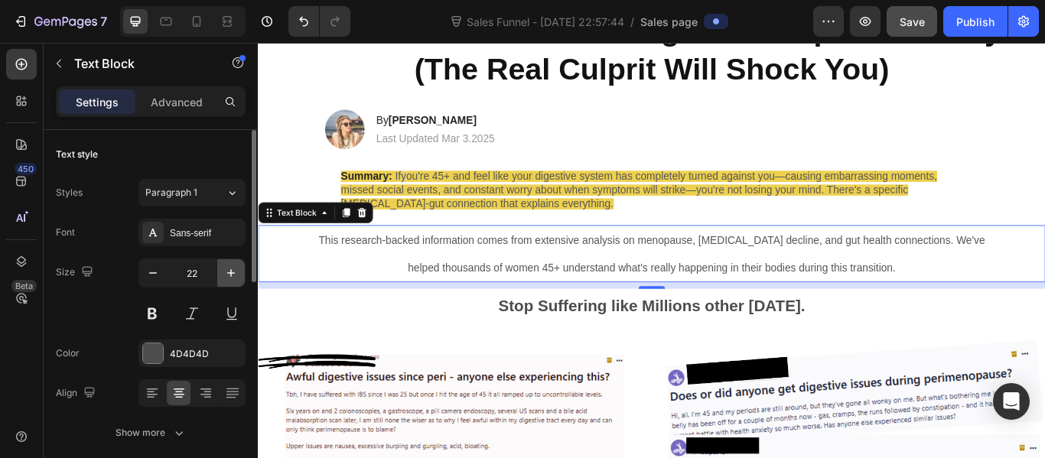
click at [228, 277] on icon "button" at bounding box center [230, 272] width 15 height 15
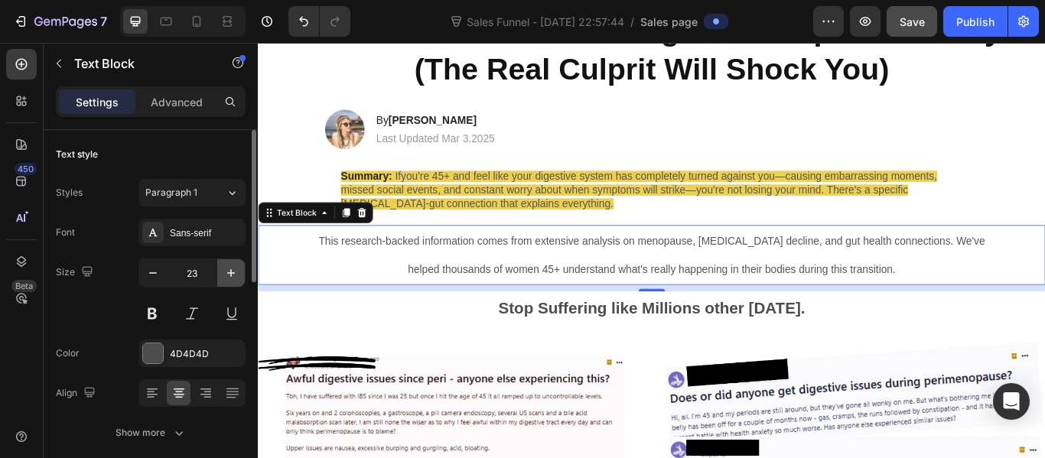
click at [228, 277] on icon "button" at bounding box center [230, 272] width 15 height 15
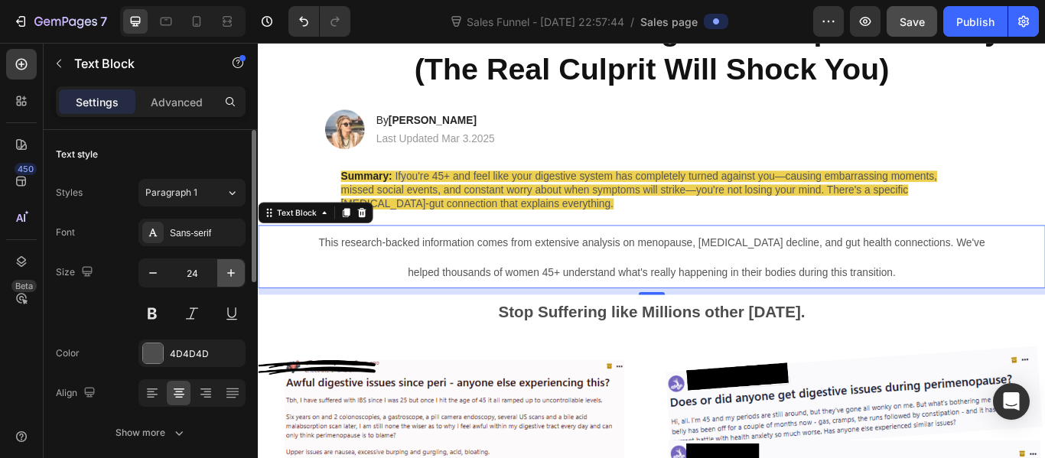
click at [228, 277] on icon "button" at bounding box center [230, 272] width 15 height 15
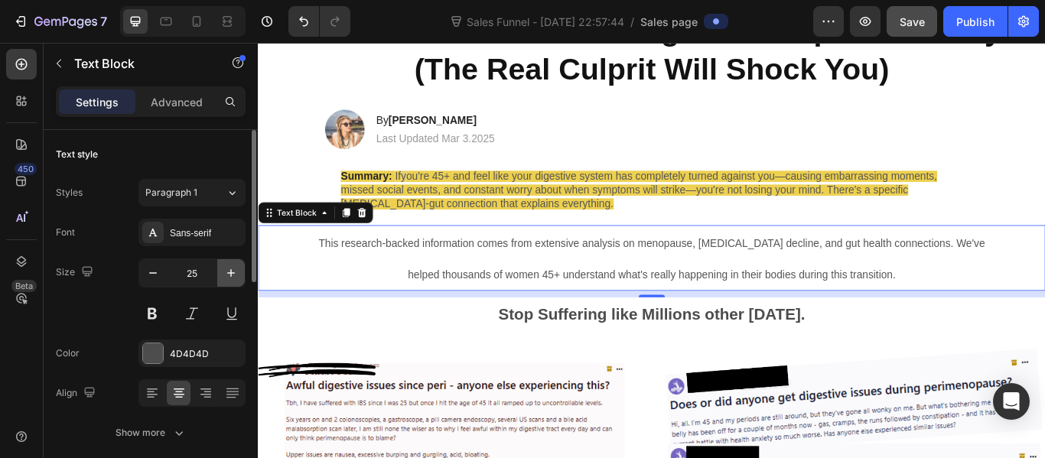
click at [228, 277] on icon "button" at bounding box center [230, 272] width 15 height 15
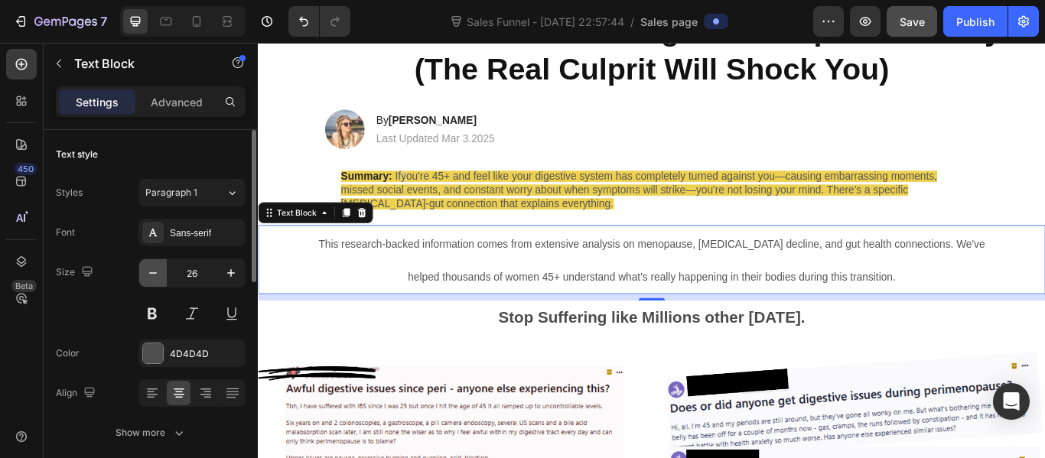
click at [159, 275] on icon "button" at bounding box center [152, 272] width 15 height 15
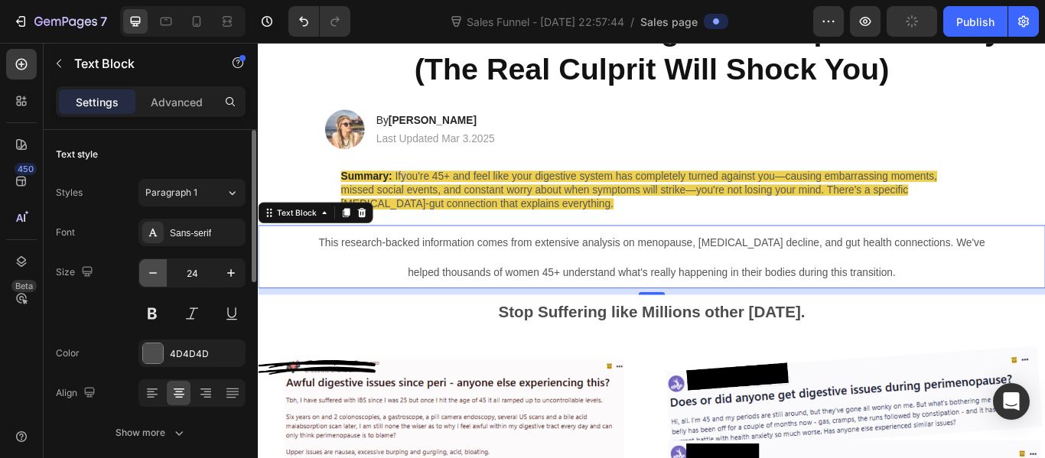
click at [159, 275] on icon "button" at bounding box center [152, 272] width 15 height 15
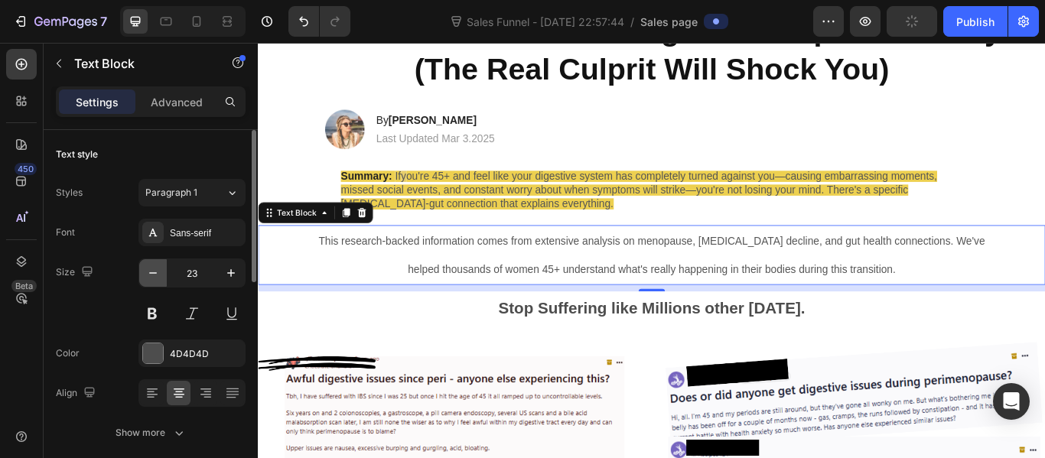
click at [159, 275] on icon "button" at bounding box center [152, 272] width 15 height 15
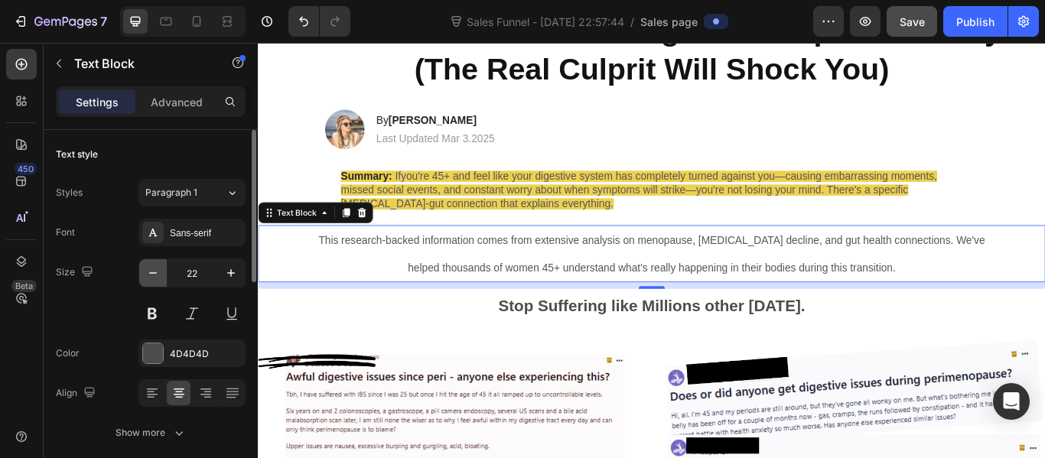
click at [159, 275] on icon "button" at bounding box center [152, 272] width 15 height 15
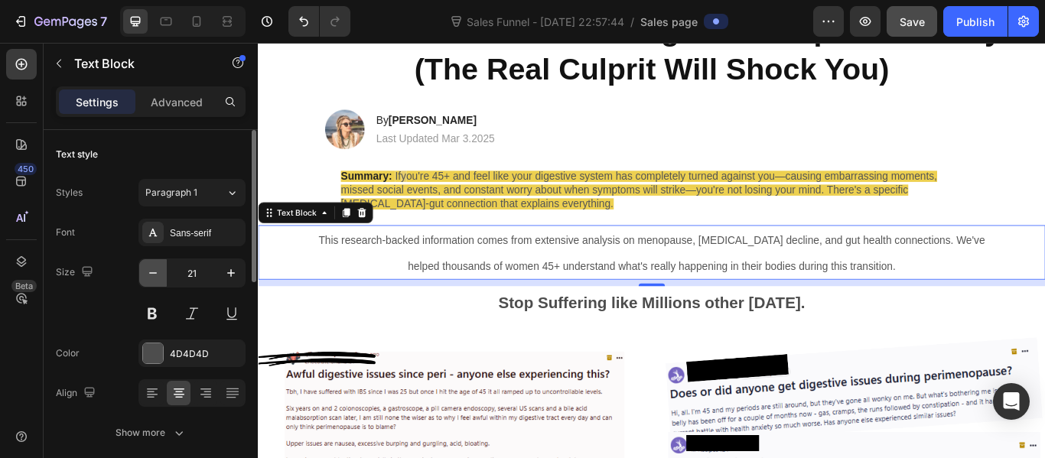
click at [148, 271] on icon "button" at bounding box center [152, 272] width 15 height 15
type input "20"
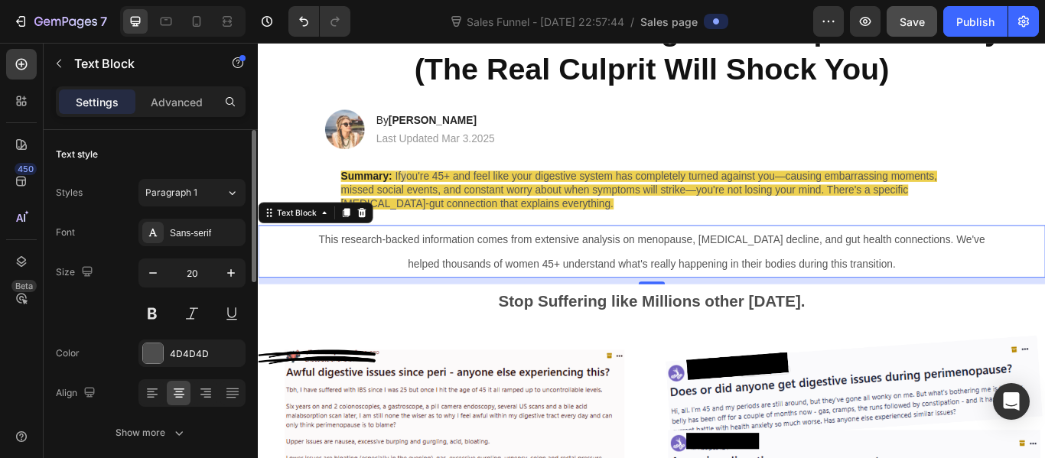
click at [126, 262] on div "Size 20" at bounding box center [151, 292] width 190 height 69
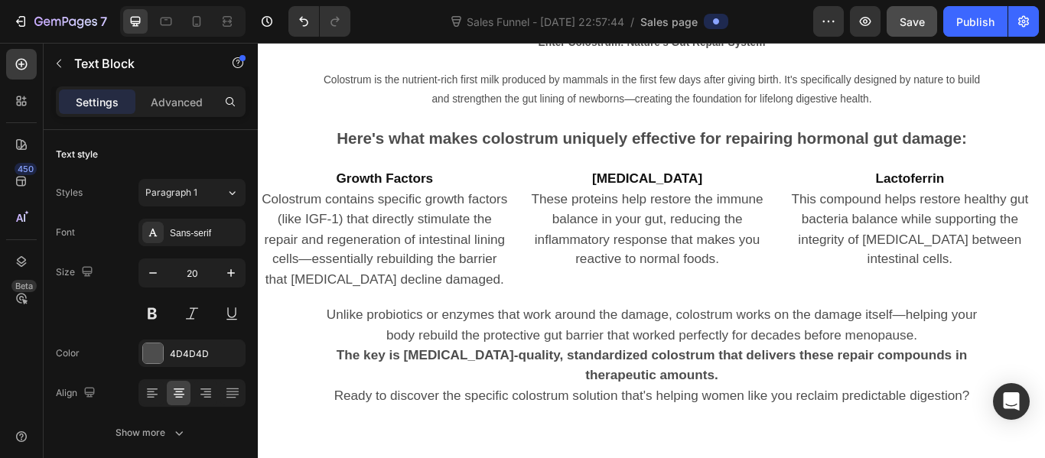
scroll to position [3112, 0]
click at [181, 102] on p "Advanced" at bounding box center [177, 102] width 52 height 16
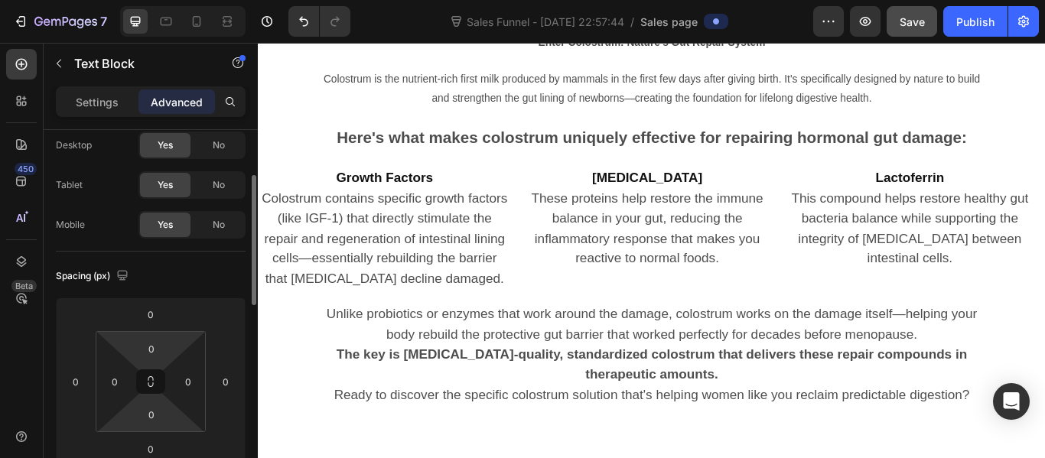
scroll to position [68, 0]
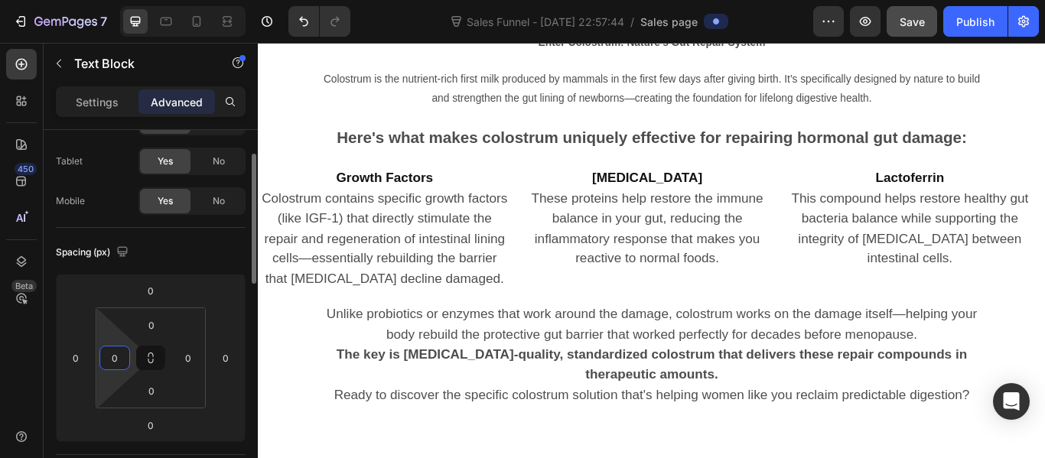
click at [120, 357] on input "0" at bounding box center [114, 357] width 23 height 23
type input "83"
click at [184, 360] on input "0" at bounding box center [188, 357] width 23 height 23
type input "83"
click at [125, 93] on div "Settings" at bounding box center [97, 101] width 76 height 24
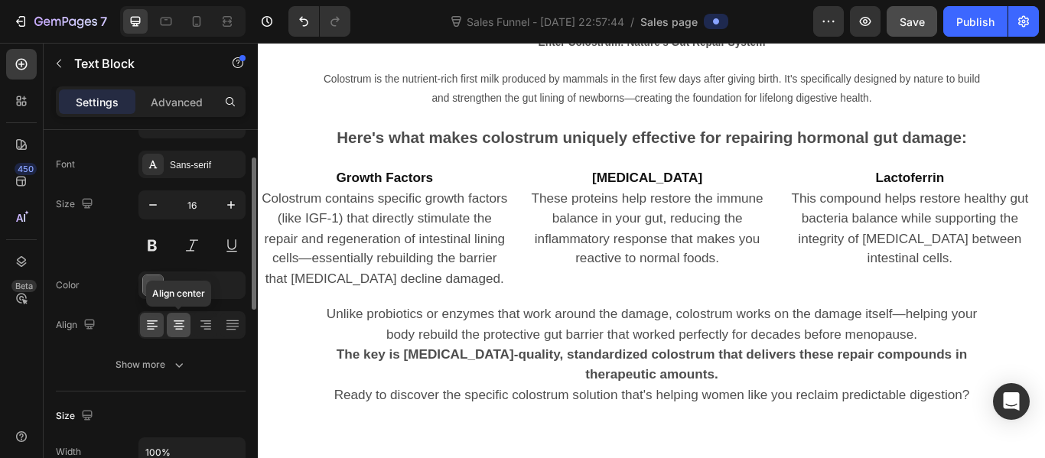
click at [181, 335] on div at bounding box center [179, 325] width 24 height 24
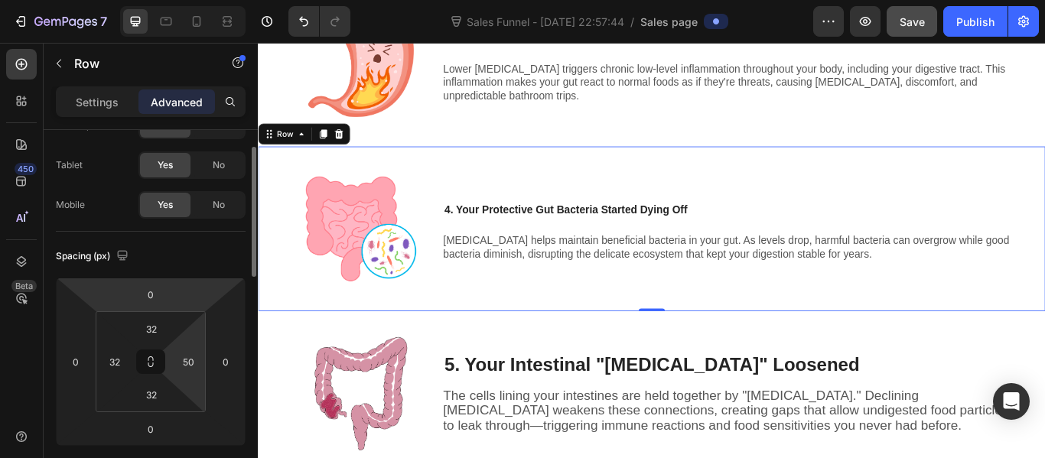
scroll to position [65, 0]
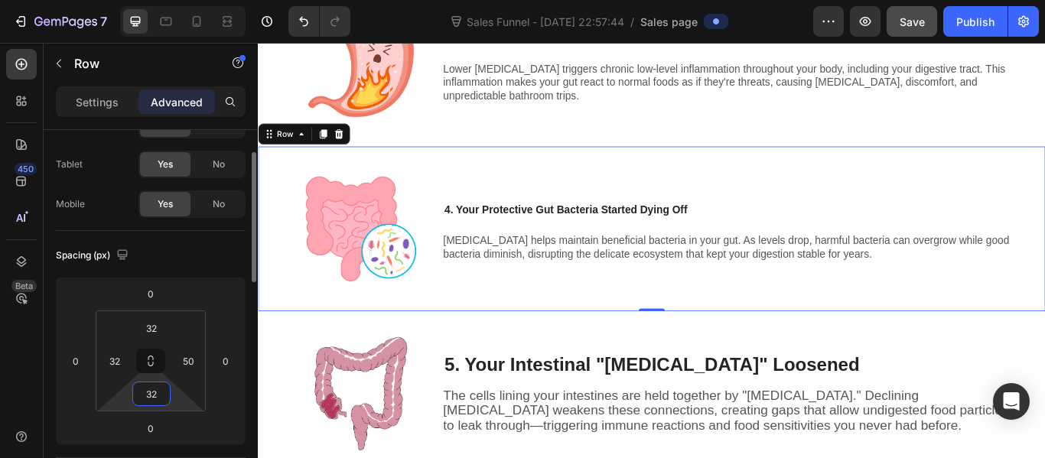
click at [150, 394] on input "32" at bounding box center [151, 393] width 31 height 23
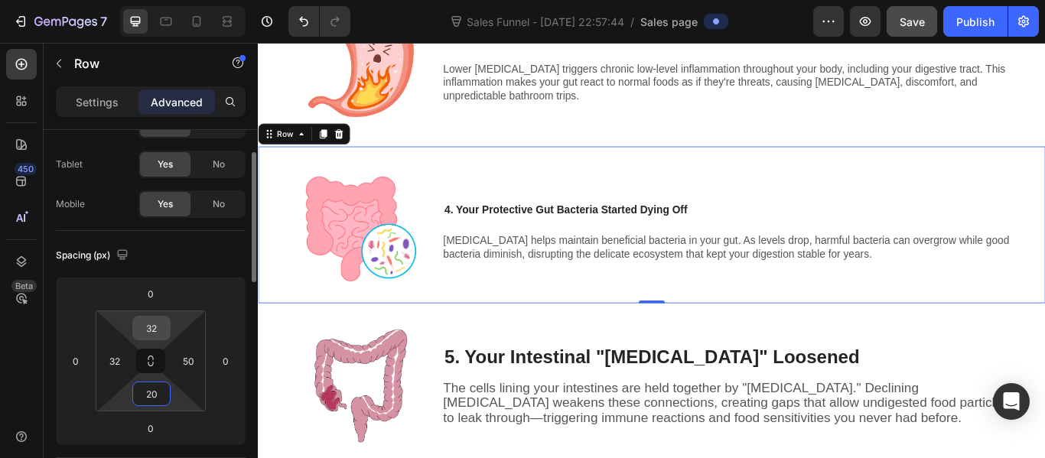
type input "20"
click at [153, 323] on input "32" at bounding box center [151, 328] width 31 height 23
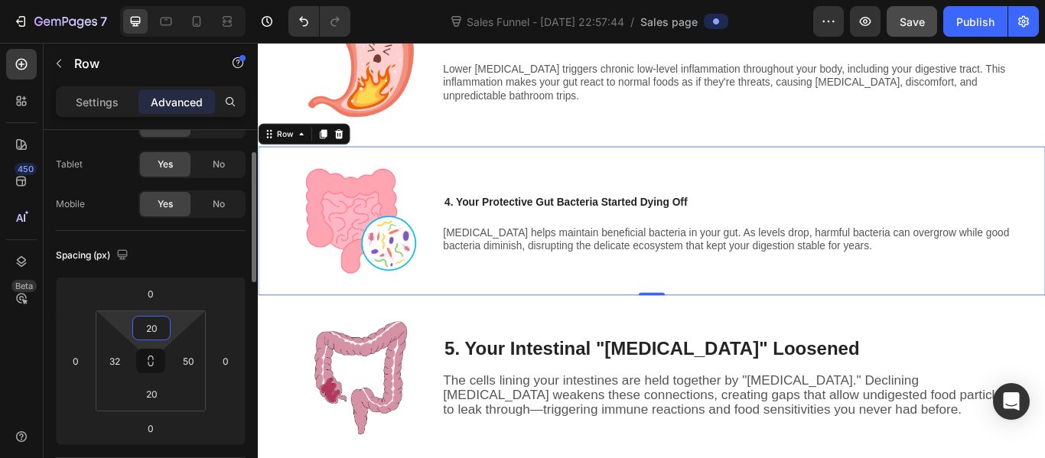
type input "2"
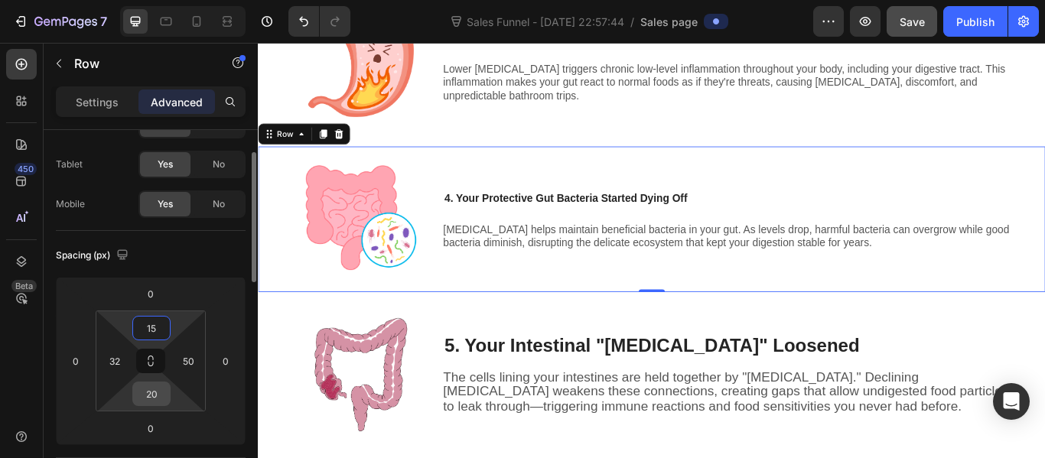
type input "15"
click at [151, 388] on input "20" at bounding box center [151, 393] width 31 height 23
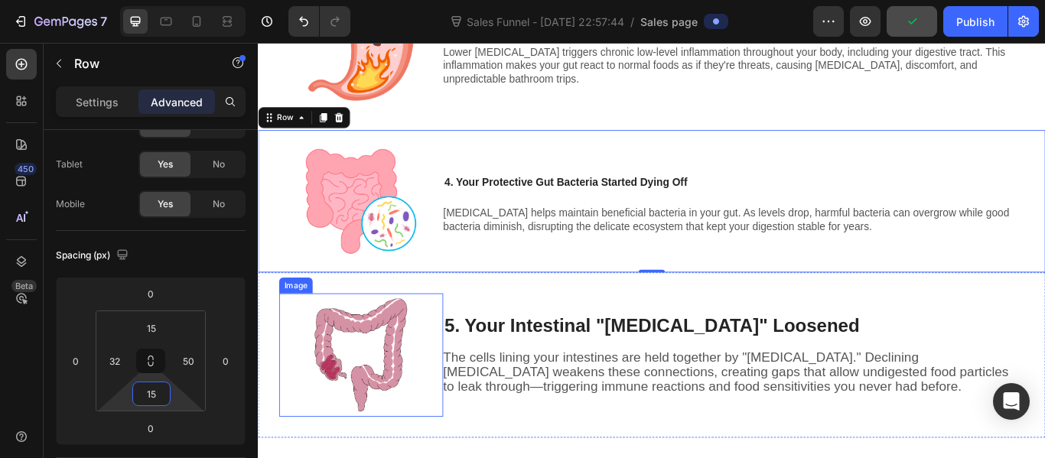
scroll to position [1513, 0]
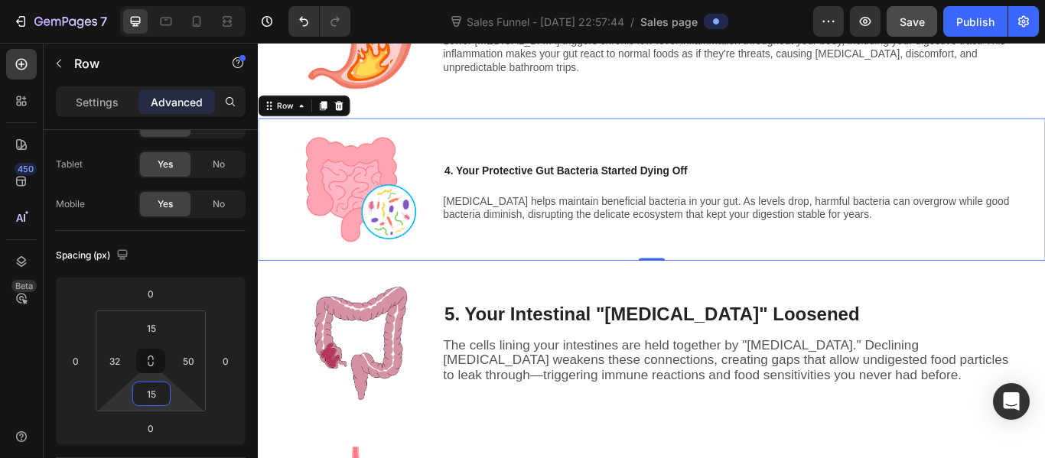
type input "15"
click at [567, 272] on div "Image 4. Your Protective Gut Bacteria Started Dying Off Heading Estrogen helps …" at bounding box center [805, 214] width 664 height 144
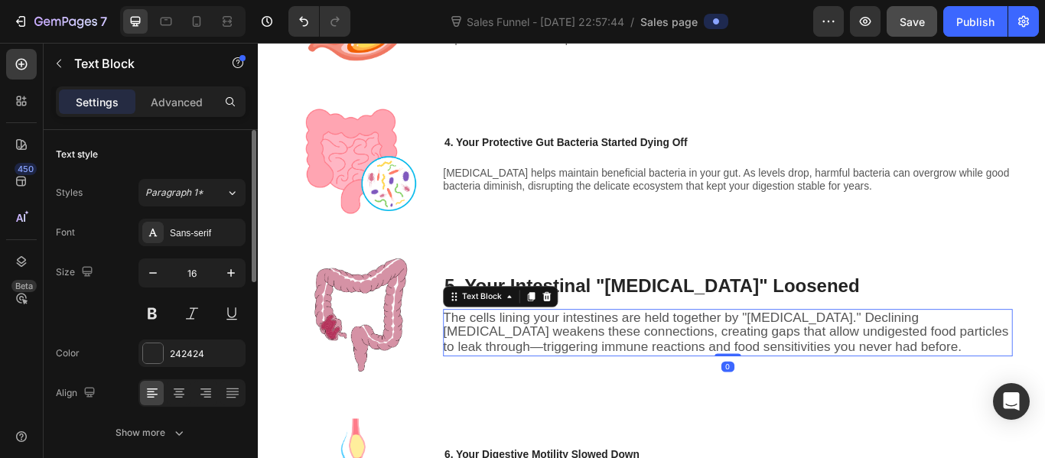
scroll to position [1522, 0]
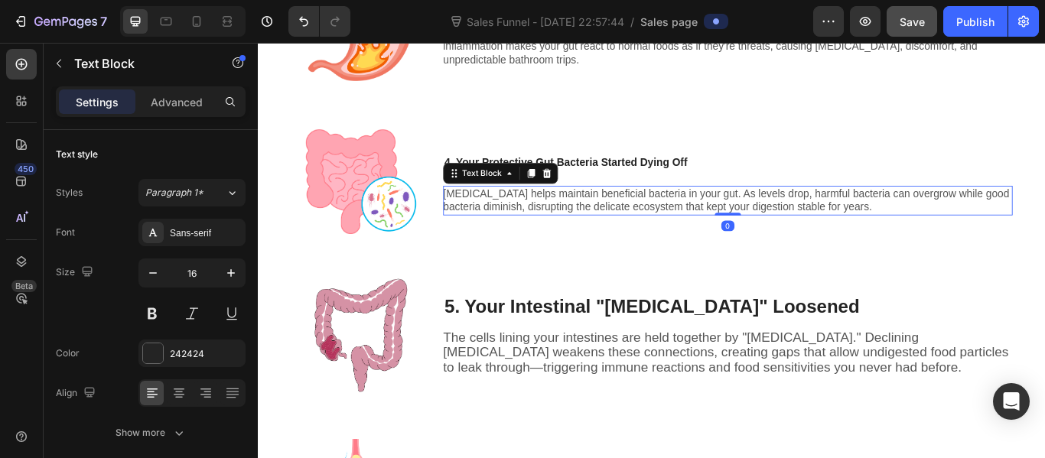
click at [694, 216] on div "Image 4. Your Protective Gut Bacteria Started Dying Off Heading Estrogen helps …" at bounding box center [805, 205] width 664 height 144
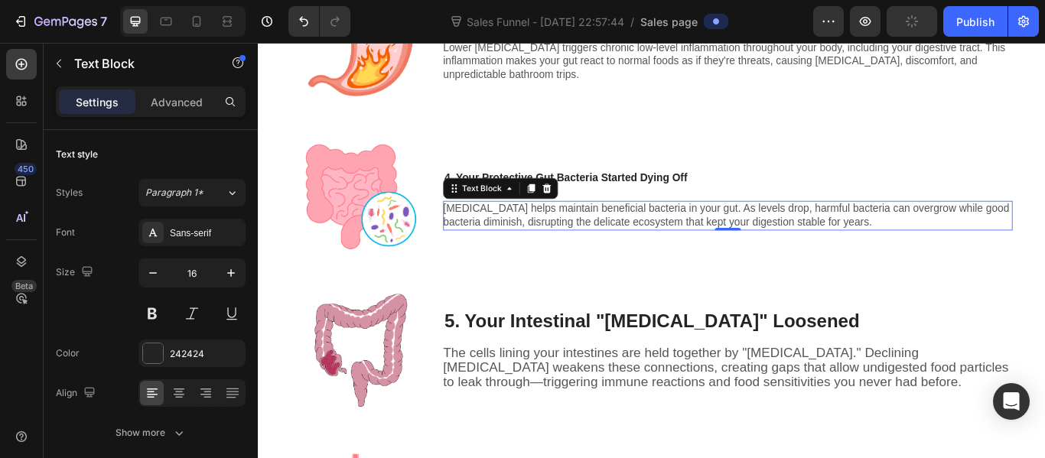
click at [688, 232] on span "[MEDICAL_DATA] helps maintain beneficial bacteria in your gut. As levels drop, …" at bounding box center [803, 243] width 660 height 29
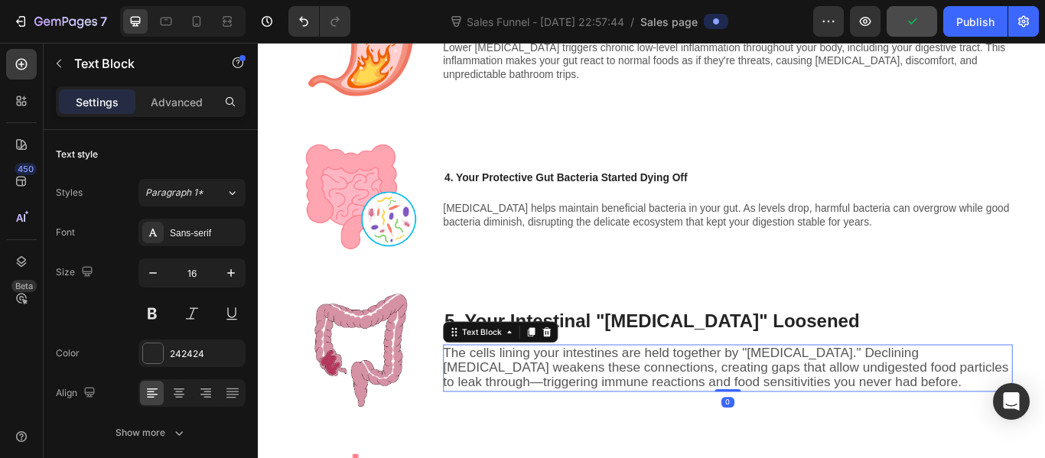
click at [643, 418] on span "The cells lining your intestines are held together by "[MEDICAL_DATA]." Declini…" at bounding box center [802, 421] width 659 height 52
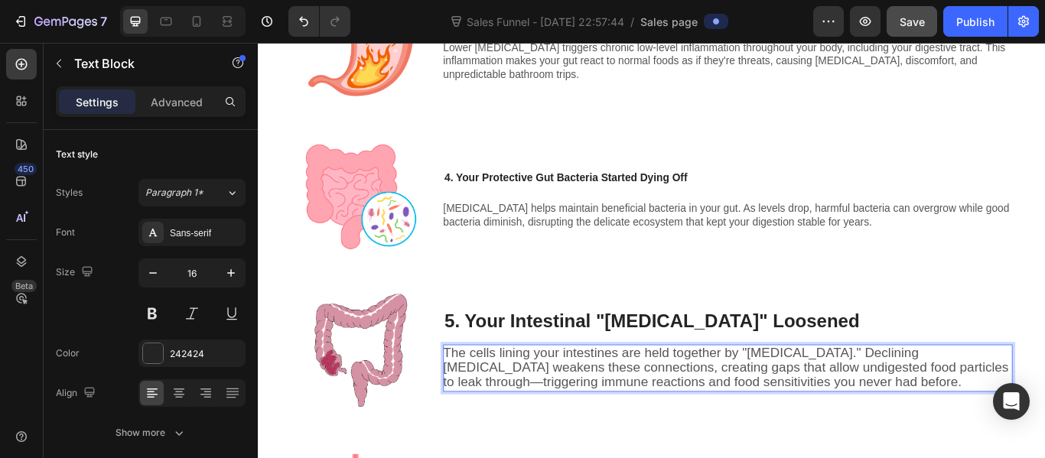
click at [643, 418] on span "The cells lining your intestines are held together by "[MEDICAL_DATA]." Declini…" at bounding box center [802, 421] width 659 height 52
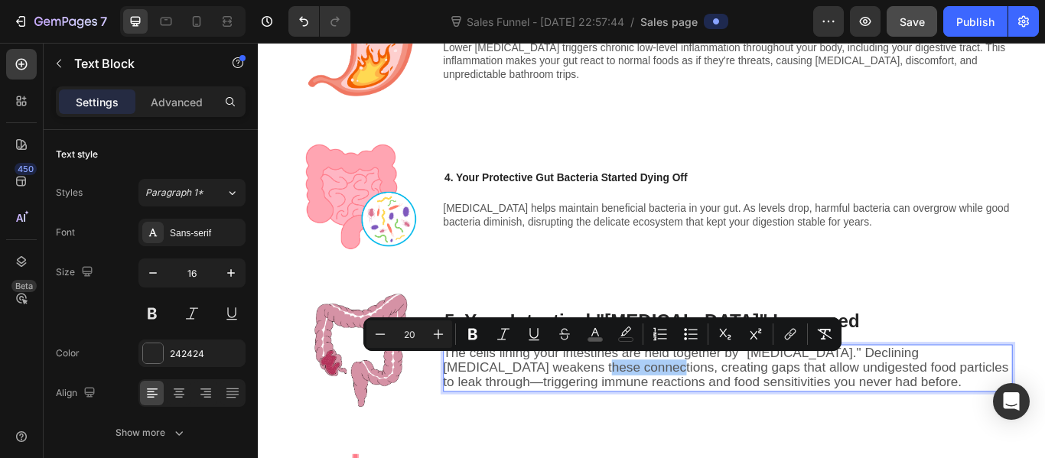
click at [411, 331] on input "20" at bounding box center [409, 334] width 31 height 18
type input "16"
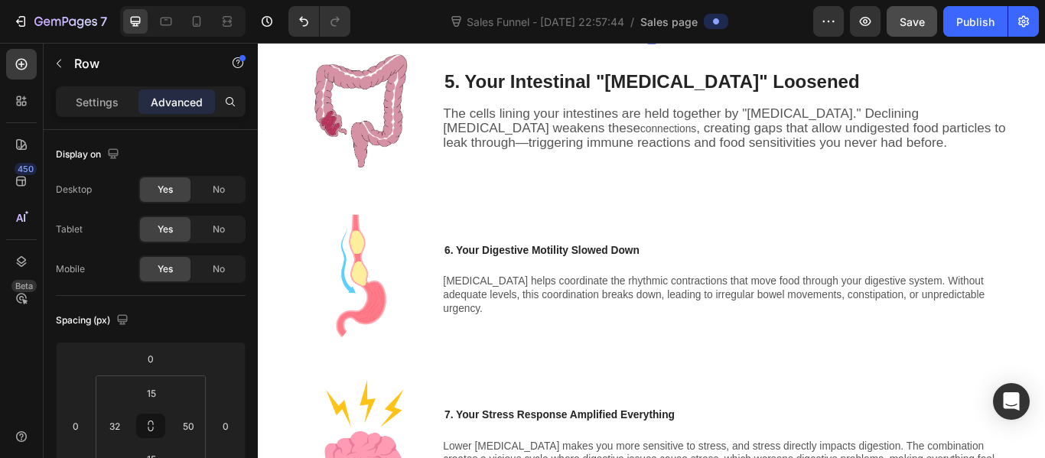
scroll to position [1783, 0]
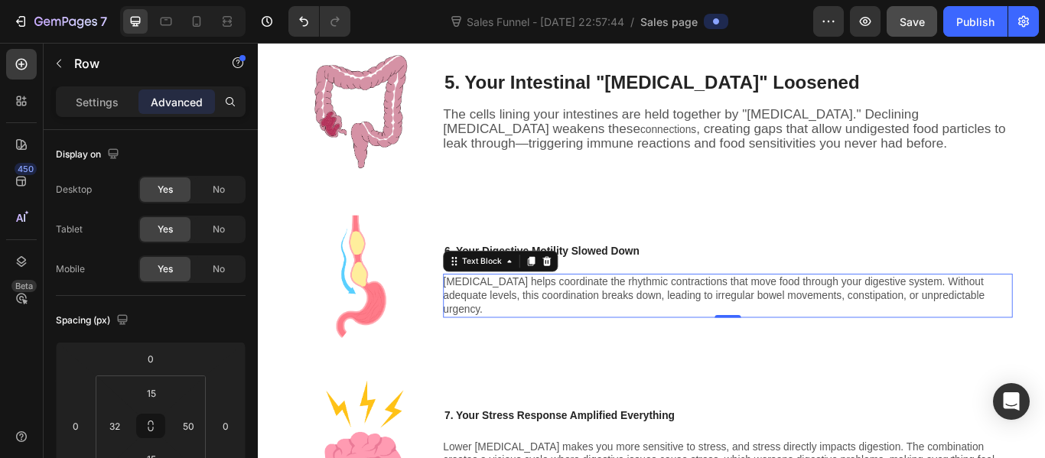
click at [556, 335] on span "[MEDICAL_DATA] helps coordinate the rhythmic contractions that move food throug…" at bounding box center [788, 336] width 631 height 45
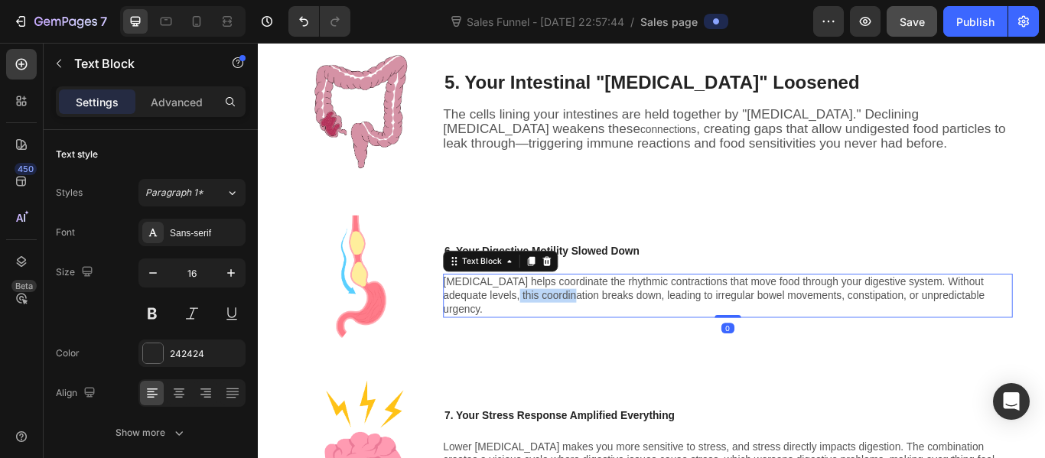
click at [556, 335] on span "[MEDICAL_DATA] helps coordinate the rhythmic contractions that move food throug…" at bounding box center [788, 336] width 631 height 45
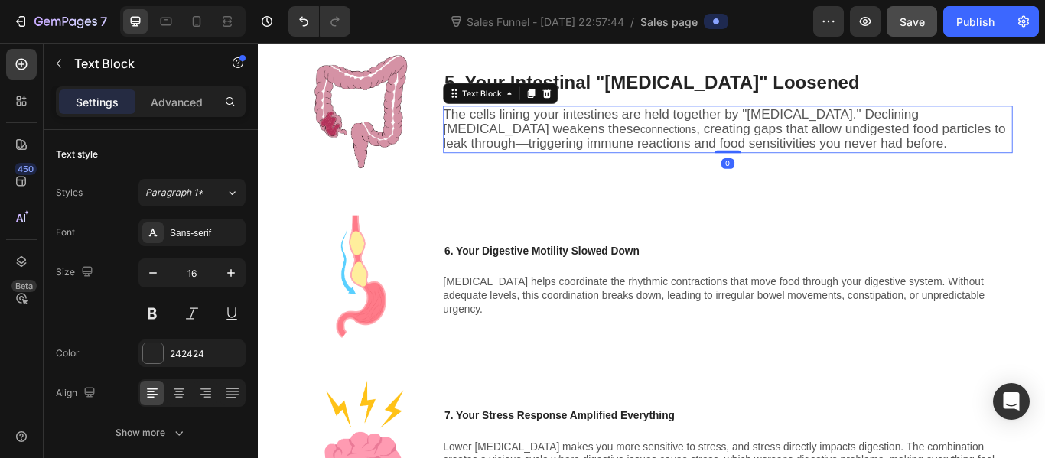
click at [610, 152] on span ", creating gaps that allow undigested food particles to leak through—triggering…" at bounding box center [800, 151] width 655 height 34
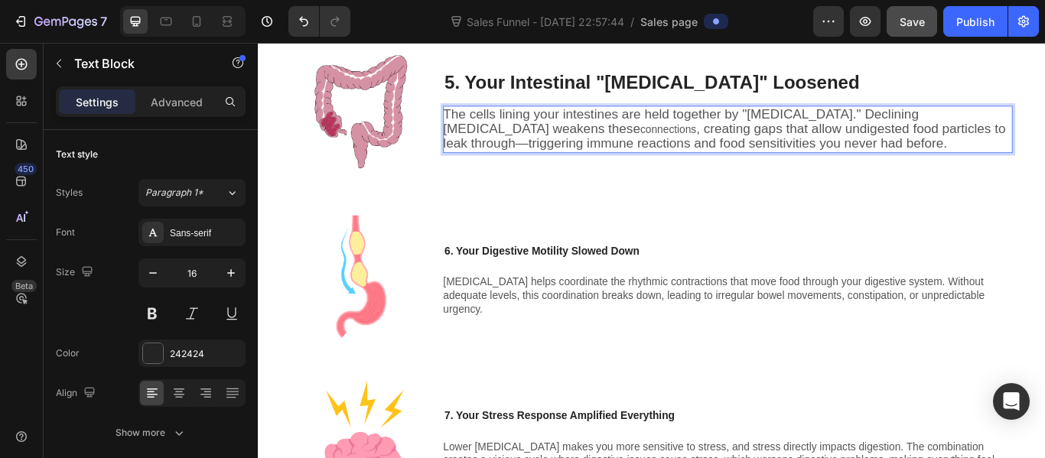
click at [610, 152] on span ", creating gaps that allow undigested food particles to leak through—triggering…" at bounding box center [800, 151] width 655 height 34
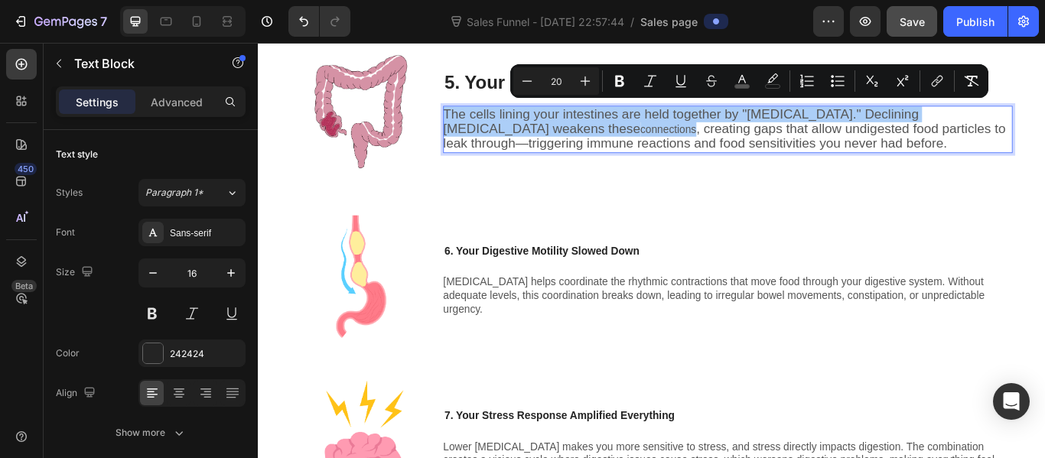
click at [561, 79] on input "20" at bounding box center [556, 81] width 31 height 18
type input "16"
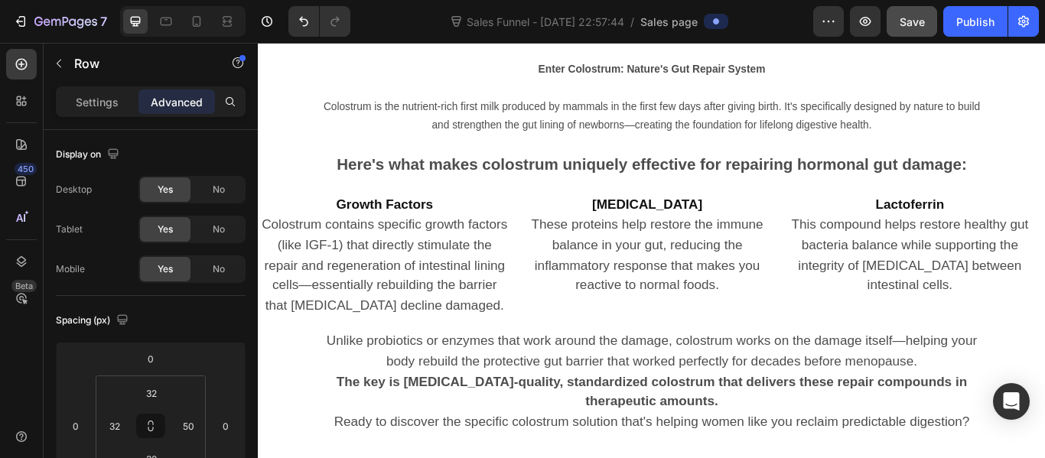
scroll to position [3055, 0]
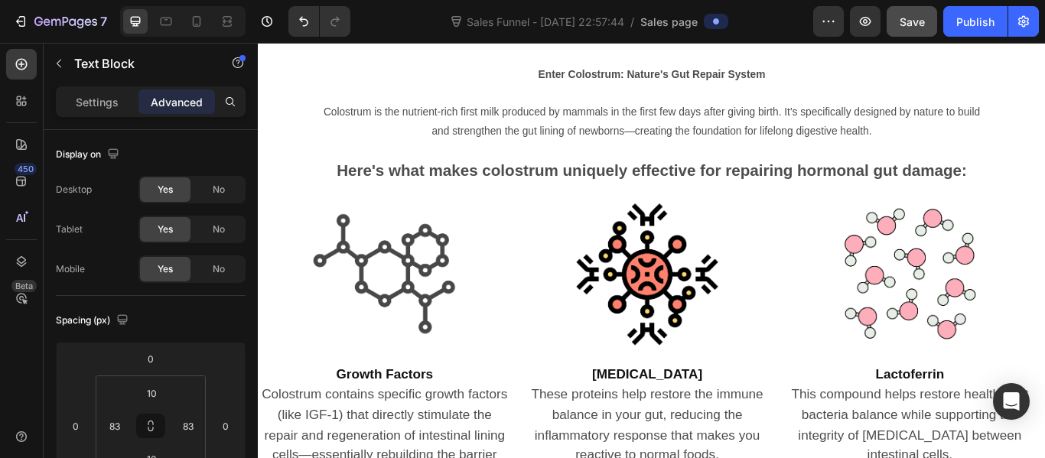
type input "10"
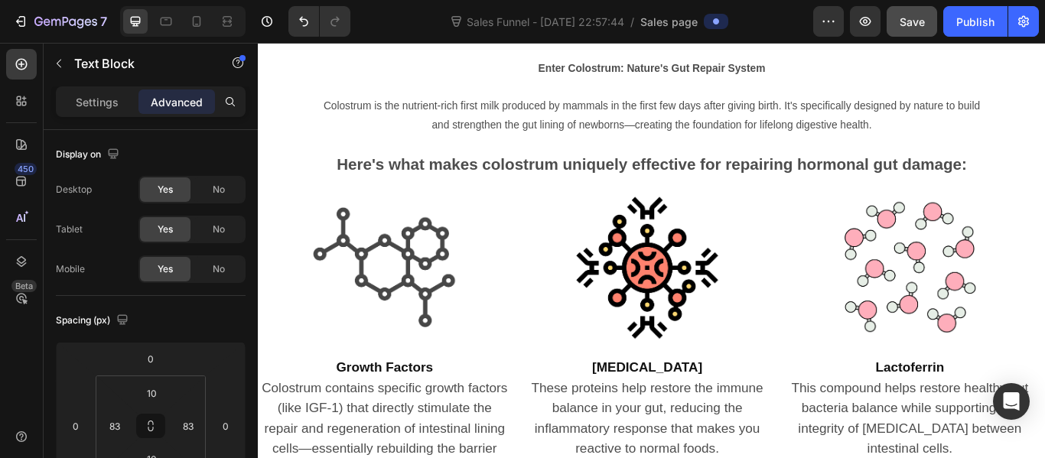
drag, startPoint x: 721, startPoint y: 177, endPoint x: 720, endPoint y: 163, distance: 14.6
type input "0"
click at [162, 395] on input "0" at bounding box center [151, 393] width 31 height 23
type input "10"
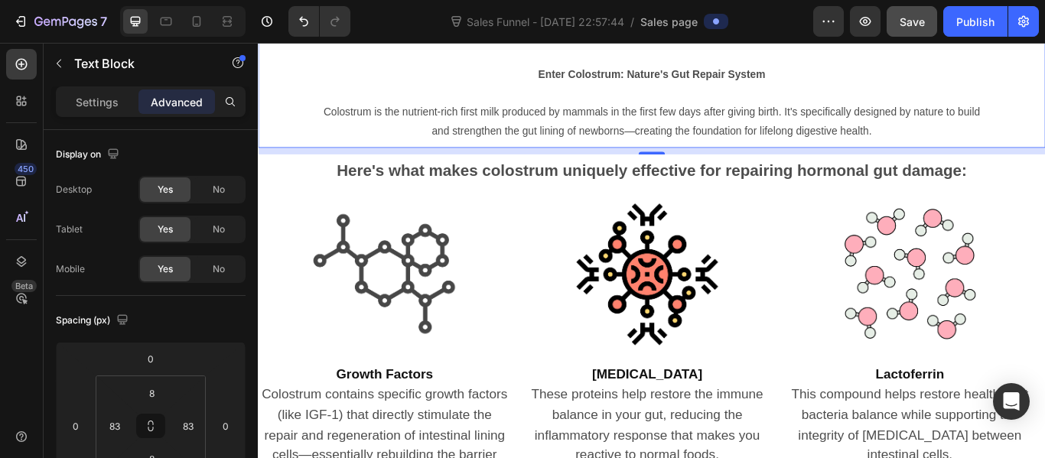
click at [468, 152] on span "Colostrum is the nutrient-rich first milk produced by mammals in the first few …" at bounding box center [717, 134] width 766 height 35
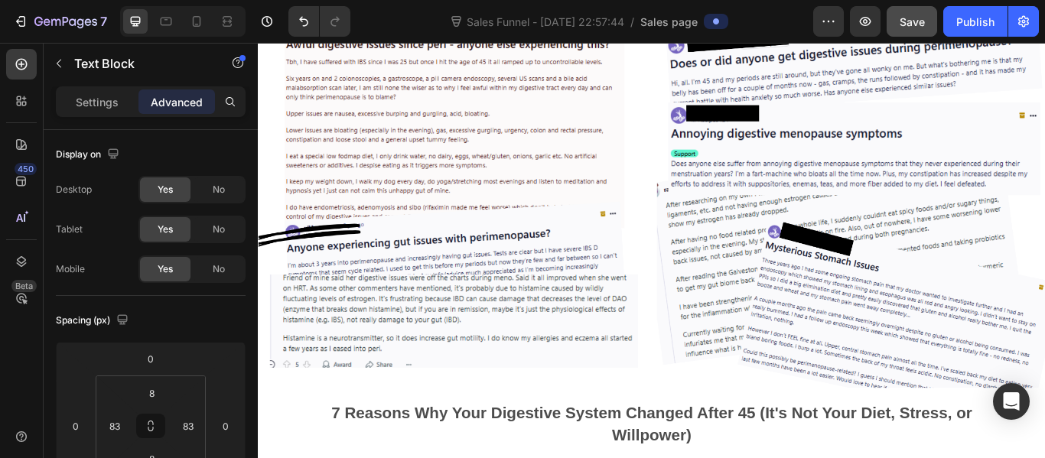
scroll to position [0, 0]
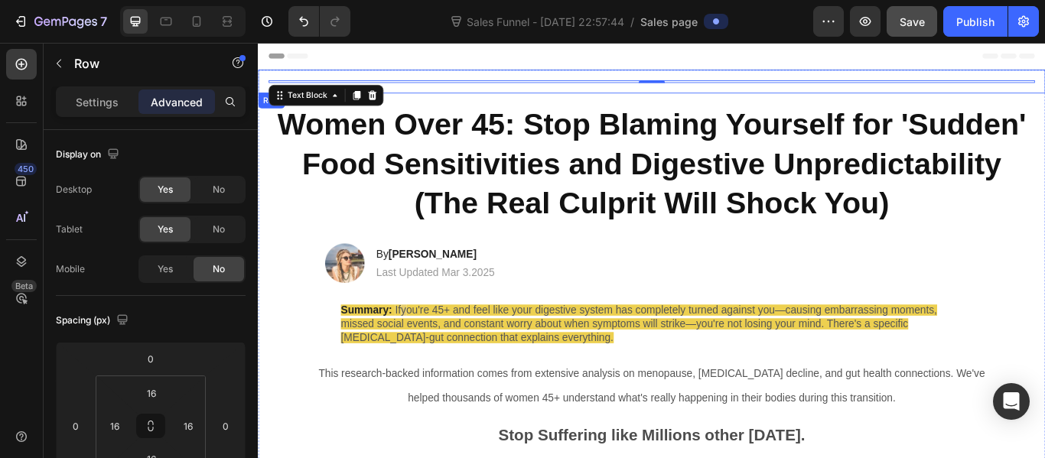
click at [481, 85] on div "Text Block 0 Row" at bounding box center [717, 88] width 918 height 28
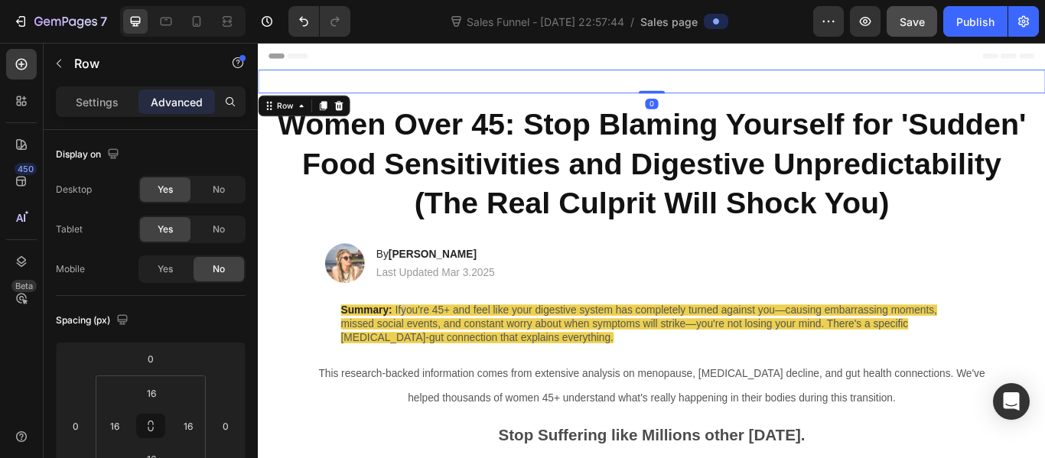
click at [481, 85] on div "Text Block Row 0" at bounding box center [717, 88] width 918 height 28
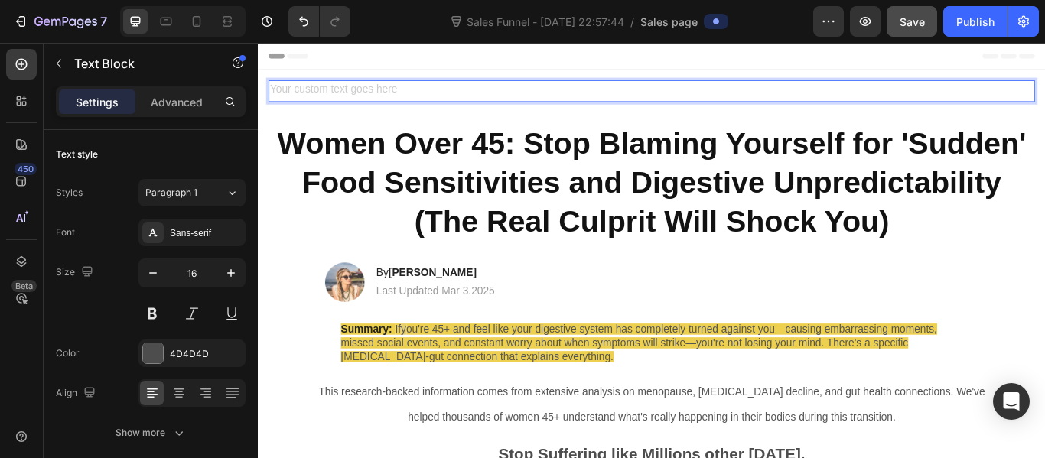
click at [482, 89] on div "Rich Text Editor. Editing area: main" at bounding box center [716, 98] width 893 height 25
click at [486, 96] on p "Home > Pain Relief > NMES Foot Massager" at bounding box center [716, 99] width 890 height 22
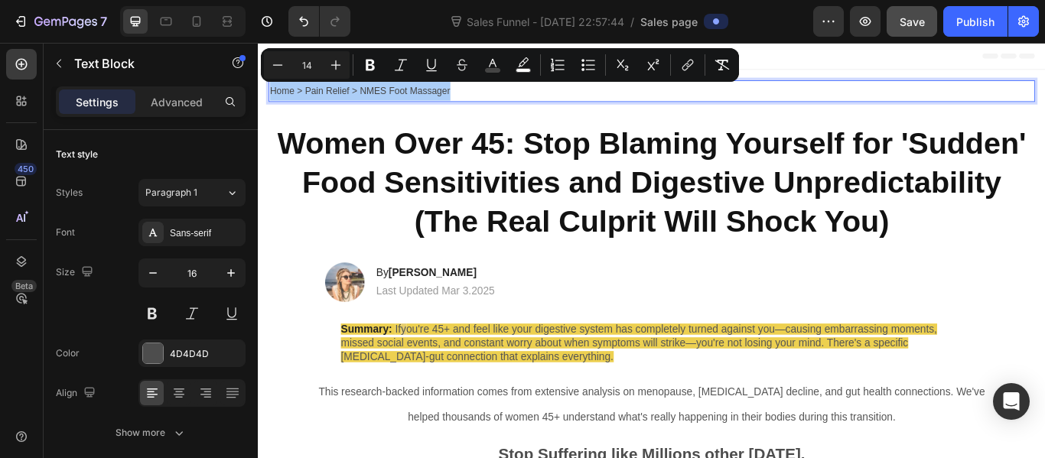
click at [310, 62] on input "14" at bounding box center [306, 65] width 31 height 18
type input "20"
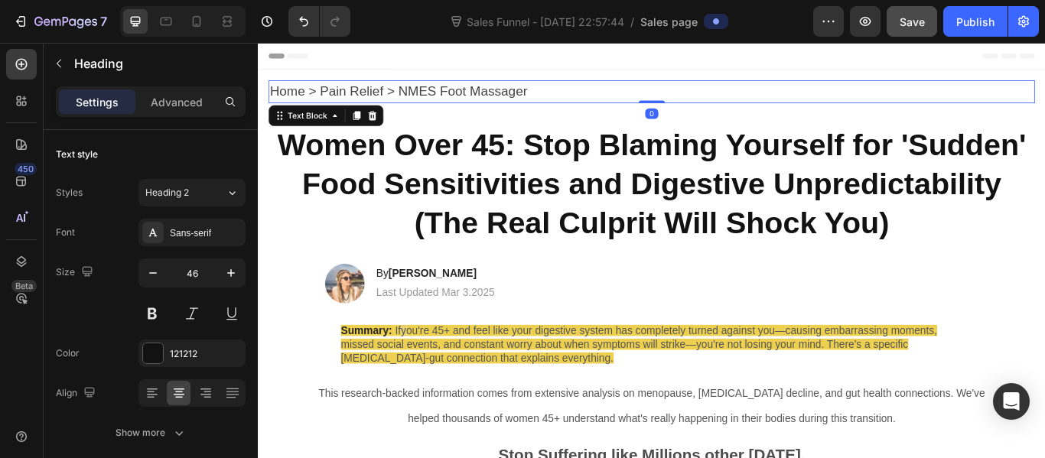
click at [395, 99] on span "Home > Pain Relief > NMES Foot Massager" at bounding box center [421, 98] width 300 height 17
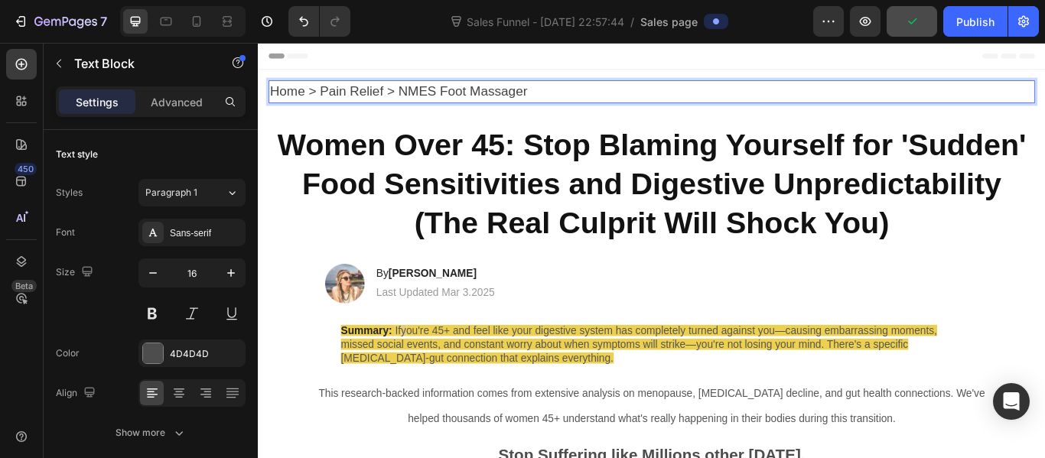
click at [401, 100] on span "Home > Pain Relief > NMES Foot Massager" at bounding box center [421, 98] width 300 height 17
click at [423, 99] on span "Home > Gut Health > NMES Foot Massager" at bounding box center [420, 98] width 299 height 17
click at [391, 99] on span "Home > Gut Health > Gut Health" at bounding box center [382, 98] width 222 height 17
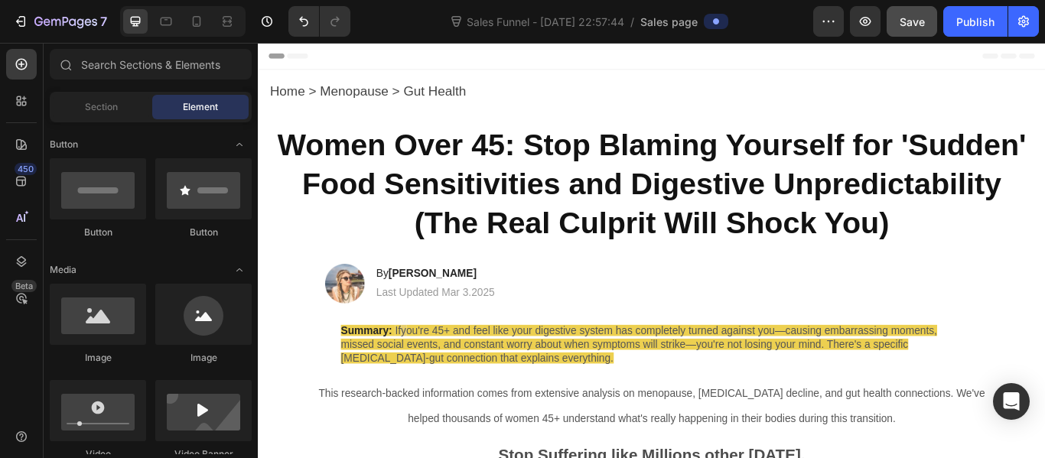
click at [511, 71] on div "Header" at bounding box center [716, 58] width 893 height 31
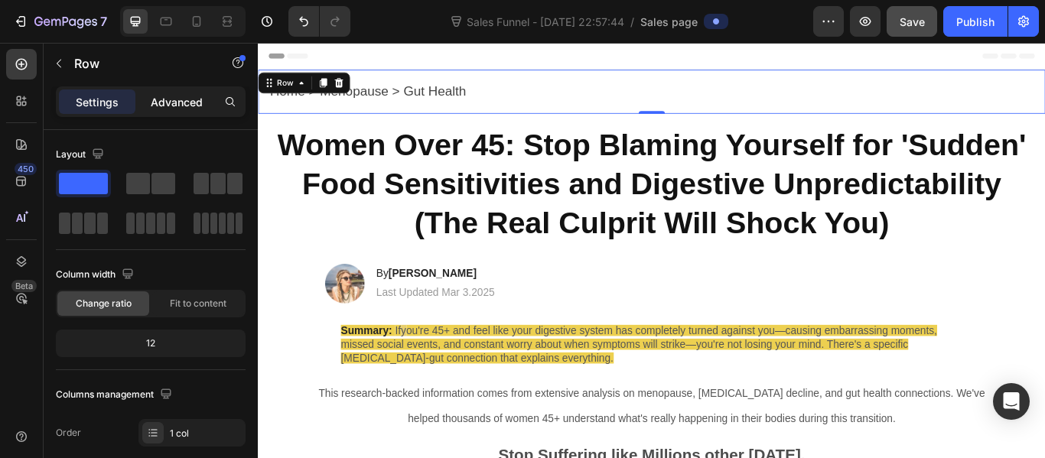
click at [186, 102] on p "Advanced" at bounding box center [177, 102] width 52 height 16
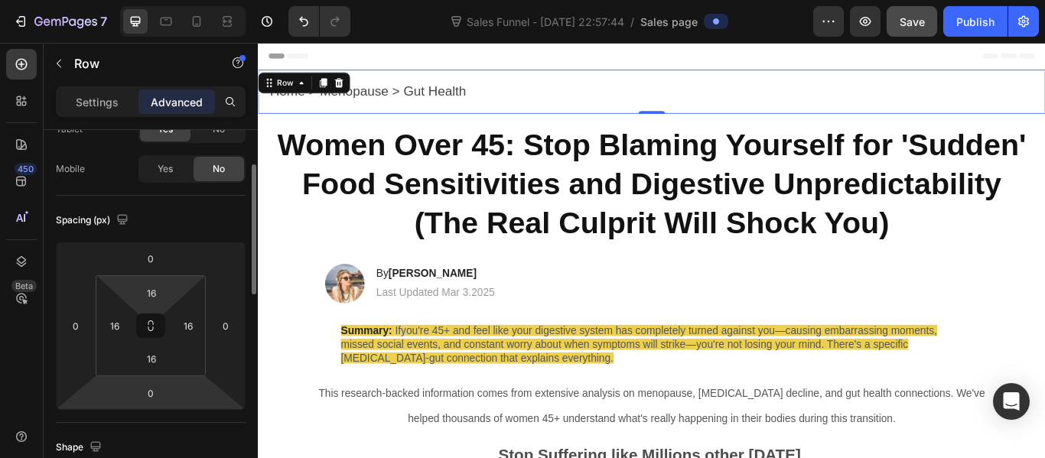
scroll to position [101, 0]
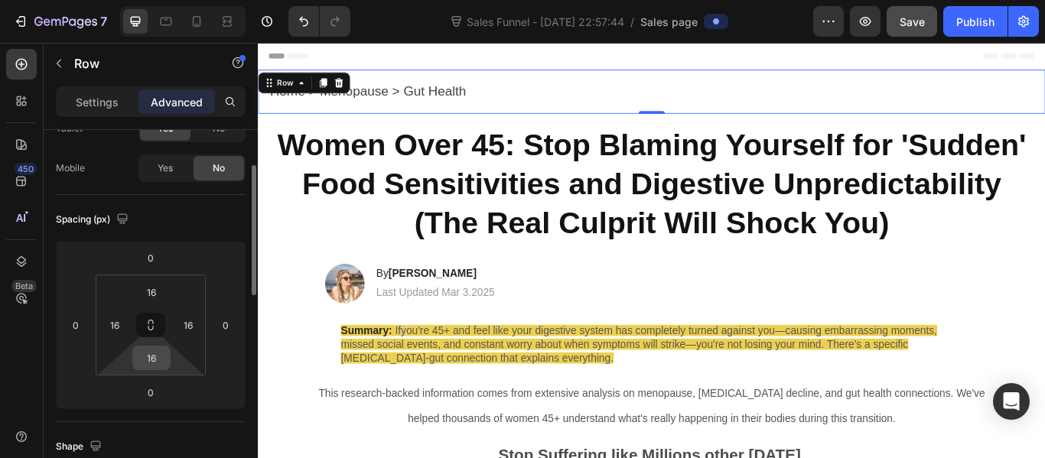
click at [155, 362] on input "16" at bounding box center [151, 357] width 31 height 23
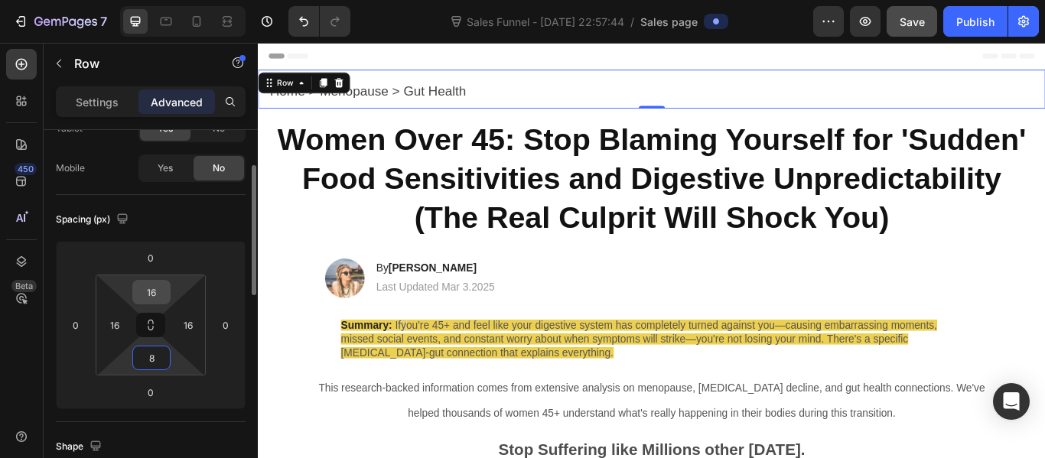
type input "8"
click at [157, 295] on input "16" at bounding box center [151, 292] width 31 height 23
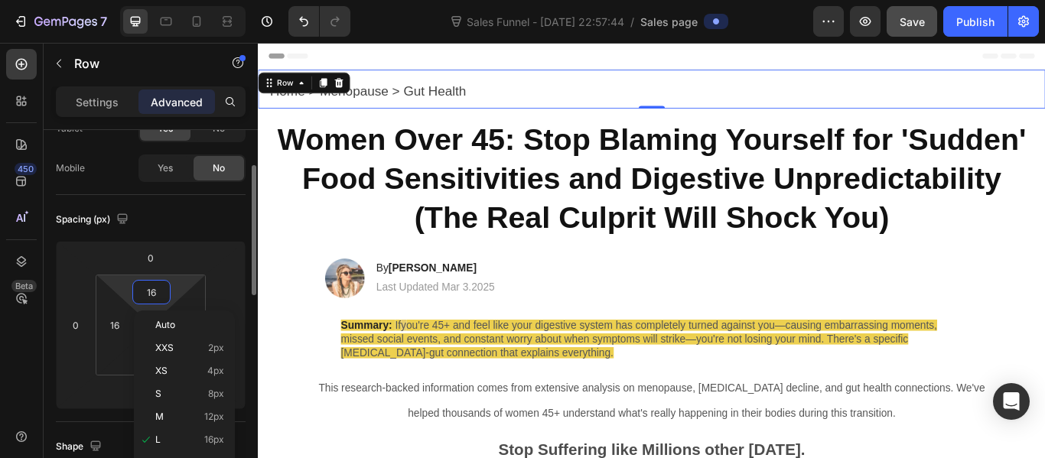
type input "8"
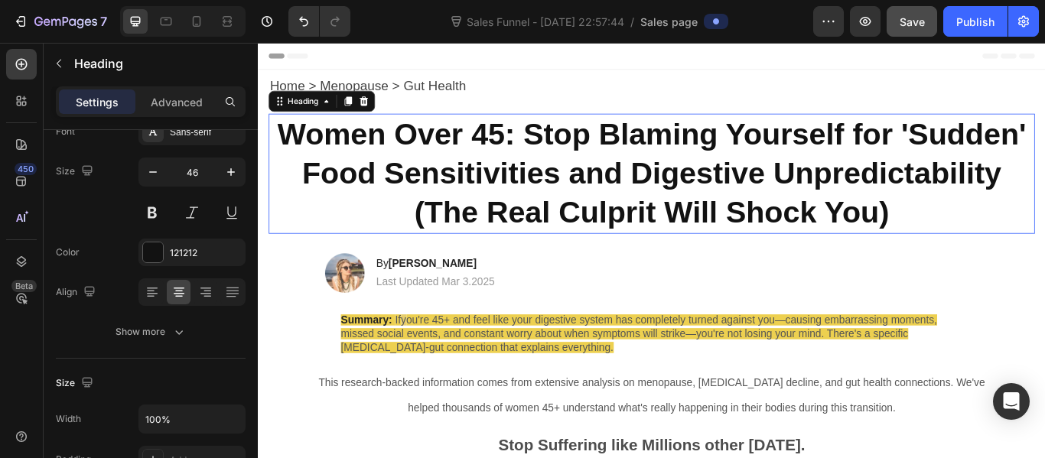
click at [304, 239] on p "⁠⁠⁠⁠⁠⁠⁠ Women Over 45: Stop Blaming Yourself for 'Sudden' Food Sensitivities an…" at bounding box center [716, 195] width 890 height 137
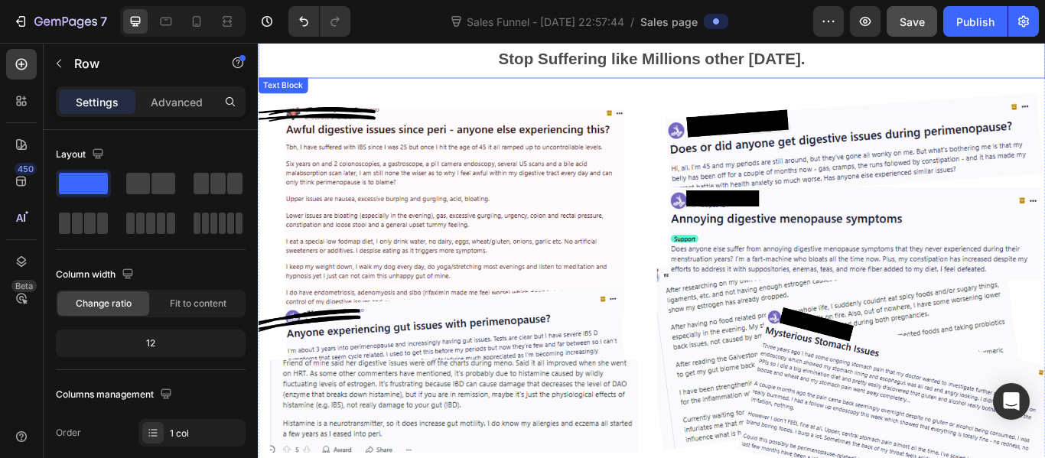
scroll to position [0, 0]
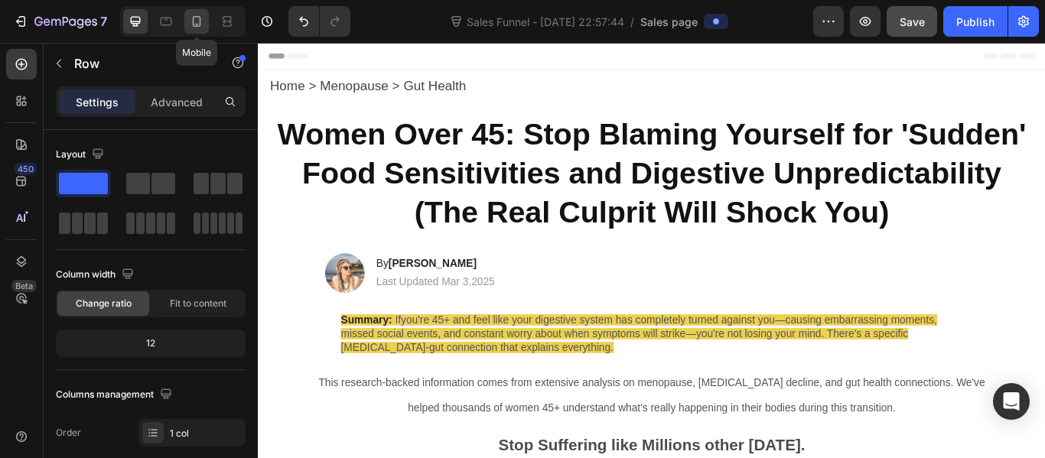
click at [198, 20] on icon at bounding box center [196, 21] width 15 height 15
type input "100%"
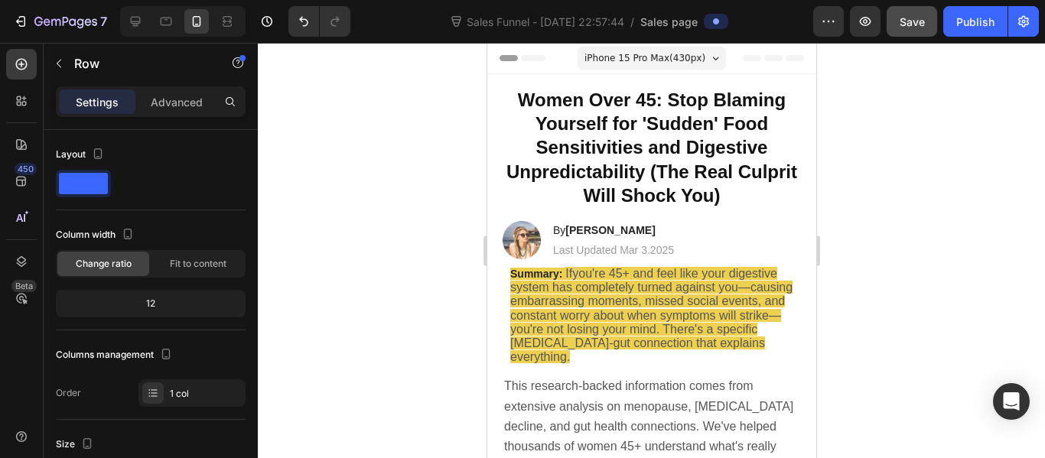
click at [548, 52] on div "Header" at bounding box center [524, 58] width 57 height 18
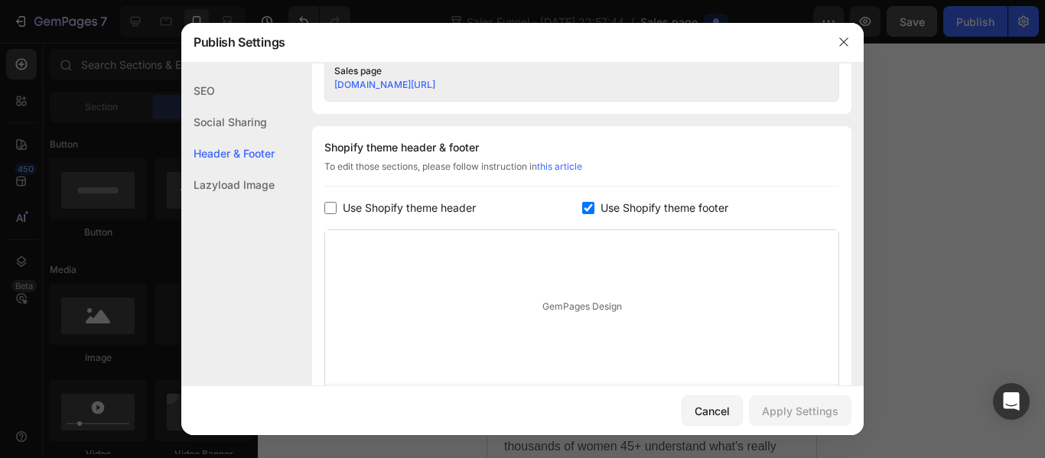
scroll to position [717, 0]
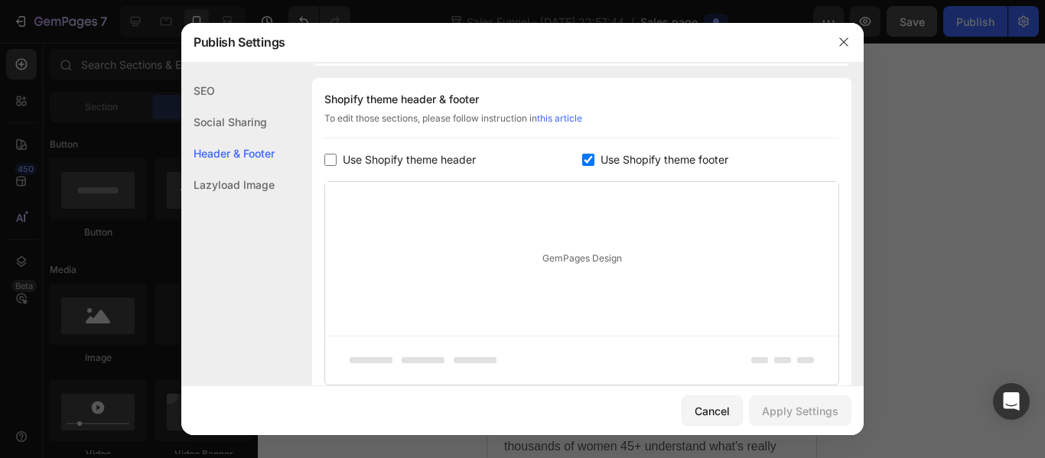
click at [586, 155] on input "checkbox" at bounding box center [588, 160] width 12 height 12
checkbox input "false"
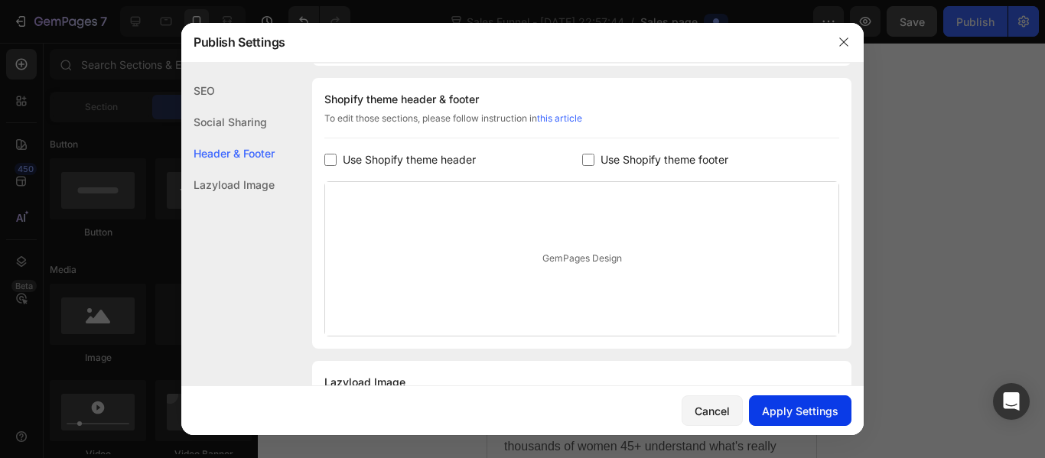
click at [772, 408] on div "Apply Settings" at bounding box center [800, 411] width 76 height 16
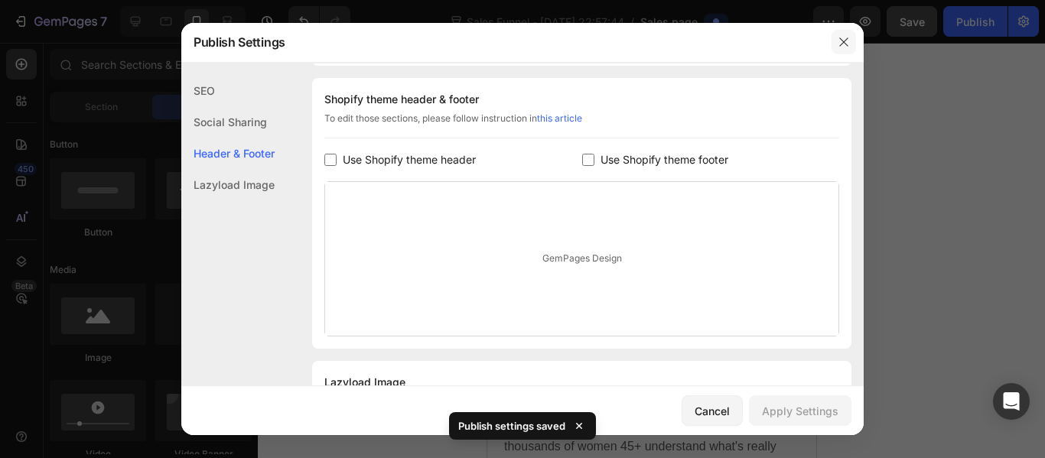
click at [843, 34] on button "button" at bounding box center [843, 42] width 24 height 24
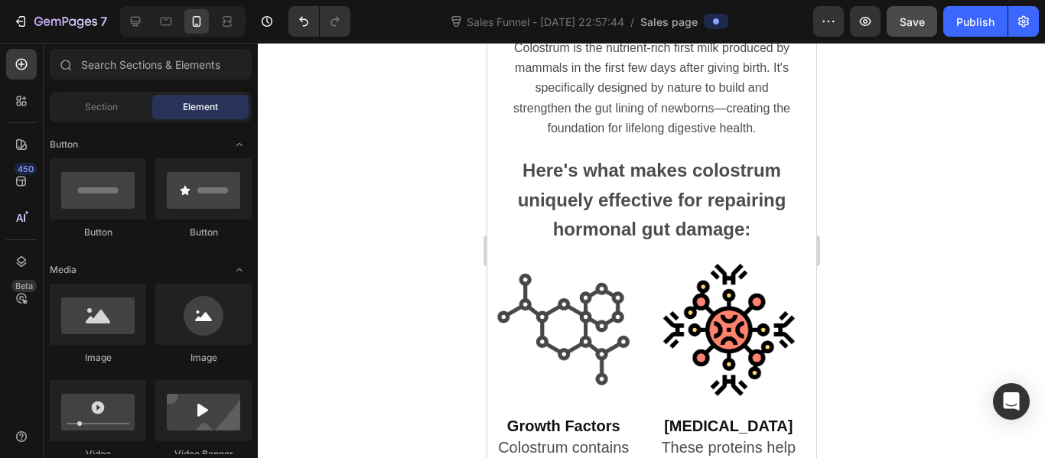
scroll to position [3755, 0]
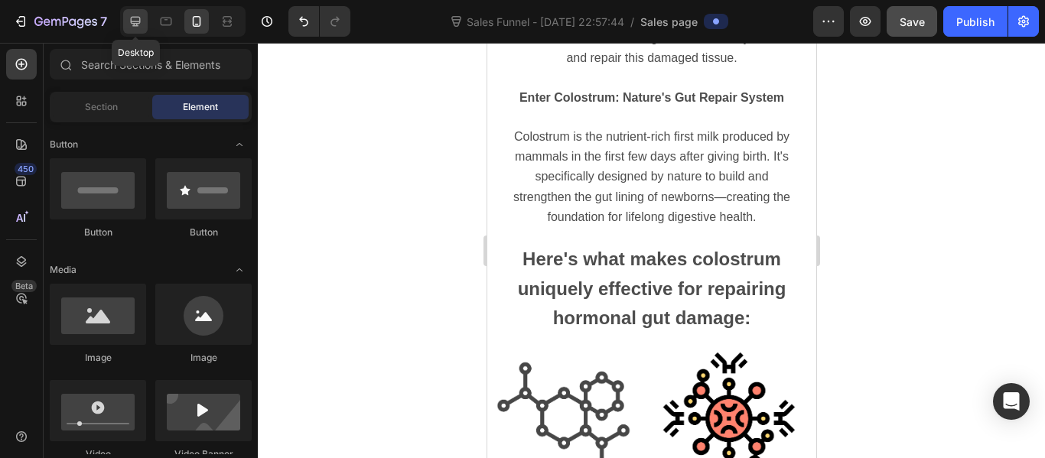
click at [135, 20] on icon at bounding box center [135, 21] width 15 height 15
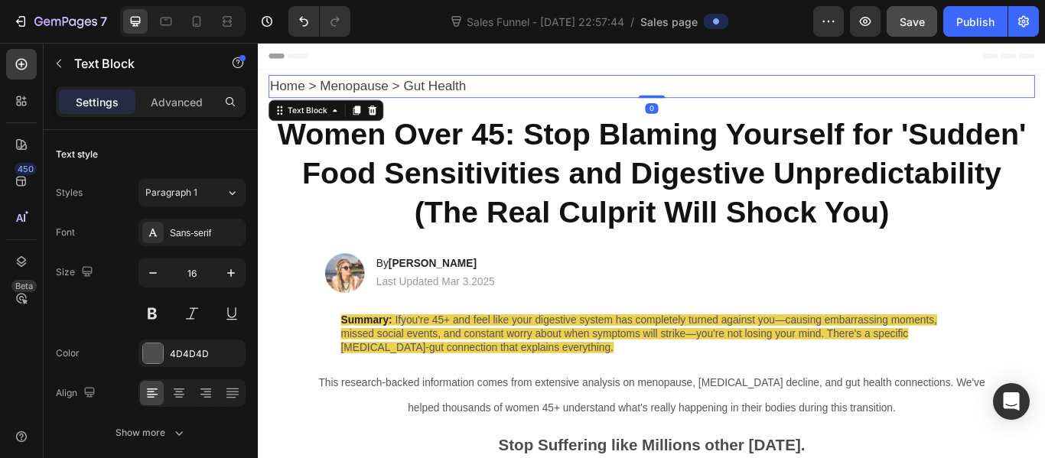
click at [508, 93] on p "Home > Menopause > Gut Health" at bounding box center [716, 94] width 890 height 24
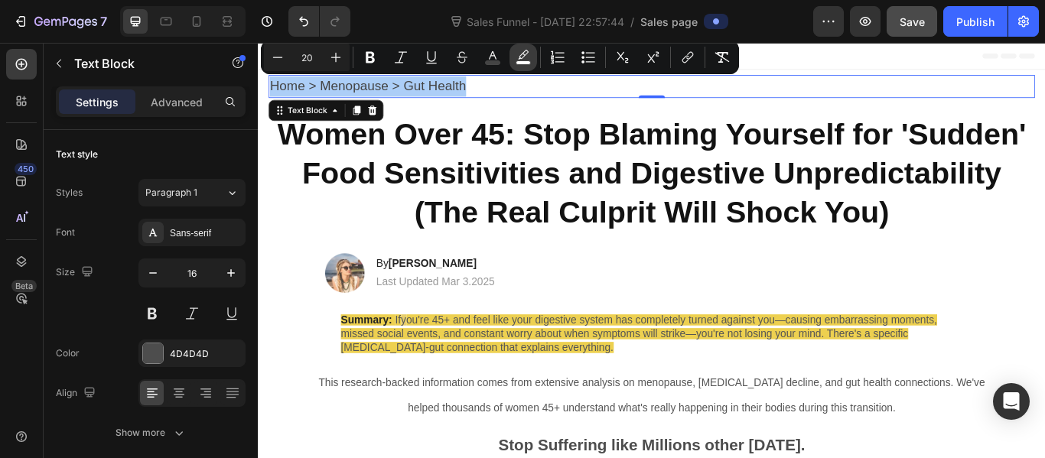
click at [518, 61] on rect "Editor contextual toolbar" at bounding box center [523, 63] width 15 height 4
type input "FFFFFF"
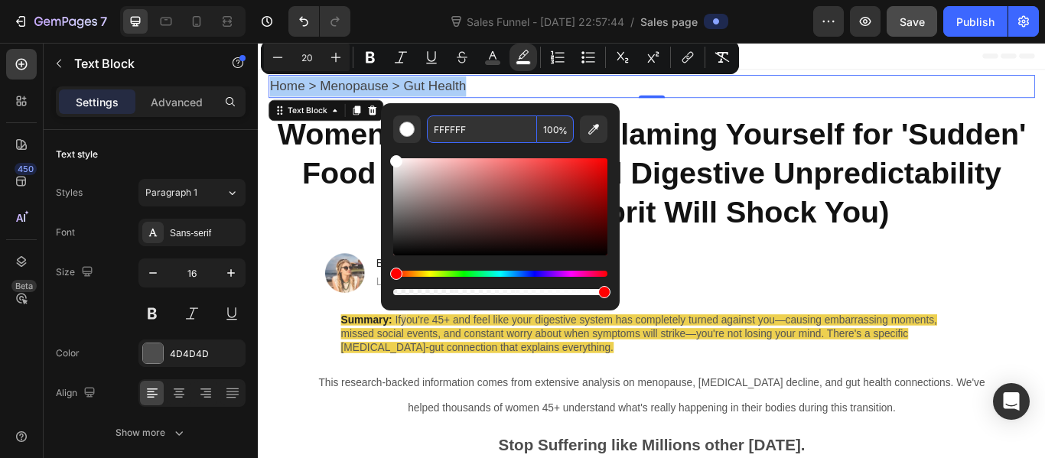
click at [553, 138] on input "100" at bounding box center [555, 129] width 37 height 28
type input "0"
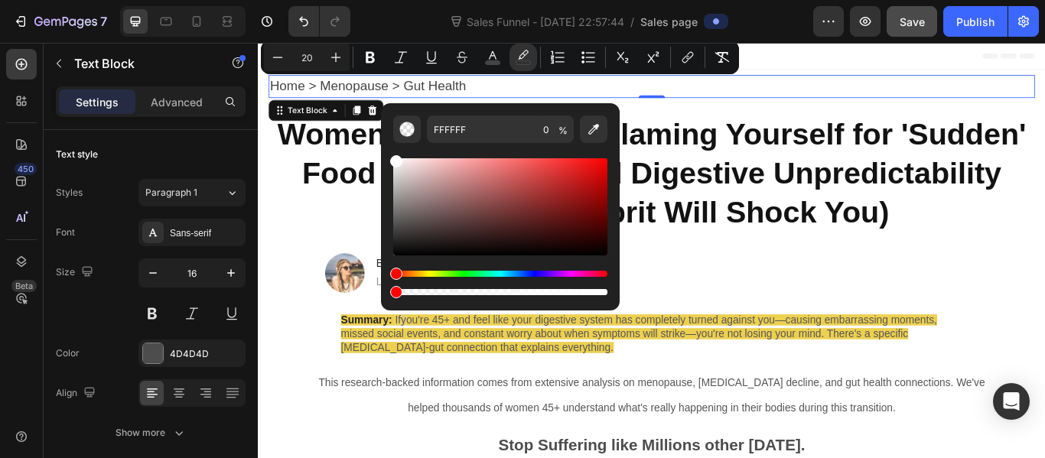
click at [733, 93] on p "Home > Menopause > Gut Health" at bounding box center [716, 94] width 890 height 24
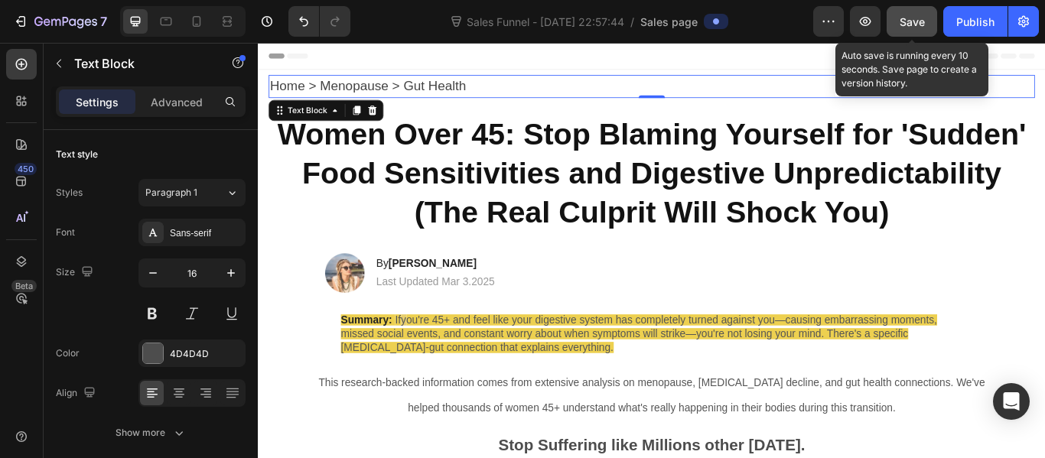
click at [897, 15] on button "Save" at bounding box center [911, 21] width 50 height 31
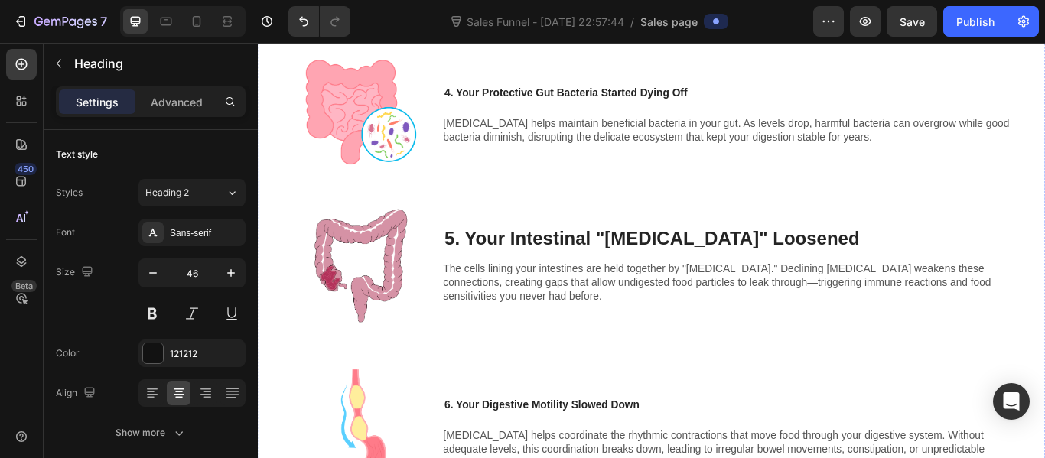
scroll to position [1615, 0]
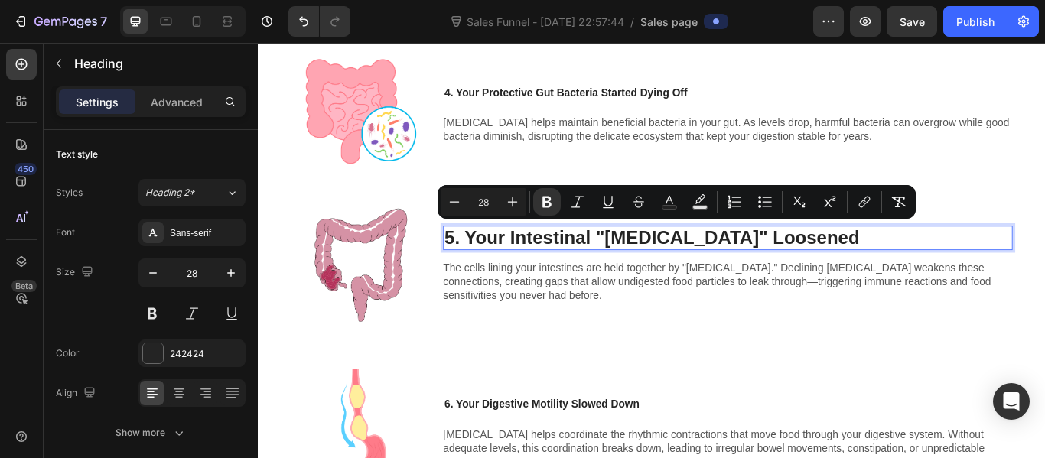
click at [483, 197] on input "28" at bounding box center [483, 202] width 31 height 18
type input "16"
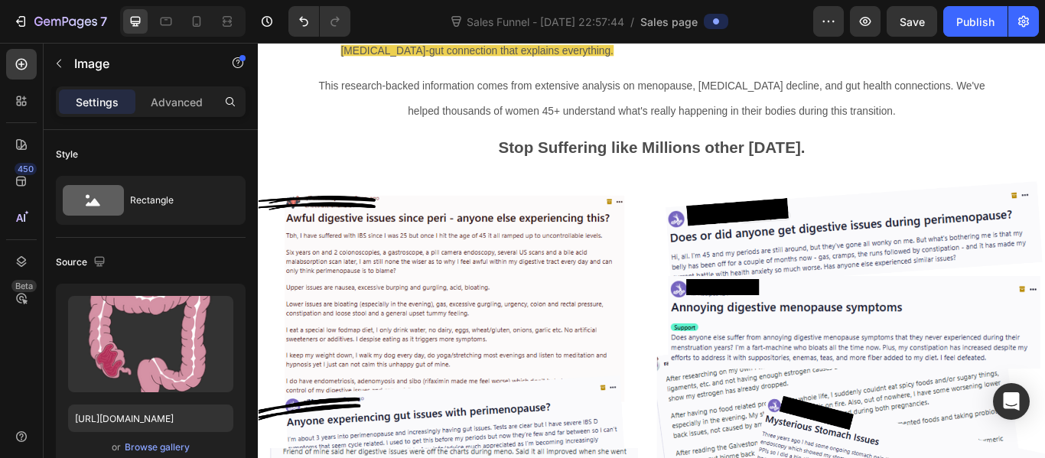
scroll to position [0, 0]
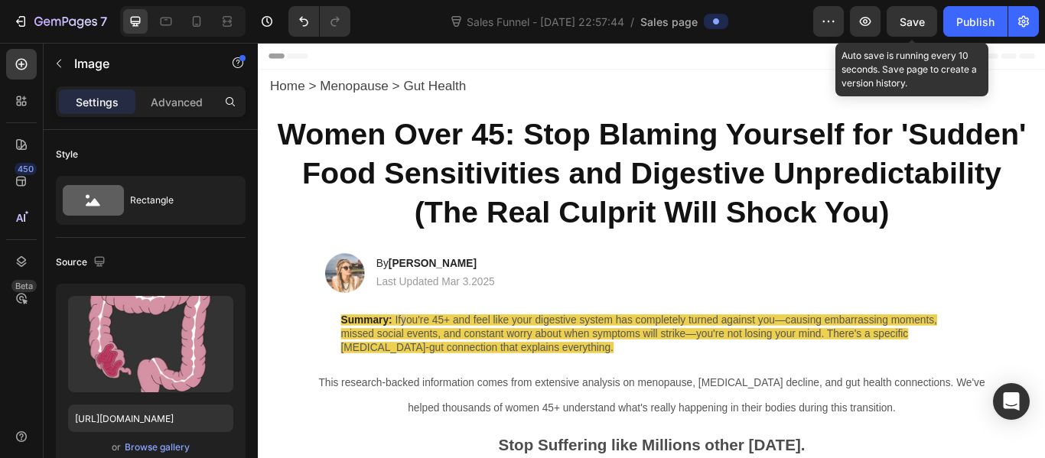
click at [910, 18] on span "Save" at bounding box center [911, 21] width 25 height 13
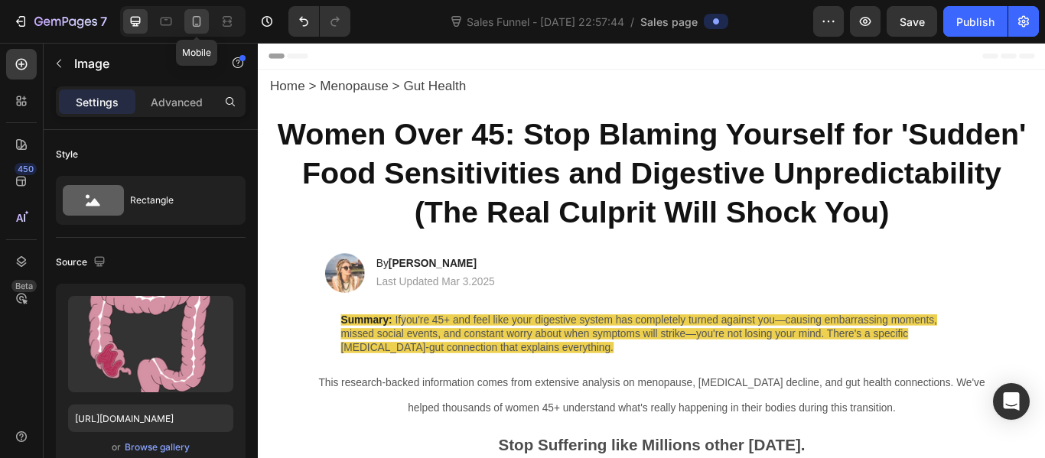
click at [186, 22] on div at bounding box center [196, 21] width 24 height 24
type input "335"
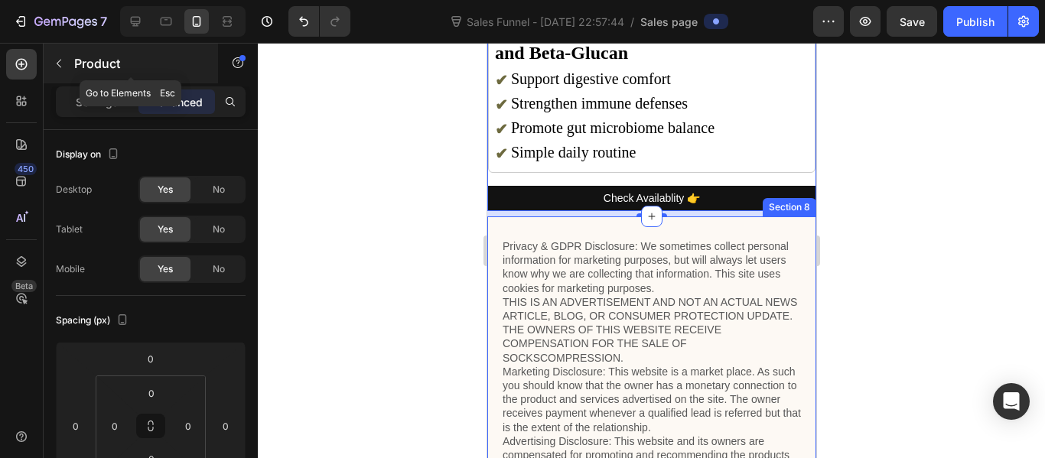
click at [60, 68] on icon "button" at bounding box center [59, 63] width 12 height 12
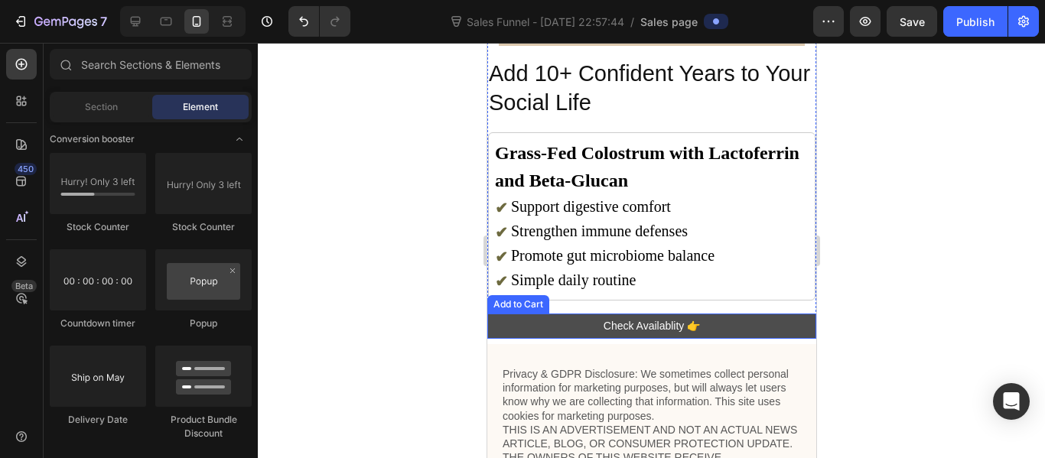
scroll to position [5063, 0]
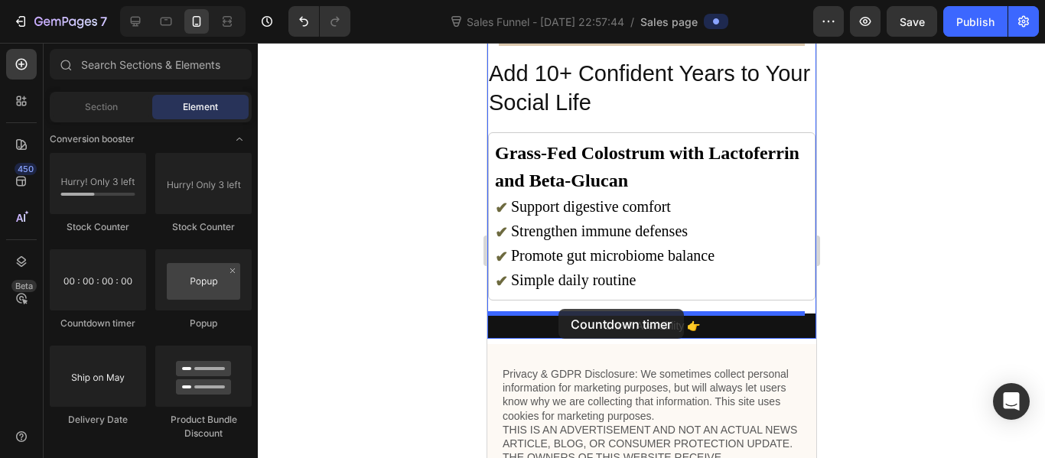
drag, startPoint x: 582, startPoint y: 335, endPoint x: 558, endPoint y: 309, distance: 35.2
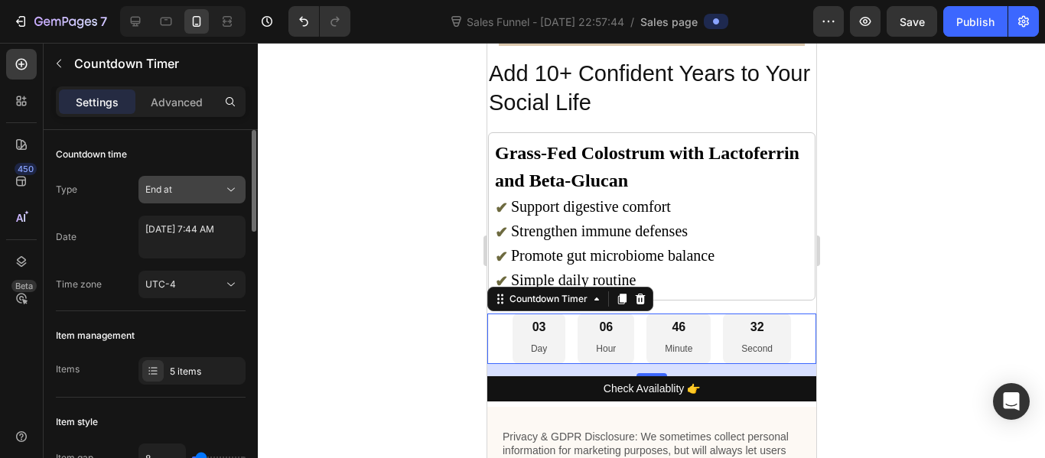
click at [187, 189] on div "End at" at bounding box center [184, 190] width 78 height 14
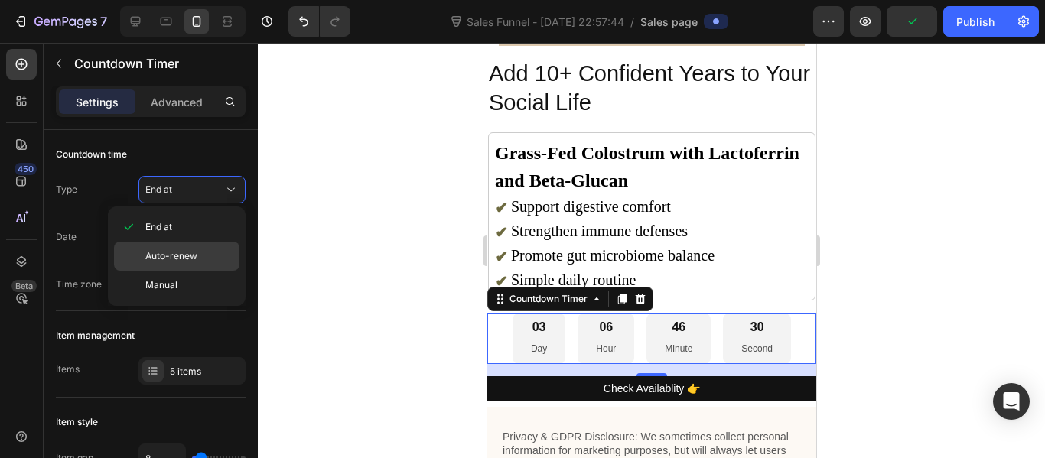
click at [177, 271] on div "Auto-renew" at bounding box center [176, 285] width 125 height 29
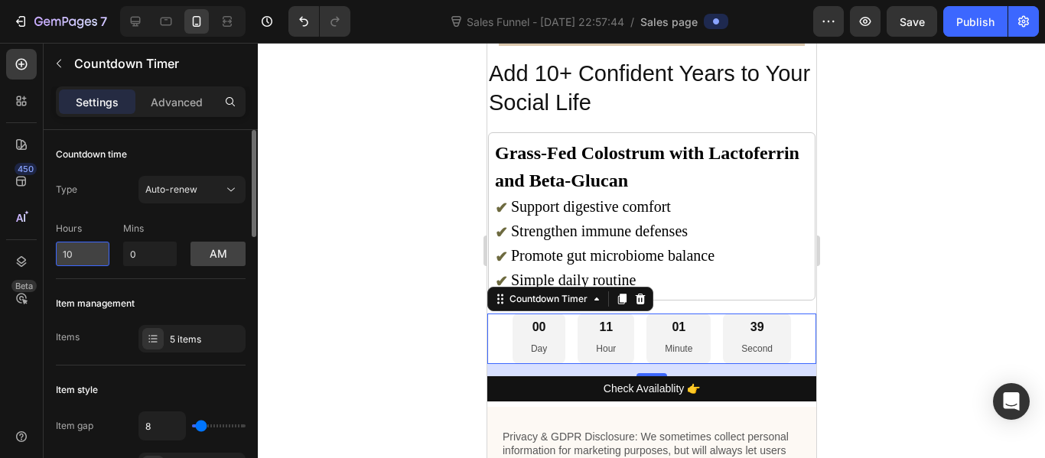
click at [89, 254] on input "10" at bounding box center [83, 254] width 54 height 24
type input "1"
type input "6"
type input "0"
click at [138, 253] on input "0" at bounding box center [150, 254] width 54 height 24
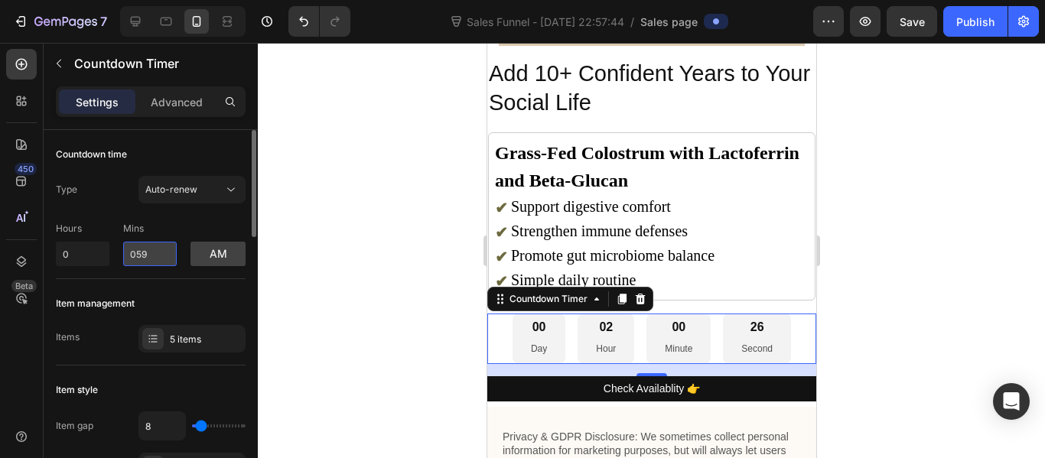
click at [135, 252] on input "059" at bounding box center [150, 254] width 54 height 24
click at [183, 228] on div "Hours 0 Mins 59 am" at bounding box center [151, 241] width 190 height 50
click at [156, 254] on input "59" at bounding box center [150, 254] width 54 height 24
type input "5"
type input "0"
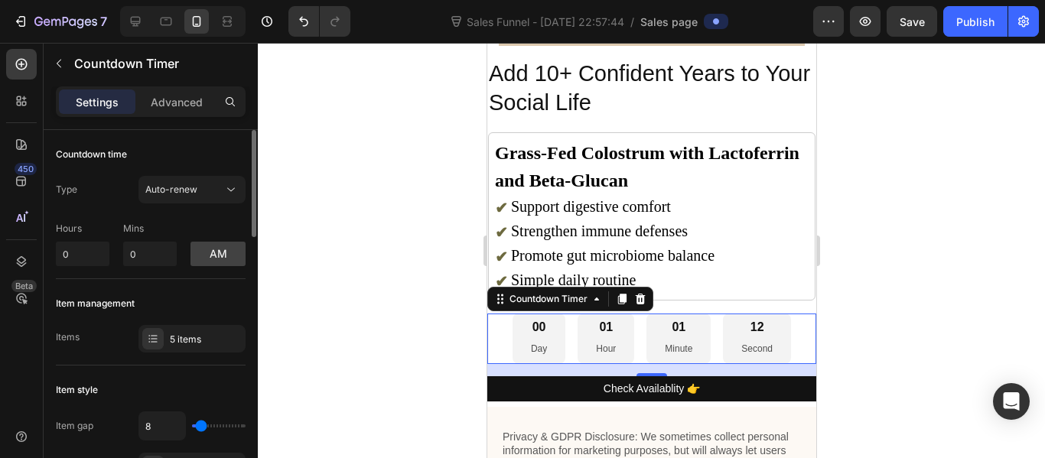
click at [187, 227] on div "Hours 0 Mins 0 am" at bounding box center [151, 241] width 190 height 50
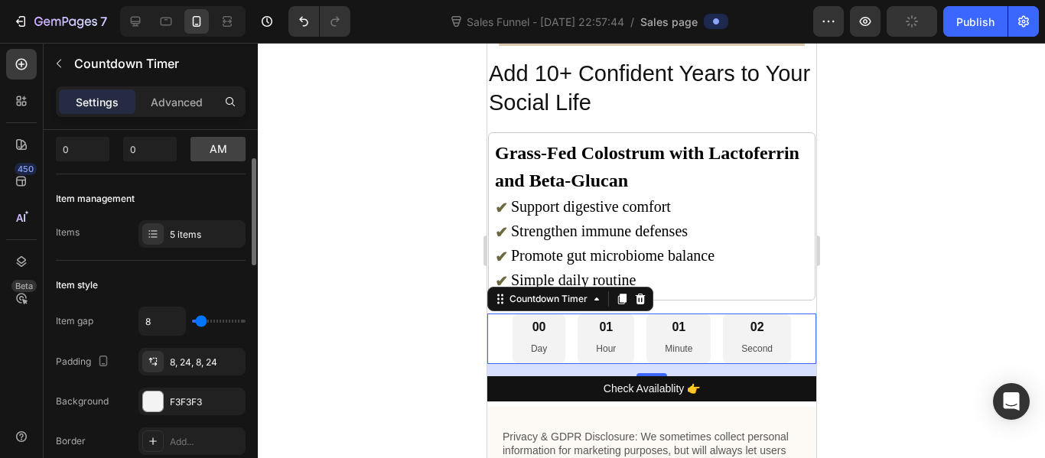
scroll to position [106, 0]
click at [173, 241] on div "5 items" at bounding box center [191, 233] width 107 height 28
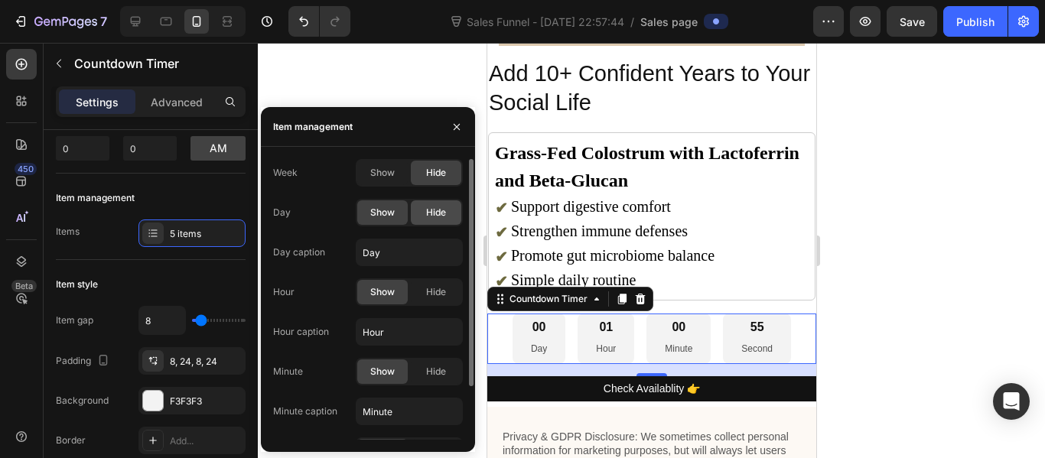
click at [440, 214] on span "Hide" at bounding box center [436, 213] width 20 height 14
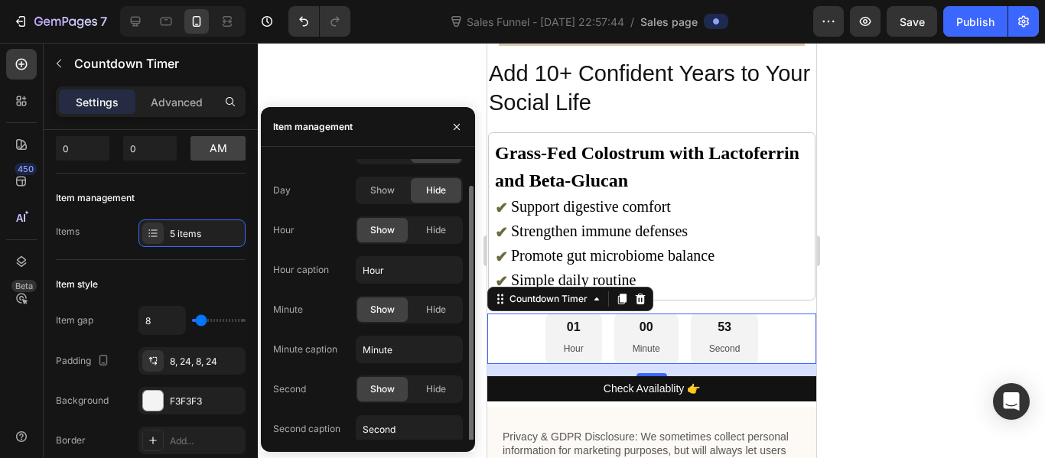
scroll to position [25, 0]
click at [331, 209] on div "Week Show Hide Day Show Hide Hour Show Hide Hour caption Hour Minute Show Hide …" at bounding box center [368, 287] width 190 height 306
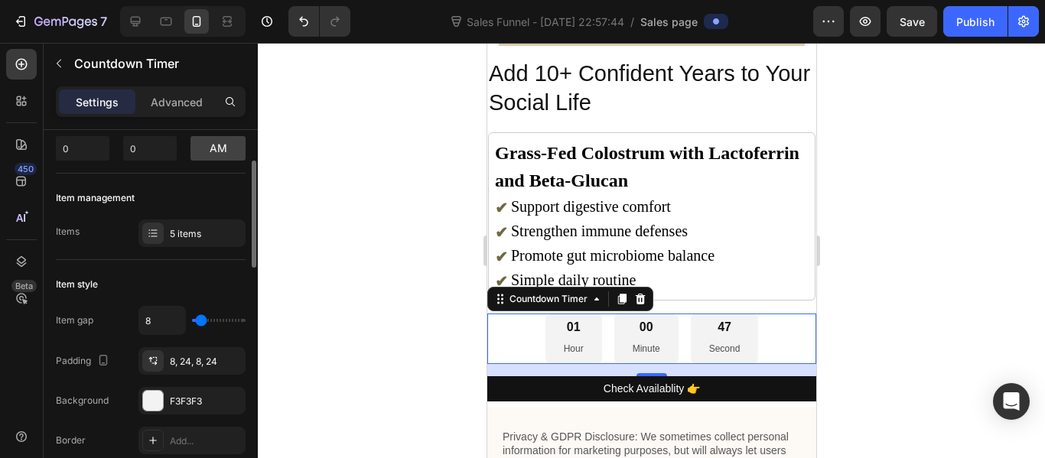
click at [203, 193] on div "Item management" at bounding box center [151, 198] width 190 height 24
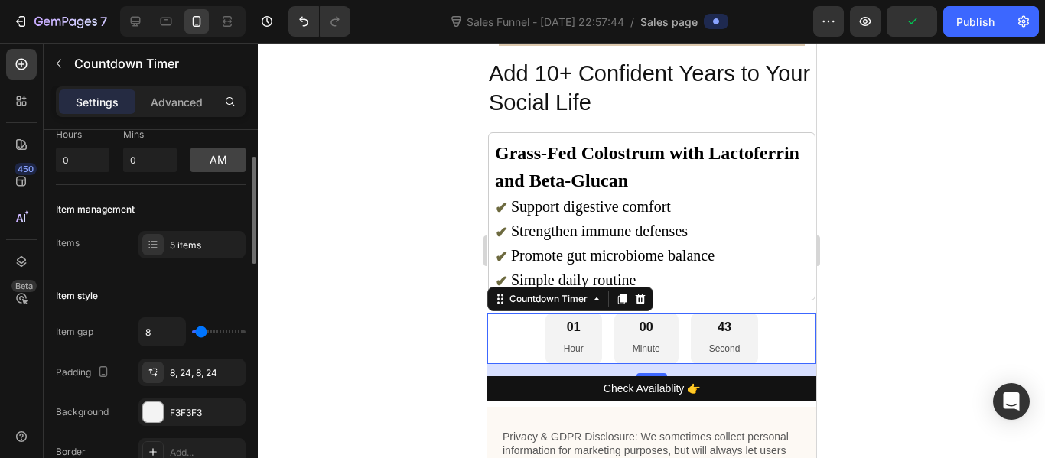
scroll to position [0, 0]
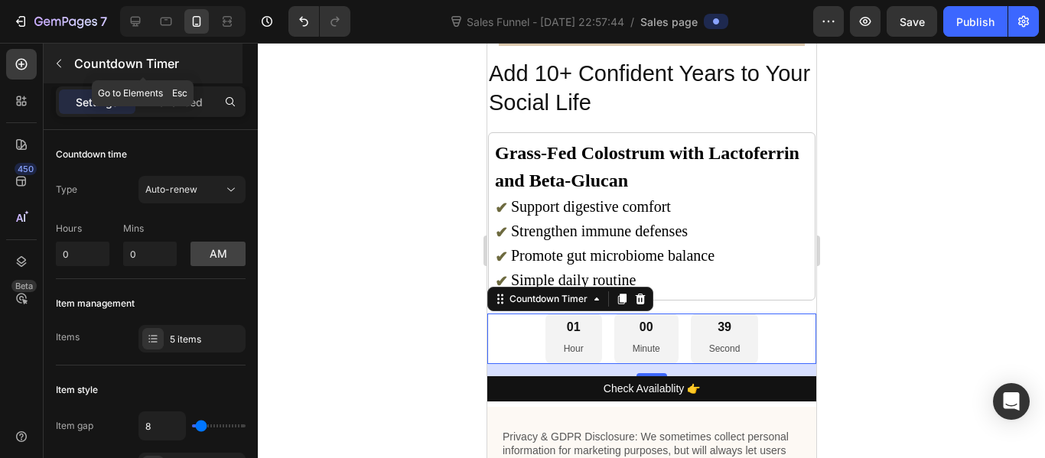
click at [61, 68] on icon "button" at bounding box center [59, 63] width 12 height 12
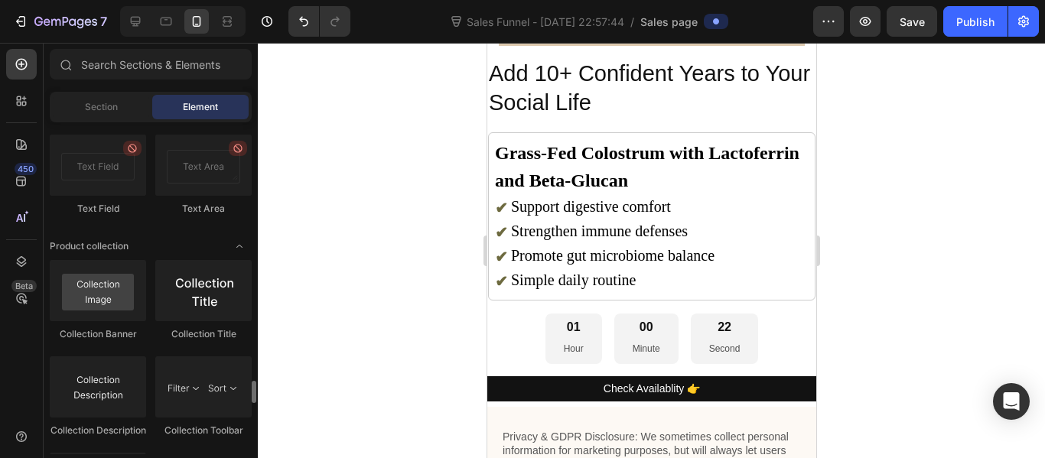
scroll to position [3794, 0]
